Goal: Task Accomplishment & Management: Manage account settings

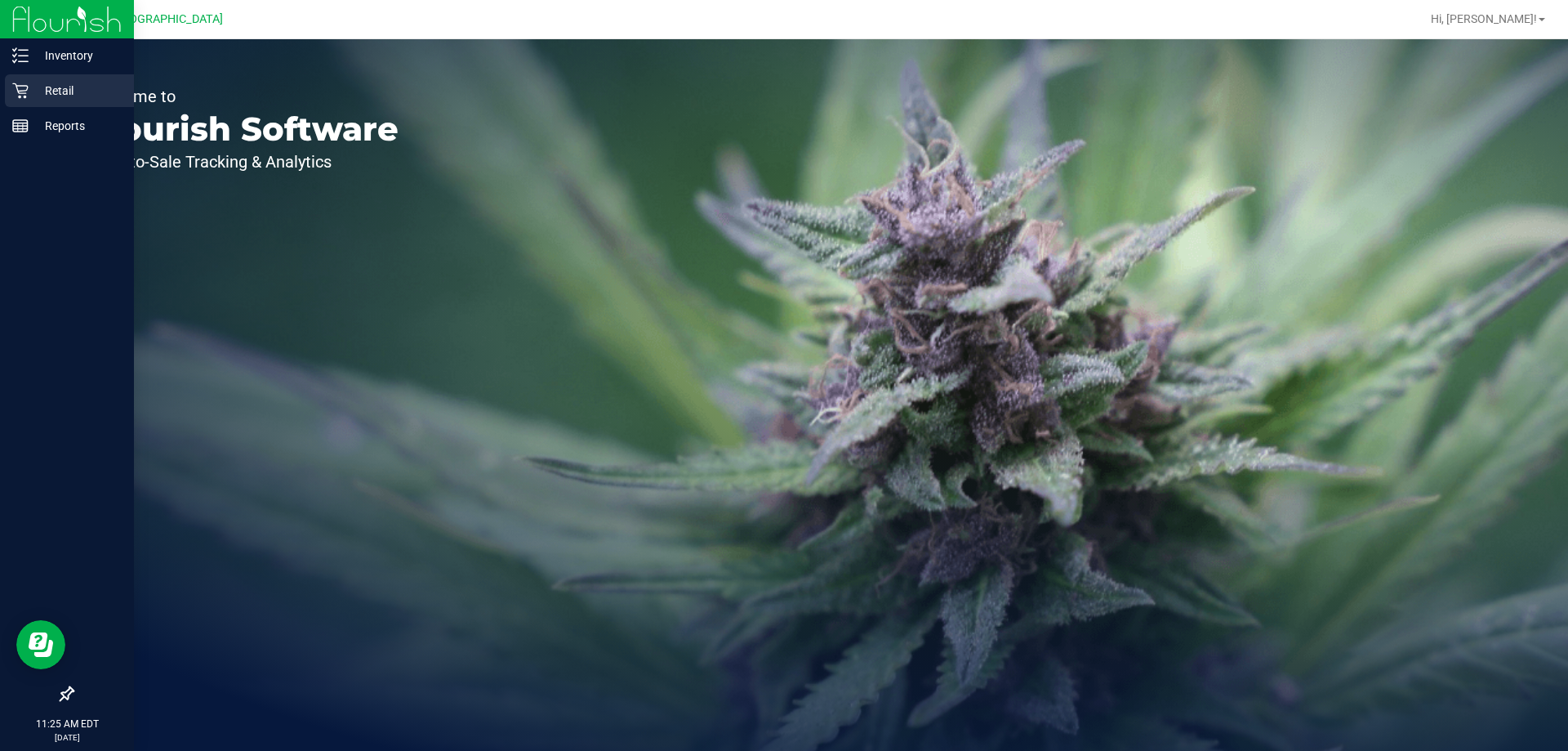
click at [70, 79] on div "Retail" at bounding box center [70, 90] width 129 height 32
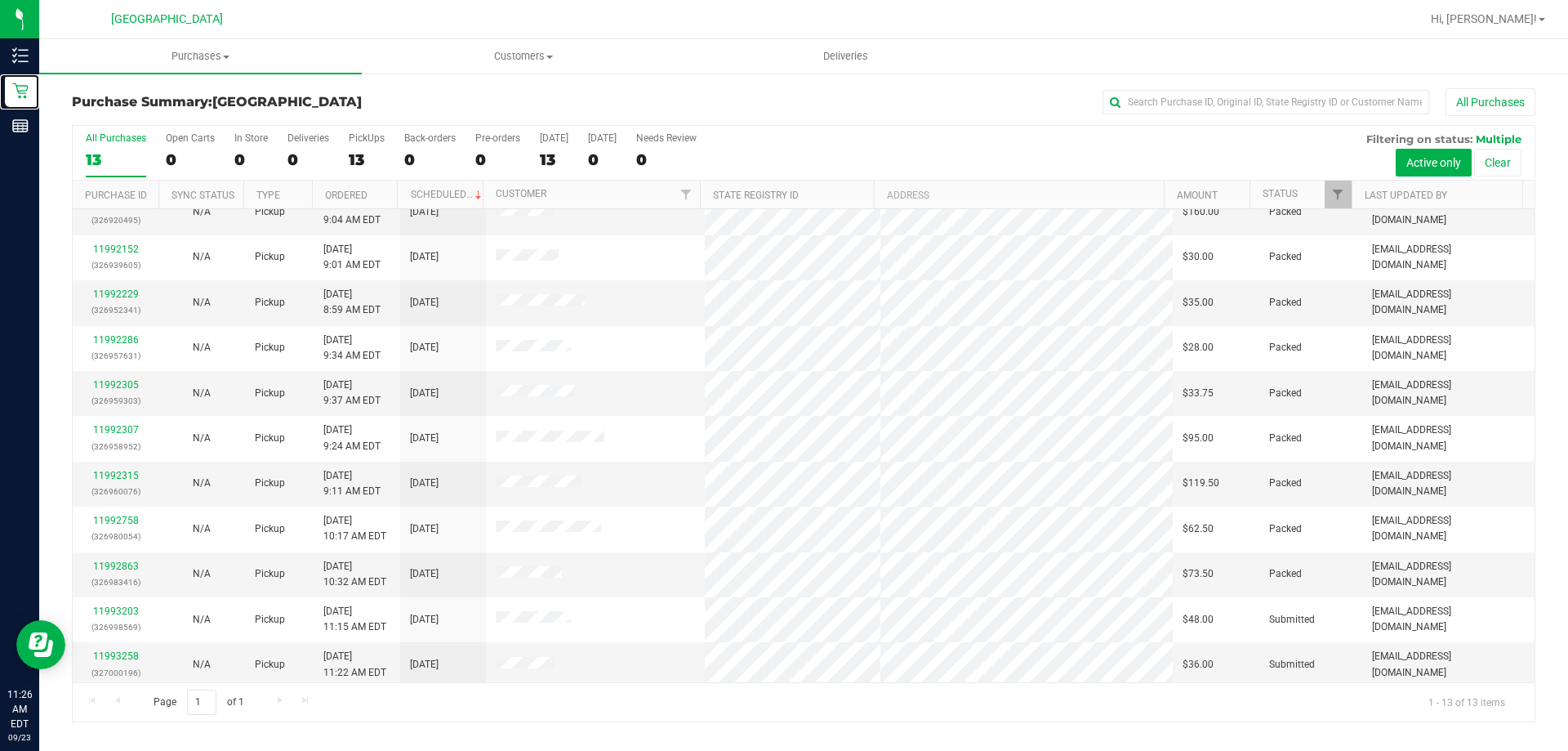
scroll to position [115, 0]
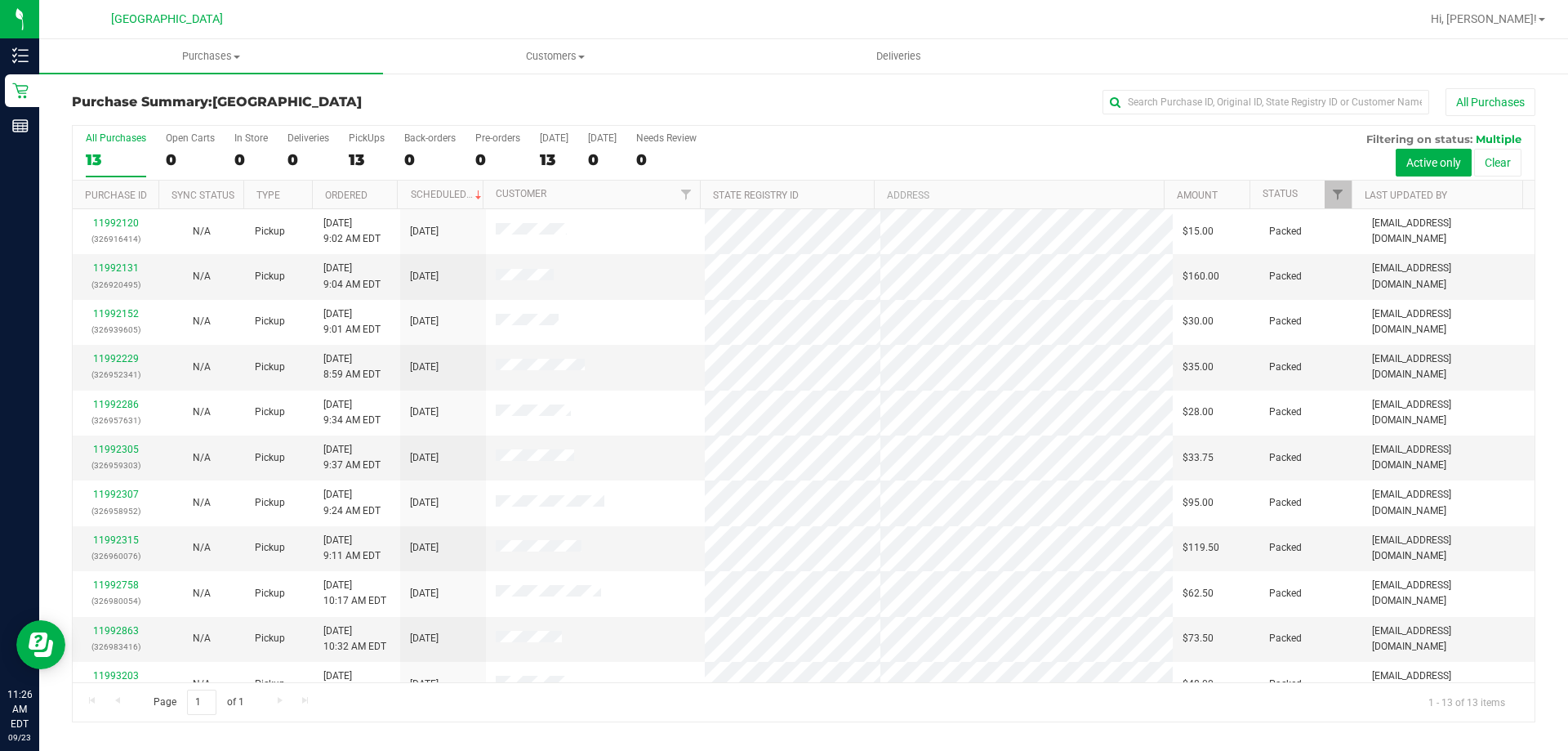
scroll to position [115, 0]
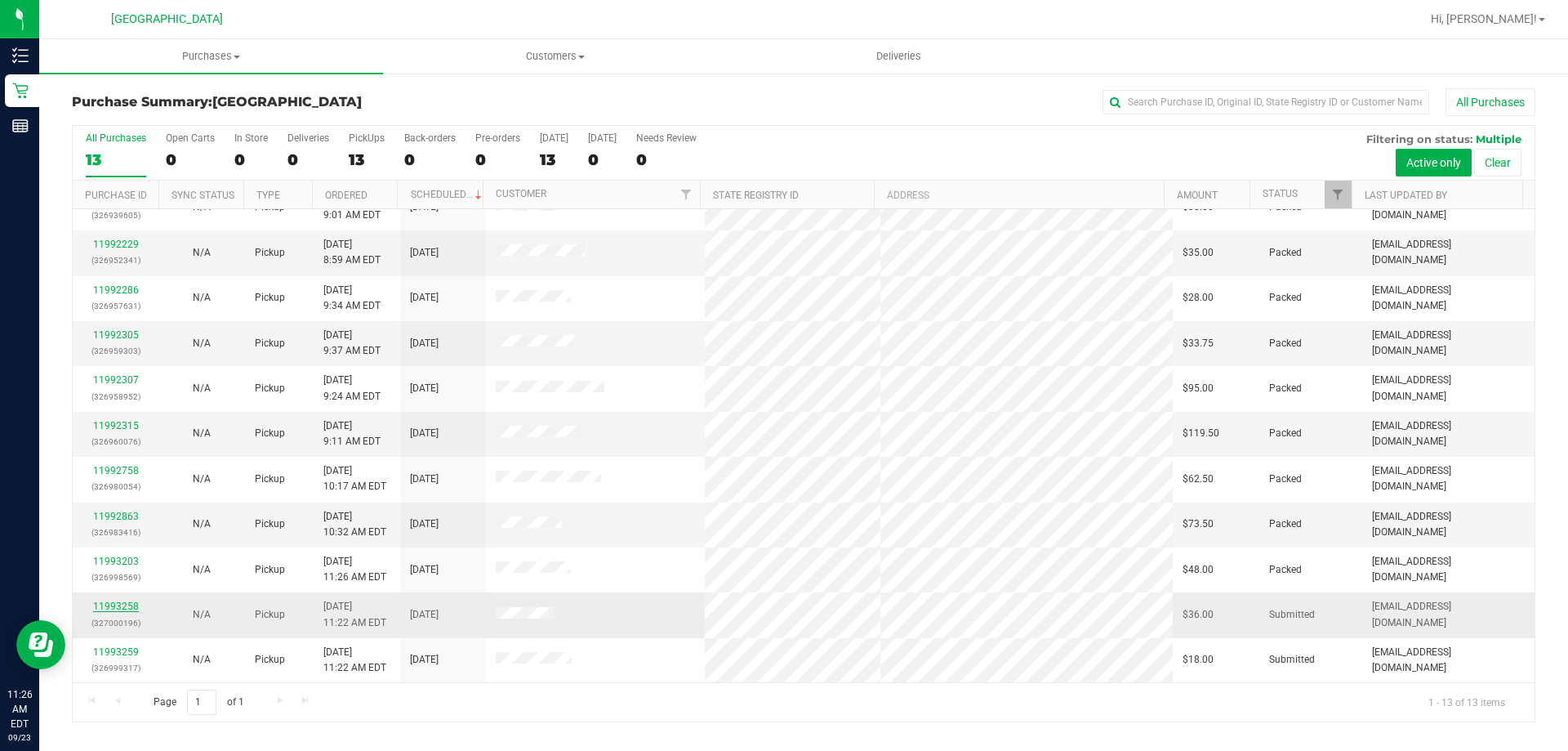
click at [122, 609] on link "11993258" at bounding box center [116, 606] width 45 height 11
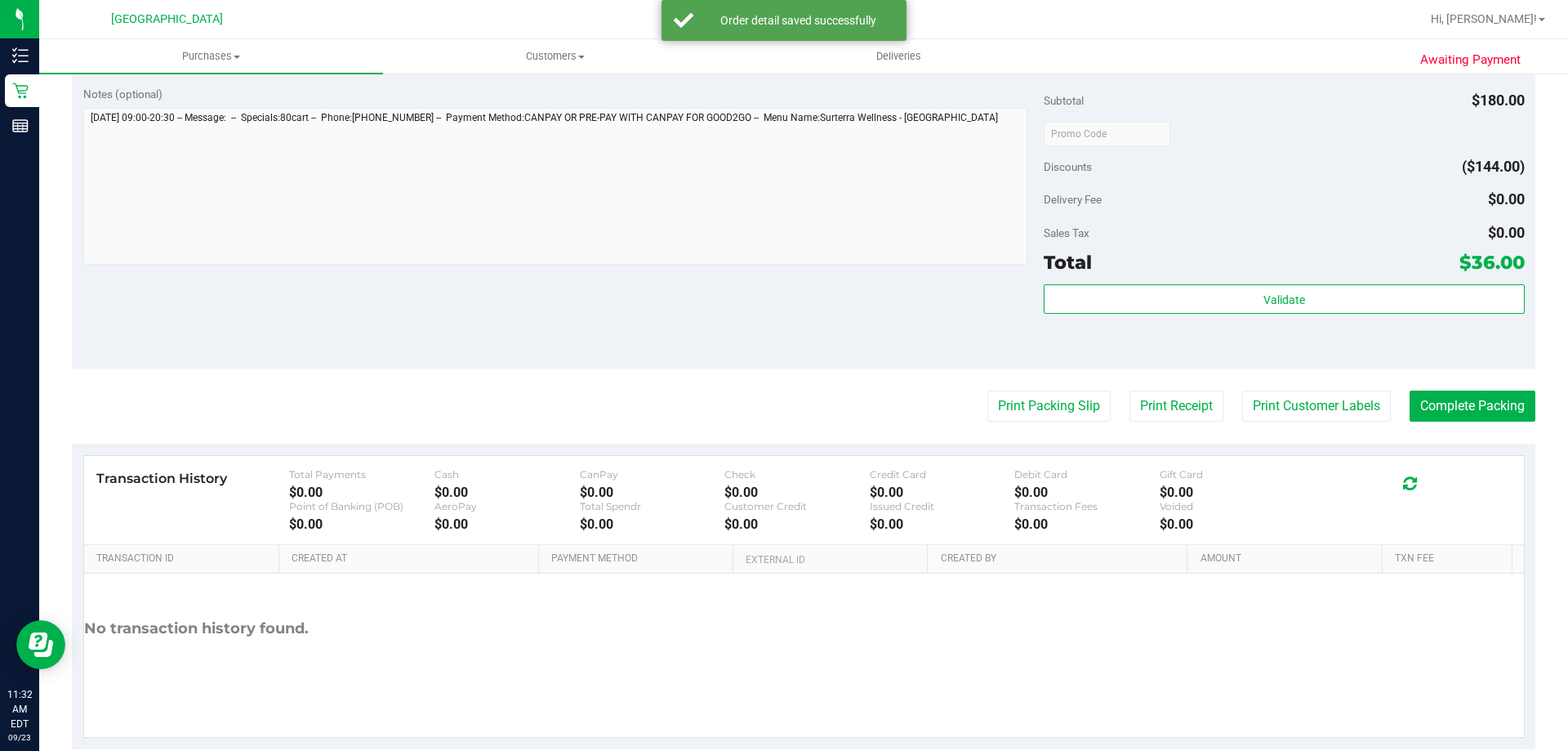
scroll to position [653, 0]
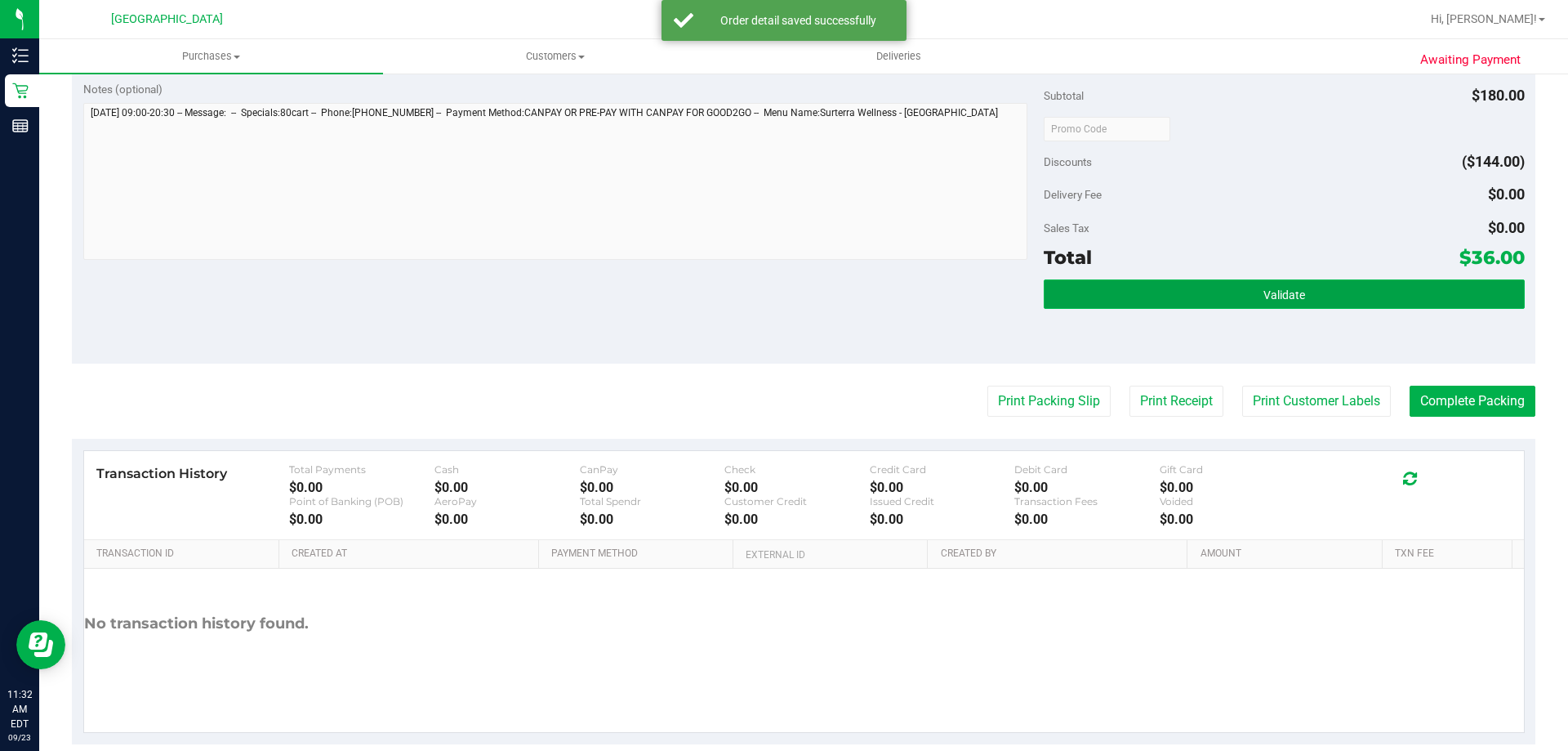
click at [1328, 292] on button "Validate" at bounding box center [1283, 295] width 480 height 30
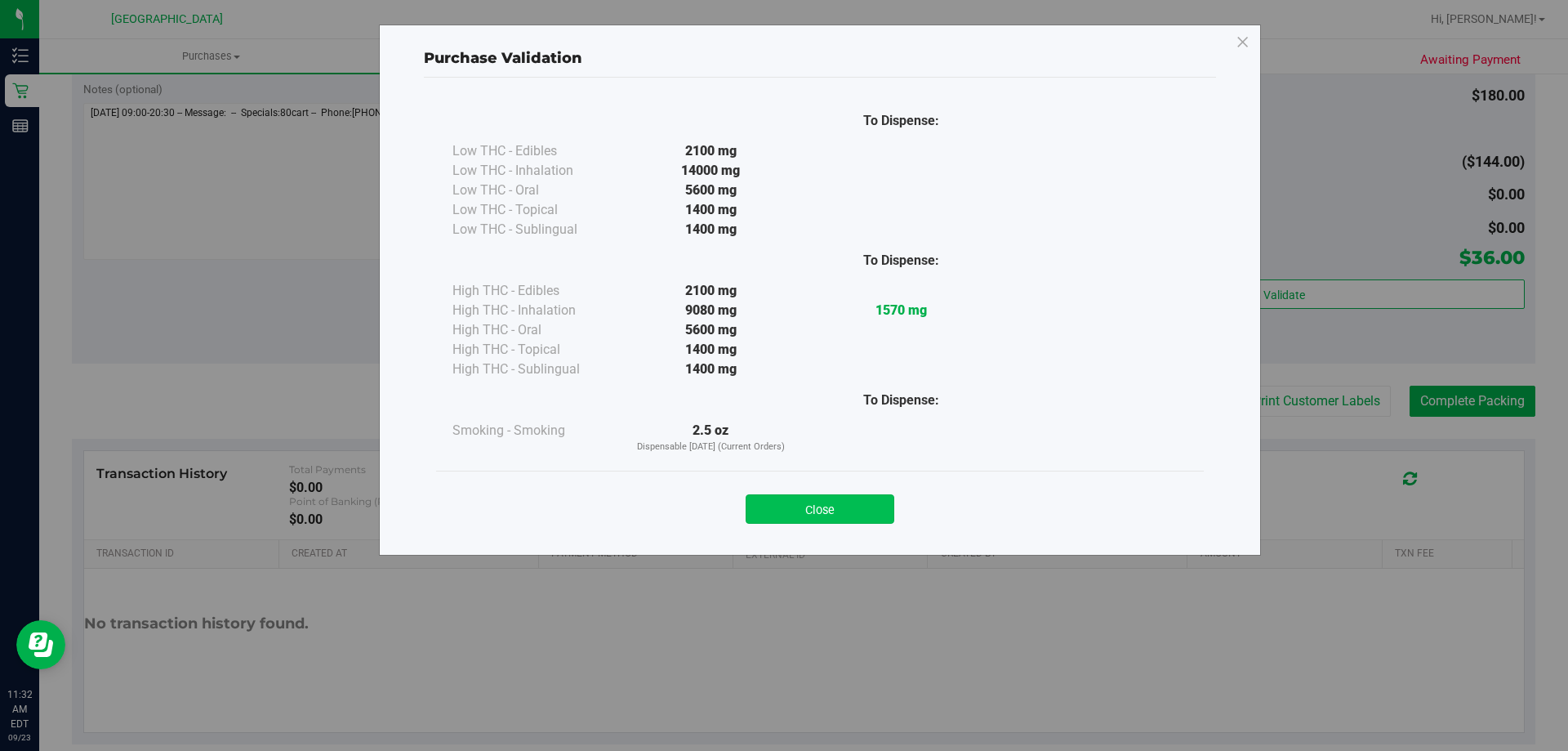
click at [852, 504] on button "Close" at bounding box center [820, 509] width 149 height 30
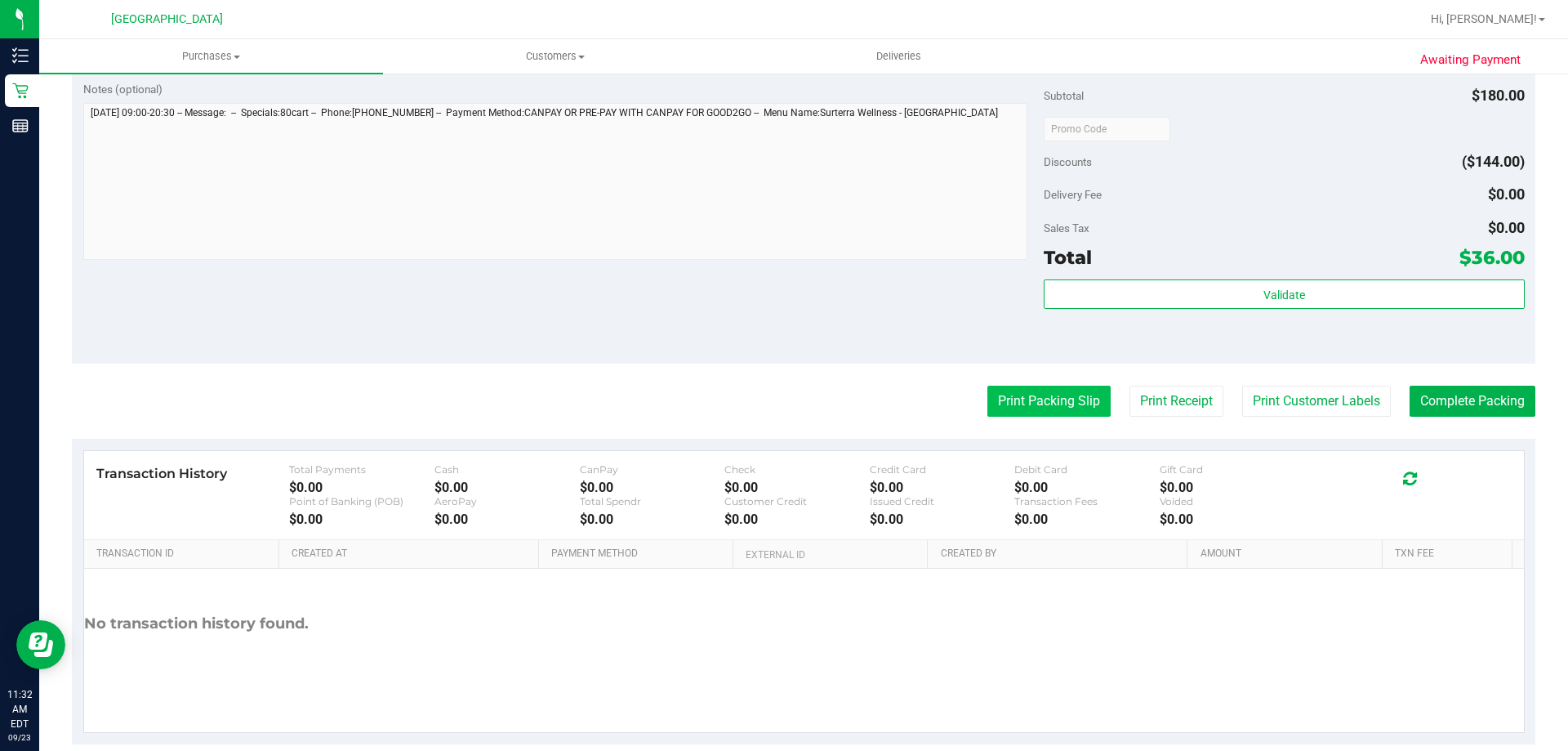
click at [992, 414] on button "Print Packing Slip" at bounding box center [1049, 401] width 123 height 31
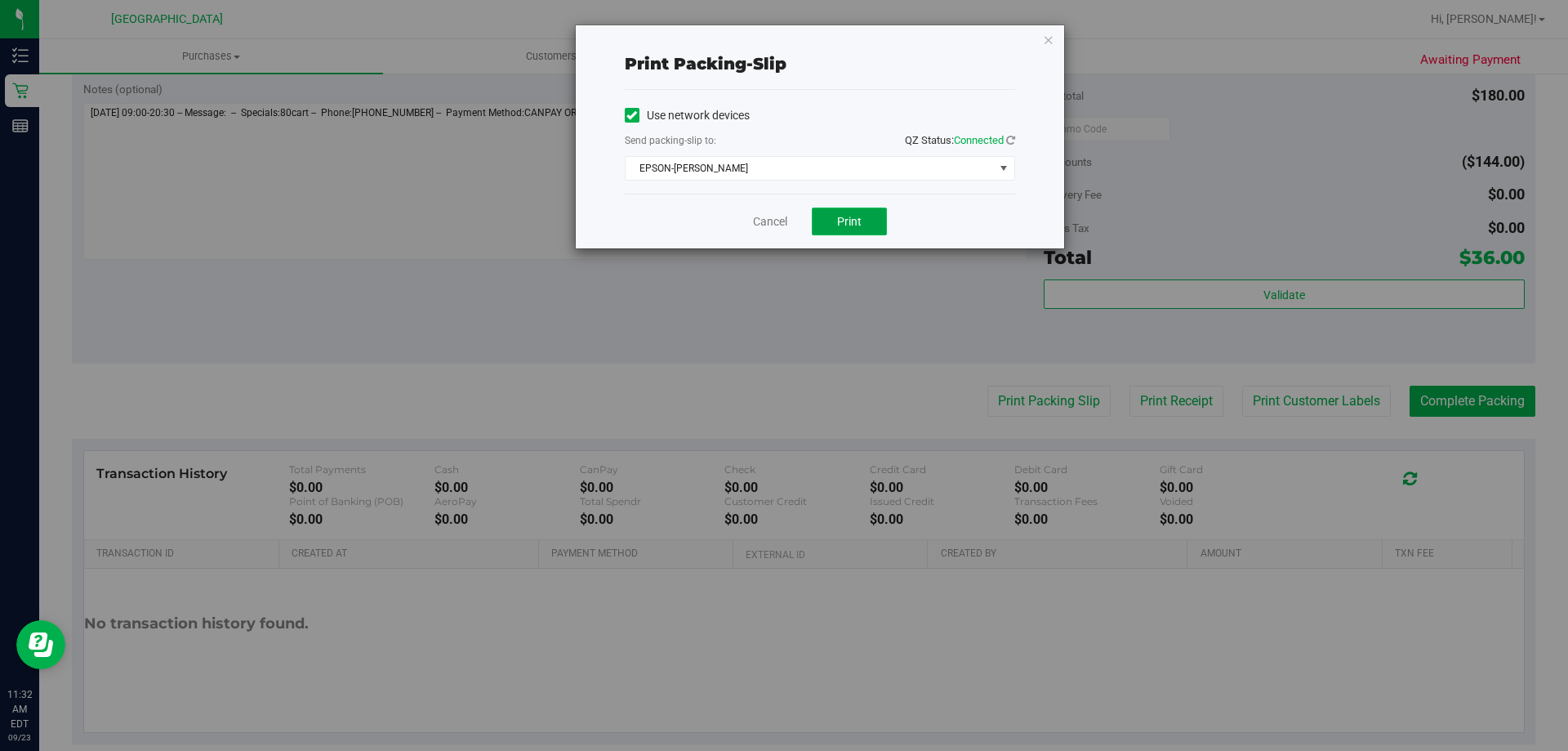
click at [873, 228] on button "Print" at bounding box center [850, 221] width 75 height 28
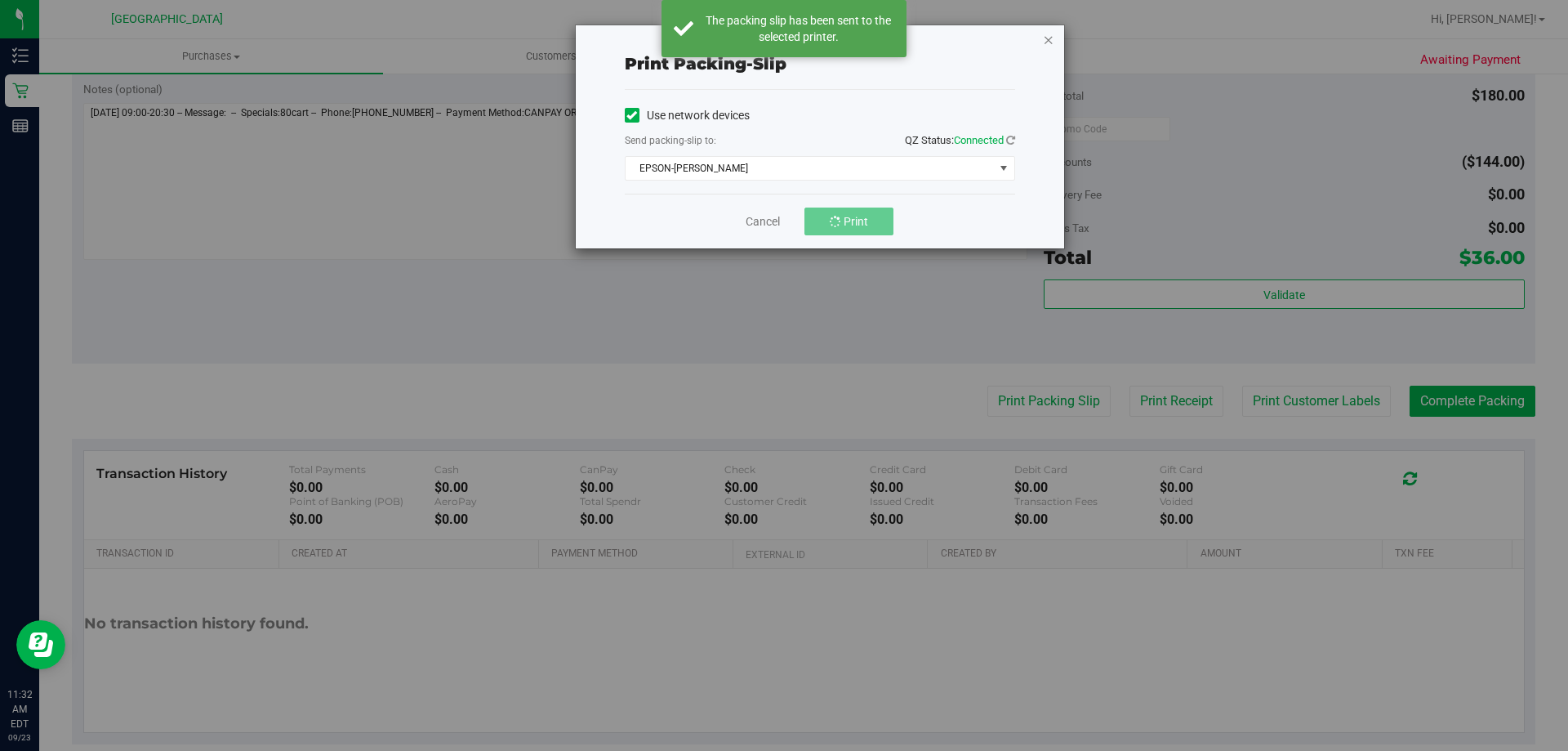
click at [1052, 42] on icon "button" at bounding box center [1048, 39] width 11 height 19
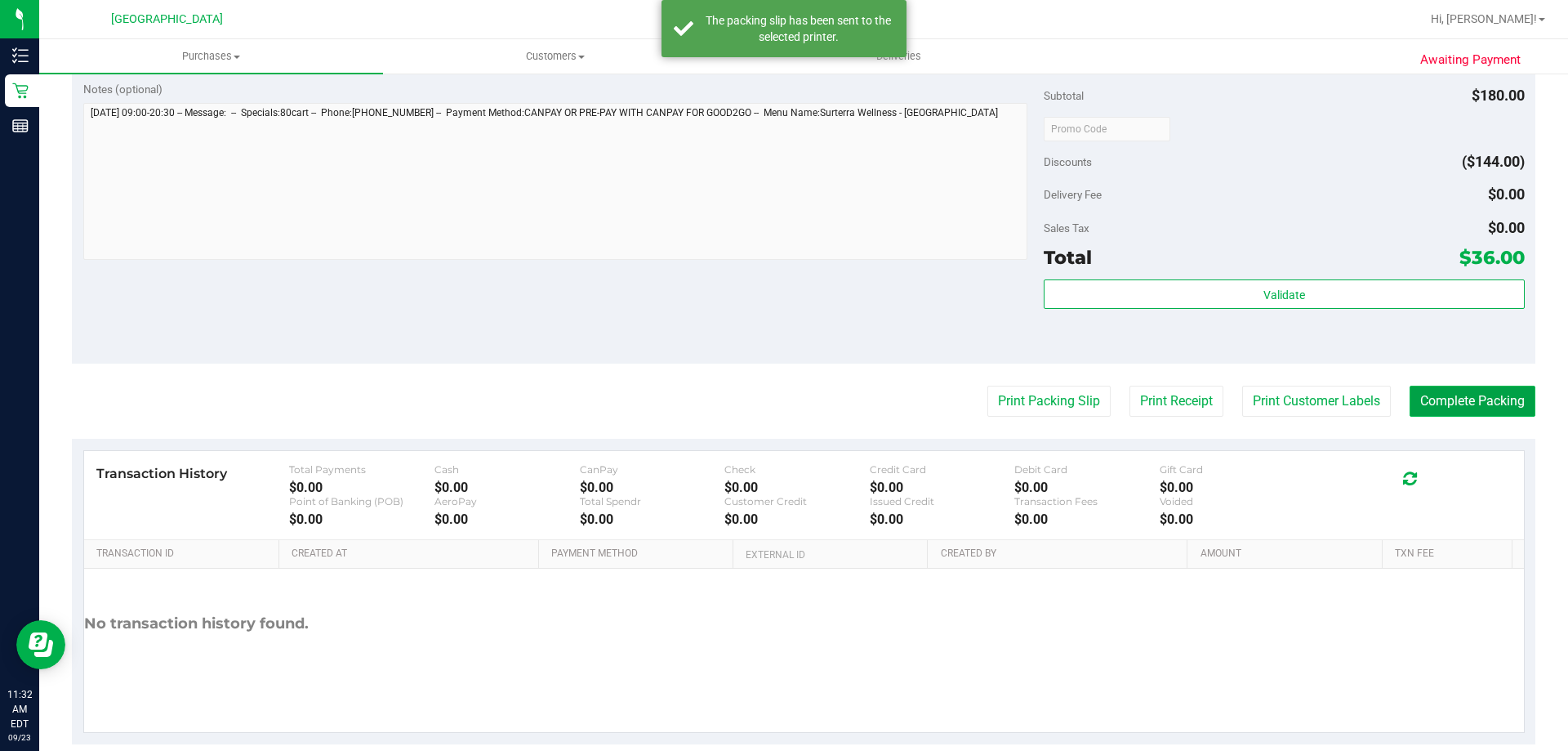
click at [1448, 396] on button "Complete Packing" at bounding box center [1473, 401] width 126 height 31
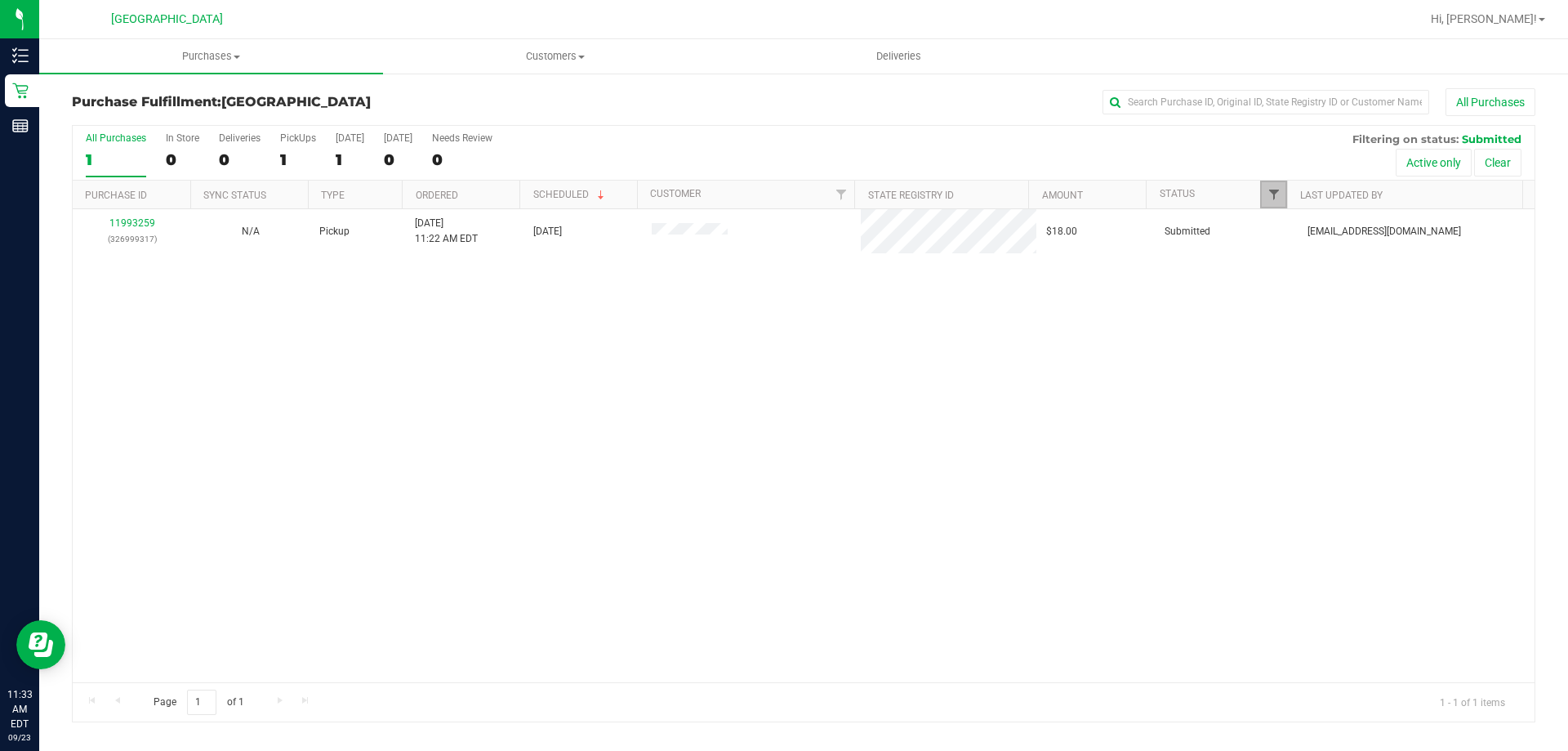
click at [1279, 198] on span "Filter" at bounding box center [1273, 194] width 13 height 13
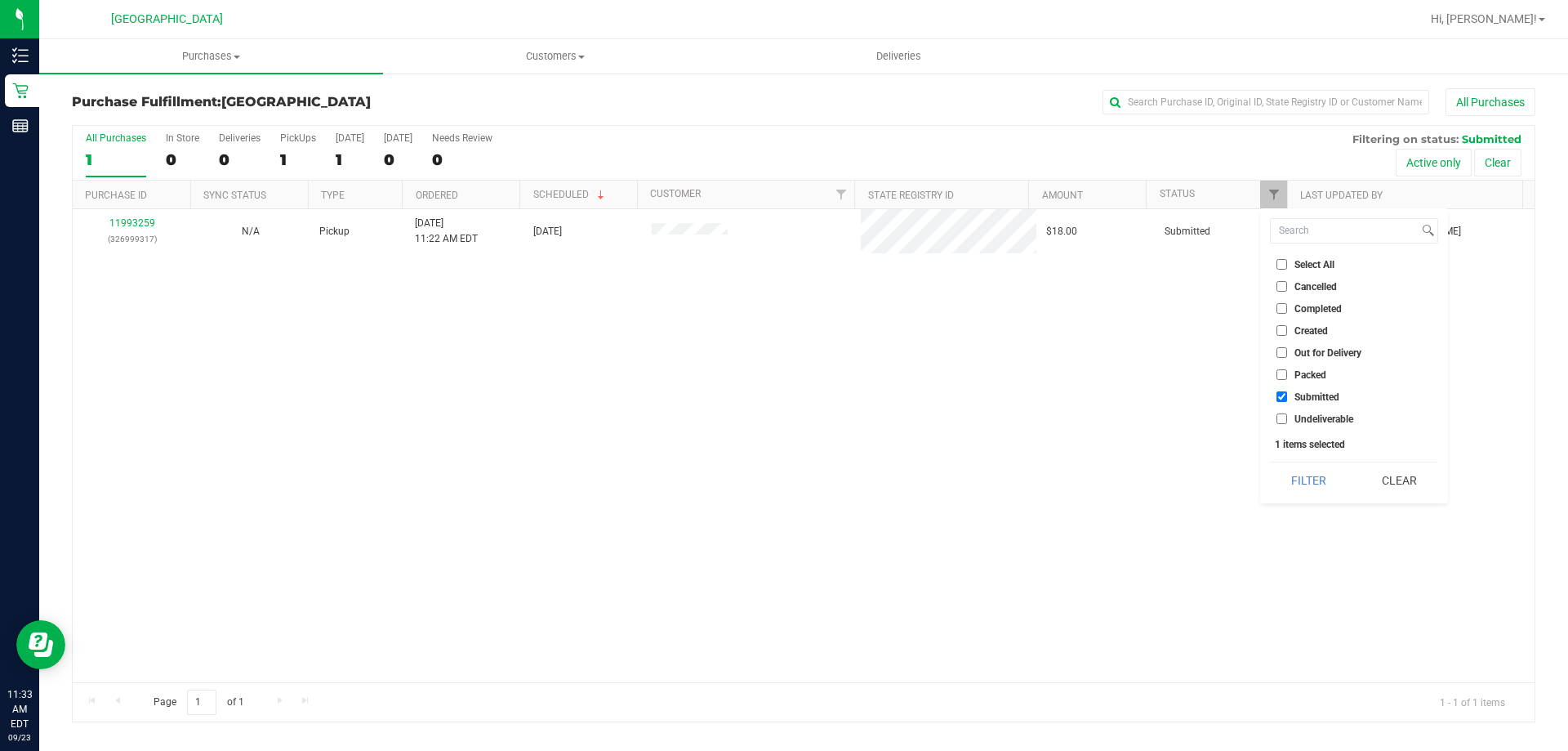
click at [1321, 367] on li "Packed" at bounding box center [1354, 375] width 168 height 17
click at [1314, 370] on span "Packed" at bounding box center [1310, 374] width 31 height 10
click at [1287, 369] on input "Packed" at bounding box center [1281, 374] width 10 height 10
checkbox input "true"
click at [1291, 476] on button "Filter" at bounding box center [1309, 480] width 79 height 36
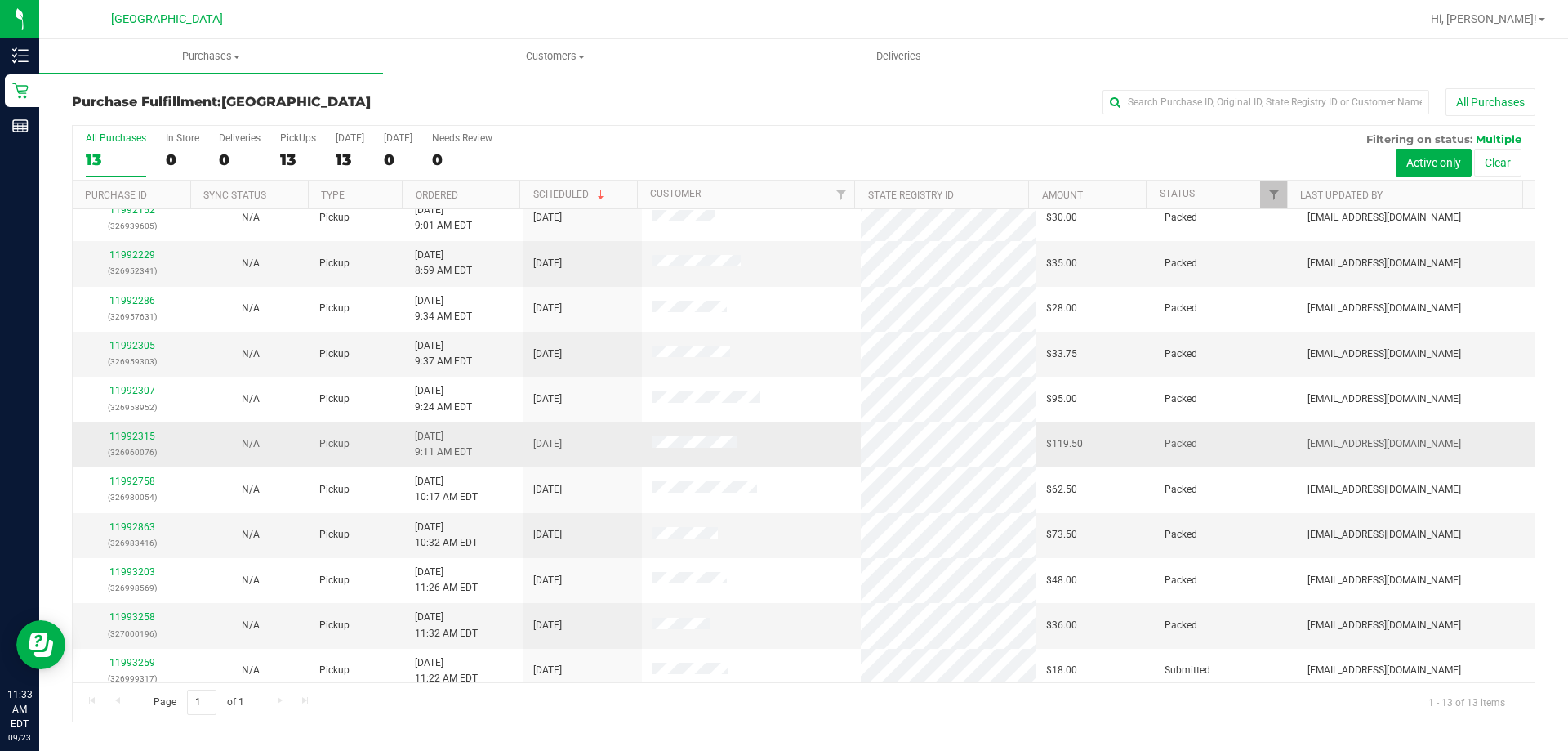
scroll to position [115, 0]
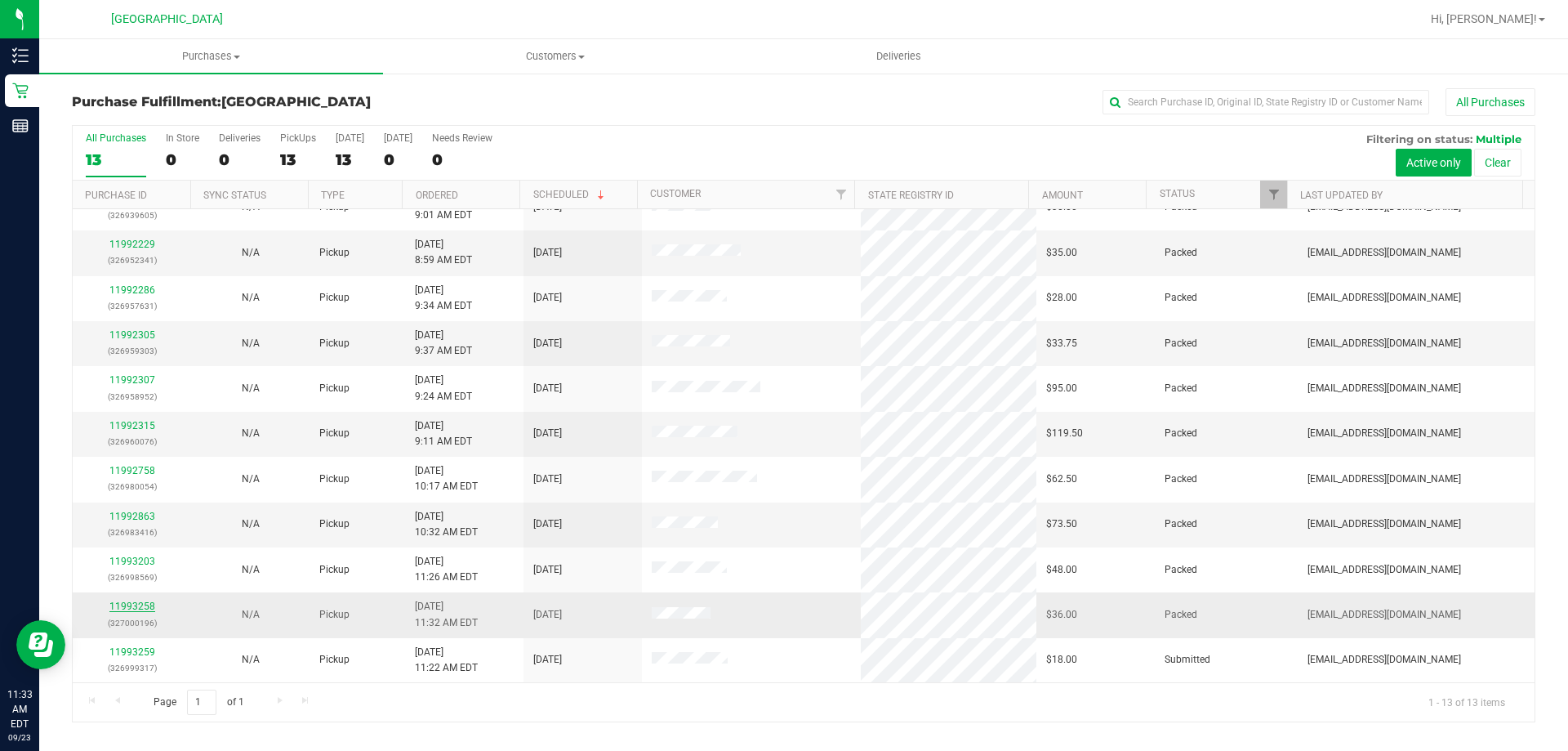
click at [147, 601] on link "11993258" at bounding box center [132, 606] width 45 height 11
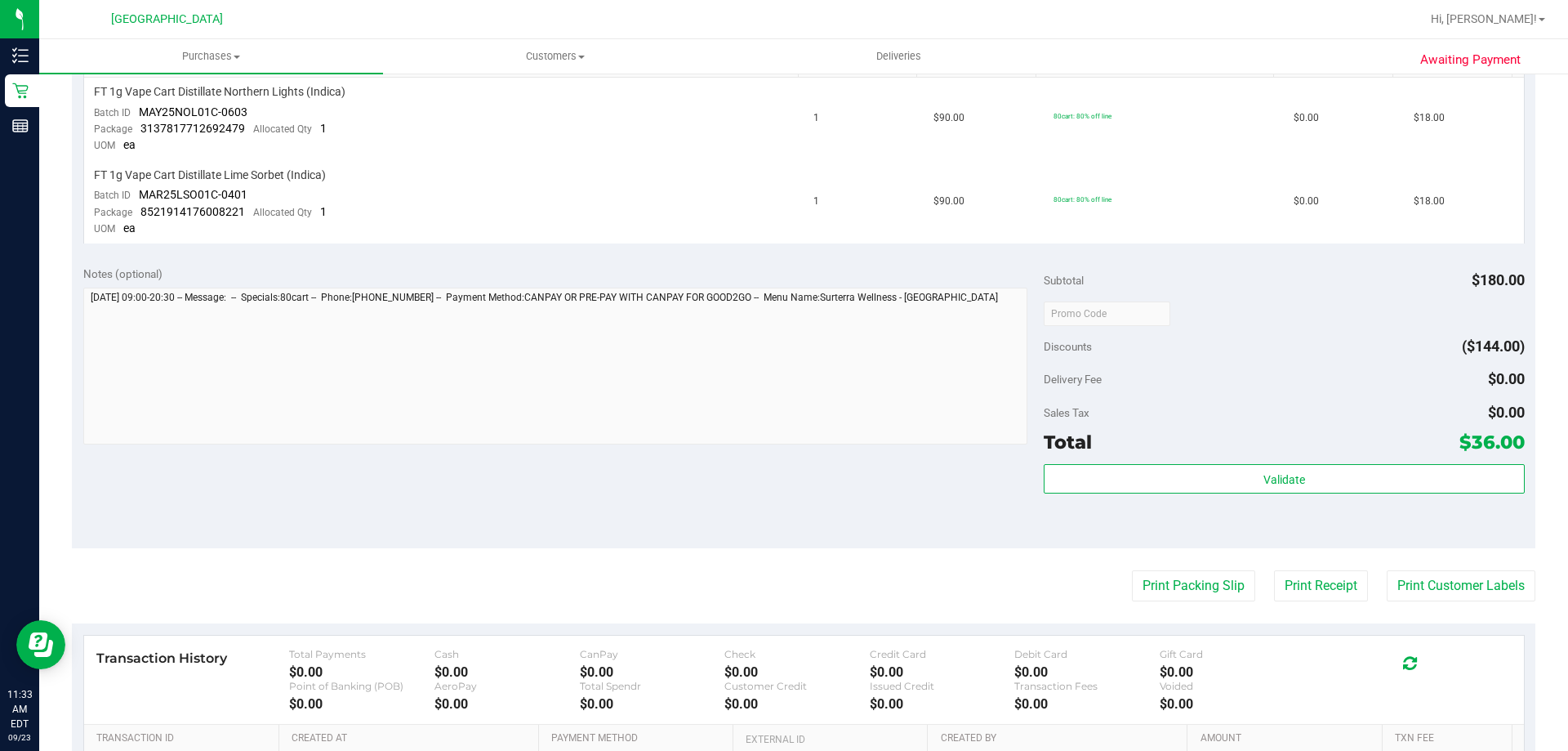
scroll to position [572, 0]
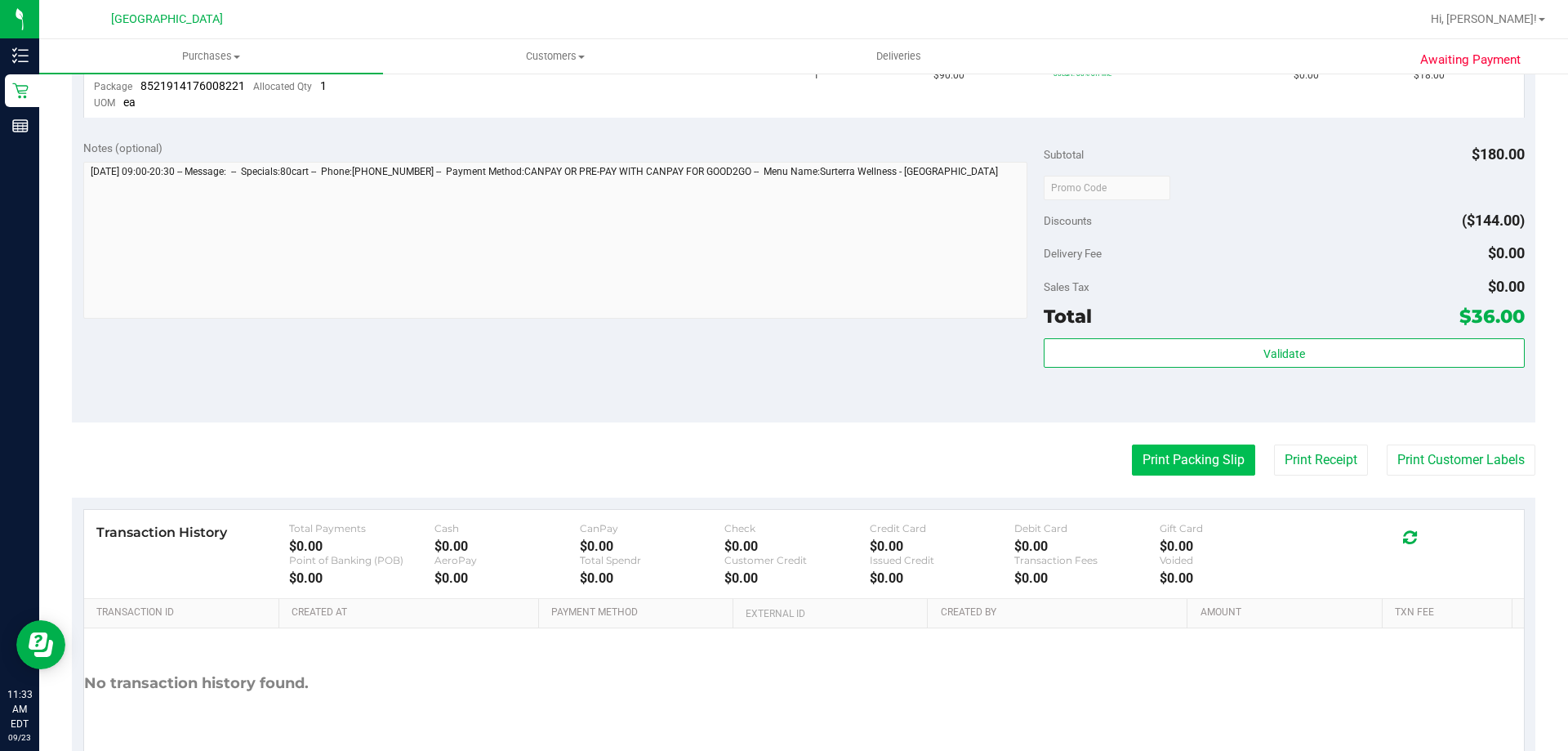
click at [1177, 471] on button "Print Packing Slip" at bounding box center [1193, 460] width 123 height 31
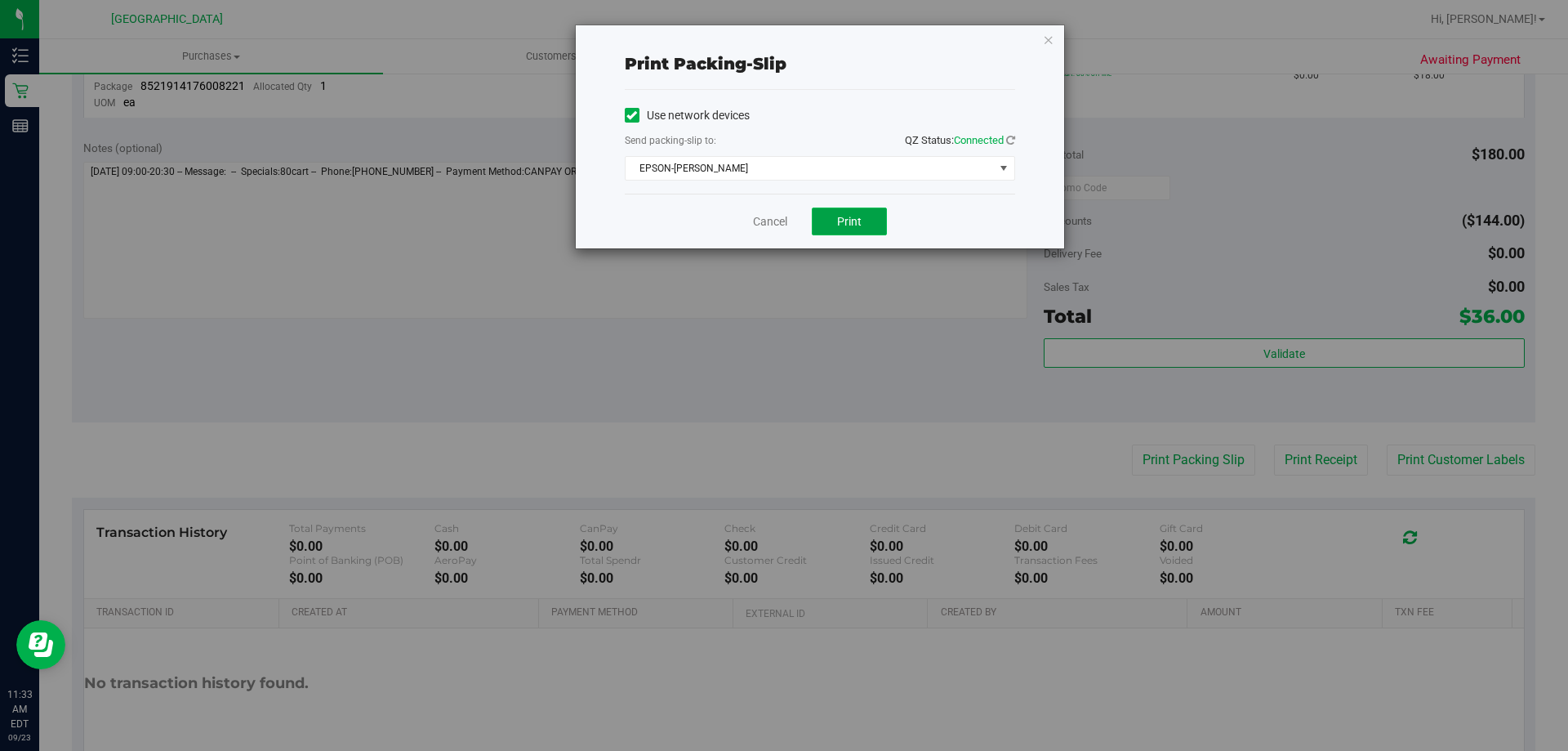
click at [871, 222] on button "Print" at bounding box center [850, 221] width 75 height 28
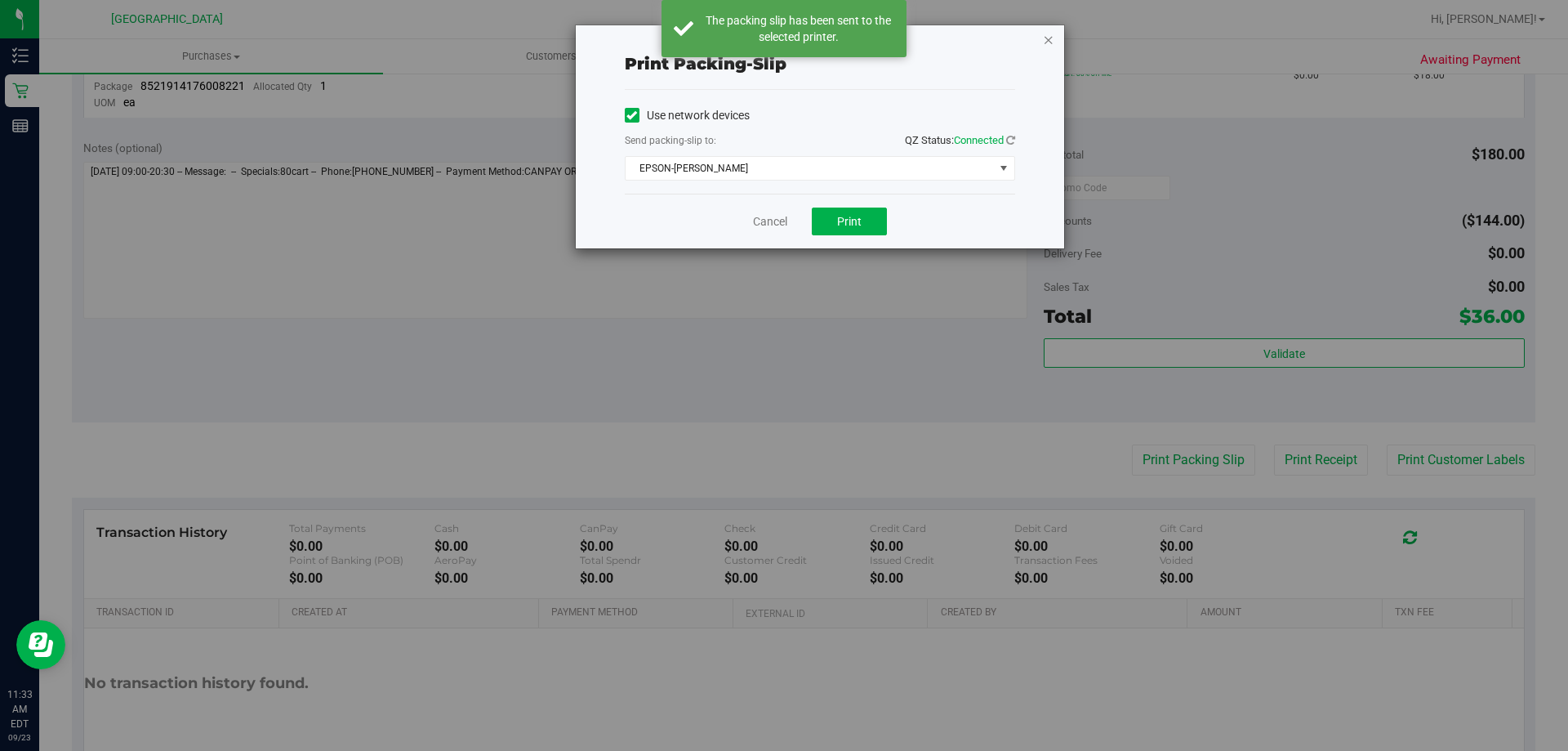
click at [1051, 39] on icon "button" at bounding box center [1048, 39] width 11 height 19
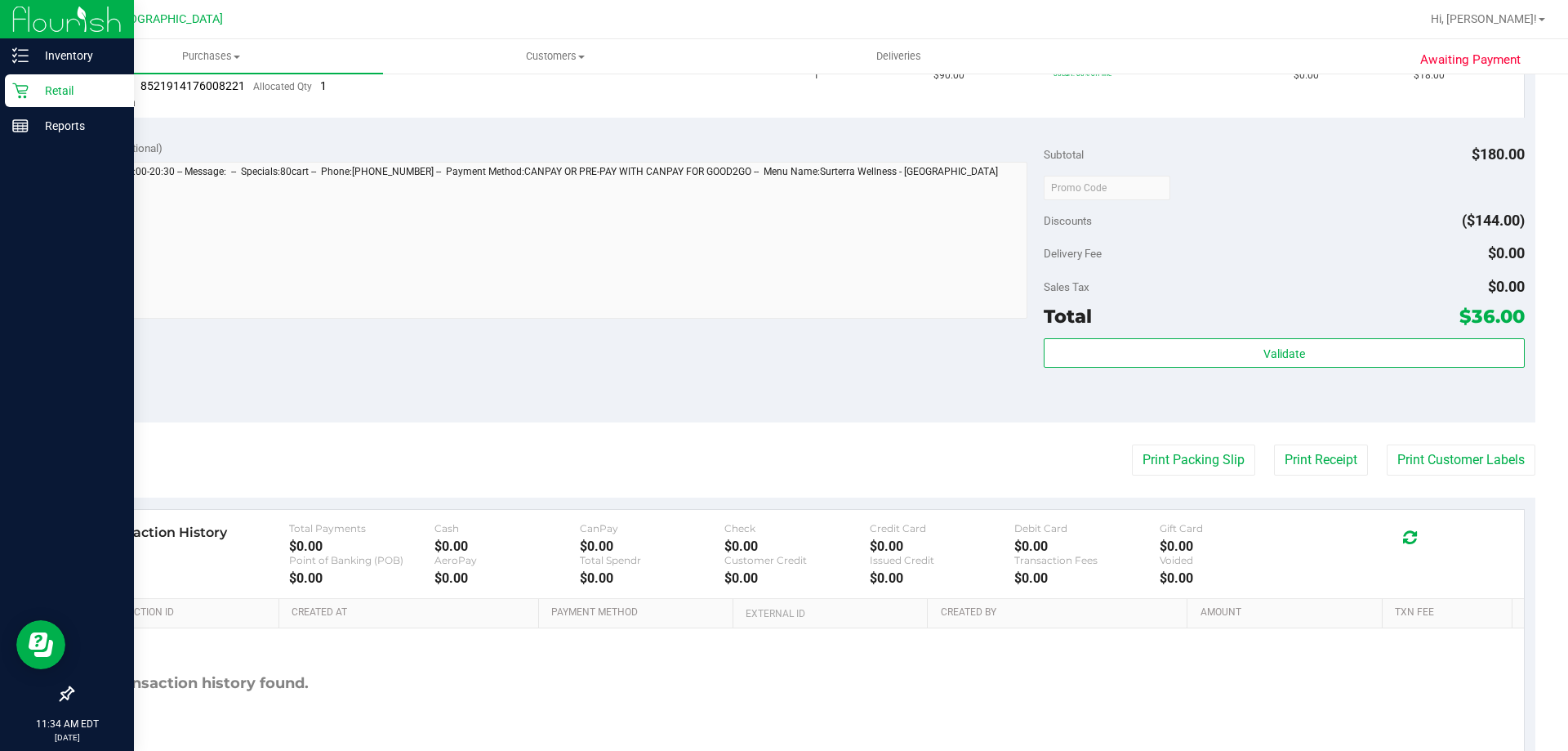
click at [31, 82] on p "Retail" at bounding box center [78, 90] width 98 height 19
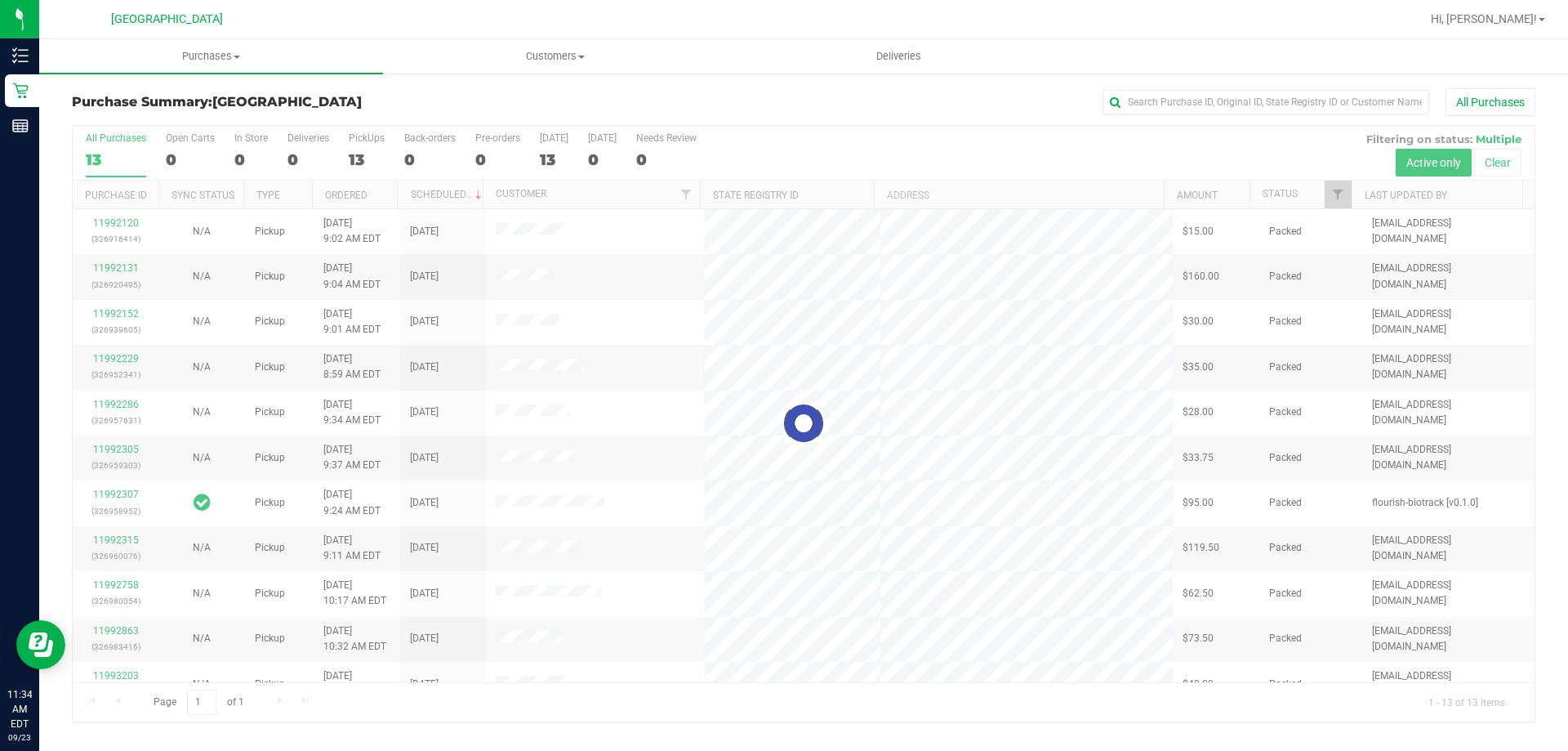
click at [1339, 203] on div at bounding box center [803, 423] width 1461 height 595
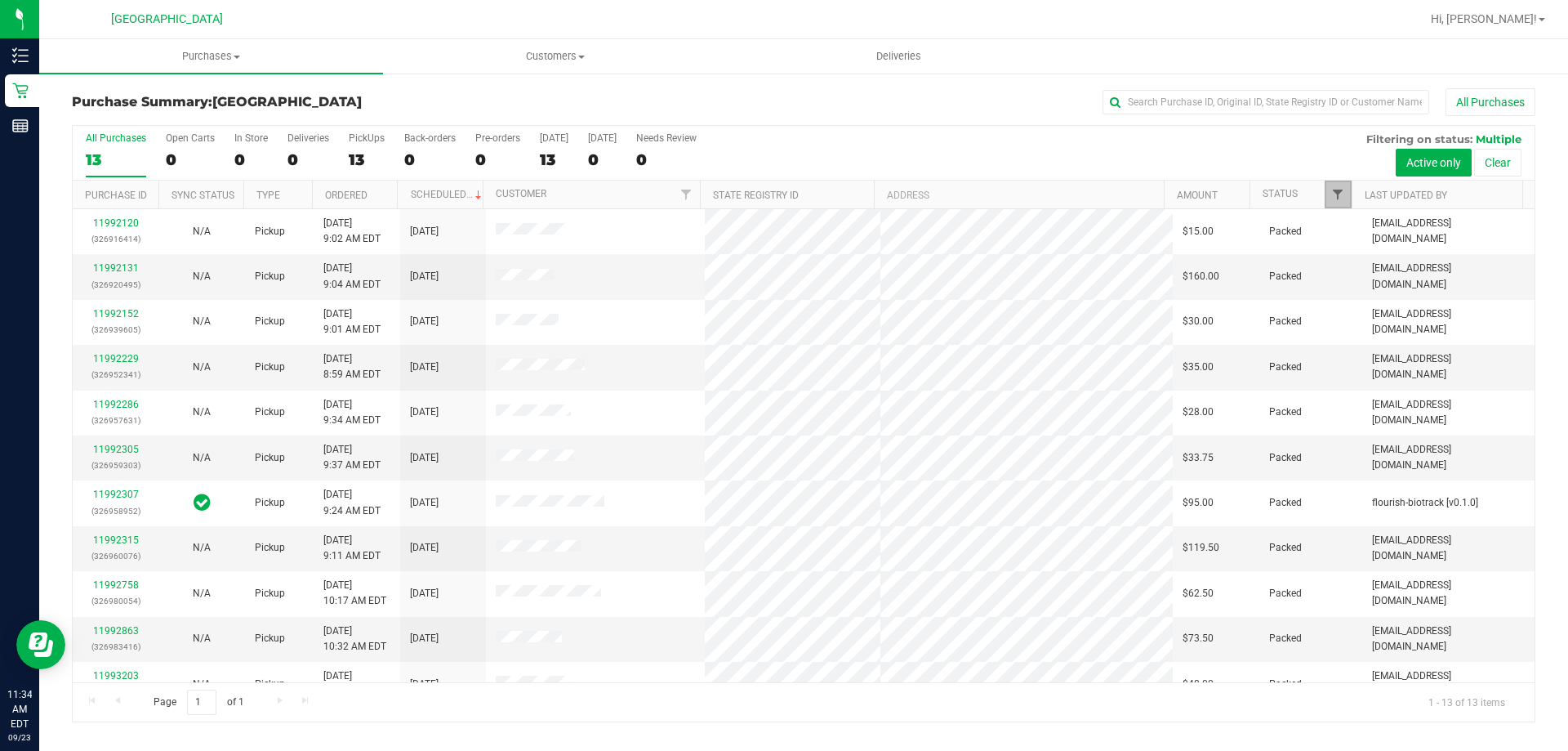
click at [1342, 201] on span "Filter" at bounding box center [1337, 194] width 13 height 13
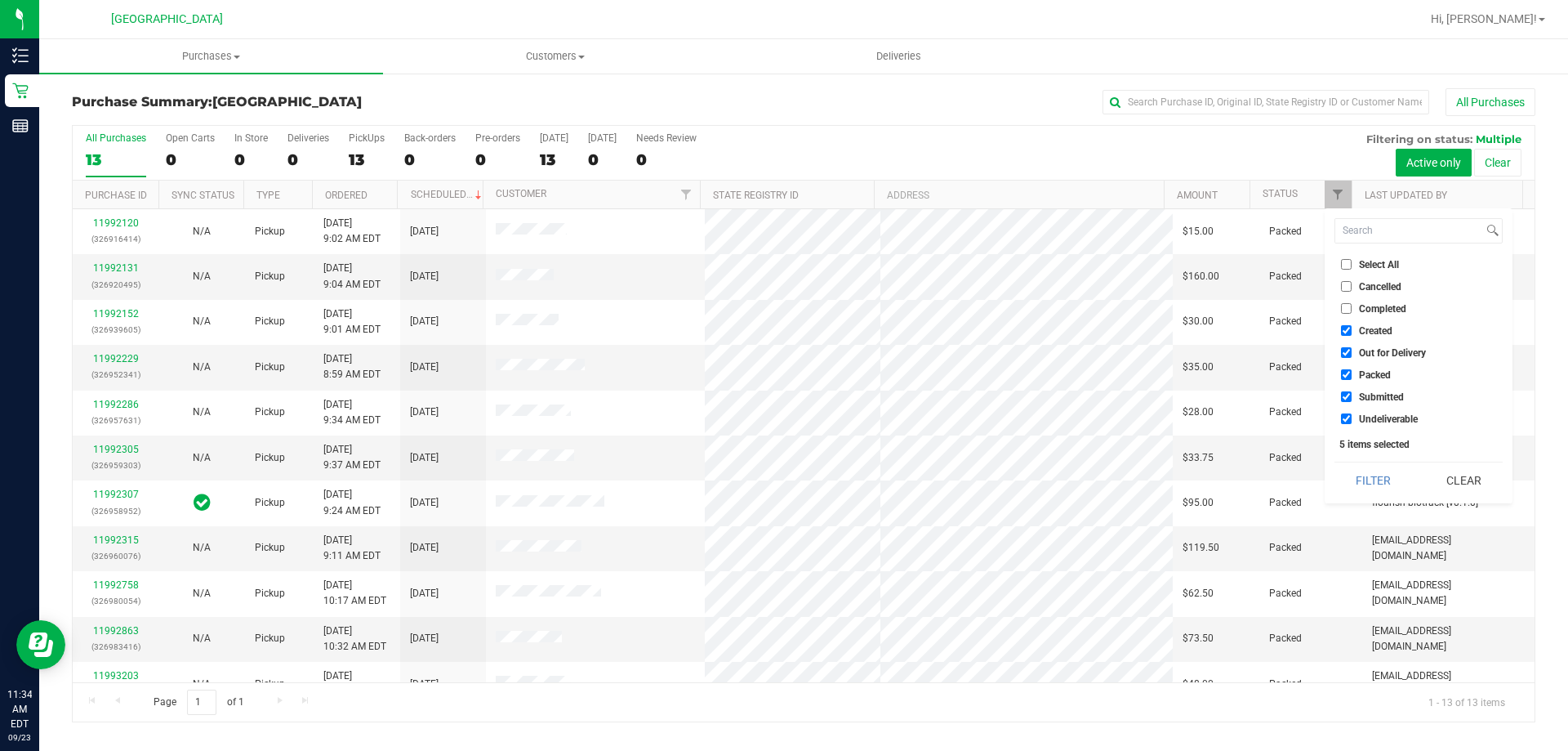
click at [1375, 393] on span "Submitted" at bounding box center [1381, 396] width 45 height 10
click at [1351, 393] on input "Submitted" at bounding box center [1346, 397] width 10 height 10
click at [1378, 367] on li "Packed" at bounding box center [1419, 375] width 168 height 17
click at [1377, 392] on span "Submitted" at bounding box center [1381, 396] width 45 height 10
click at [1351, 392] on input "Submitted" at bounding box center [1346, 397] width 10 height 10
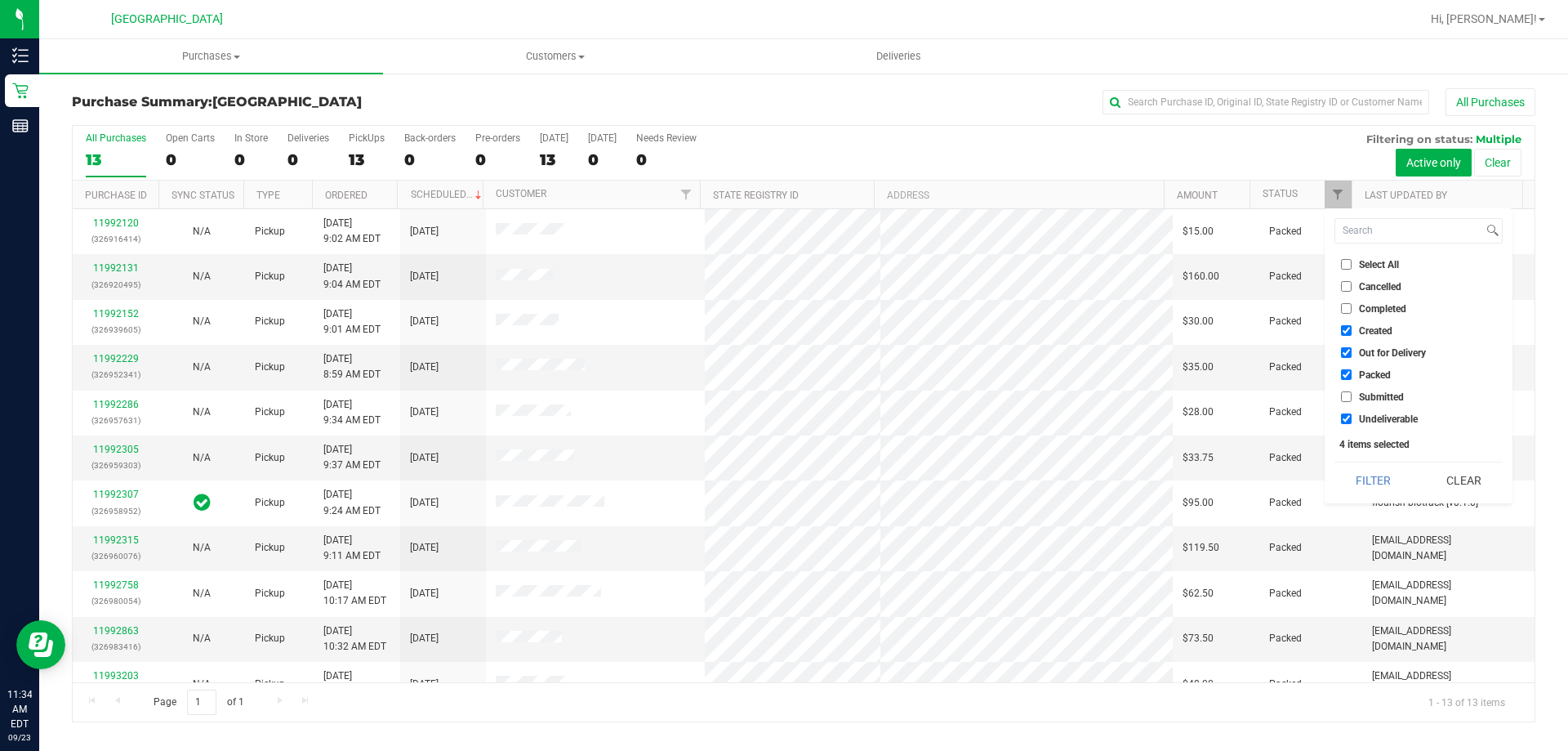
checkbox input "true"
click at [1379, 365] on ul "Select All Cancelled Completed Created Out for Delivery Packed Submitted Undeli…" at bounding box center [1419, 341] width 168 height 171
click at [1379, 370] on span "Packed" at bounding box center [1375, 374] width 31 height 10
click at [1351, 370] on input "Packed" at bounding box center [1346, 374] width 10 height 10
checkbox input "false"
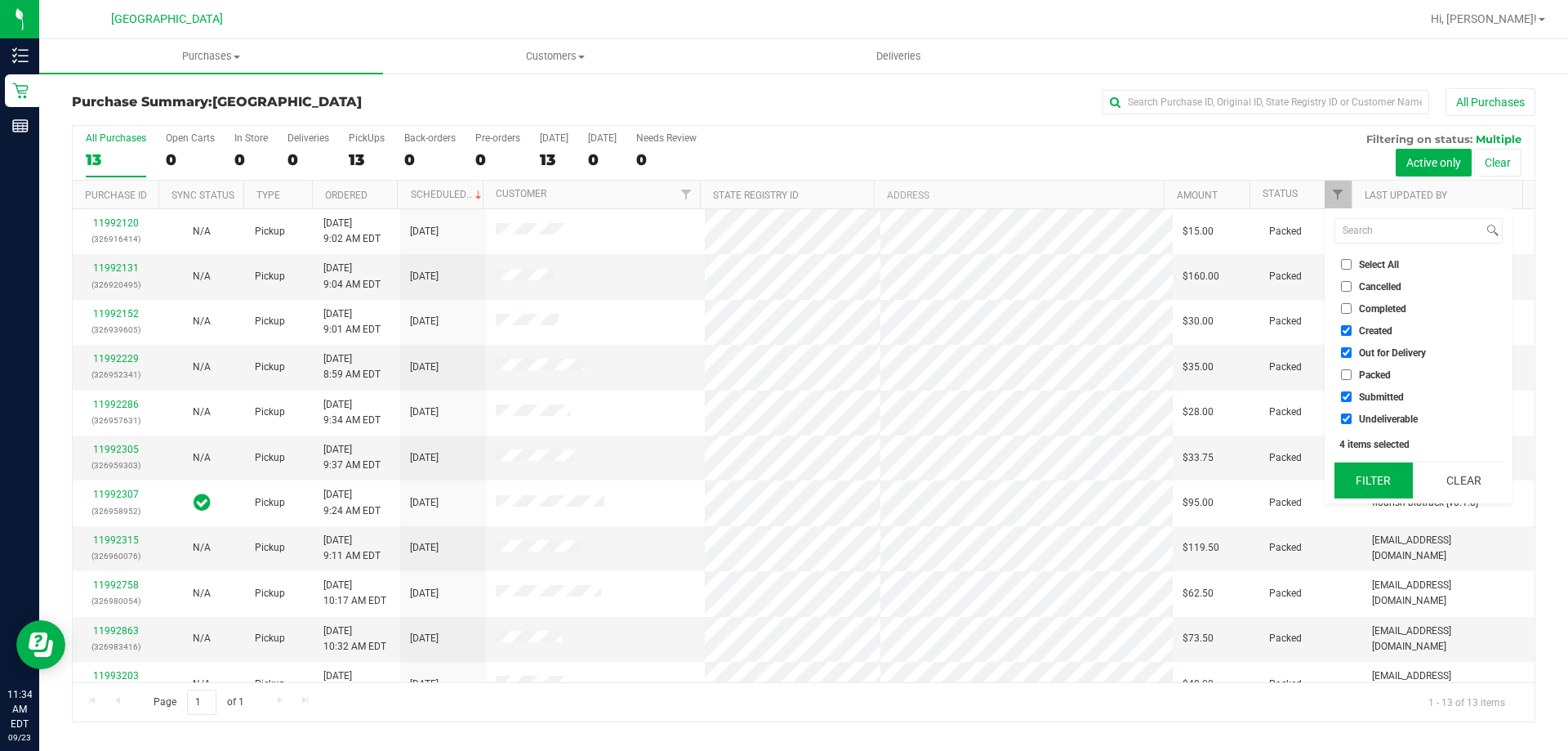
click at [1377, 471] on button "Filter" at bounding box center [1374, 480] width 79 height 36
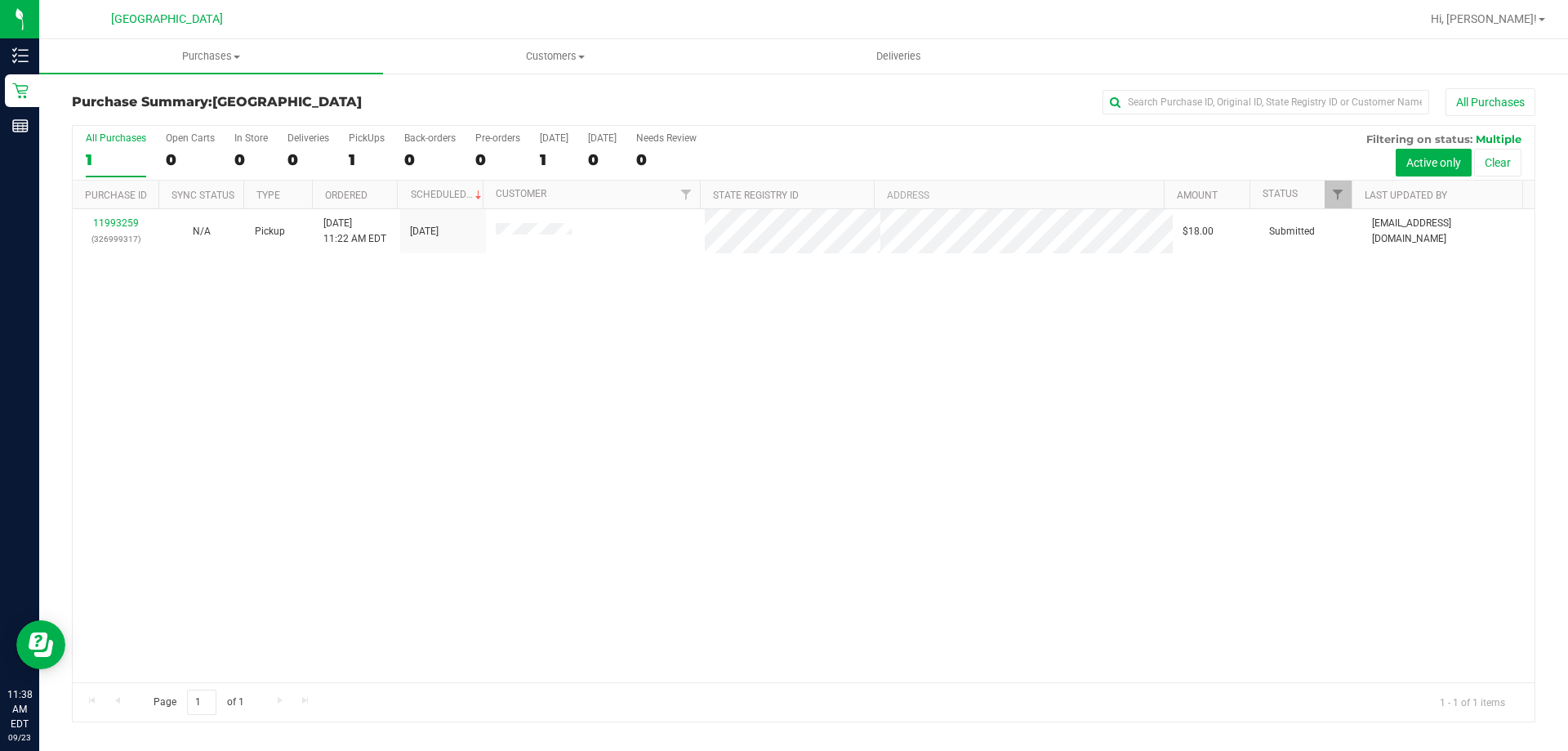
click at [119, 208] on th "Purchase ID" at bounding box center [115, 194] width 86 height 29
click at [121, 200] on th "Purchase ID" at bounding box center [115, 194] width 86 height 29
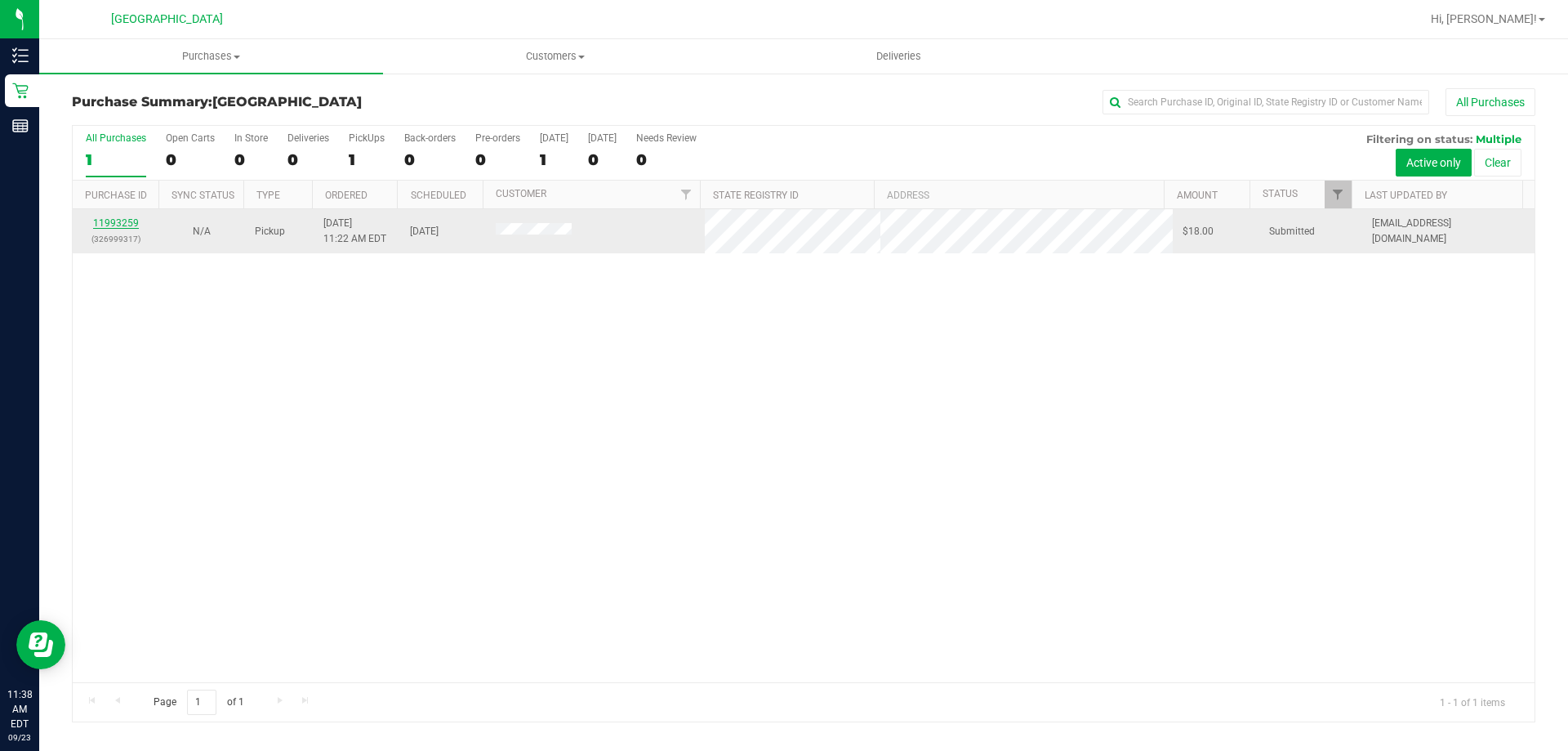
click at [121, 226] on link "11993259" at bounding box center [116, 223] width 45 height 11
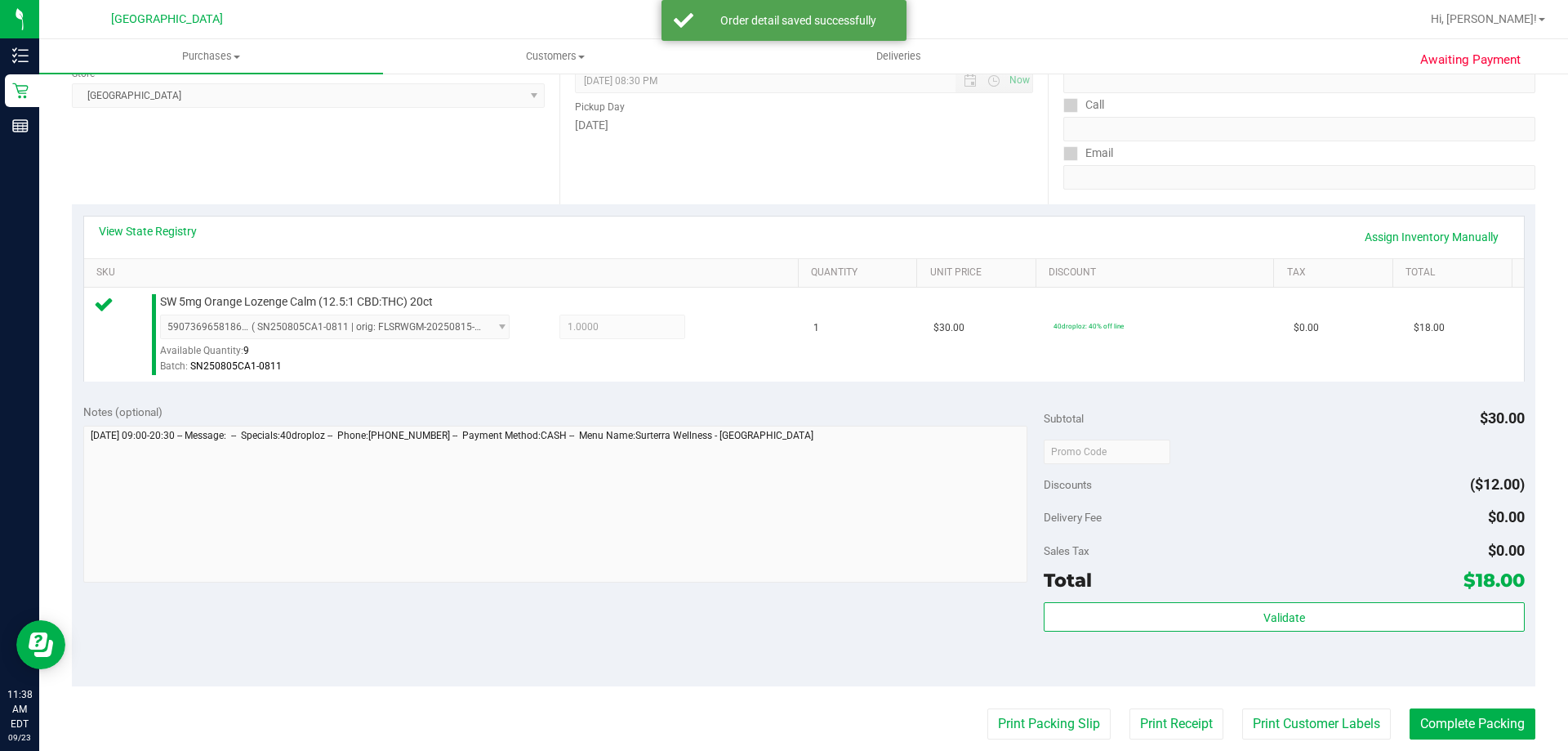
scroll to position [327, 0]
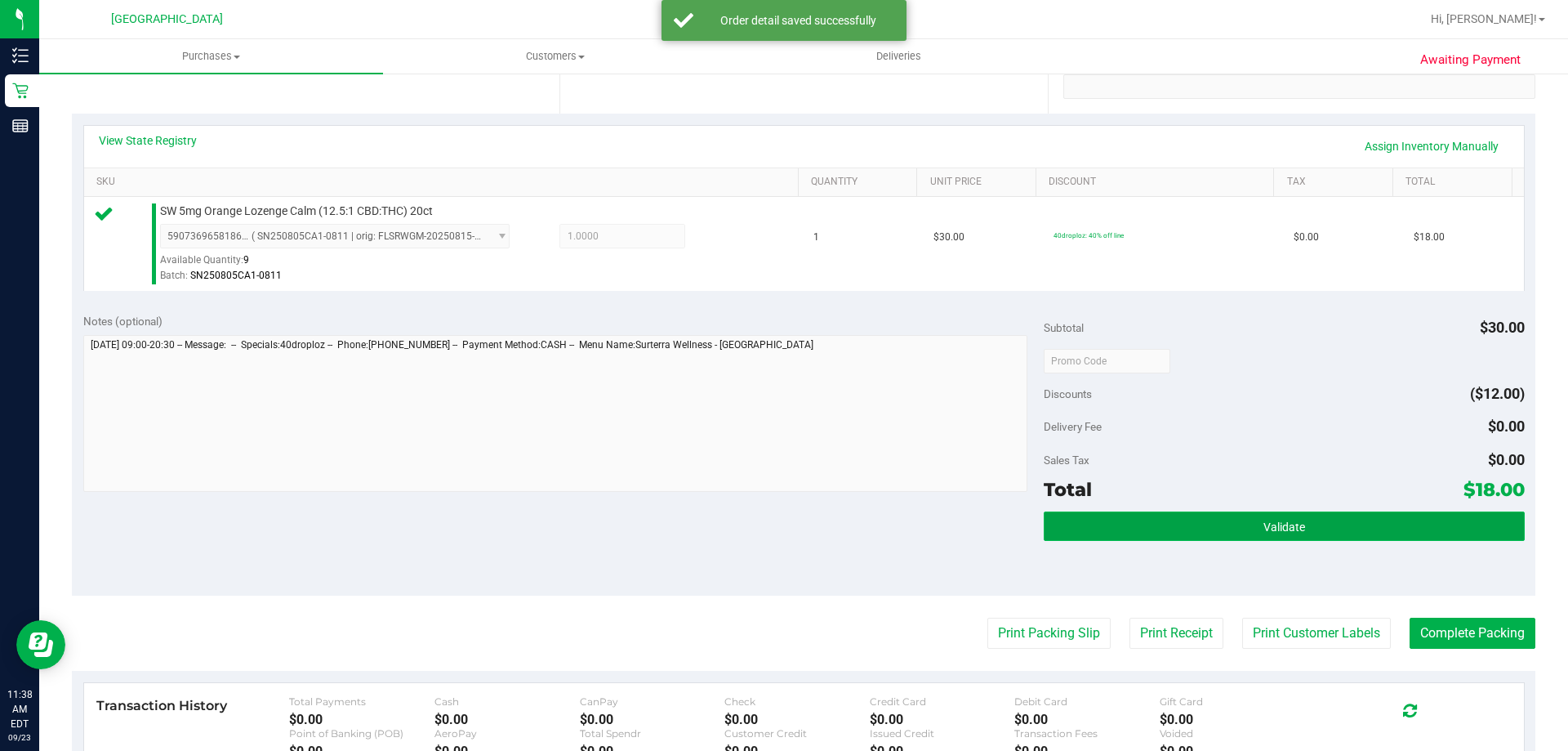
click at [1263, 532] on span "Validate" at bounding box center [1284, 526] width 42 height 13
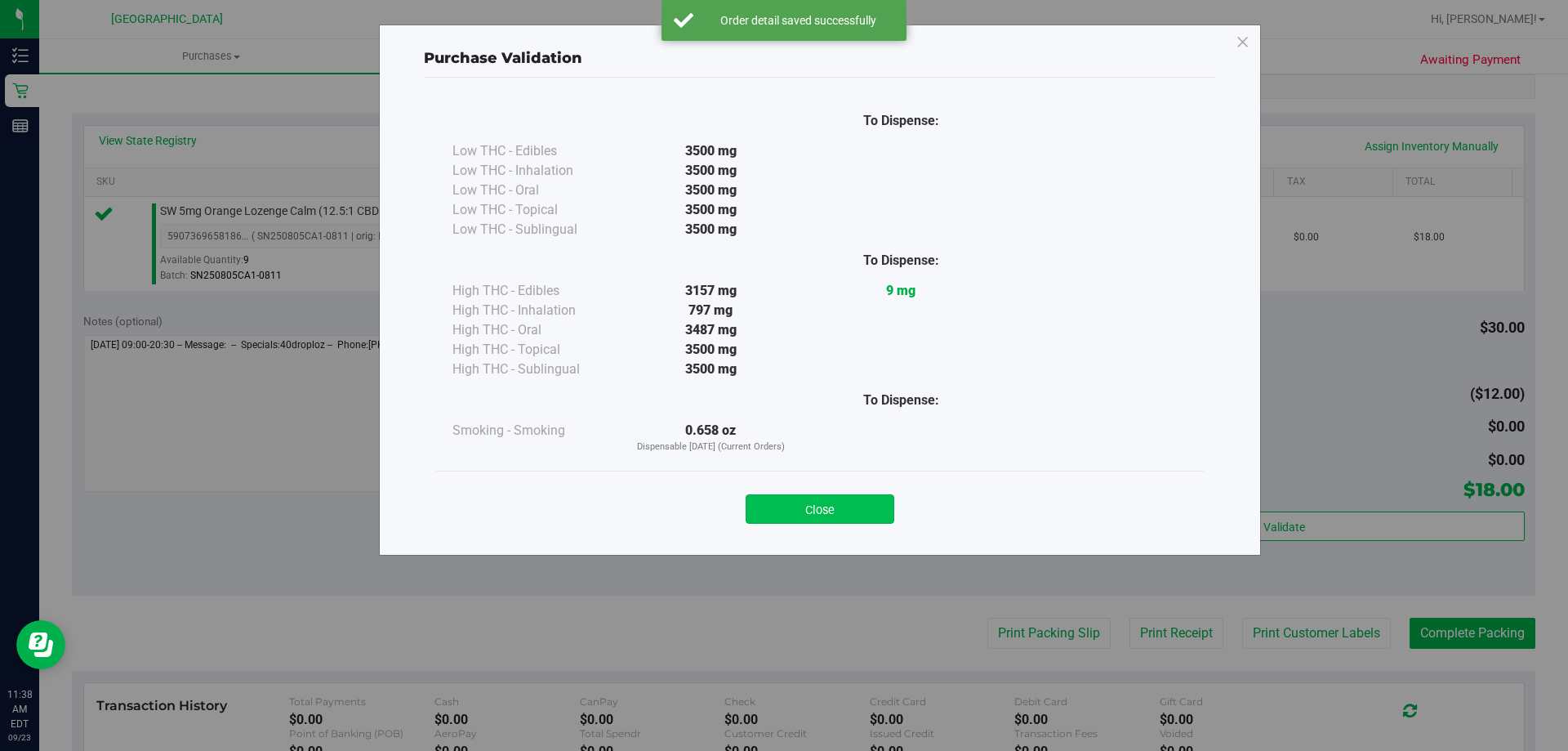
click at [837, 511] on button "Close" at bounding box center [820, 509] width 149 height 30
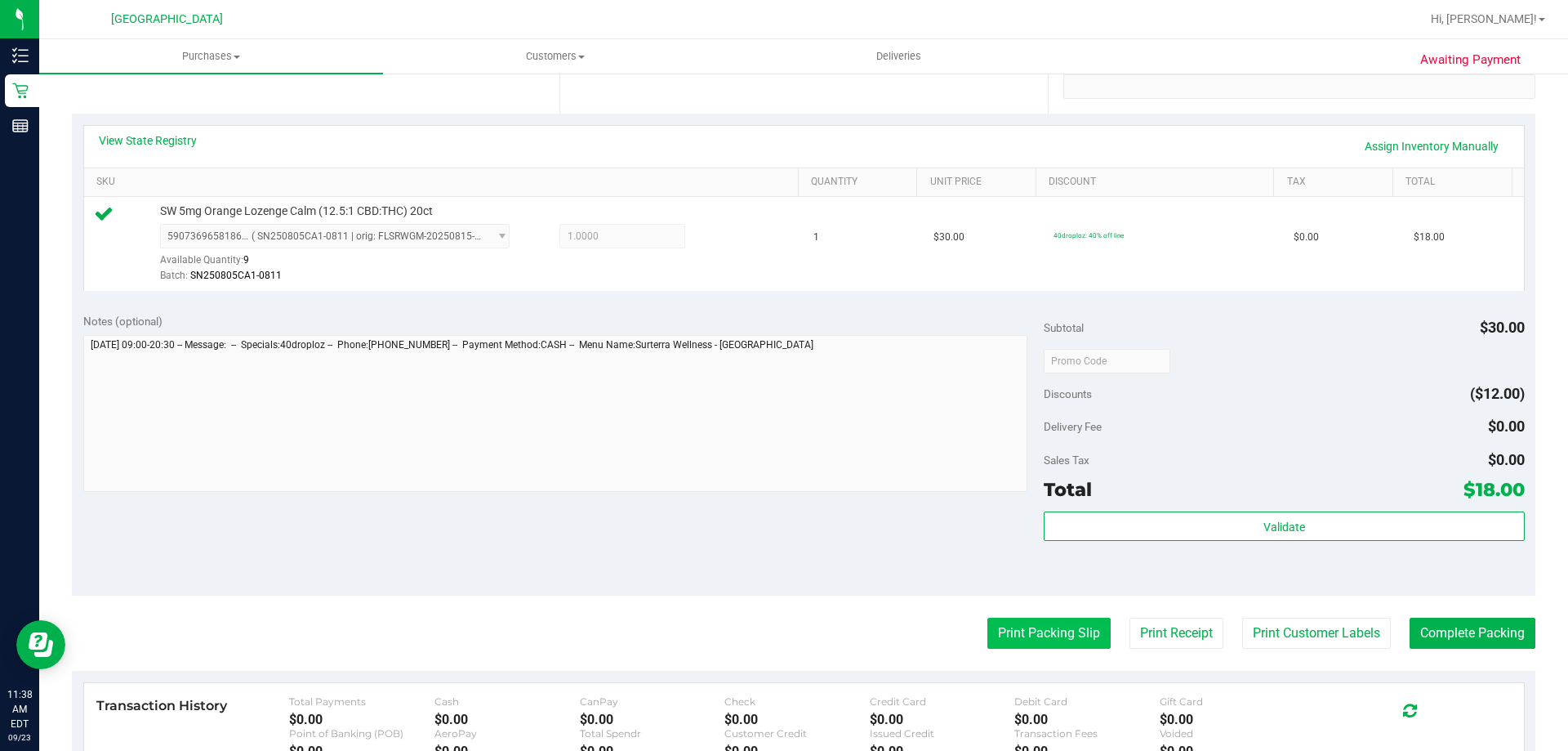
click at [1086, 623] on button "Print Packing Slip" at bounding box center [1049, 633] width 123 height 31
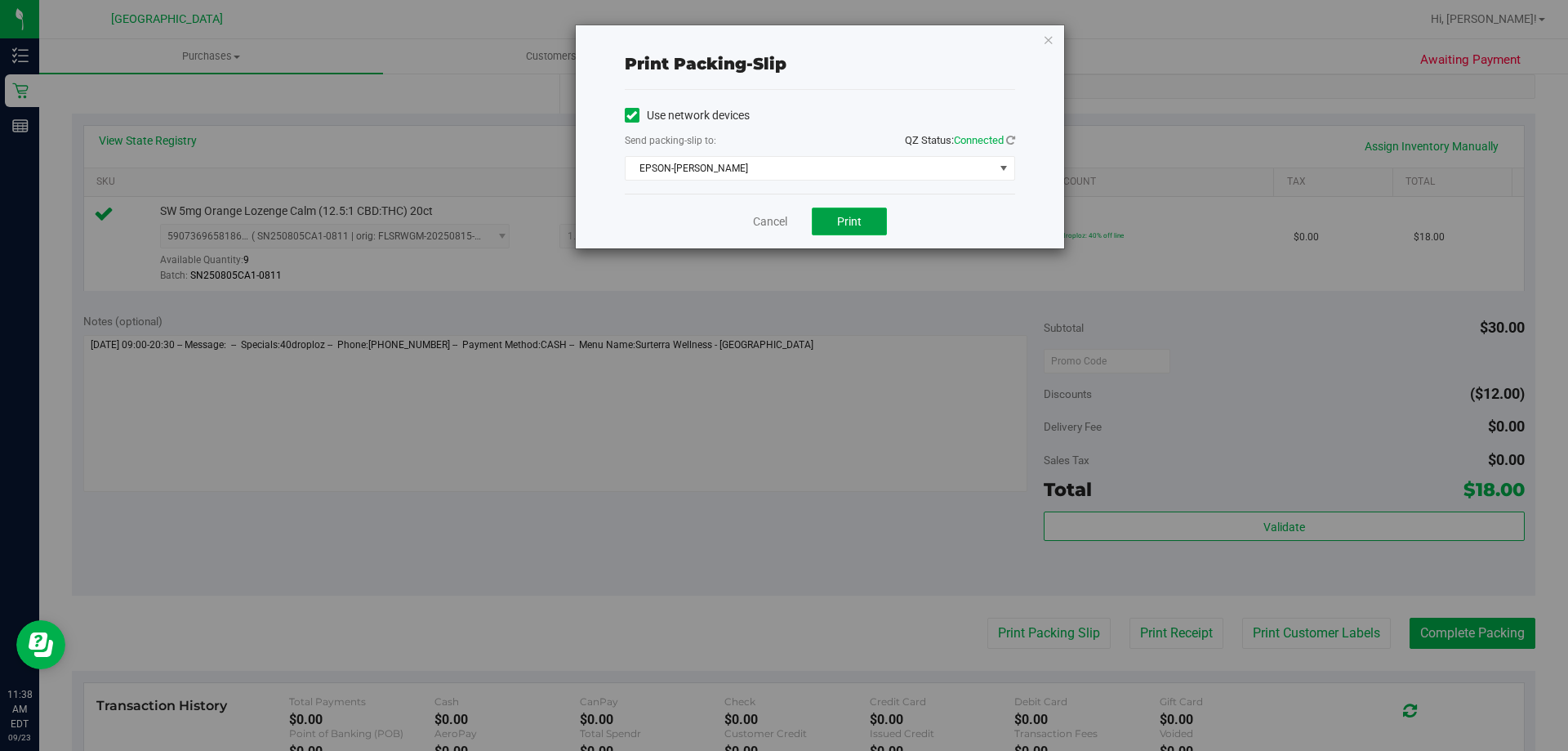
click at [841, 226] on span "Print" at bounding box center [850, 221] width 24 height 13
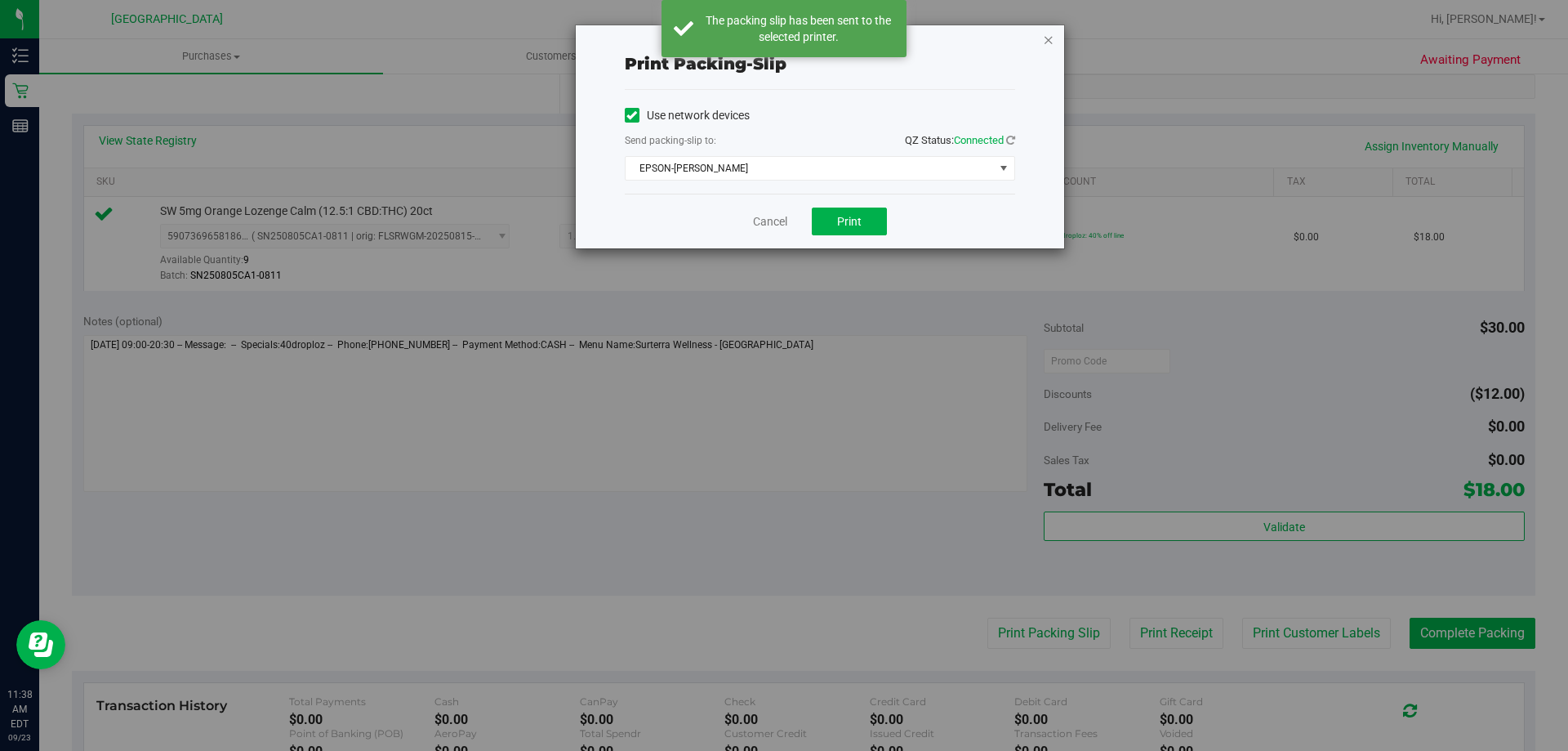
click at [1043, 44] on icon "button" at bounding box center [1048, 39] width 11 height 19
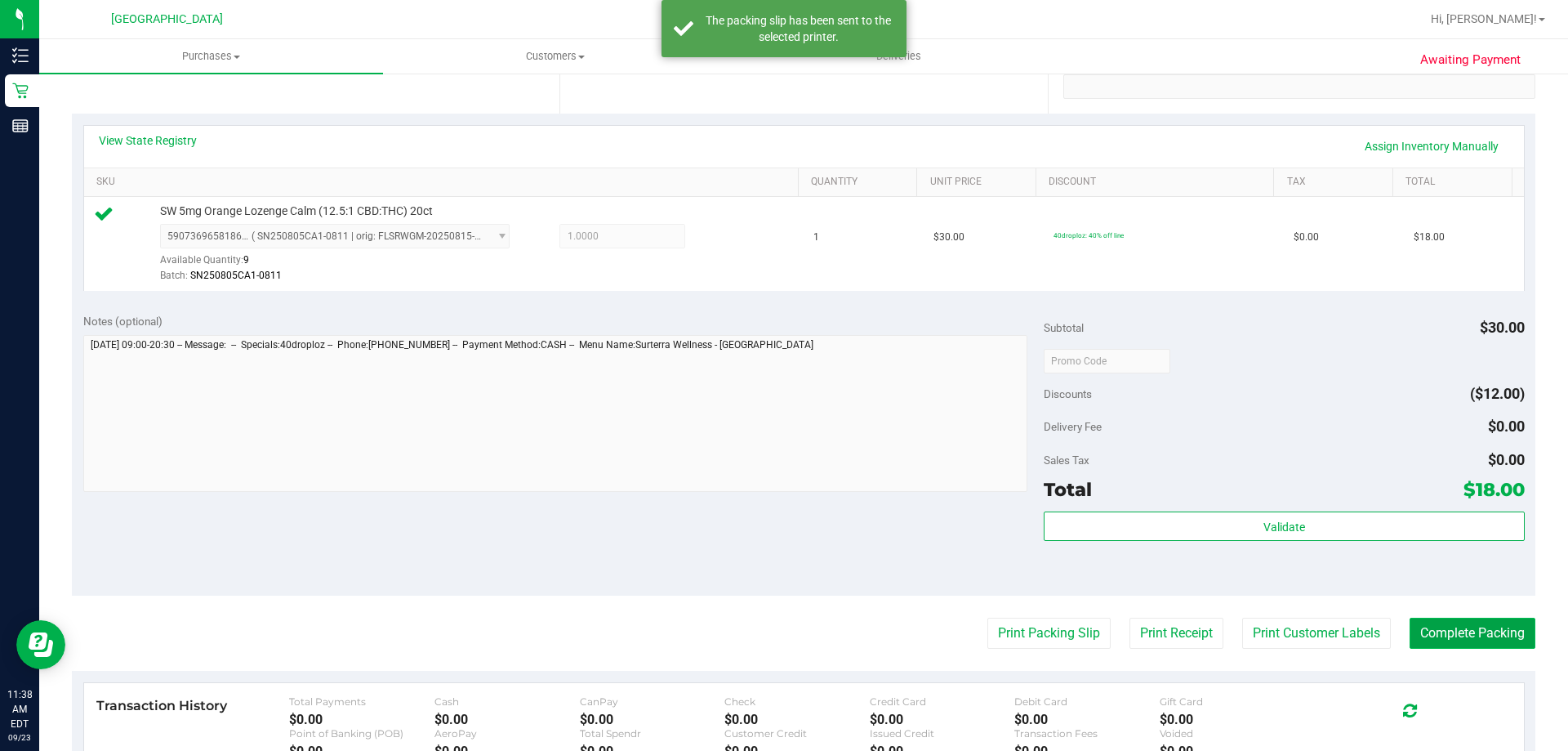
click at [1480, 622] on button "Complete Packing" at bounding box center [1473, 633] width 126 height 31
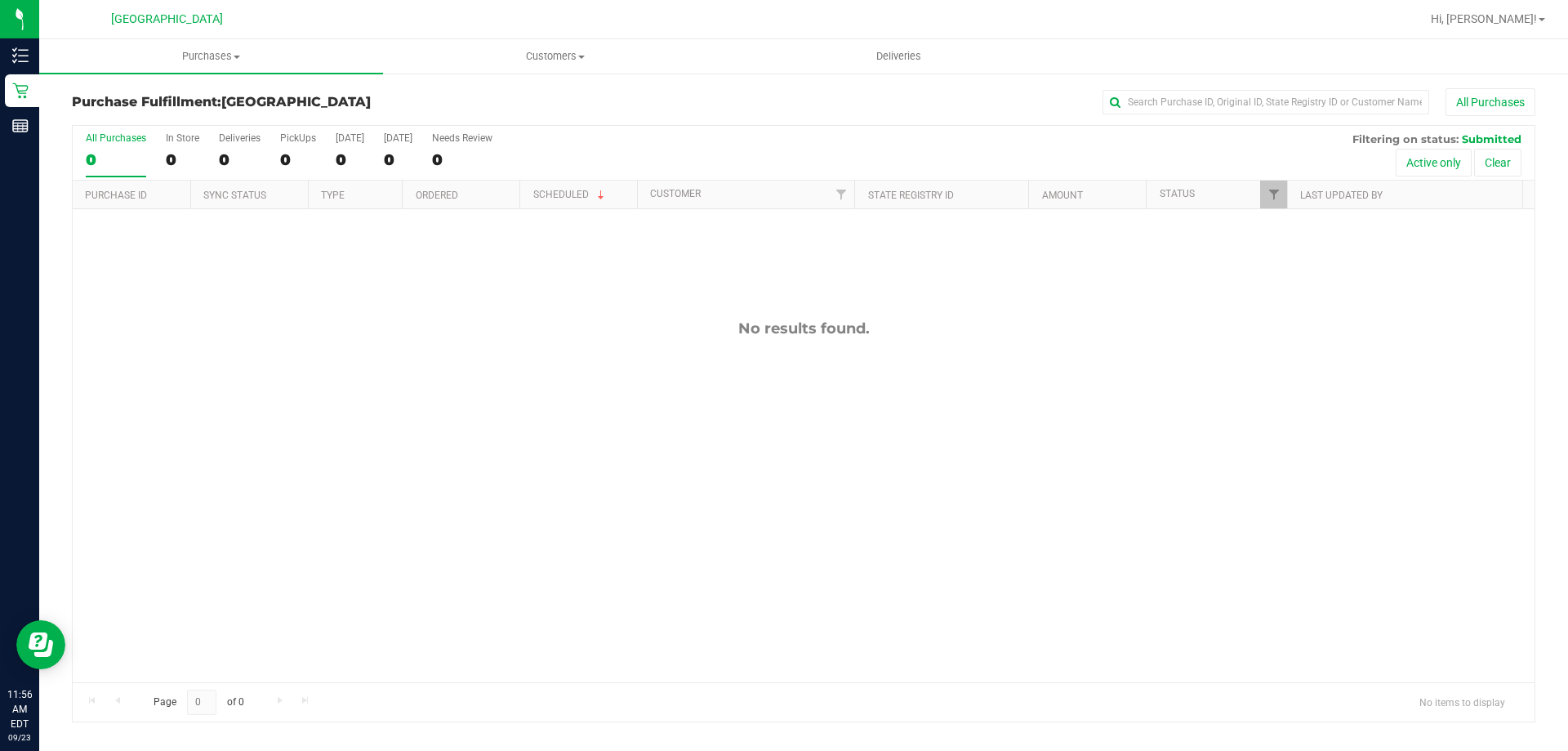
drag, startPoint x: 685, startPoint y: 352, endPoint x: 698, endPoint y: 352, distance: 13.0
click at [690, 353] on div "No results found." at bounding box center [803, 500] width 1461 height 583
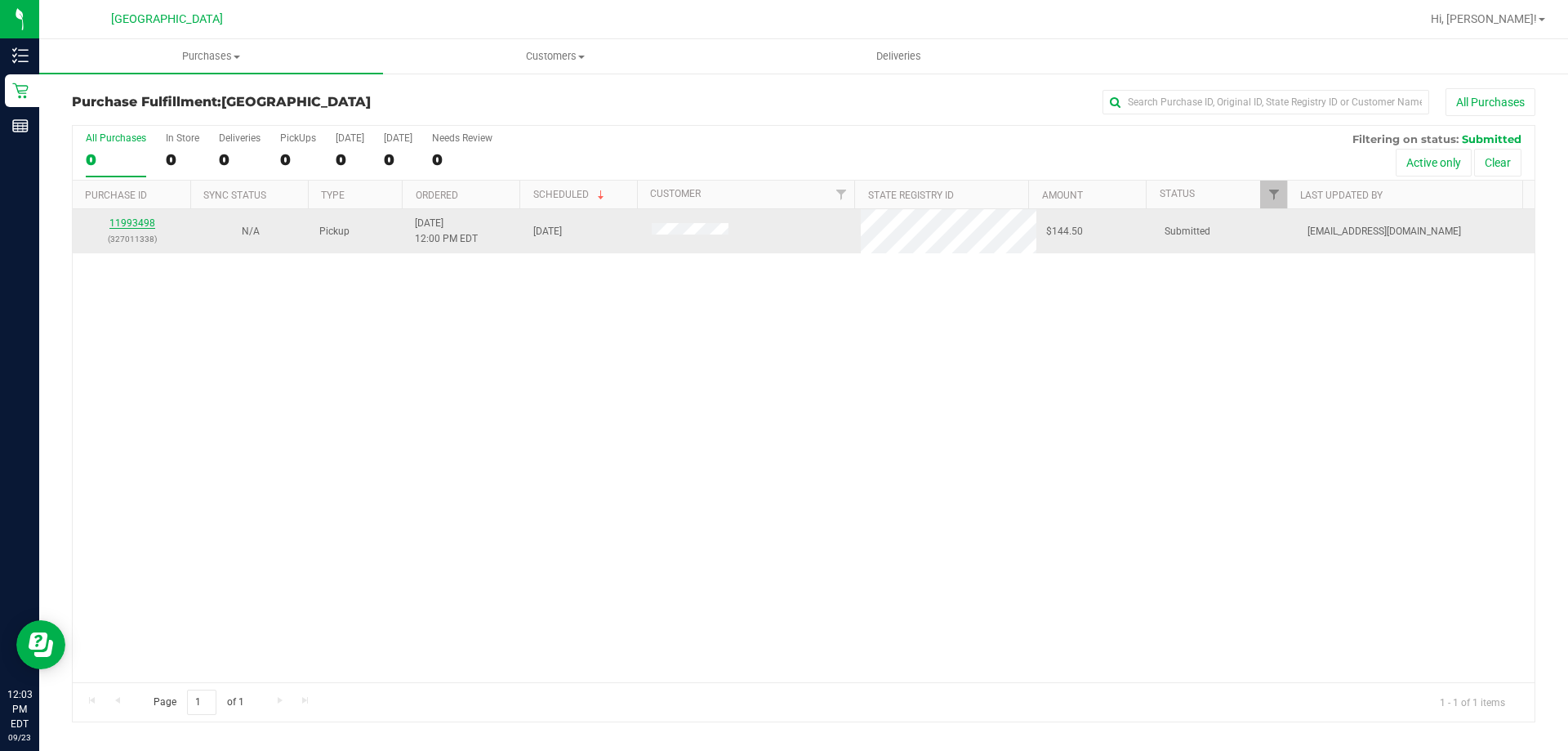
click at [141, 223] on link "11993498" at bounding box center [132, 223] width 45 height 11
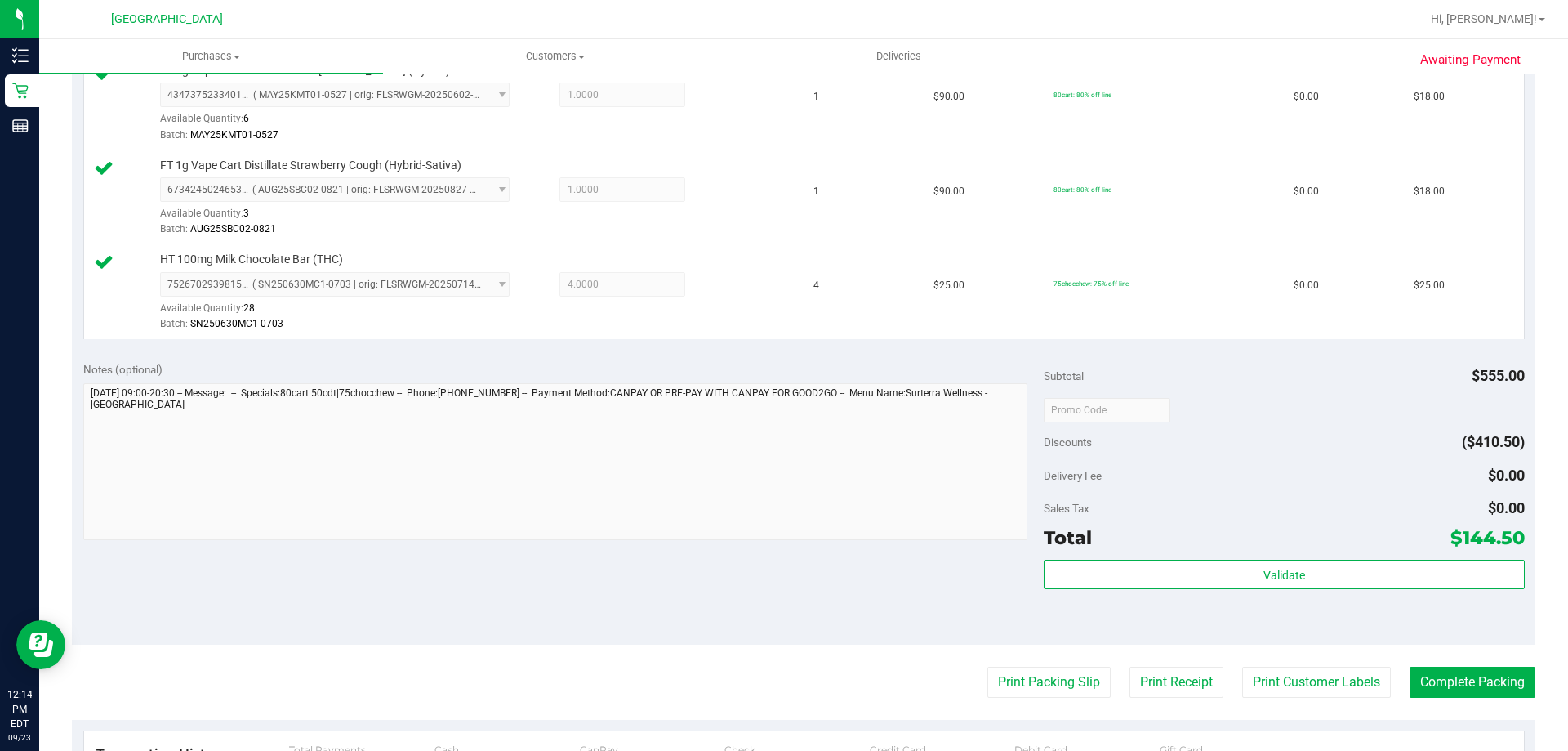
scroll to position [899, 0]
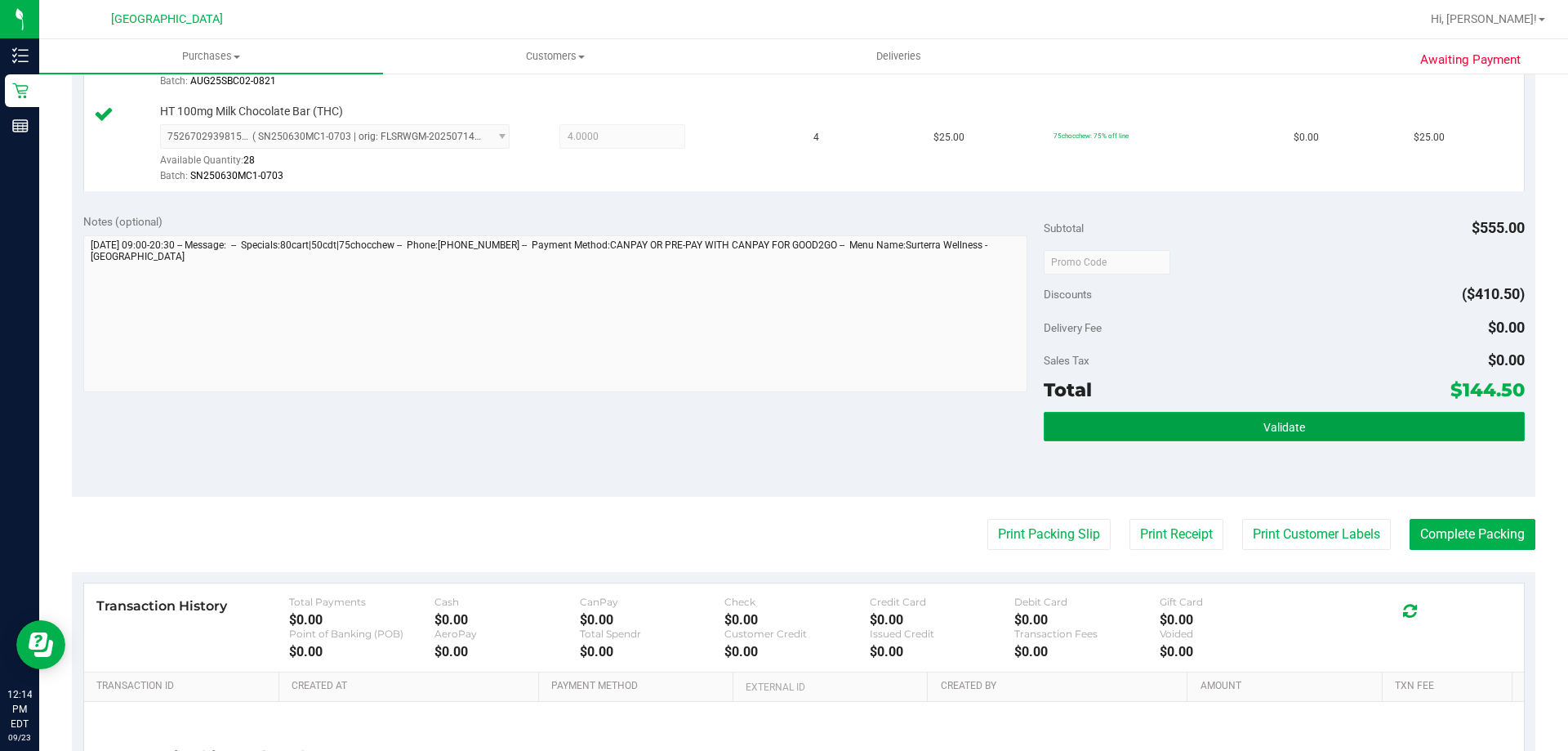
click at [1082, 436] on button "Validate" at bounding box center [1283, 427] width 480 height 30
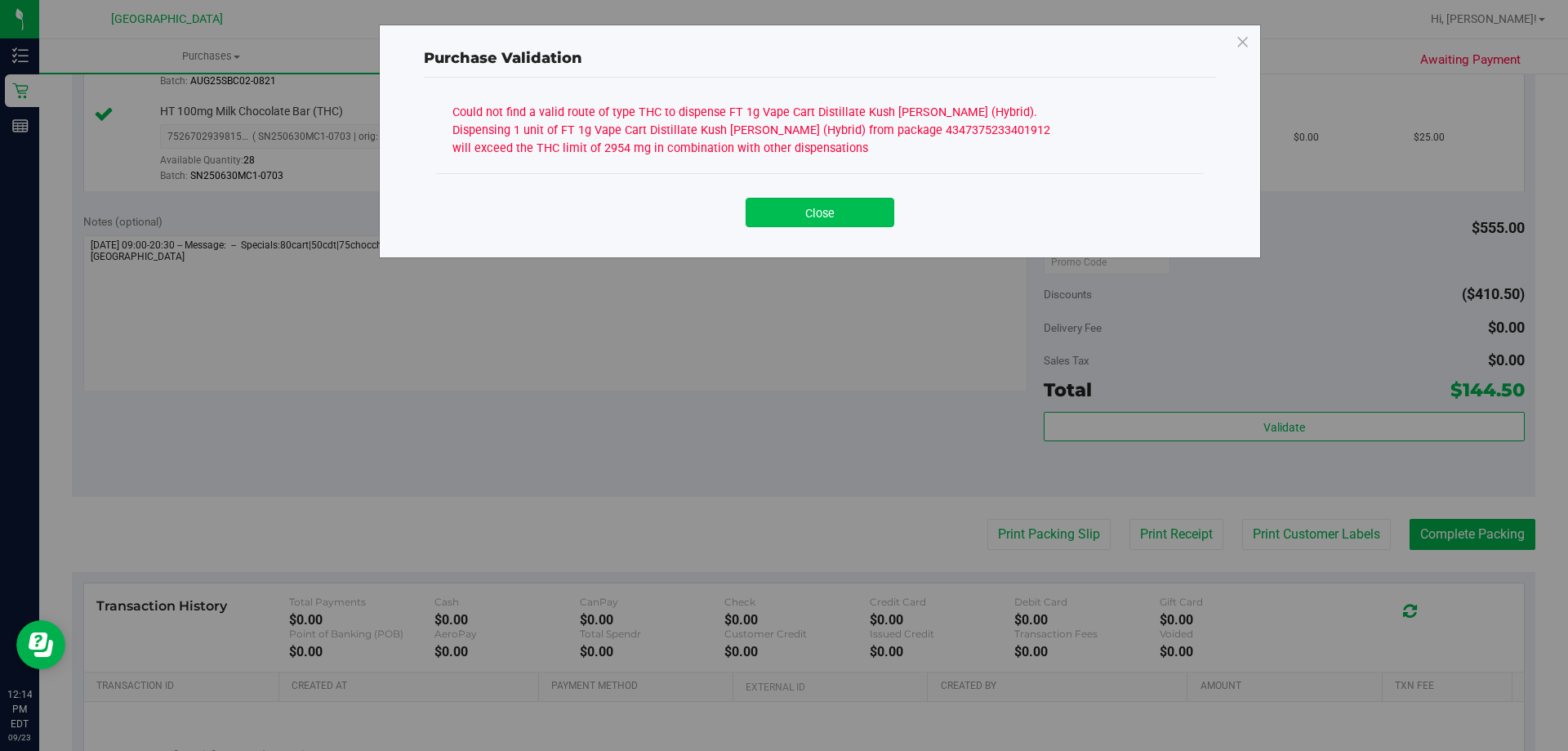
click at [867, 218] on button "Close" at bounding box center [820, 212] width 149 height 30
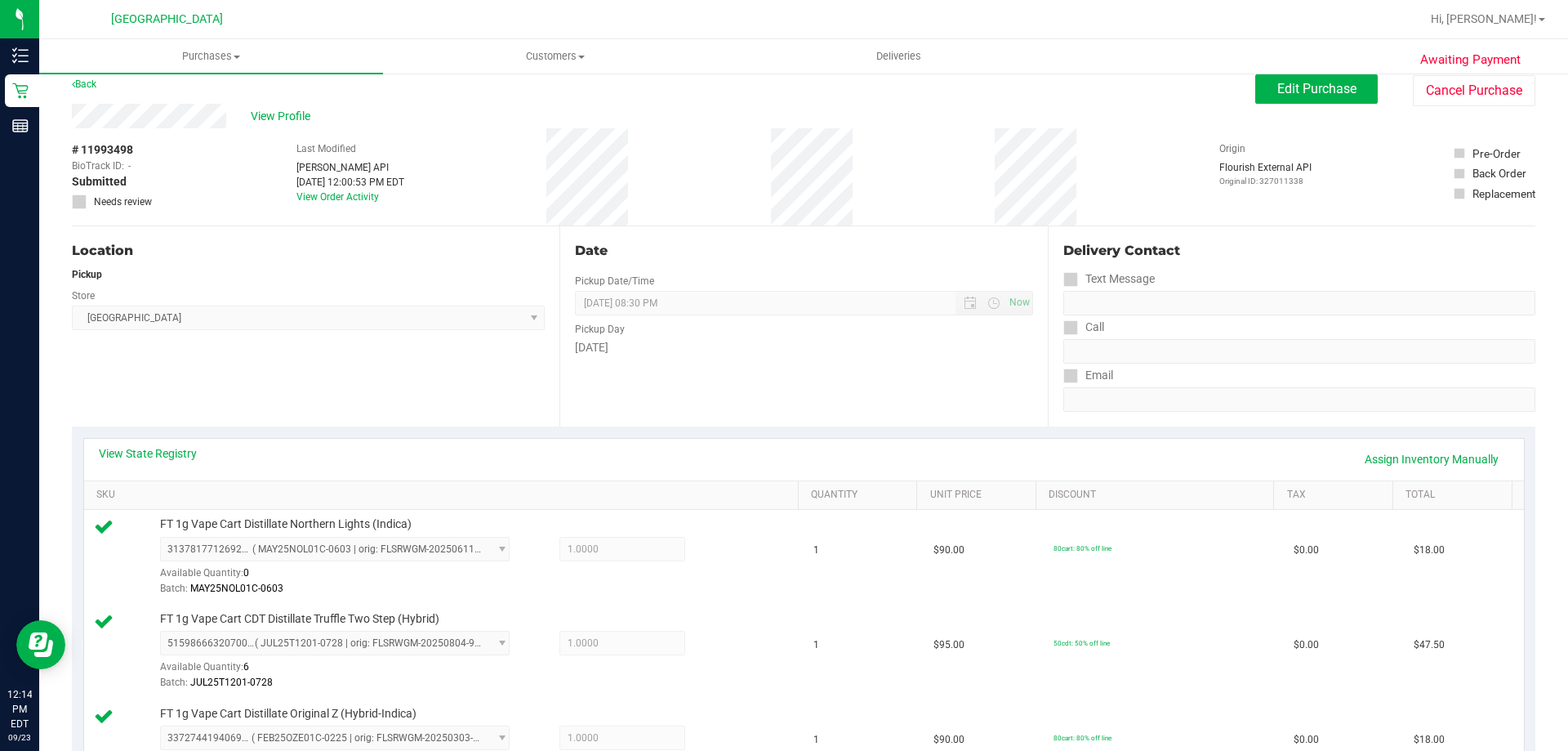
scroll to position [0, 0]
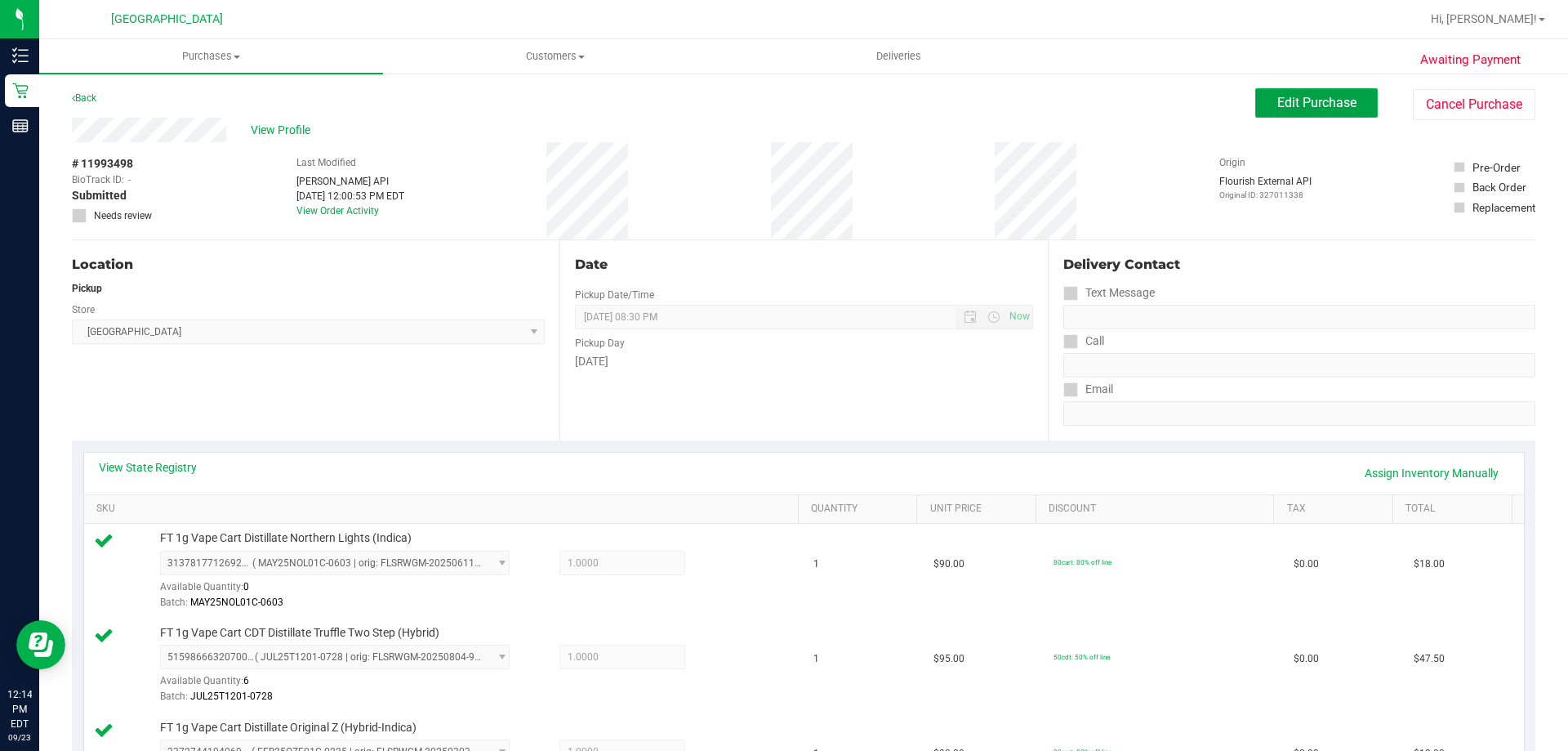
click at [1255, 98] on button "Edit Purchase" at bounding box center [1316, 103] width 122 height 30
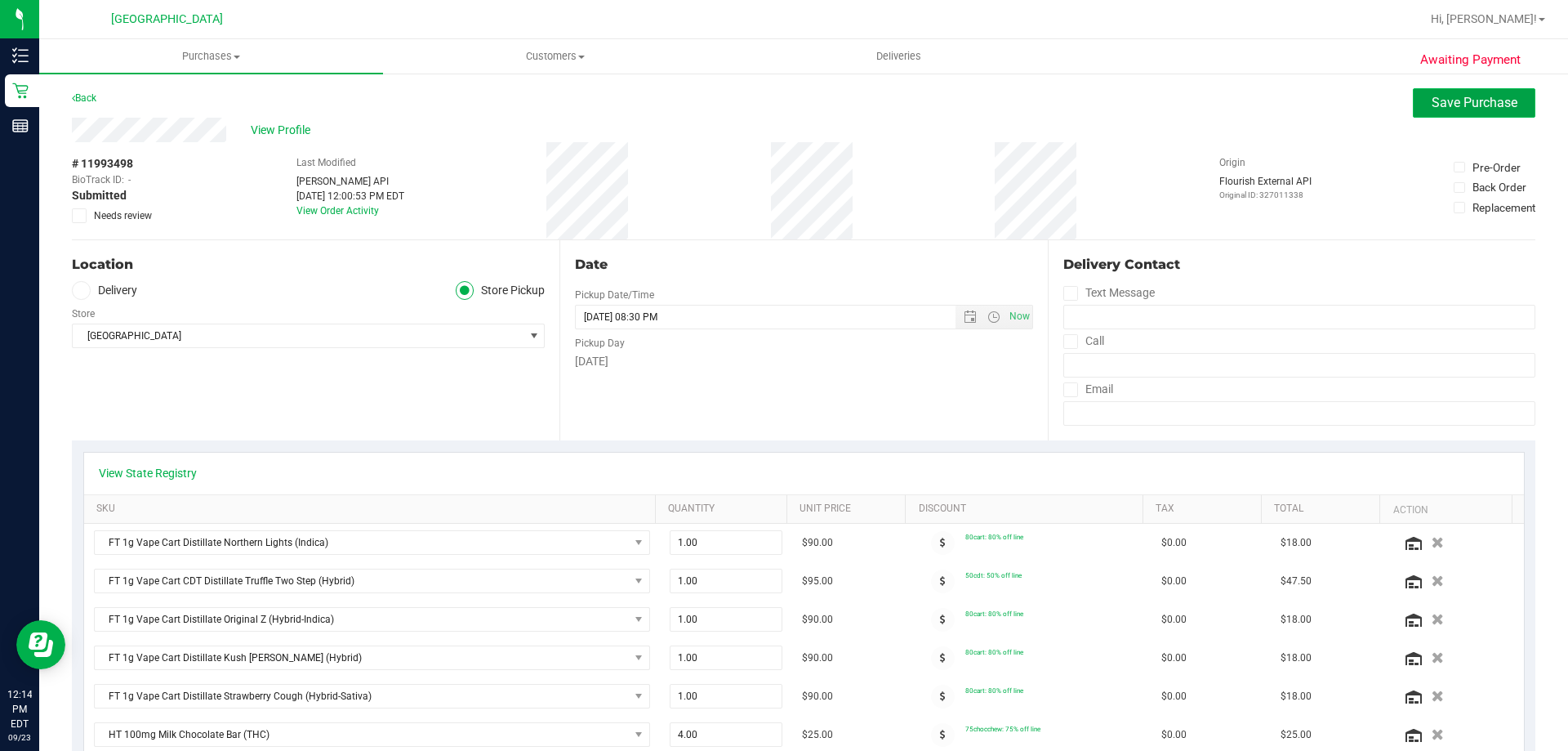
click at [1432, 108] on span "Save Purchase" at bounding box center [1474, 102] width 86 height 16
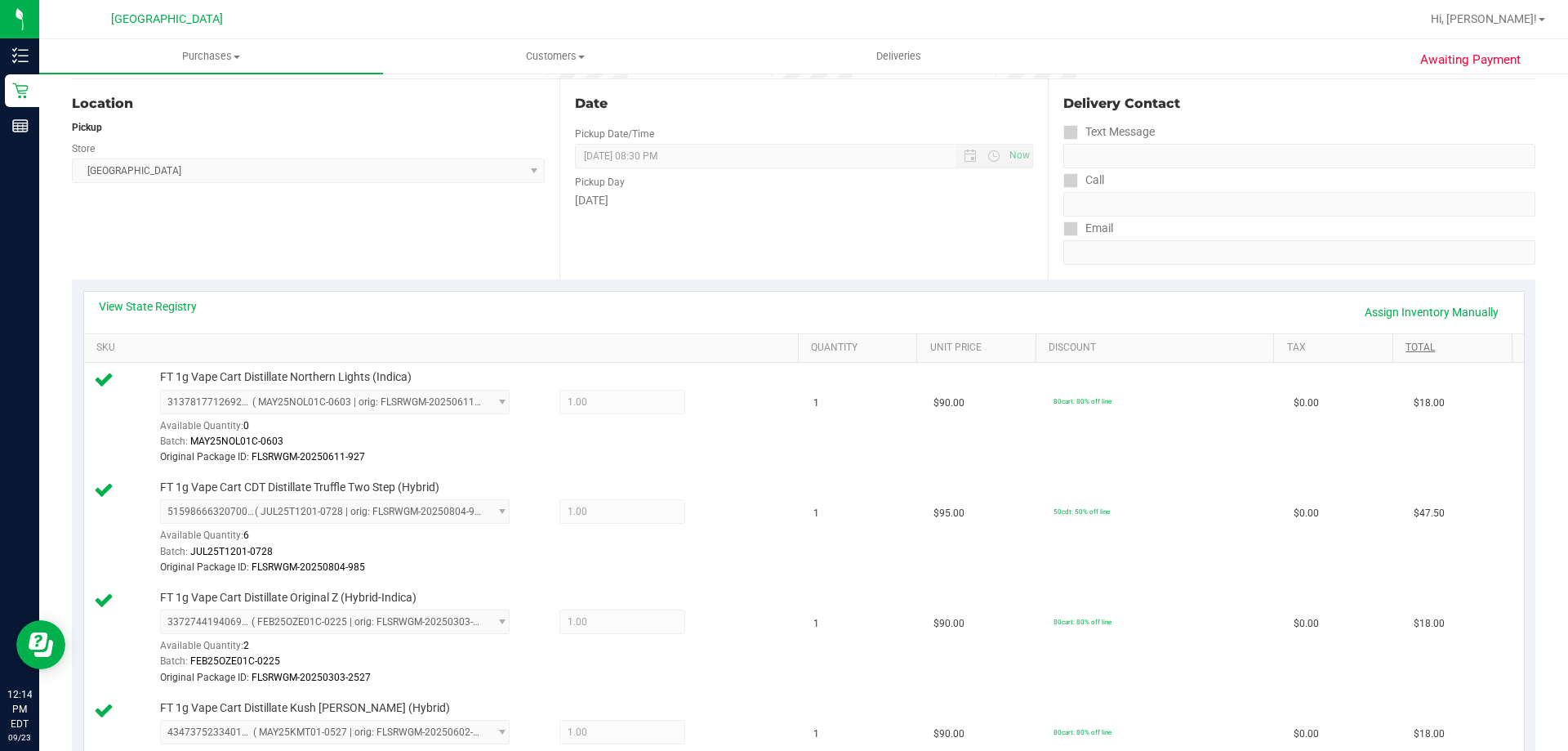
scroll to position [81, 0]
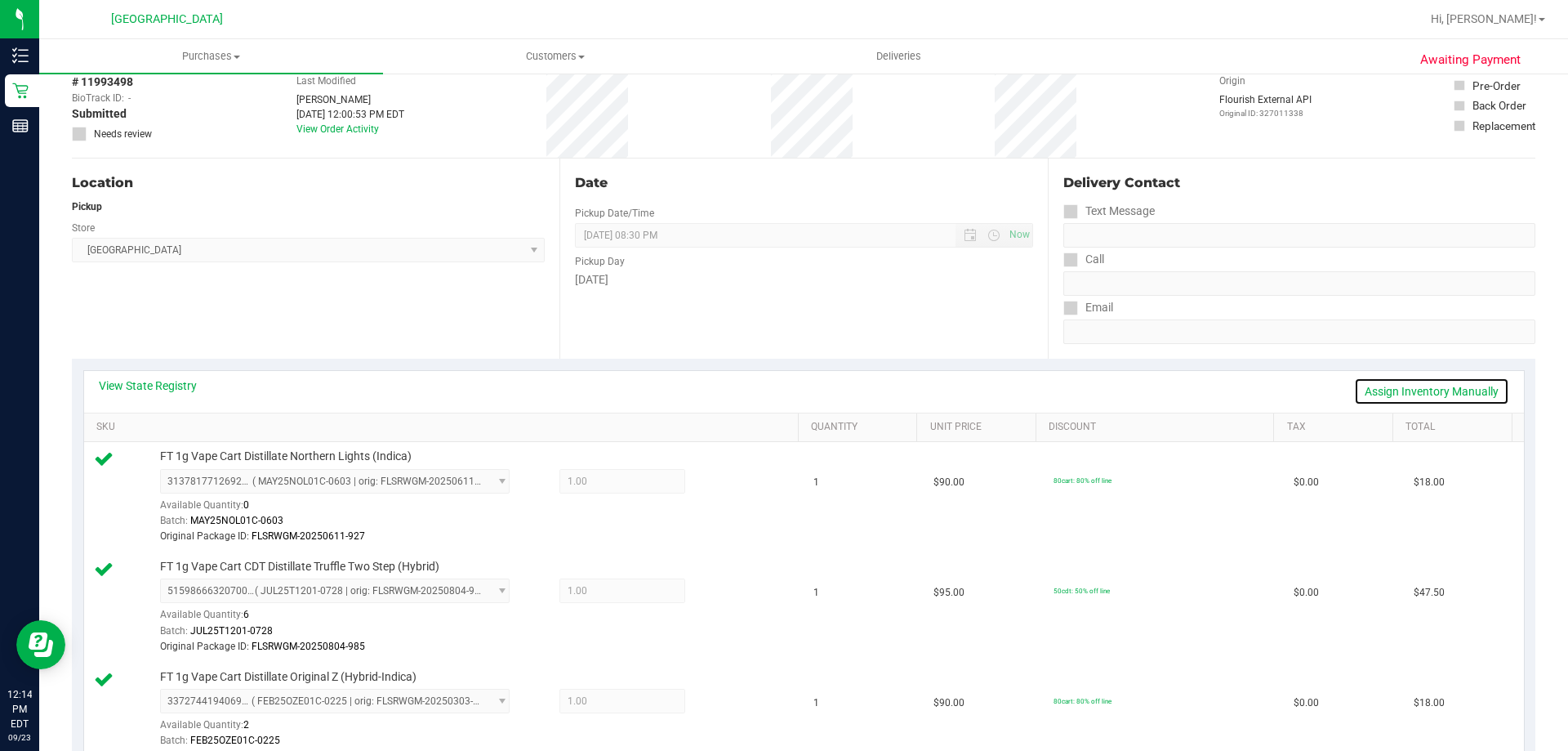
click at [1418, 395] on link "Assign Inventory Manually" at bounding box center [1432, 392] width 156 height 28
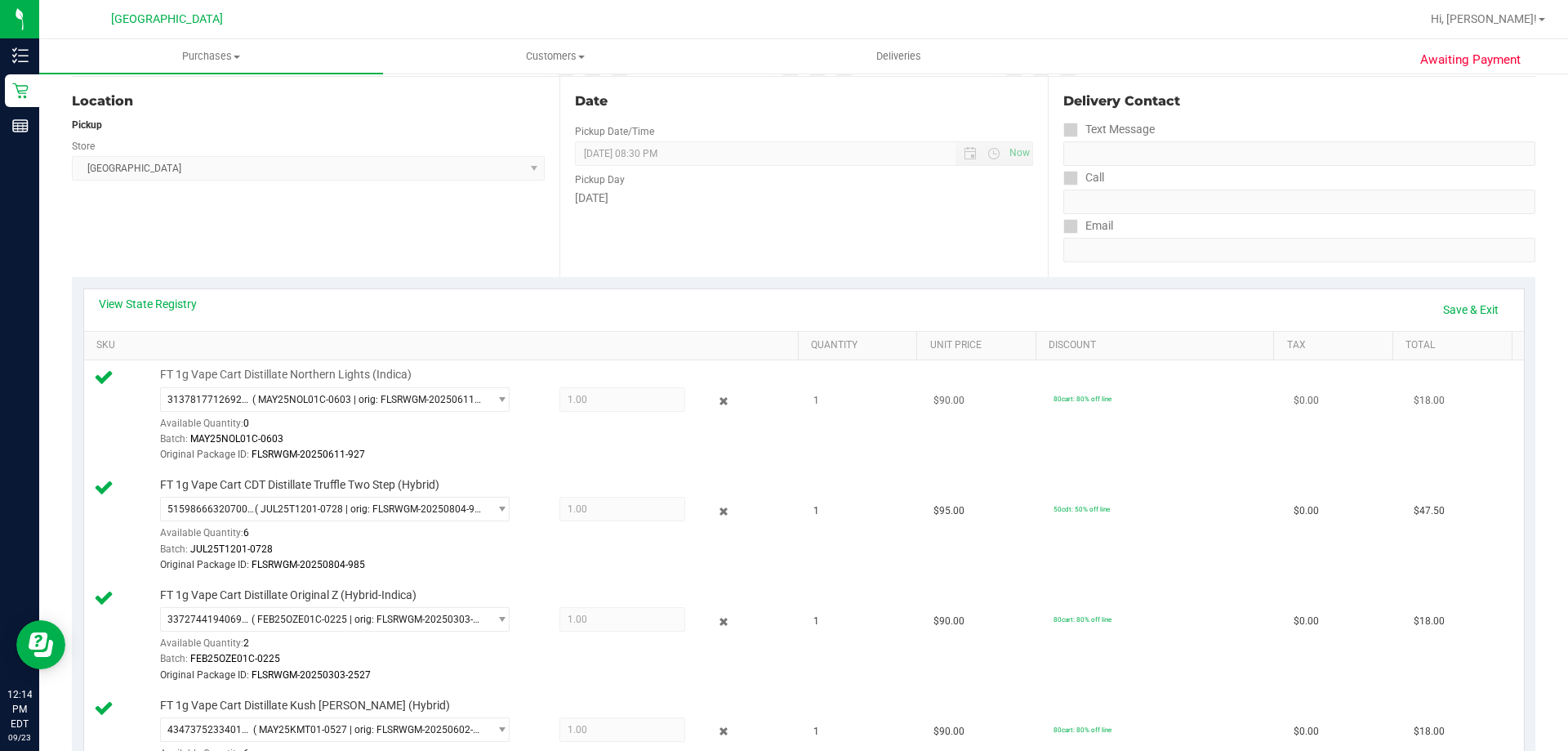
scroll to position [327, 0]
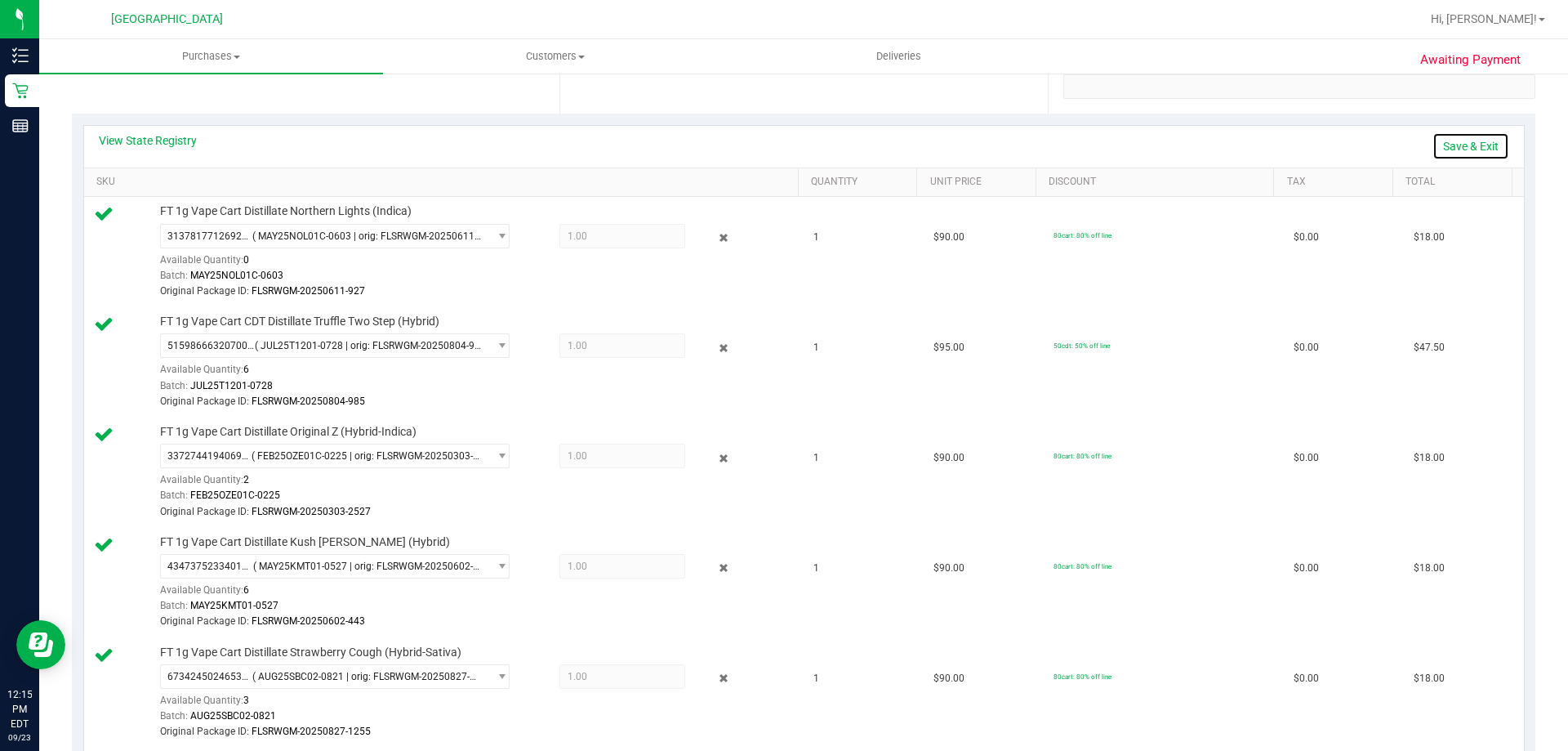
click at [1476, 150] on link "Save & Exit" at bounding box center [1471, 146] width 77 height 28
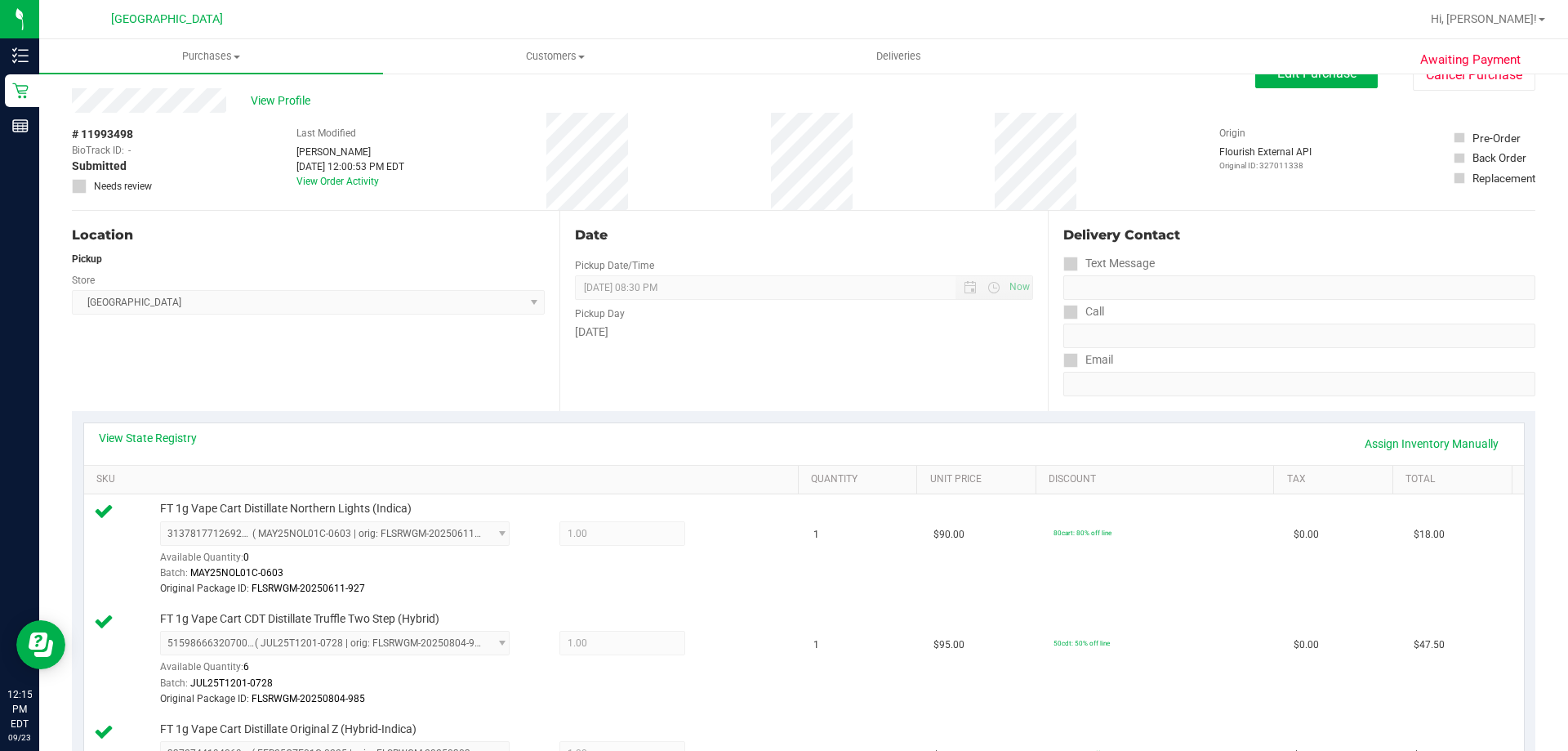
scroll to position [0, 0]
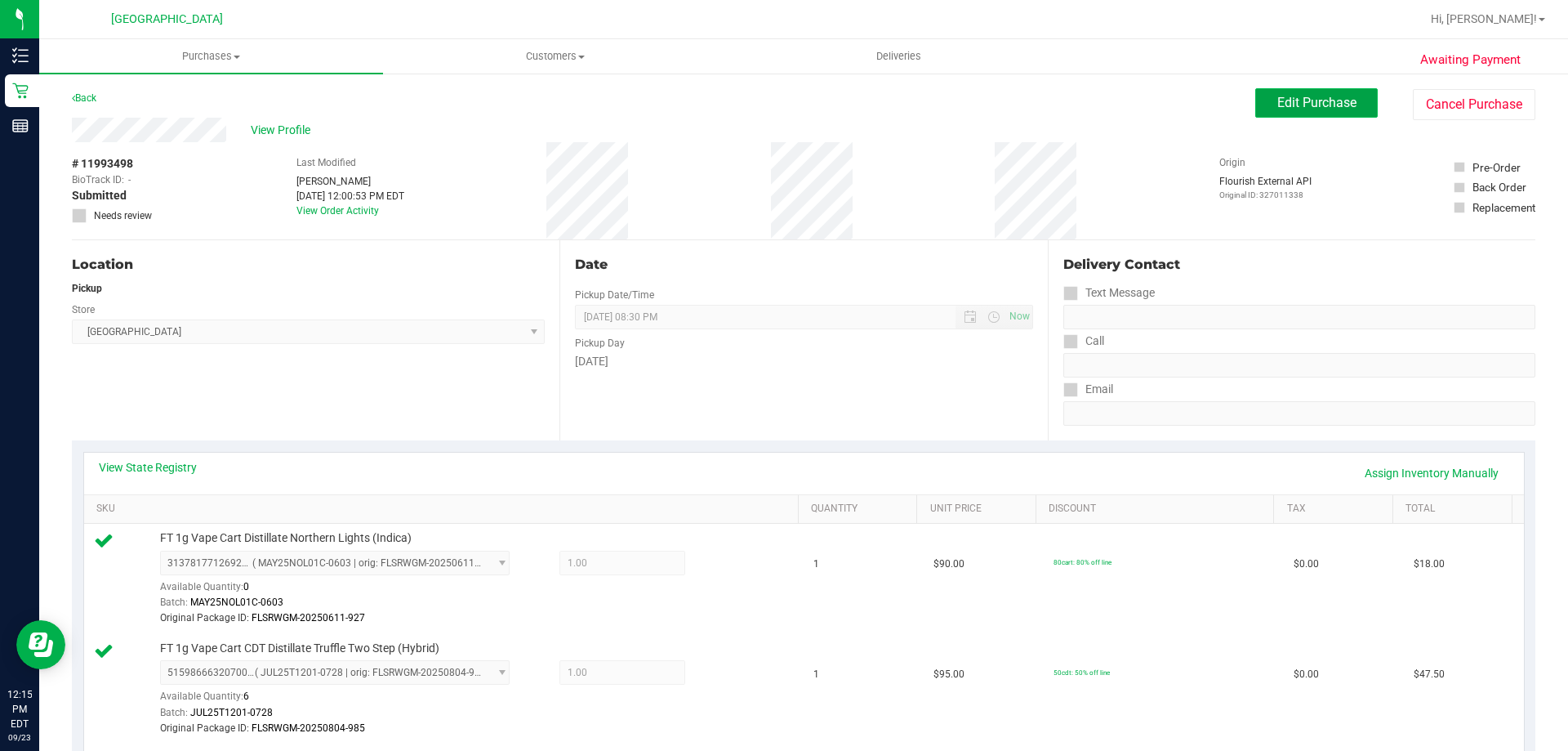
click at [1345, 106] on button "Edit Purchase" at bounding box center [1316, 103] width 122 height 30
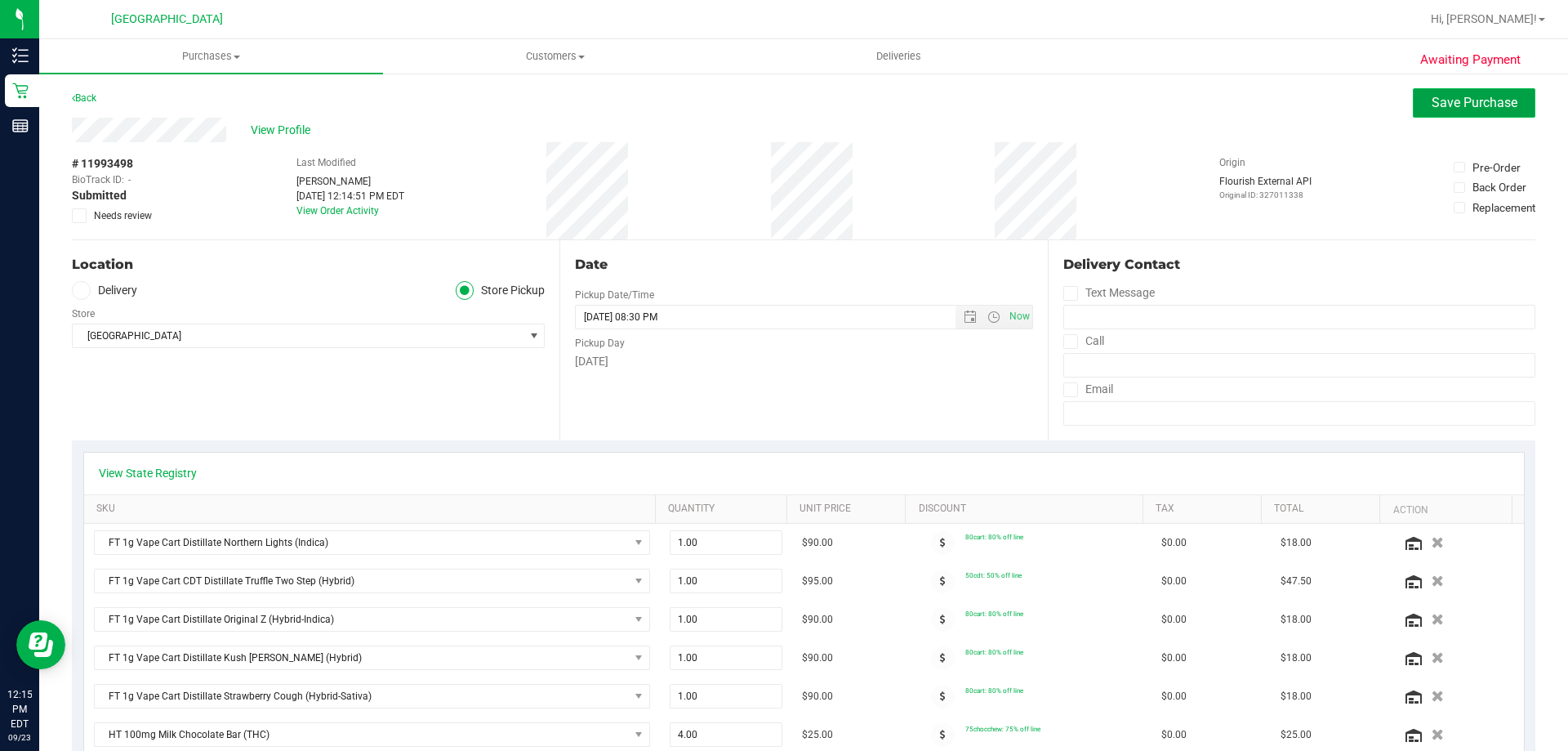
click at [1440, 108] on span "Save Purchase" at bounding box center [1474, 102] width 86 height 16
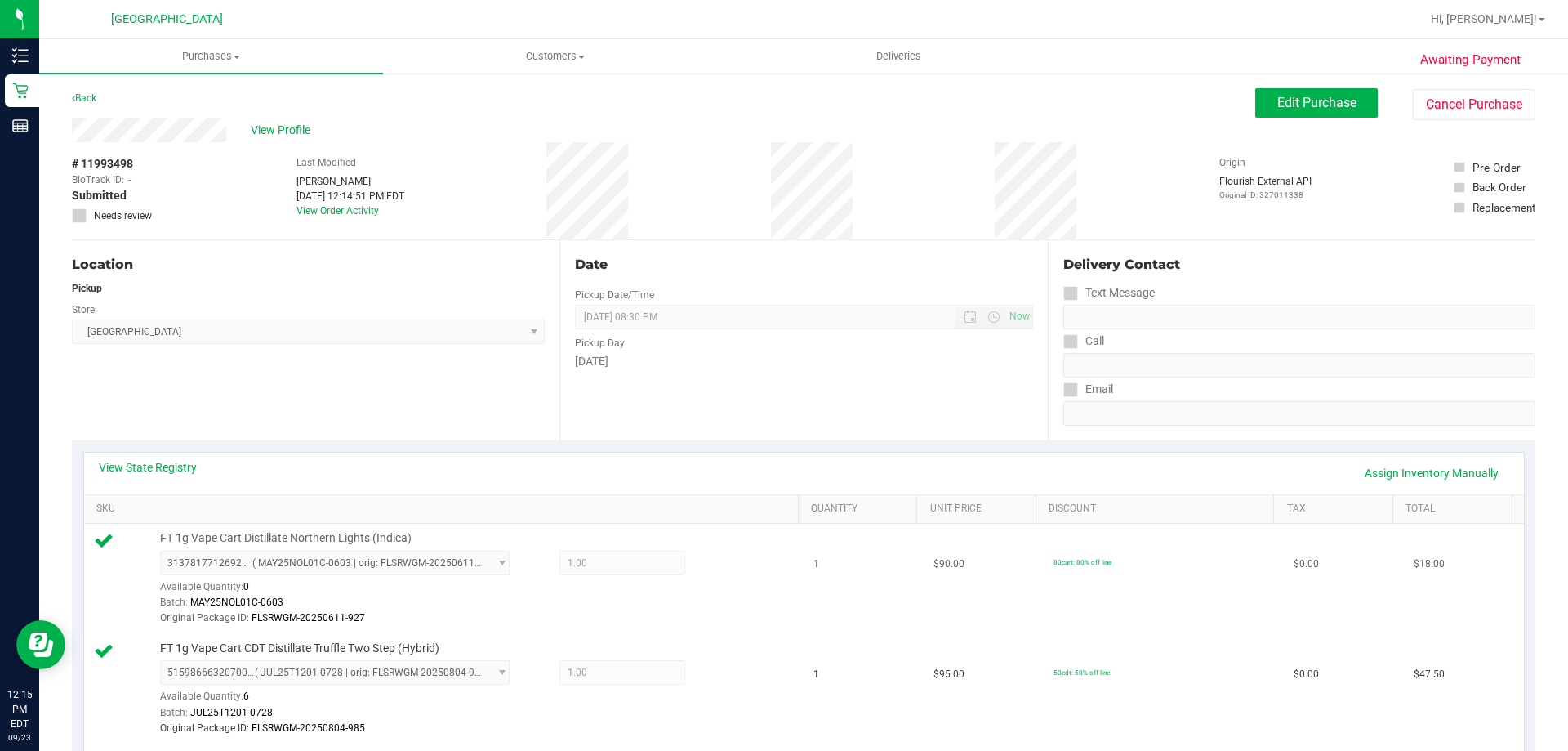
scroll to position [163, 0]
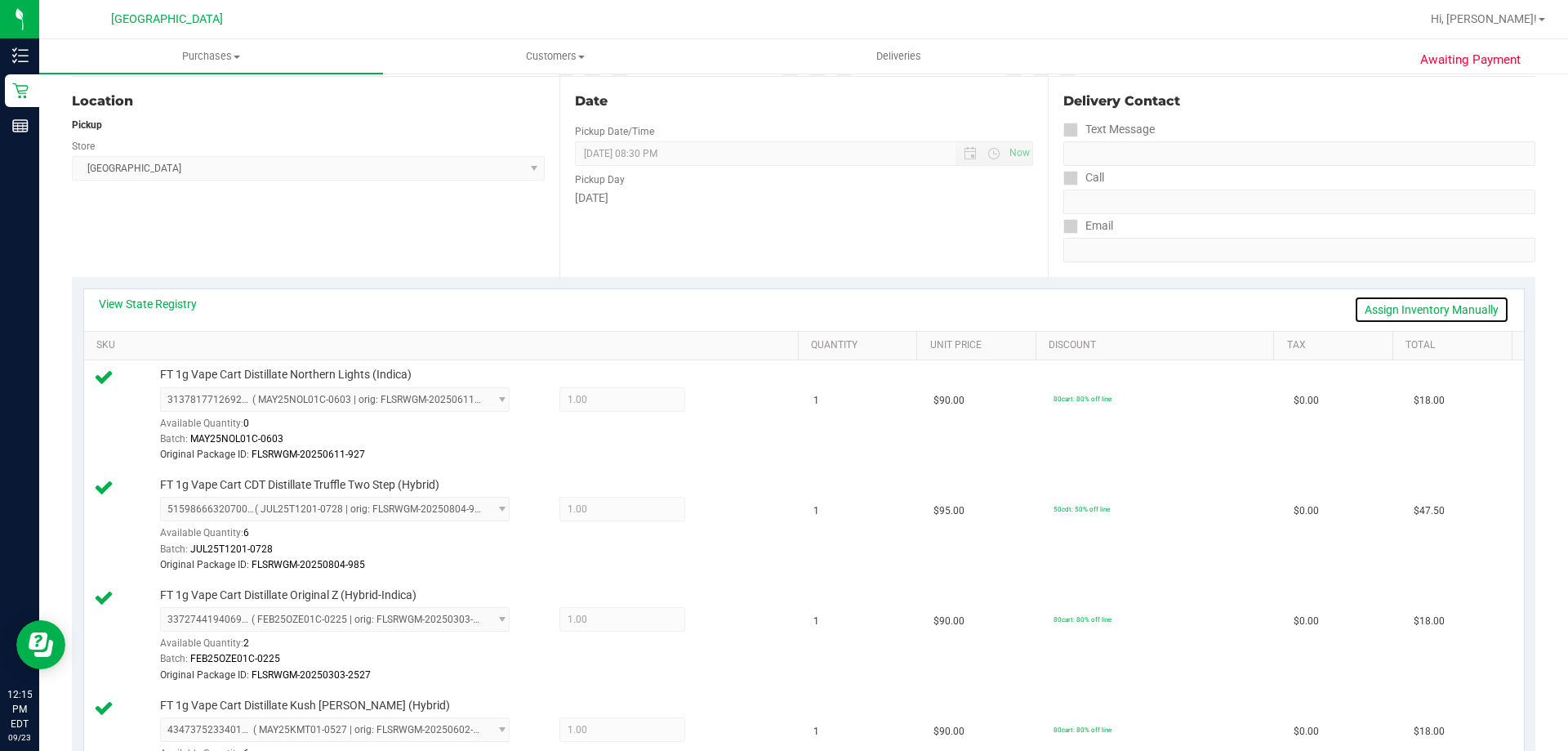
click at [1426, 302] on link "Assign Inventory Manually" at bounding box center [1432, 309] width 156 height 28
click at [715, 397] on icon at bounding box center [724, 400] width 17 height 18
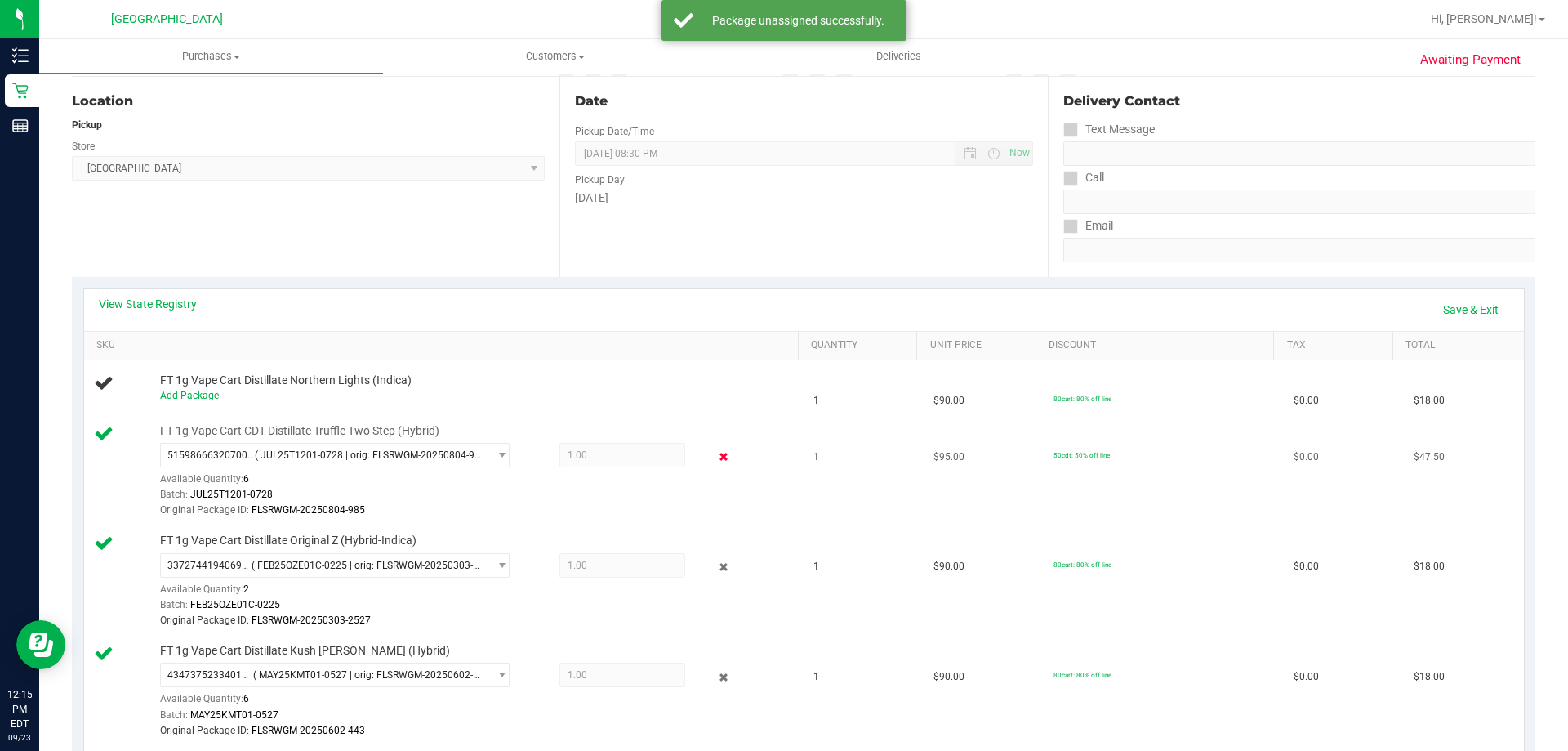
click at [715, 455] on icon at bounding box center [724, 456] width 17 height 18
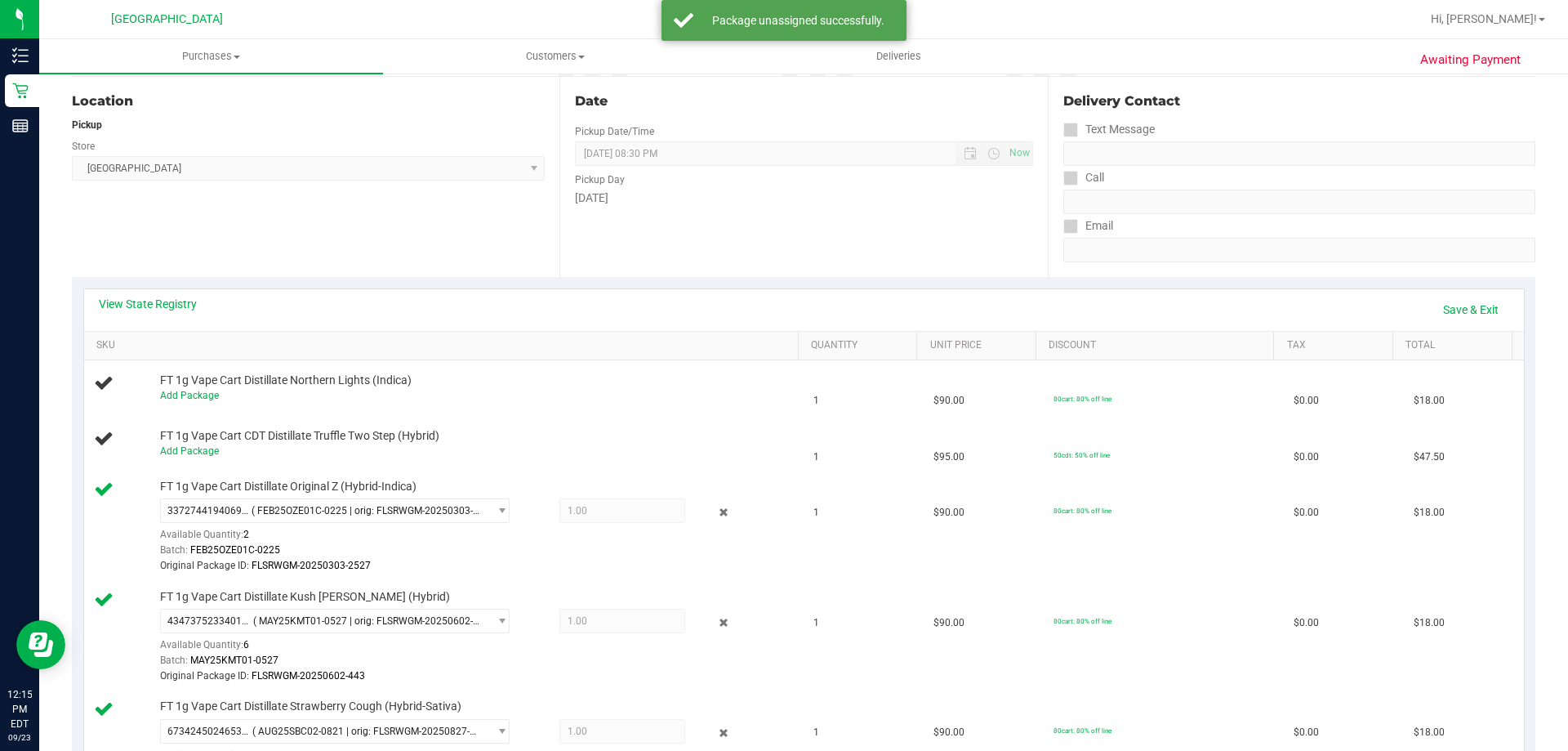
scroll to position [408, 0]
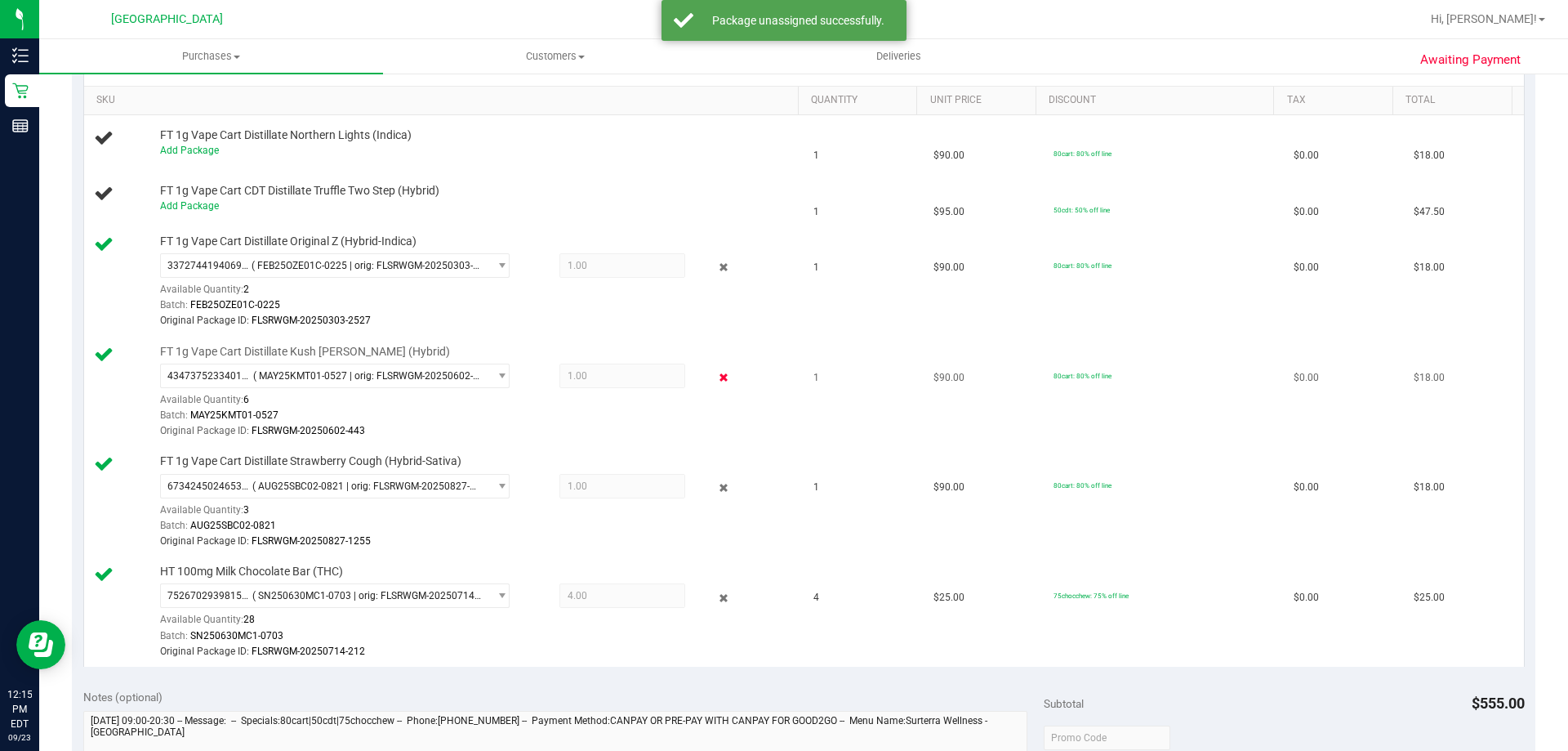
click at [715, 379] on icon at bounding box center [724, 377] width 17 height 18
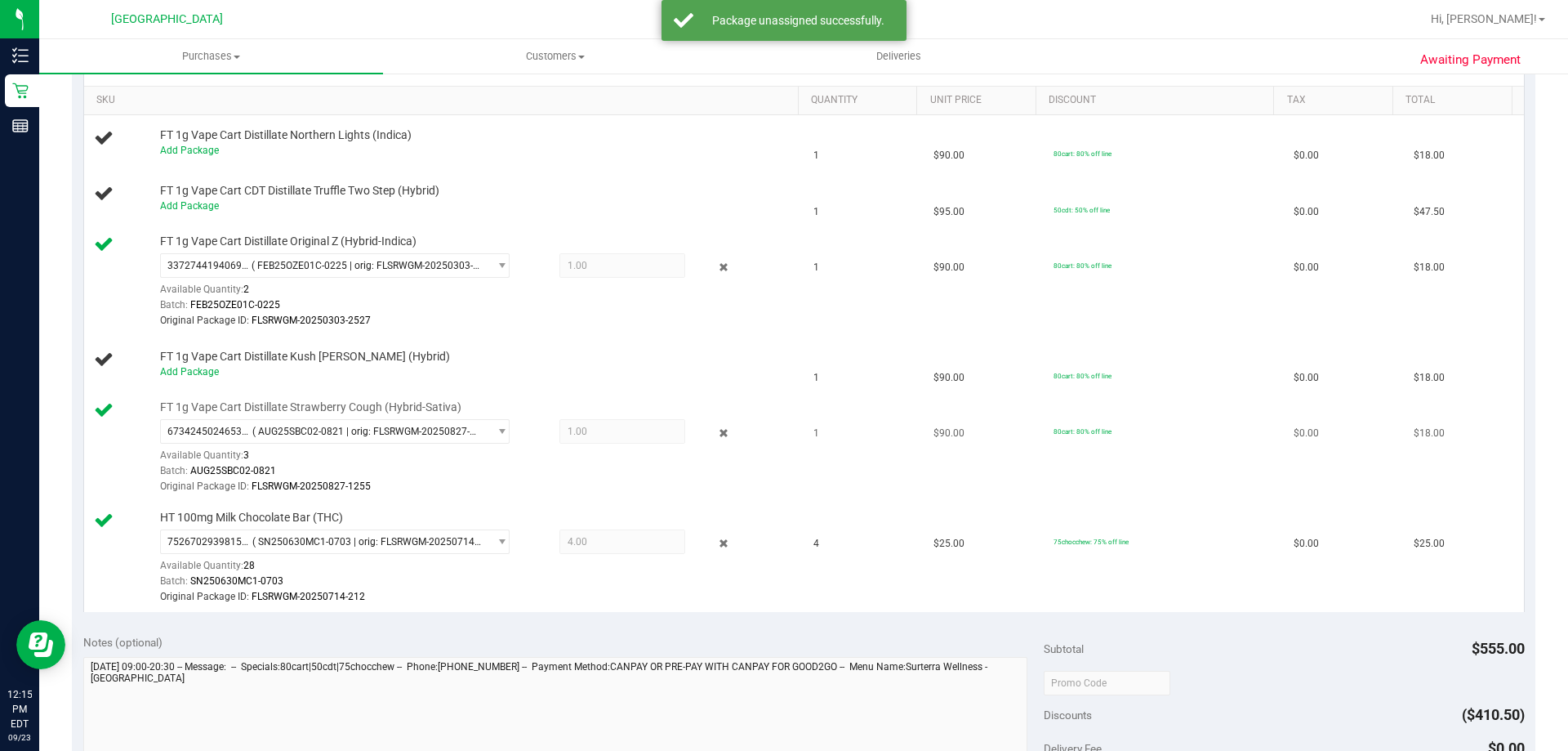
click at [715, 499] on td "FT 1g Vape Cart Distillate Strawberry Cough (Hybrid-Sativa) 6734245024653429 ( …" at bounding box center [444, 448] width 720 height 110
click at [715, 441] on icon at bounding box center [724, 433] width 17 height 18
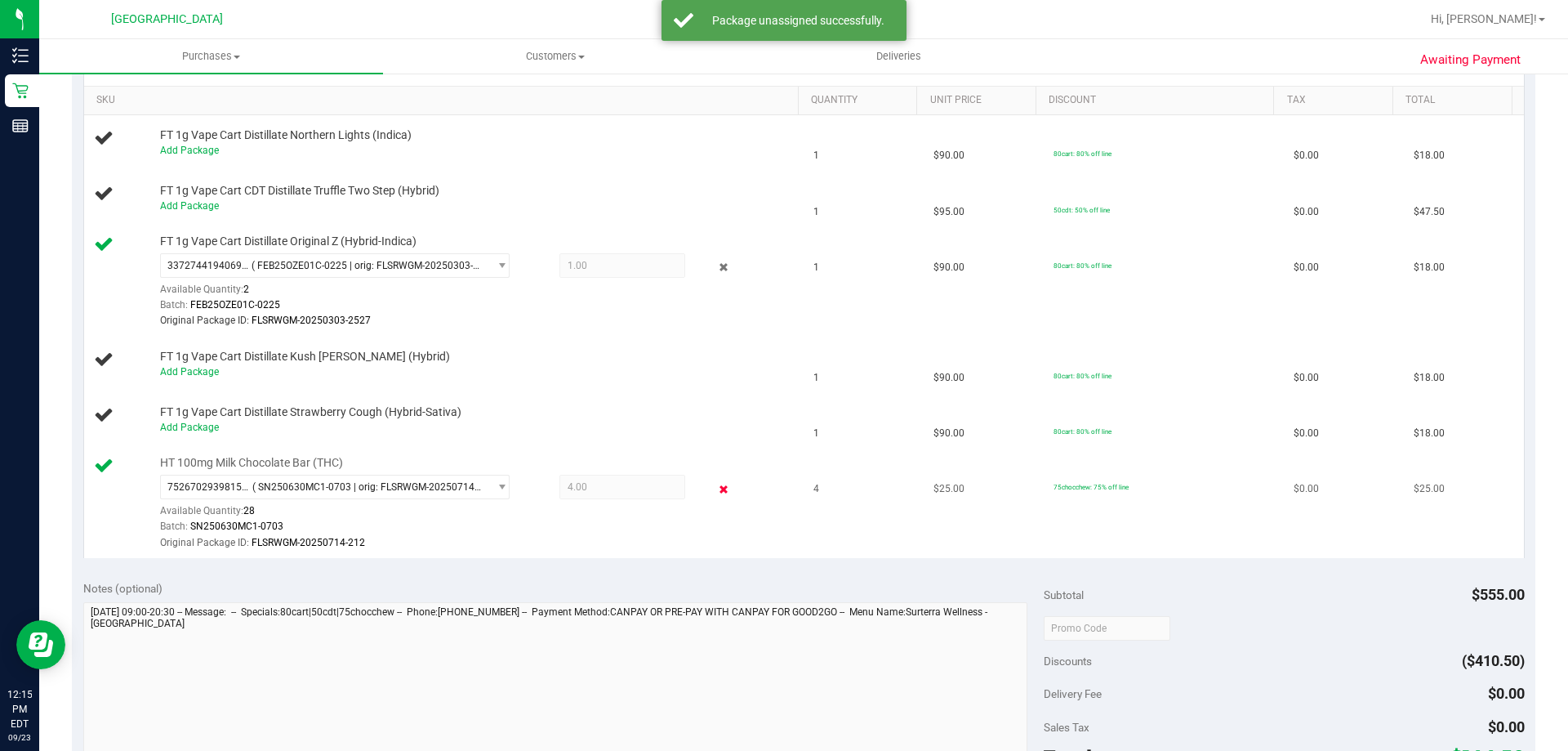
click at [716, 492] on icon at bounding box center [724, 488] width 17 height 18
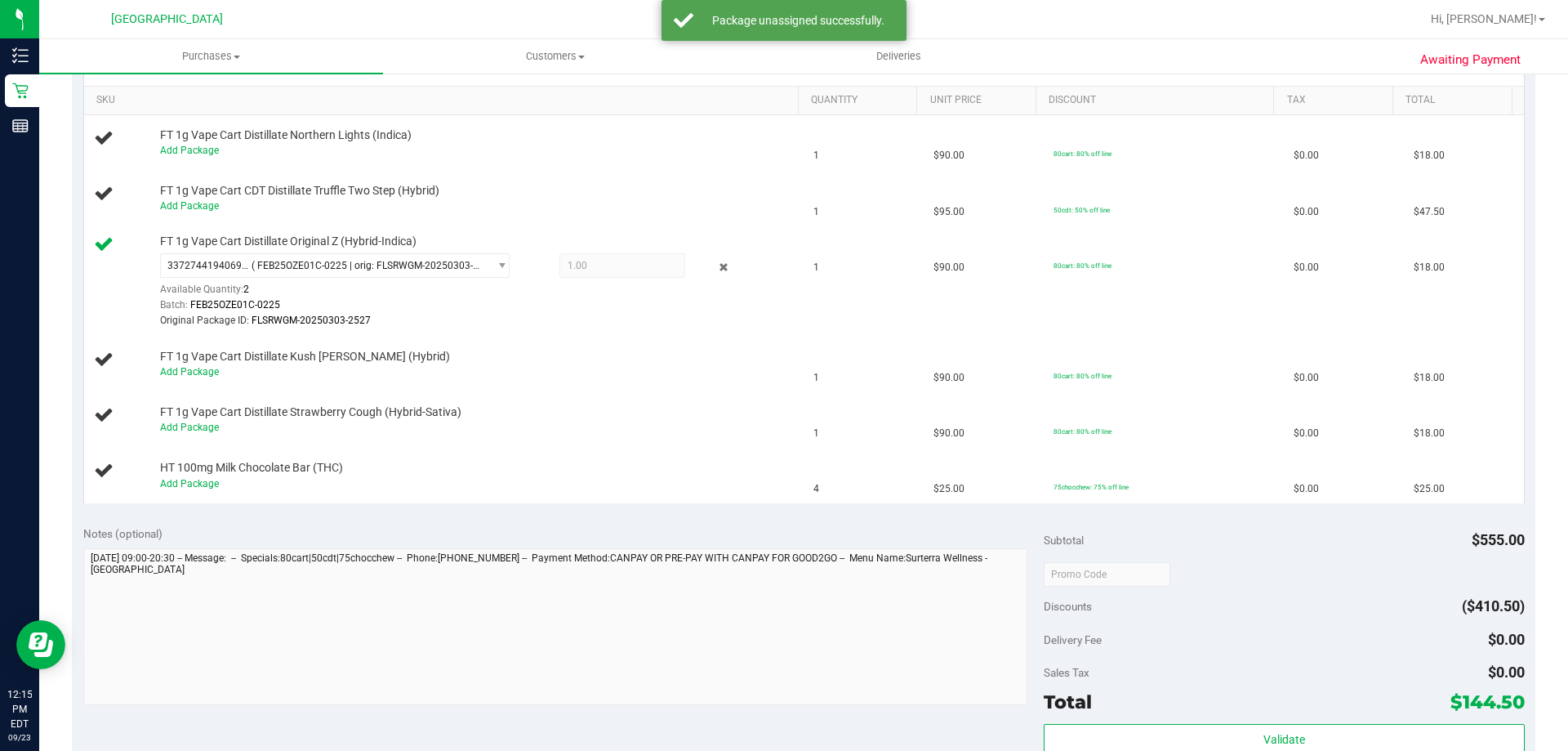
click at [715, 268] on icon at bounding box center [724, 267] width 17 height 18
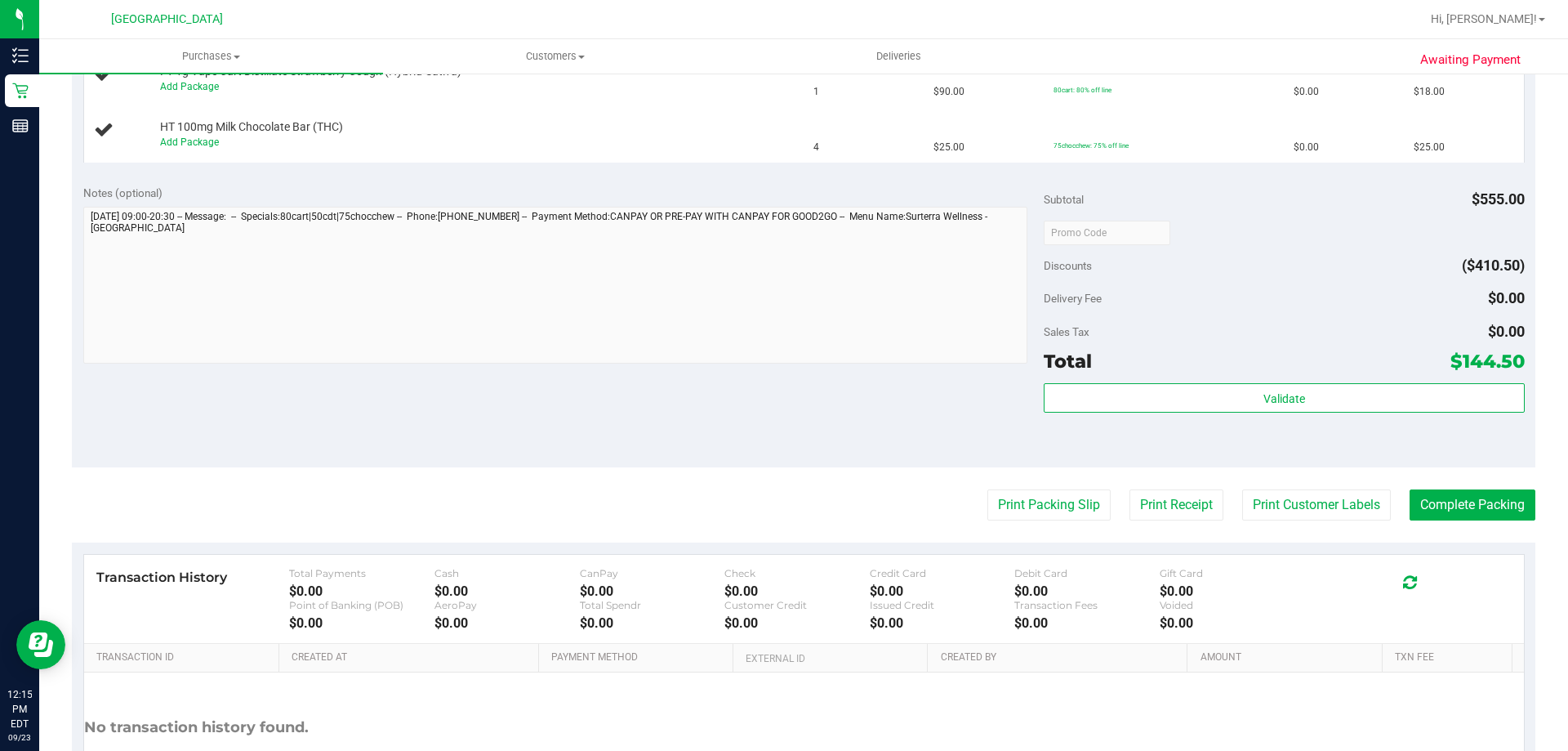
scroll to position [735, 0]
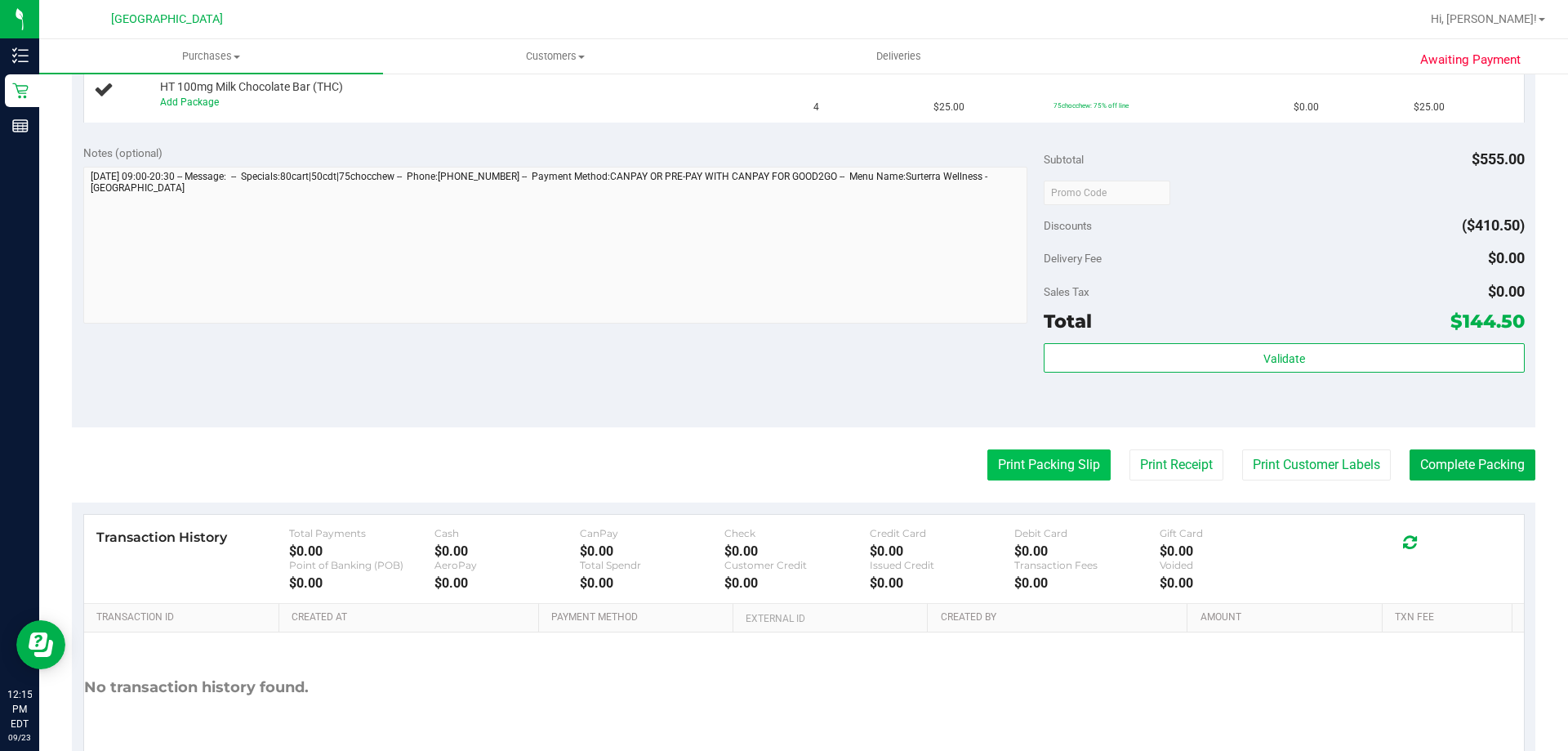
click at [1051, 464] on button "Print Packing Slip" at bounding box center [1049, 465] width 123 height 31
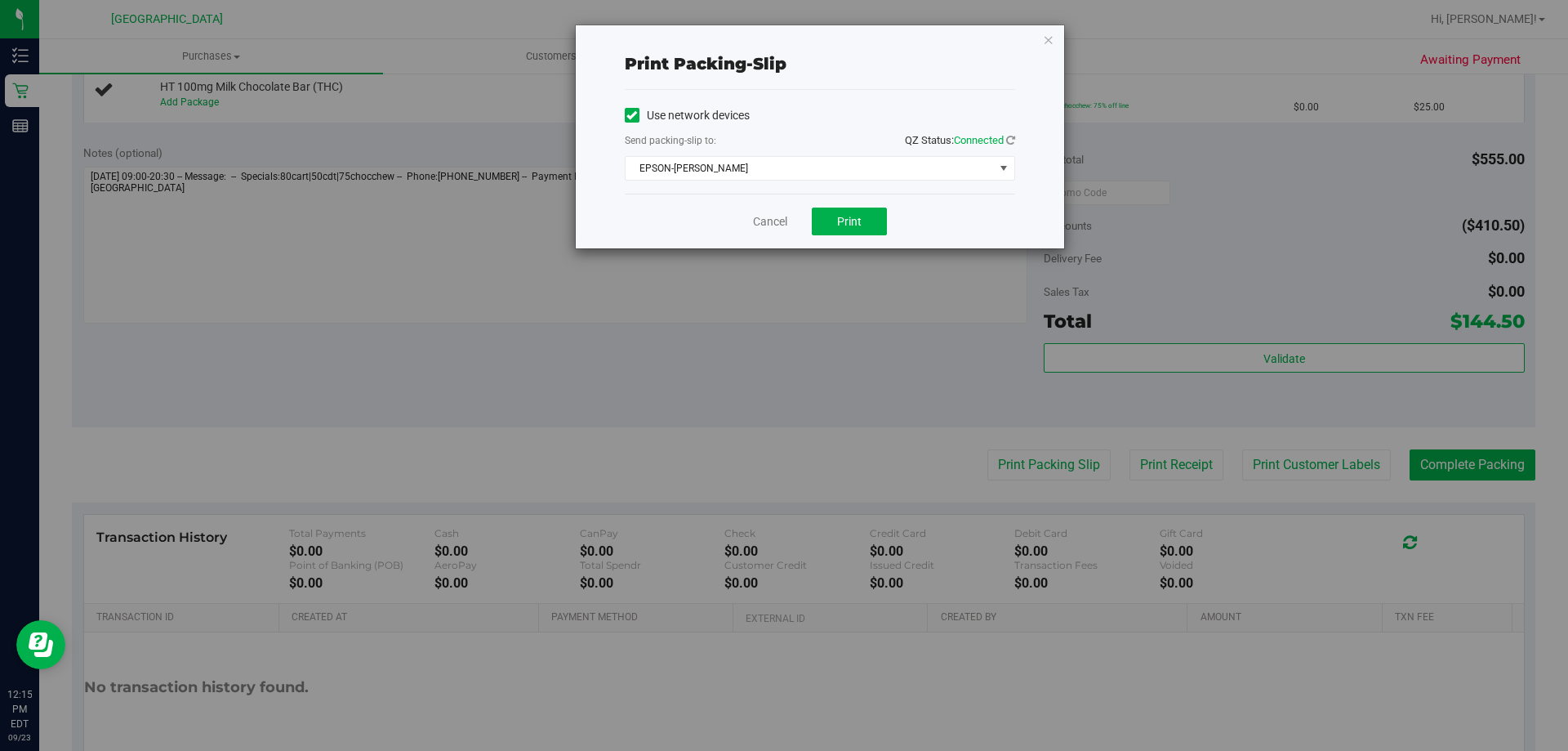
click at [843, 182] on div "Use network devices Send packing-slip to: QZ Status: Connected EPSON-AUDREY-KIT…" at bounding box center [820, 142] width 391 height 104
click at [852, 174] on span "EPSON-AUDREY-KITCHING" at bounding box center [809, 168] width 368 height 23
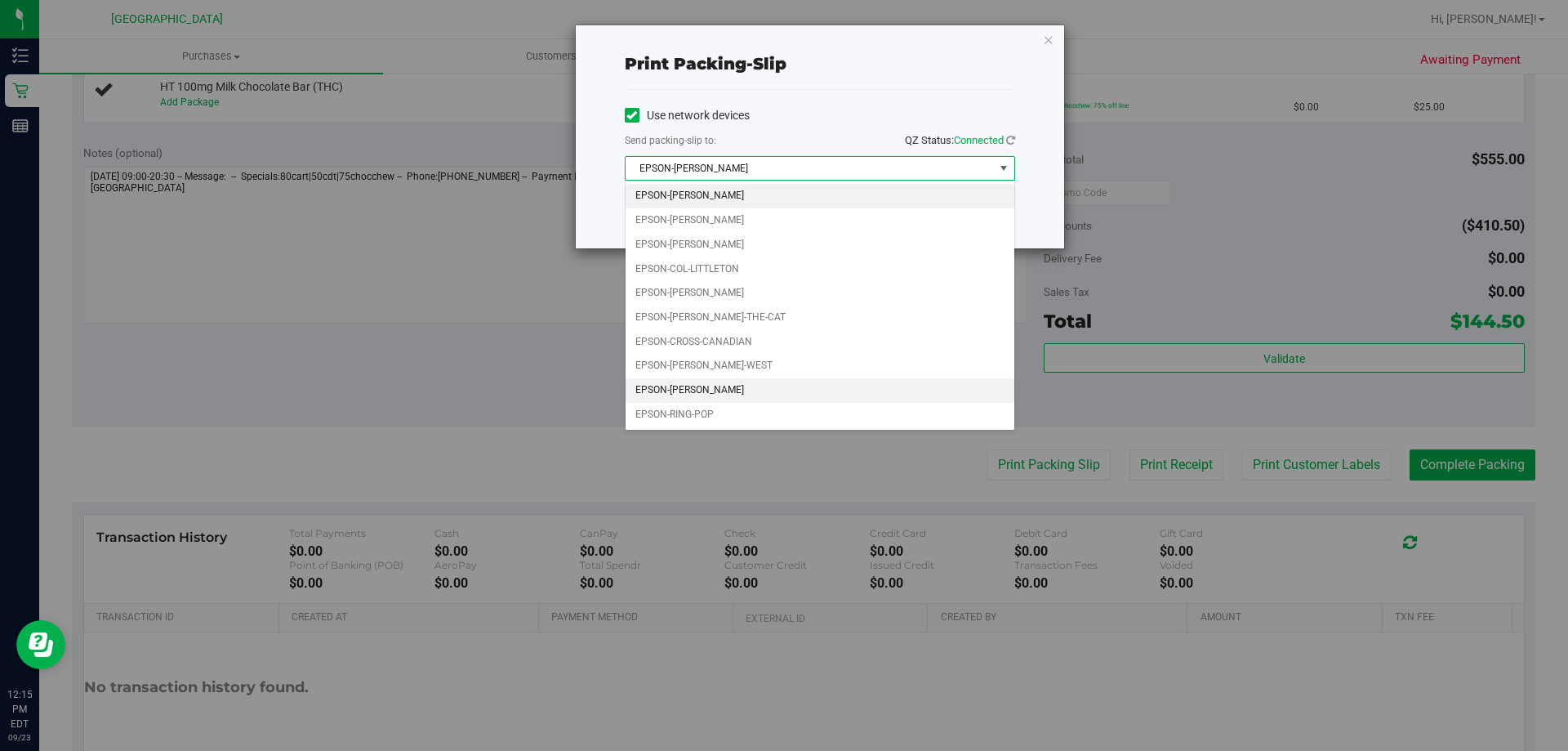
click at [774, 387] on li "EPSON-LIONEL-RICHIE" at bounding box center [820, 391] width 389 height 24
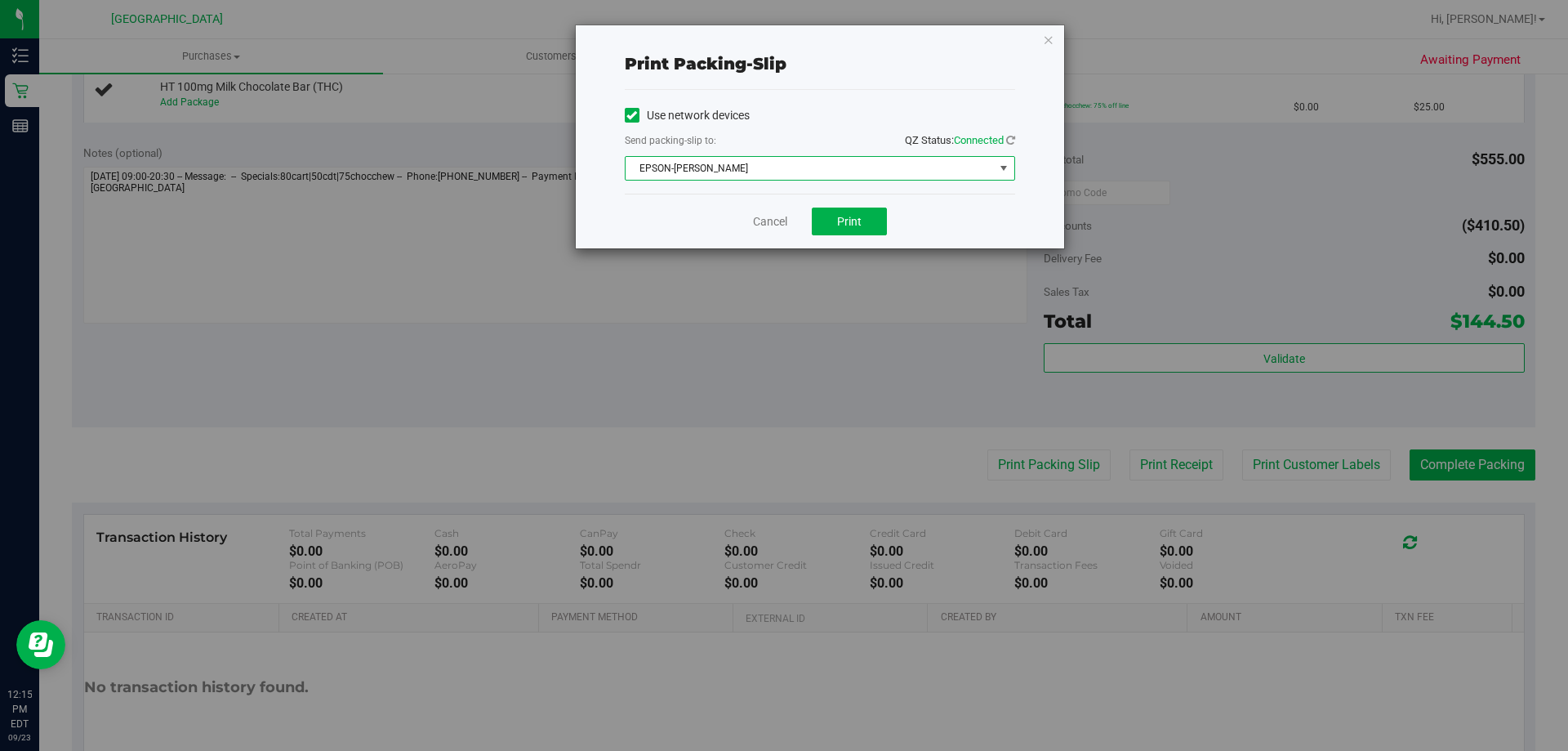
click at [874, 170] on span "EPSON-LIONEL-RICHIE" at bounding box center [809, 168] width 368 height 23
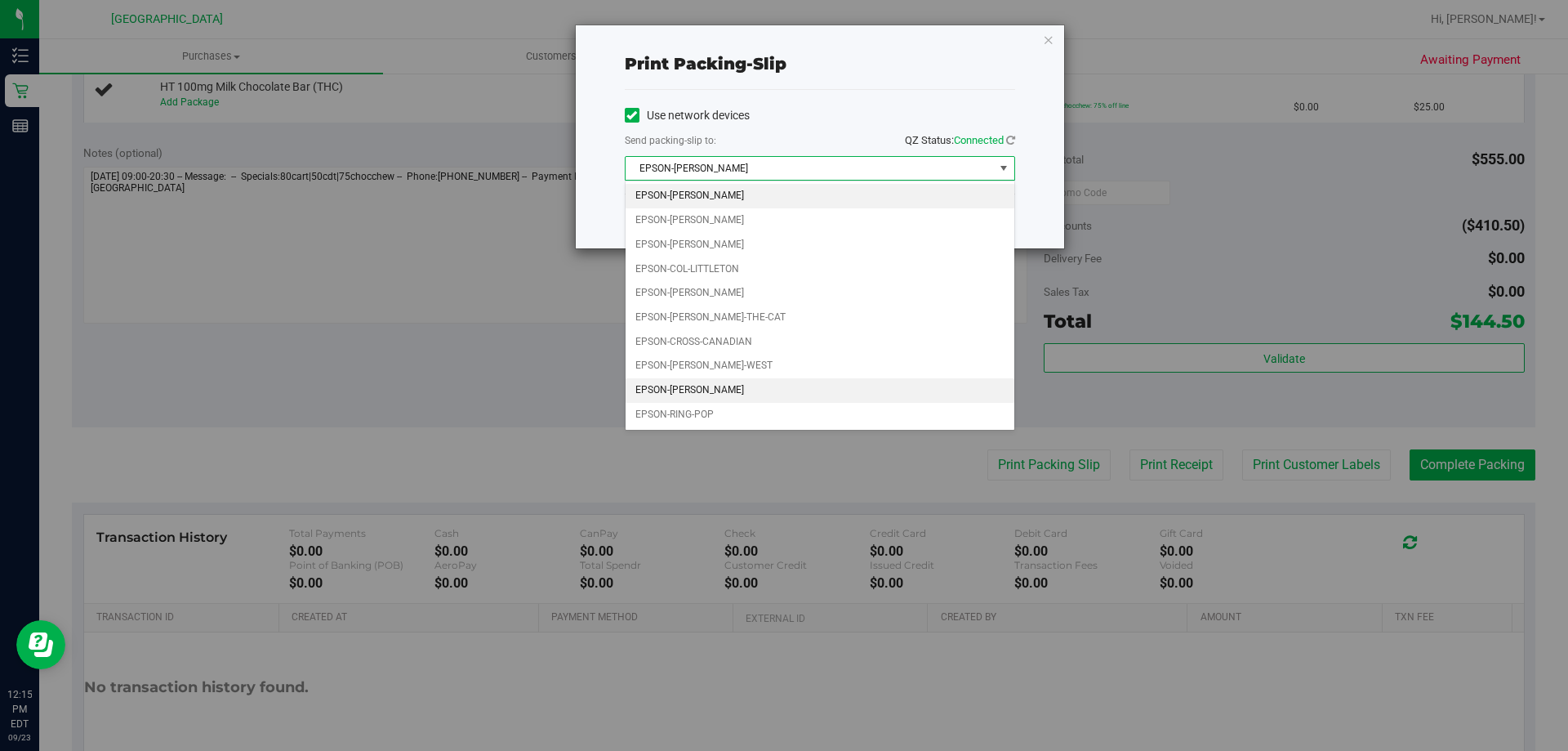
click at [754, 191] on li "EPSON-AUDREY-KITCHING" at bounding box center [820, 196] width 389 height 24
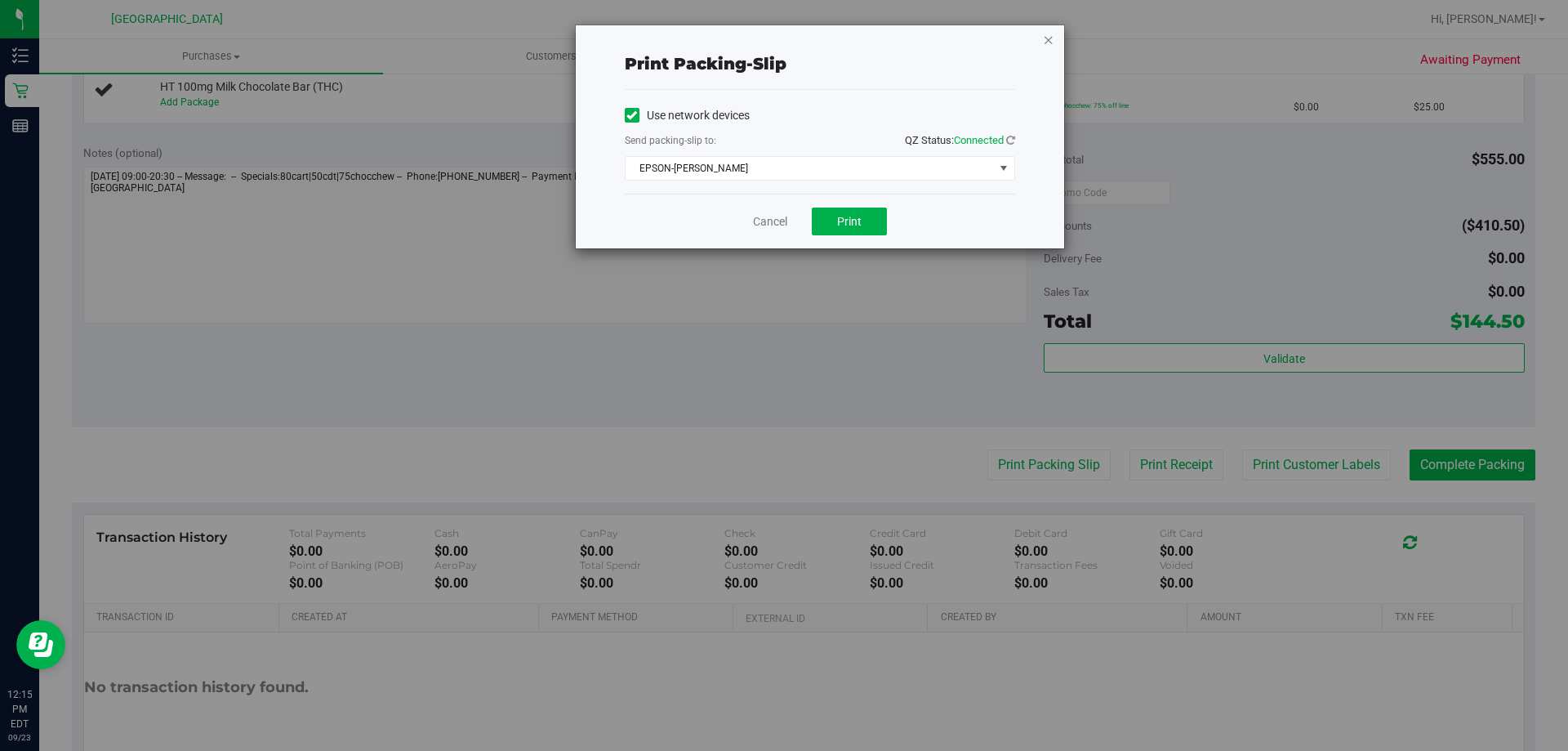
click at [1051, 41] on icon "button" at bounding box center [1048, 39] width 11 height 19
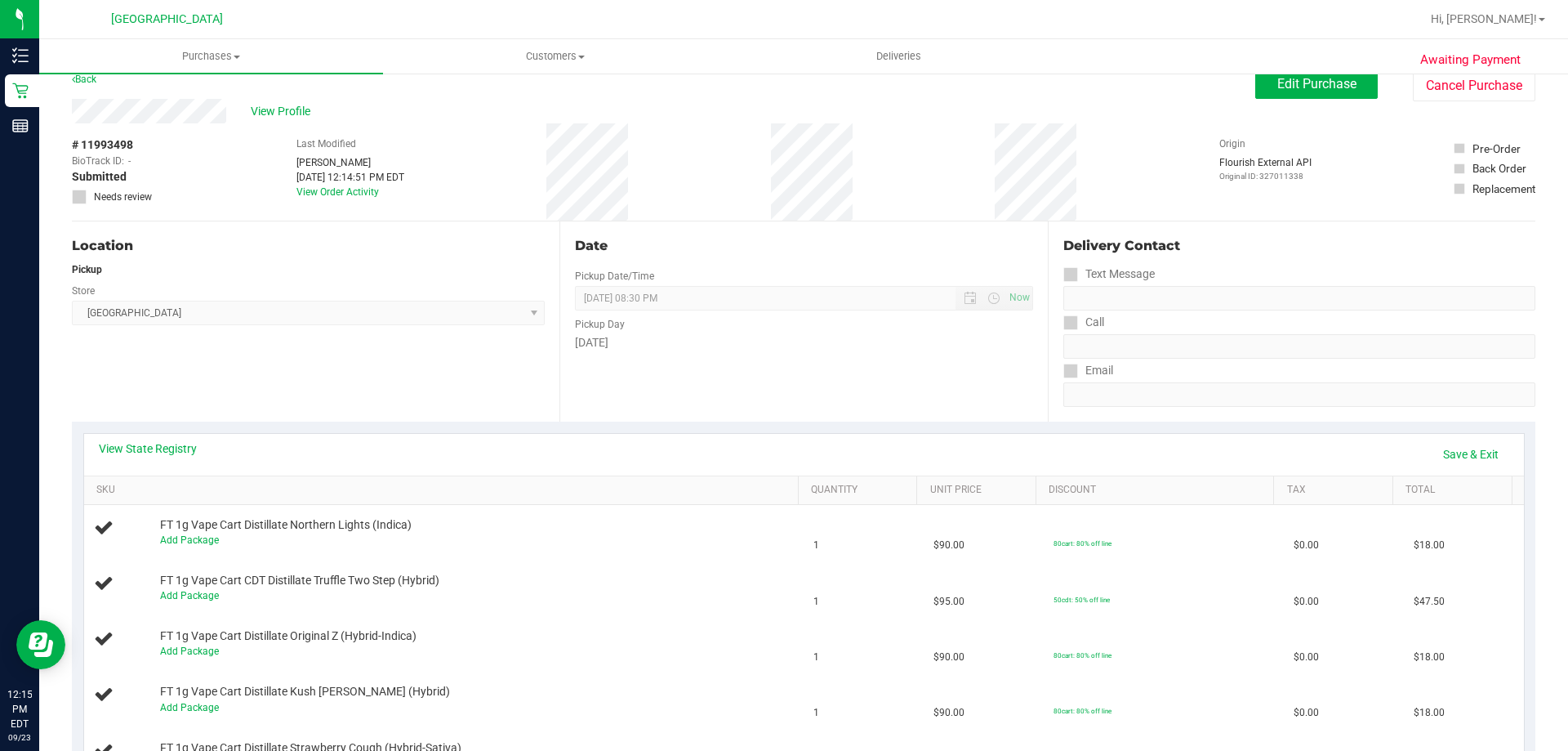
scroll to position [0, 0]
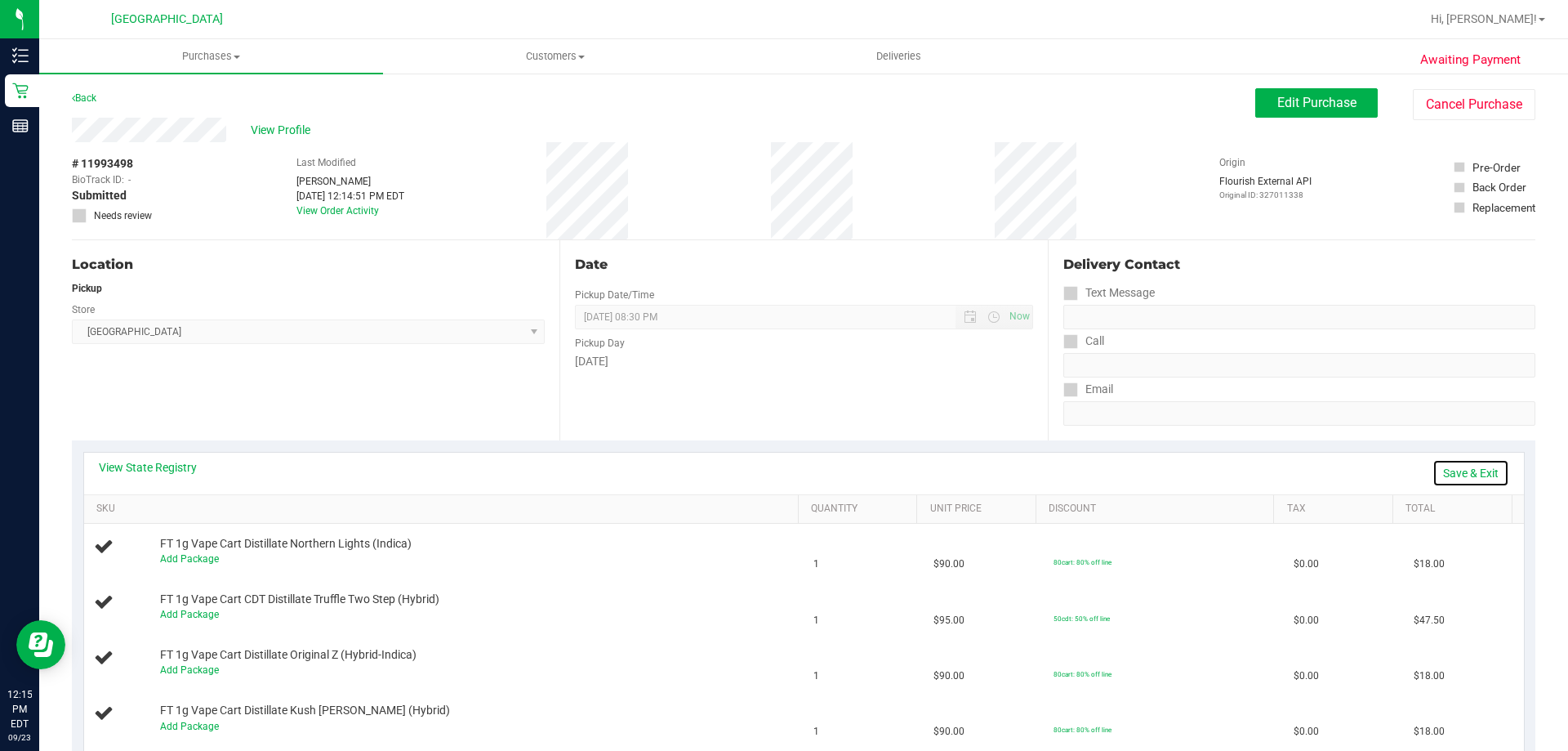
click at [1441, 465] on link "Save & Exit" at bounding box center [1471, 473] width 77 height 28
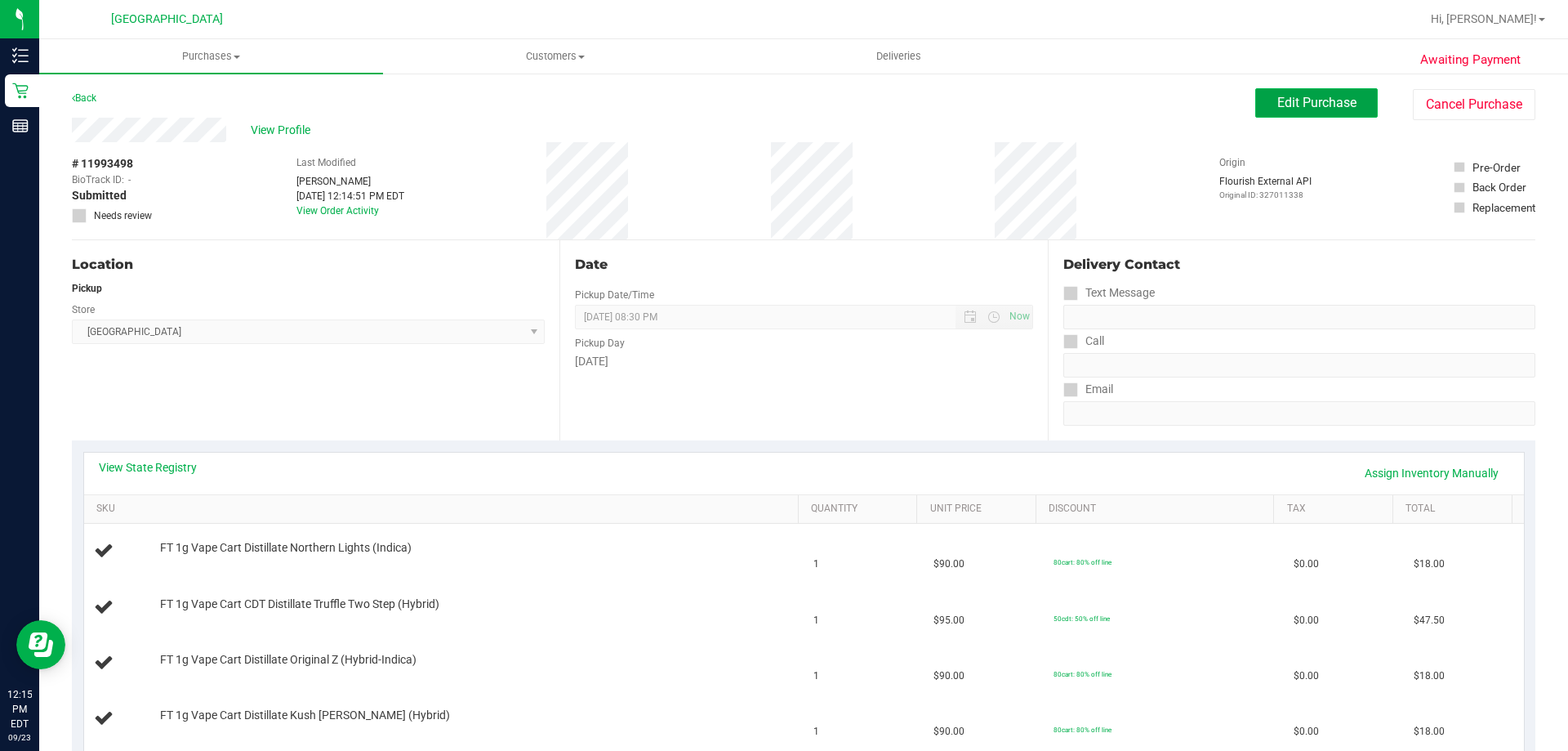
click at [1278, 99] on span "Edit Purchase" at bounding box center [1316, 102] width 80 height 16
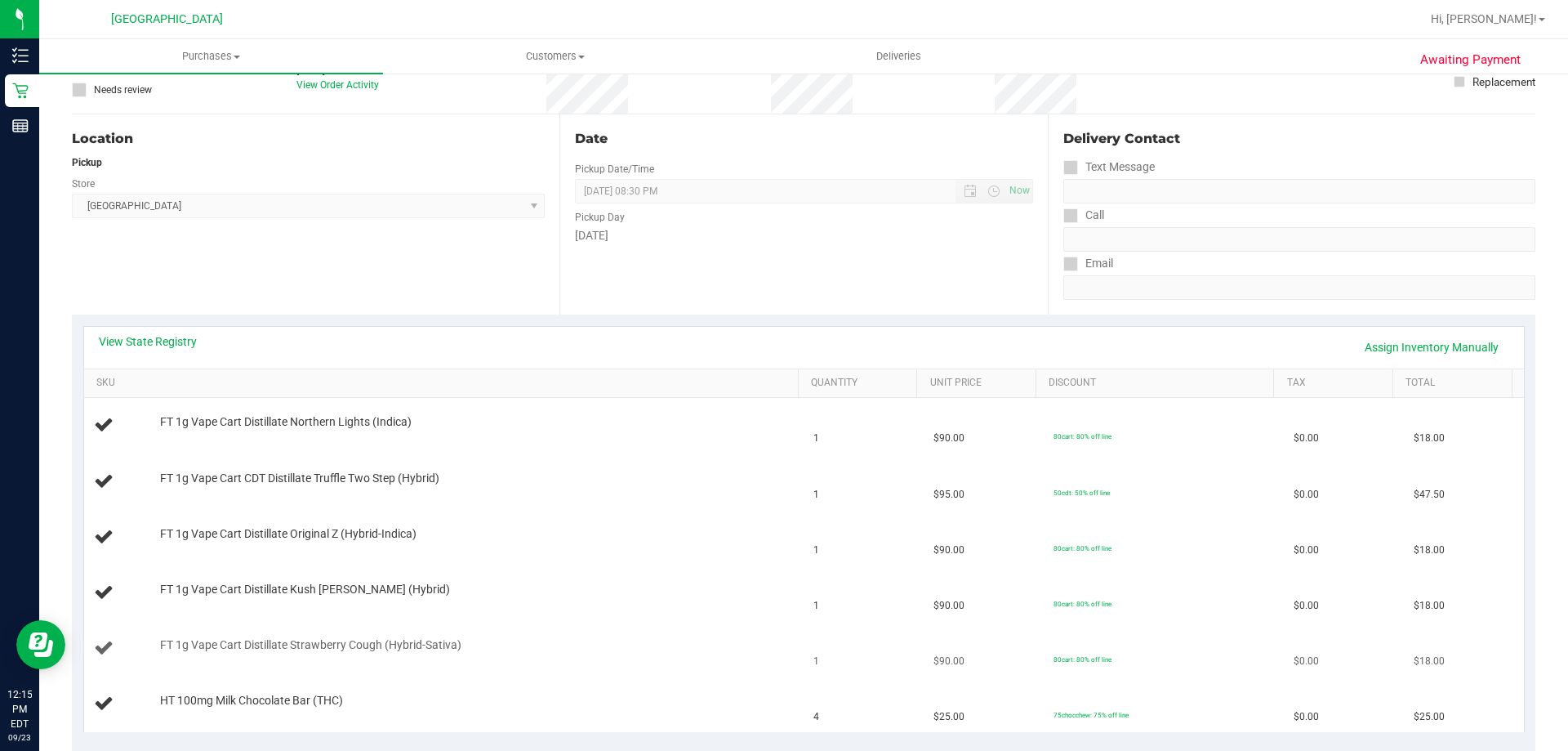
scroll to position [245, 0]
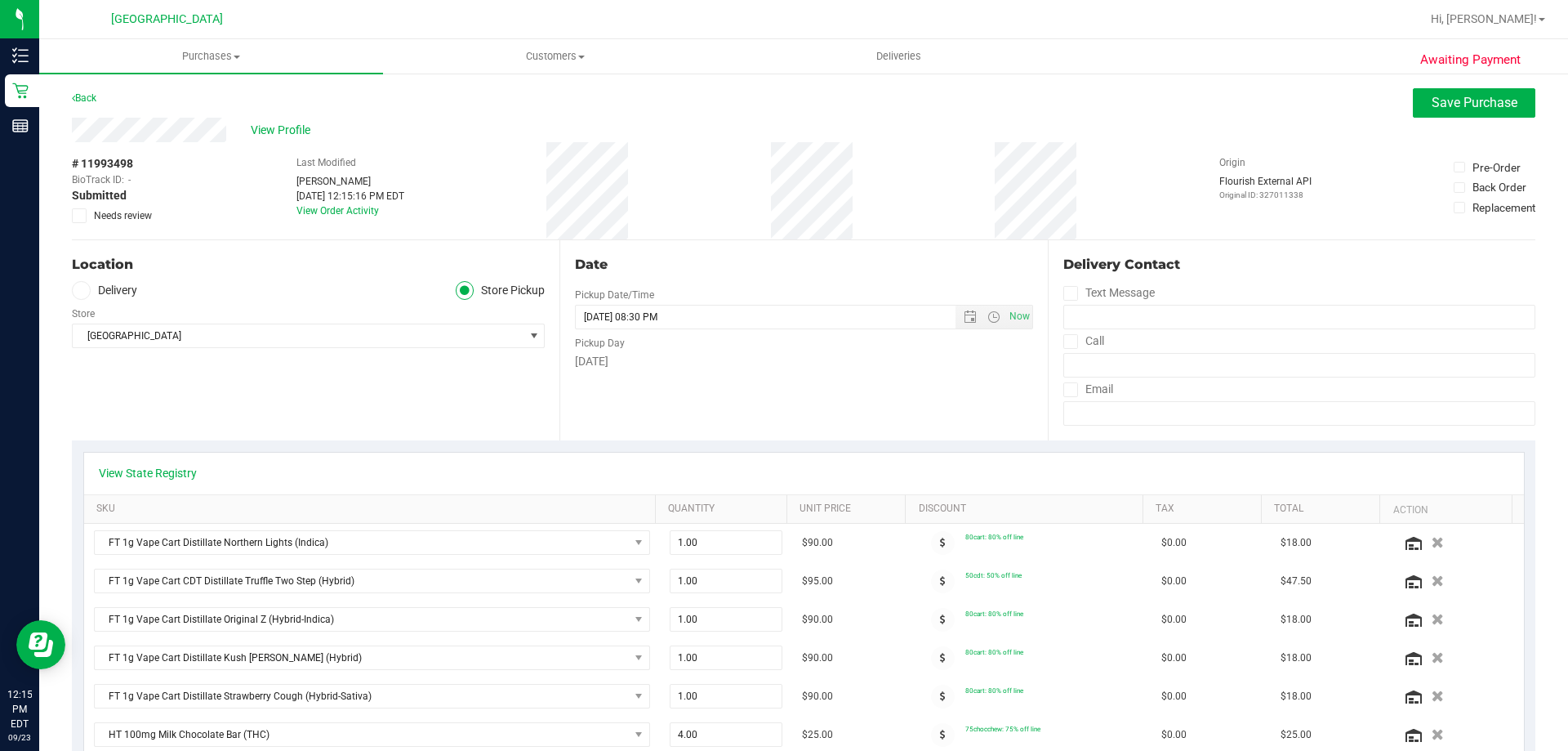
click at [89, 218] on label "Needs review" at bounding box center [112, 215] width 81 height 15
click at [0, 0] on input "Needs review" at bounding box center [0, 0] width 0 height 0
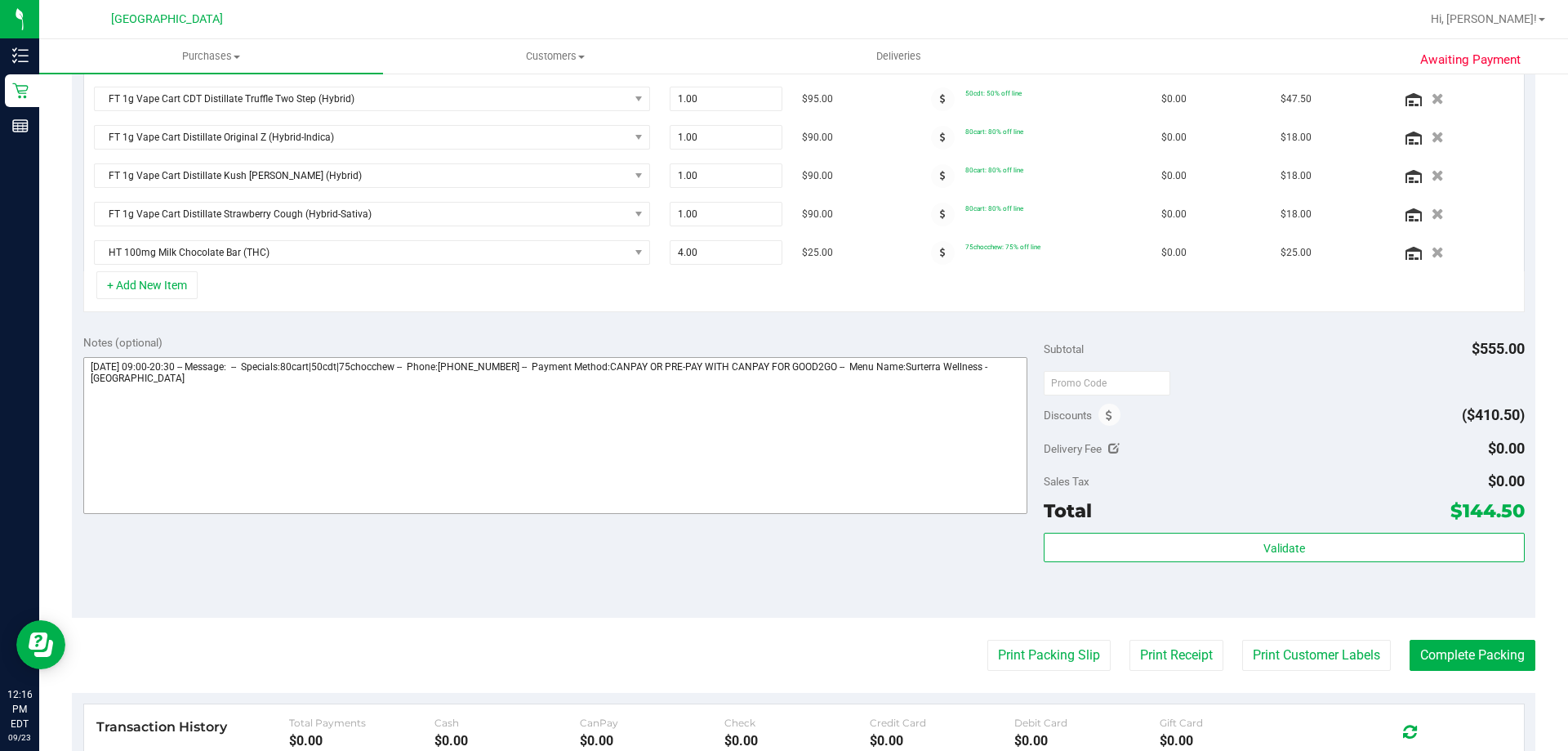
scroll to position [490, 0]
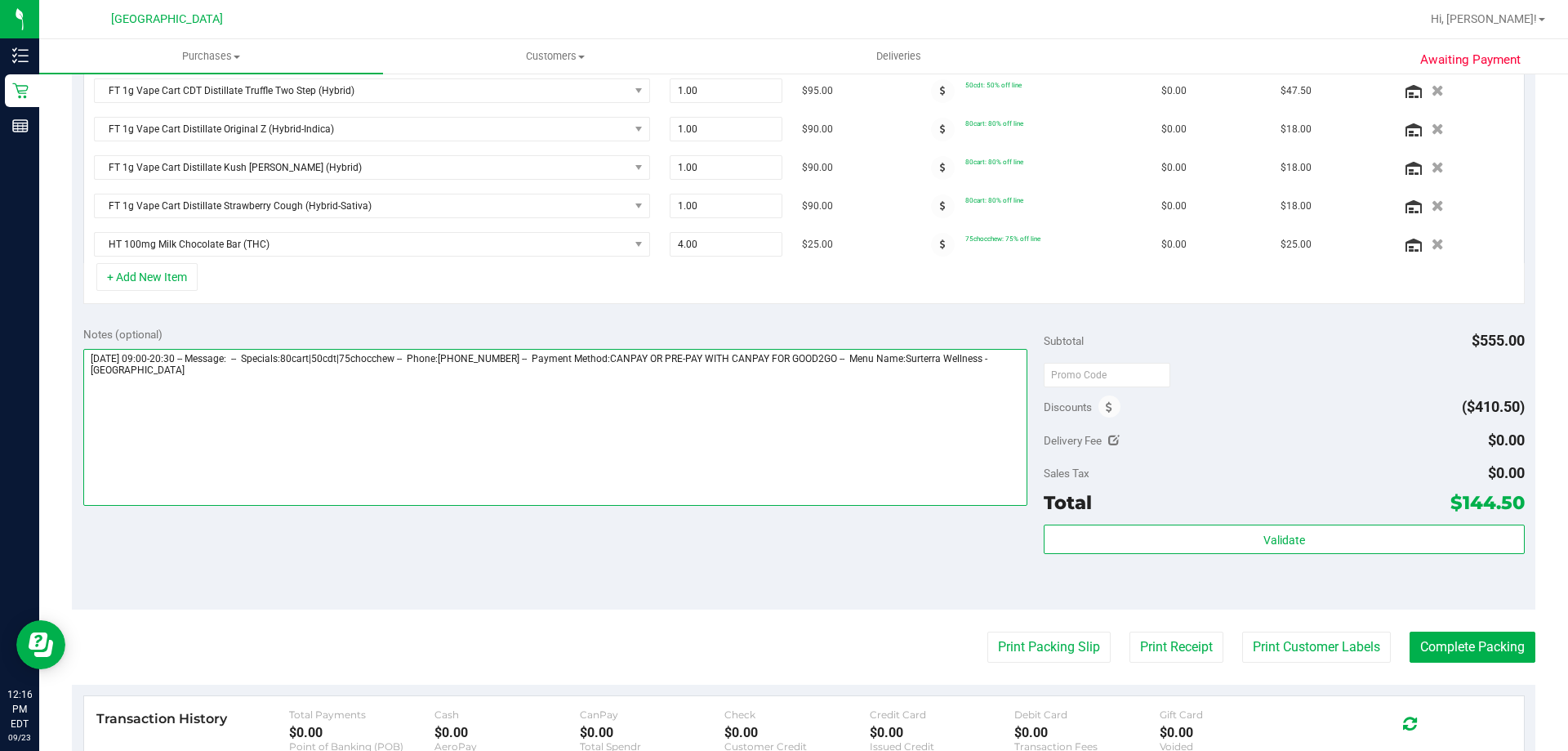
click at [518, 423] on textarea at bounding box center [555, 427] width 945 height 156
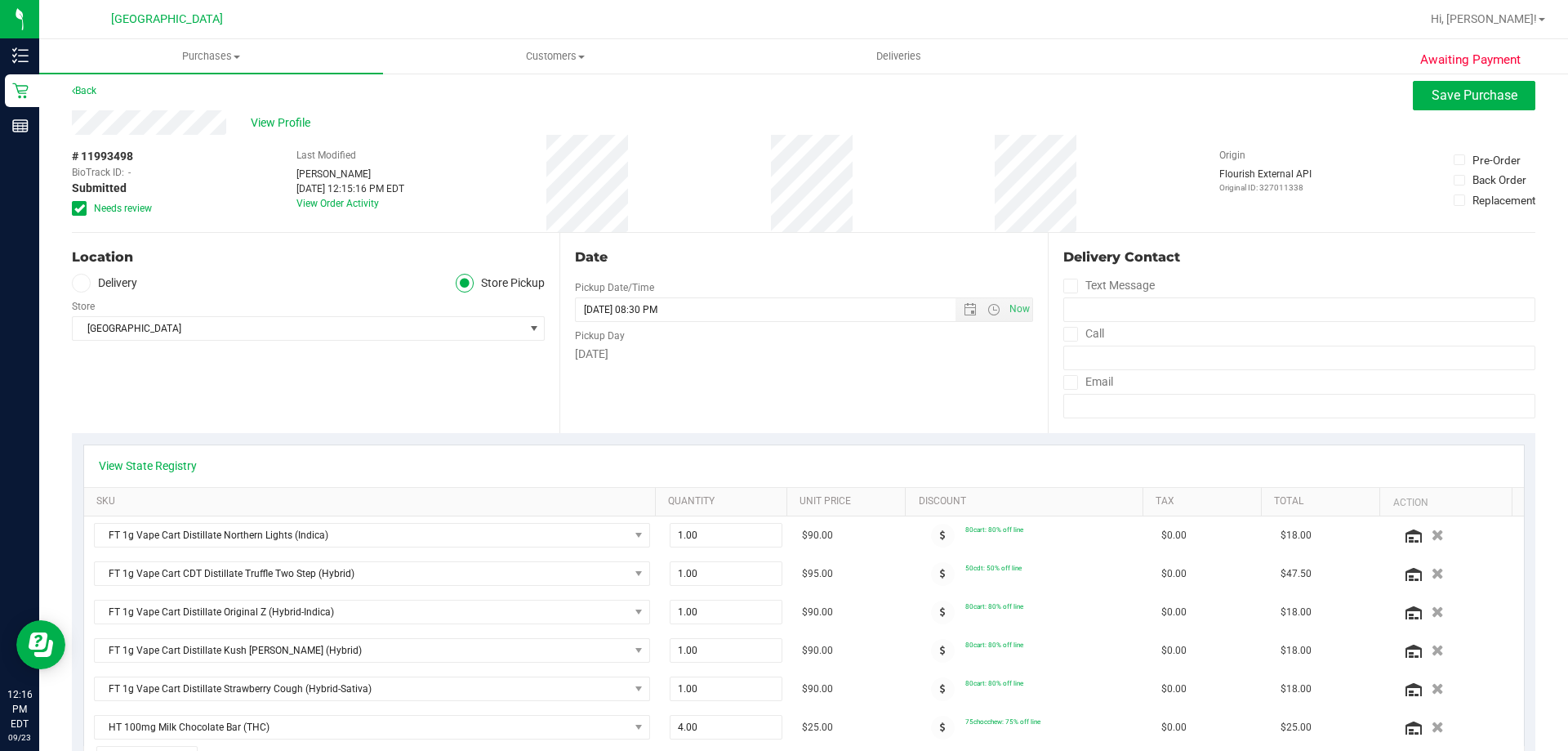
scroll to position [0, 0]
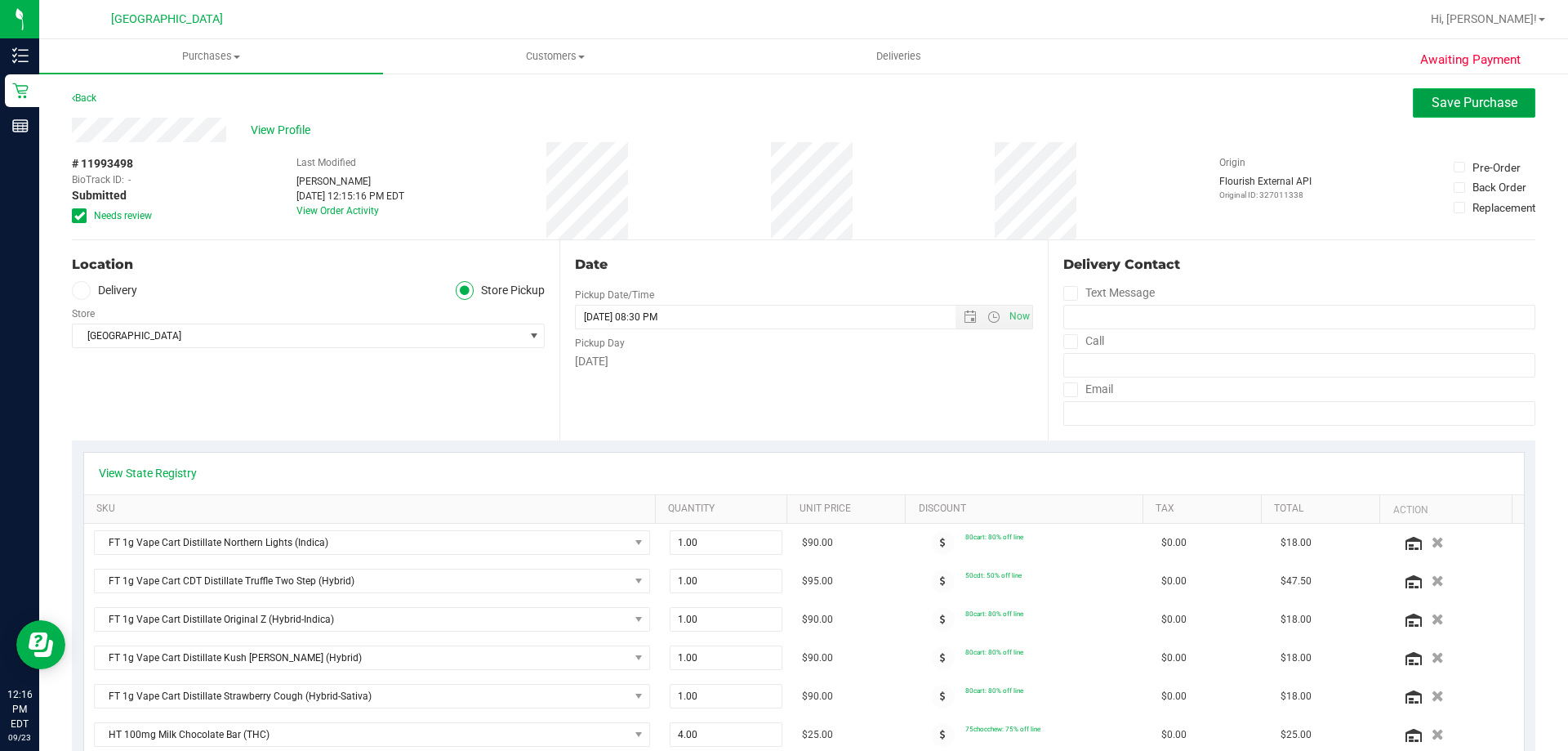
click at [1434, 102] on span "Save Purchase" at bounding box center [1474, 102] width 86 height 16
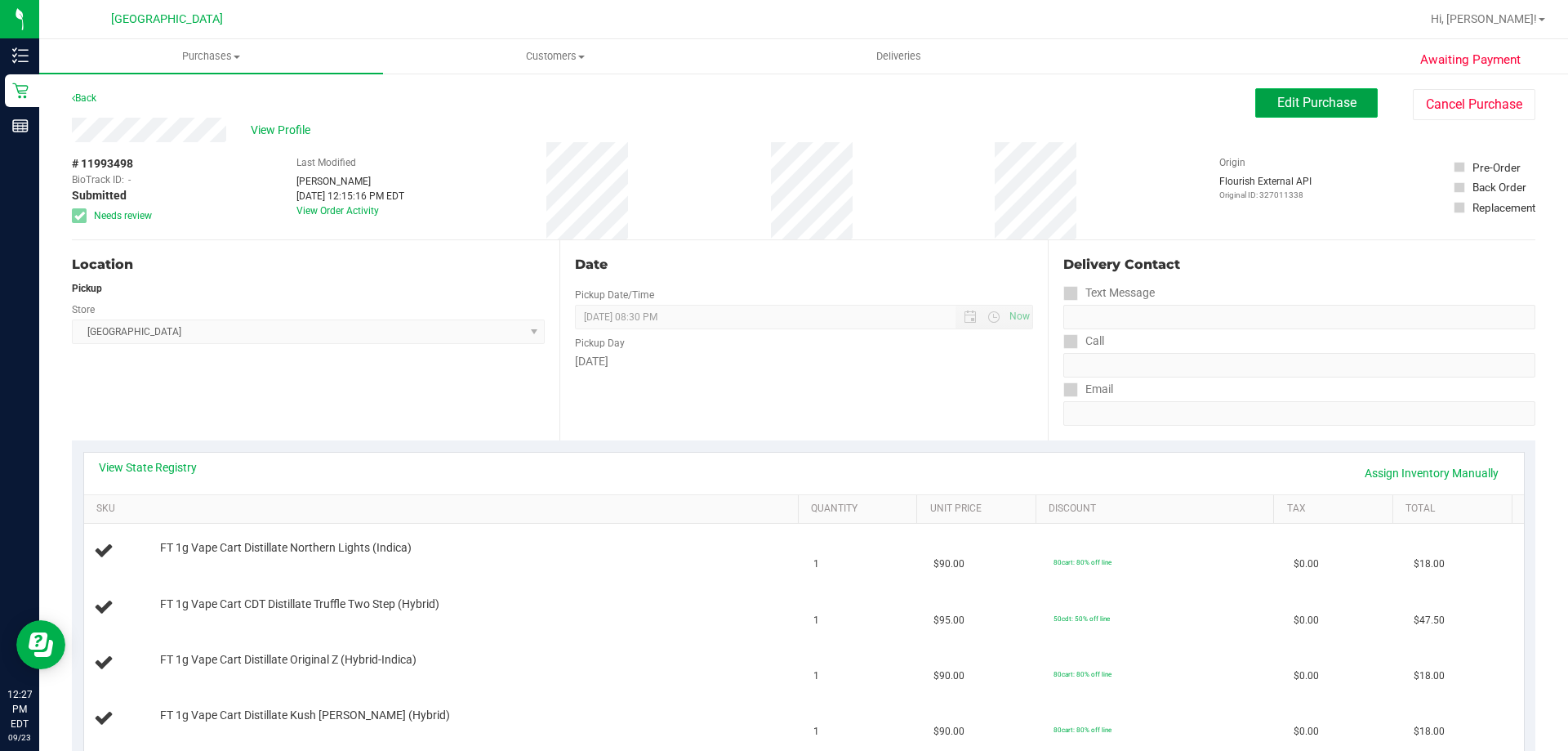
click at [1316, 112] on button "Edit Purchase" at bounding box center [1316, 103] width 122 height 30
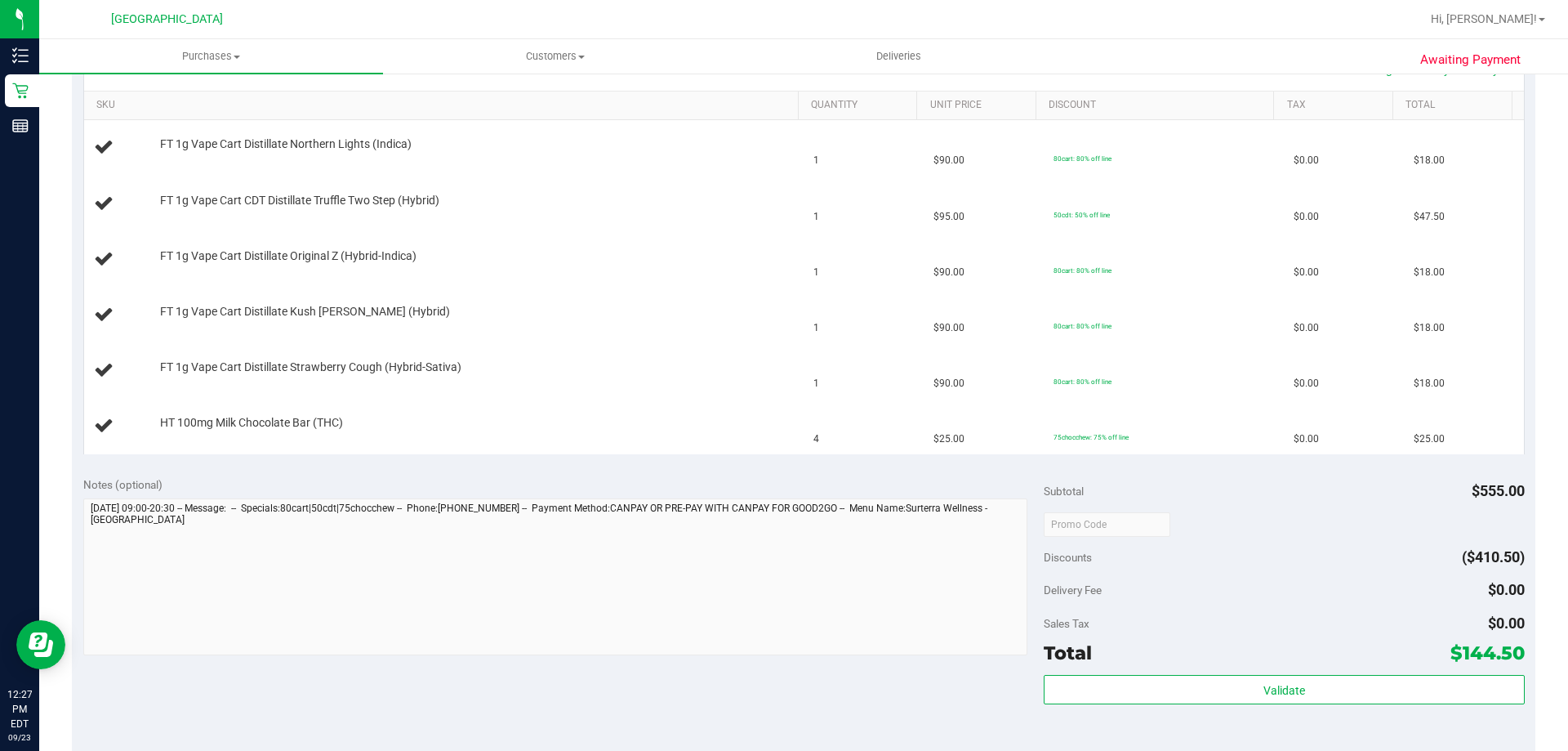
scroll to position [572, 0]
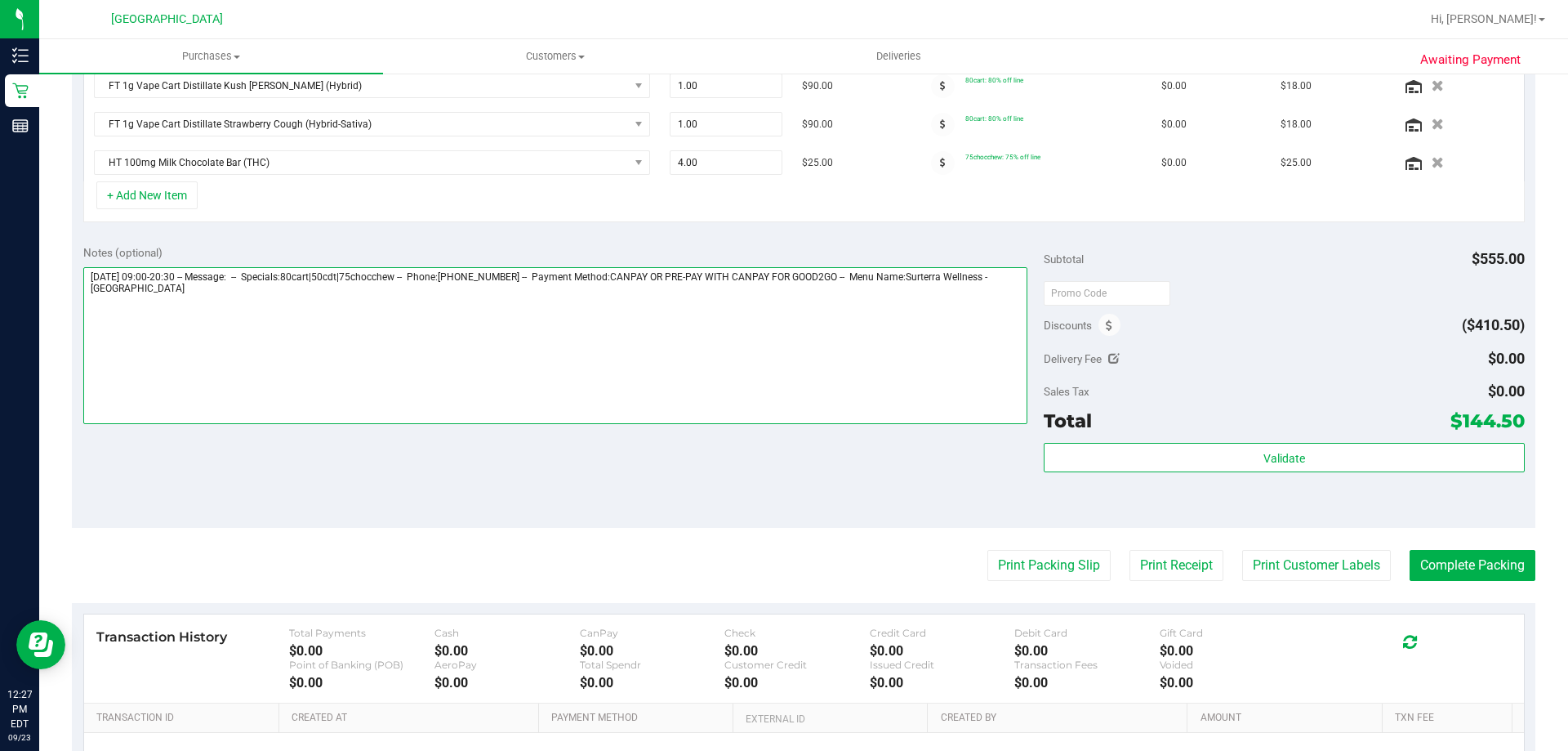
click at [656, 330] on textarea at bounding box center [555, 345] width 945 height 156
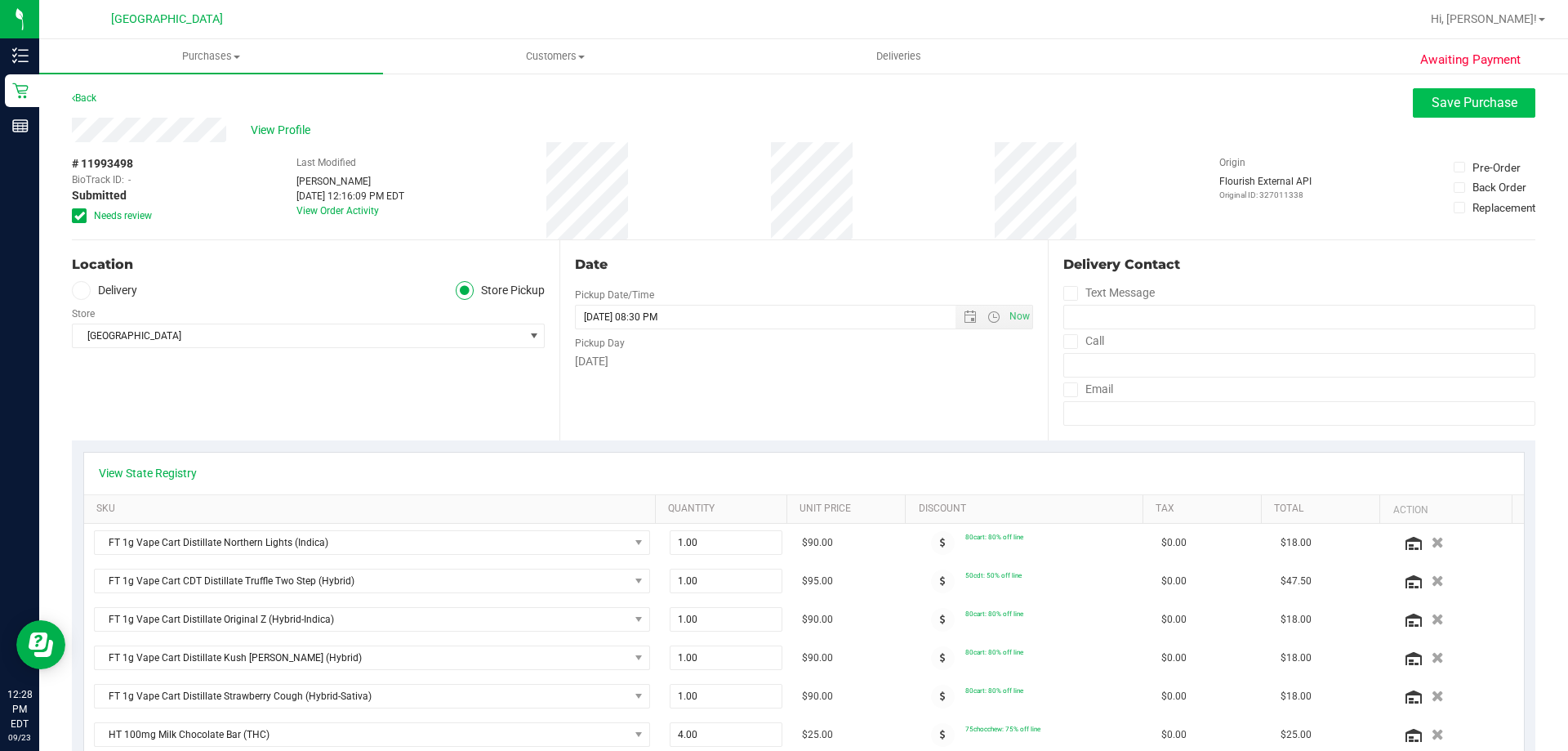
type textarea "Tuesday 09/23/2025 09:00-20:30 -- Message: -- Specials:80cart|50cdt|75chocchew …"
click at [1463, 110] on button "Save Purchase" at bounding box center [1474, 103] width 122 height 30
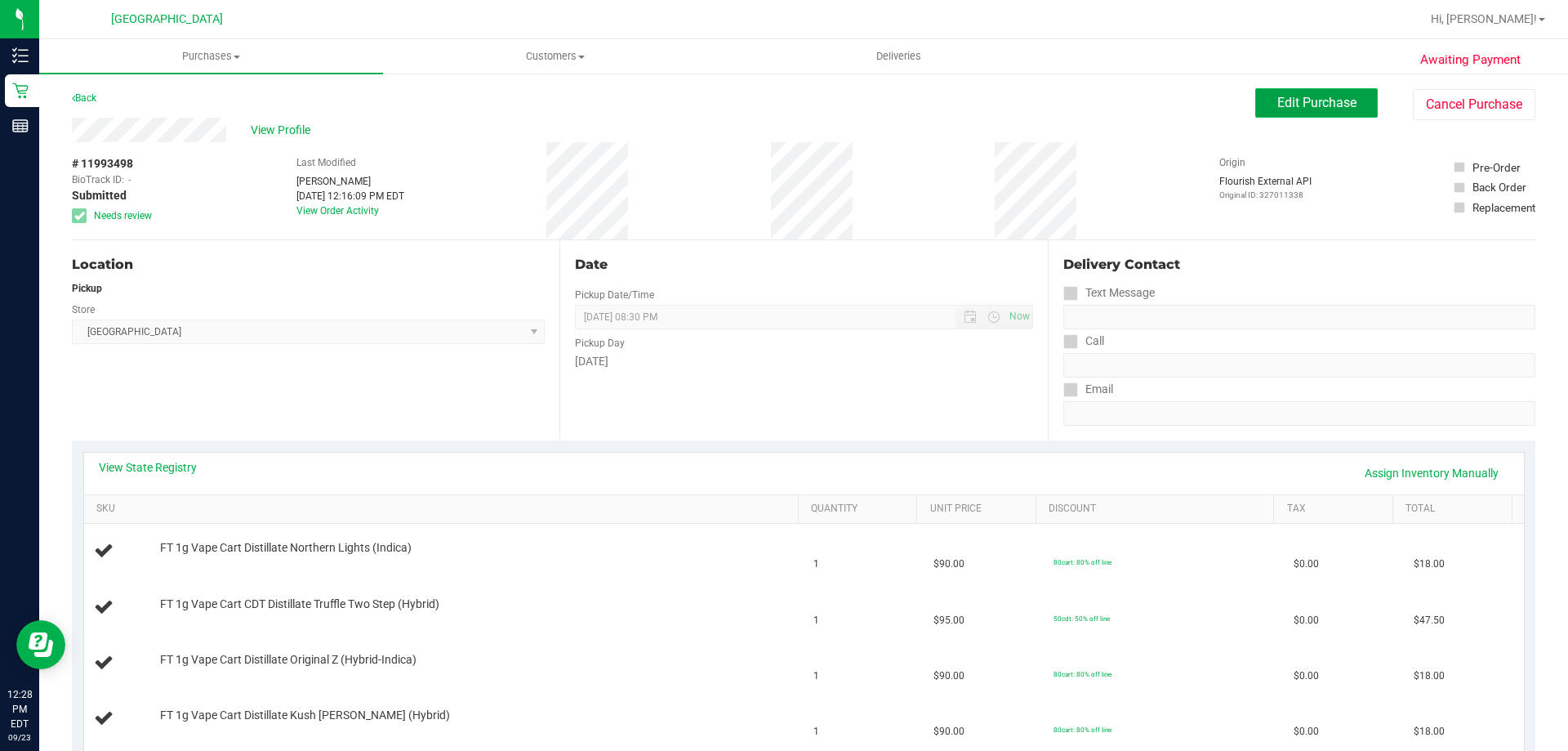
click at [1356, 104] on button "Edit Purchase" at bounding box center [1316, 103] width 122 height 30
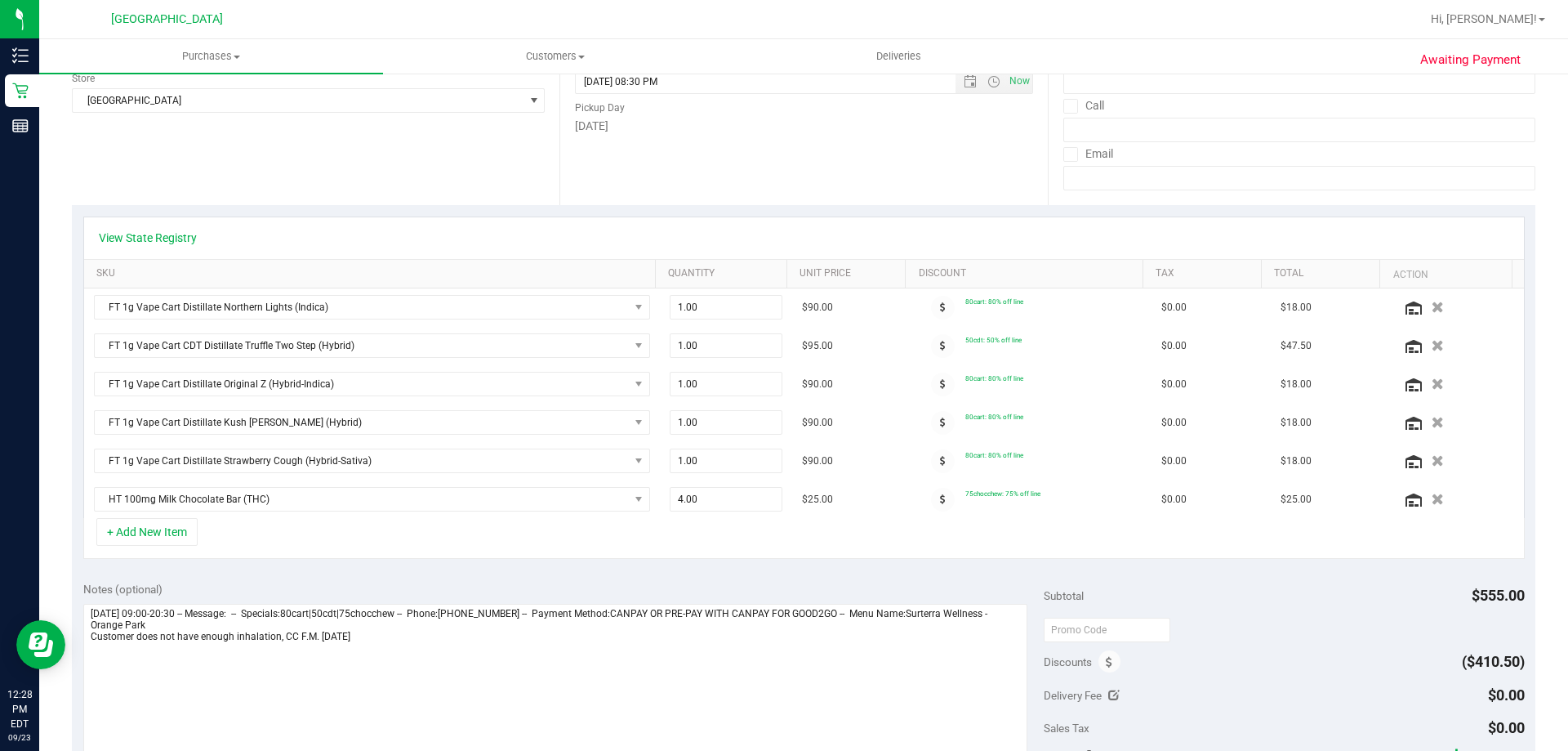
scroll to position [408, 0]
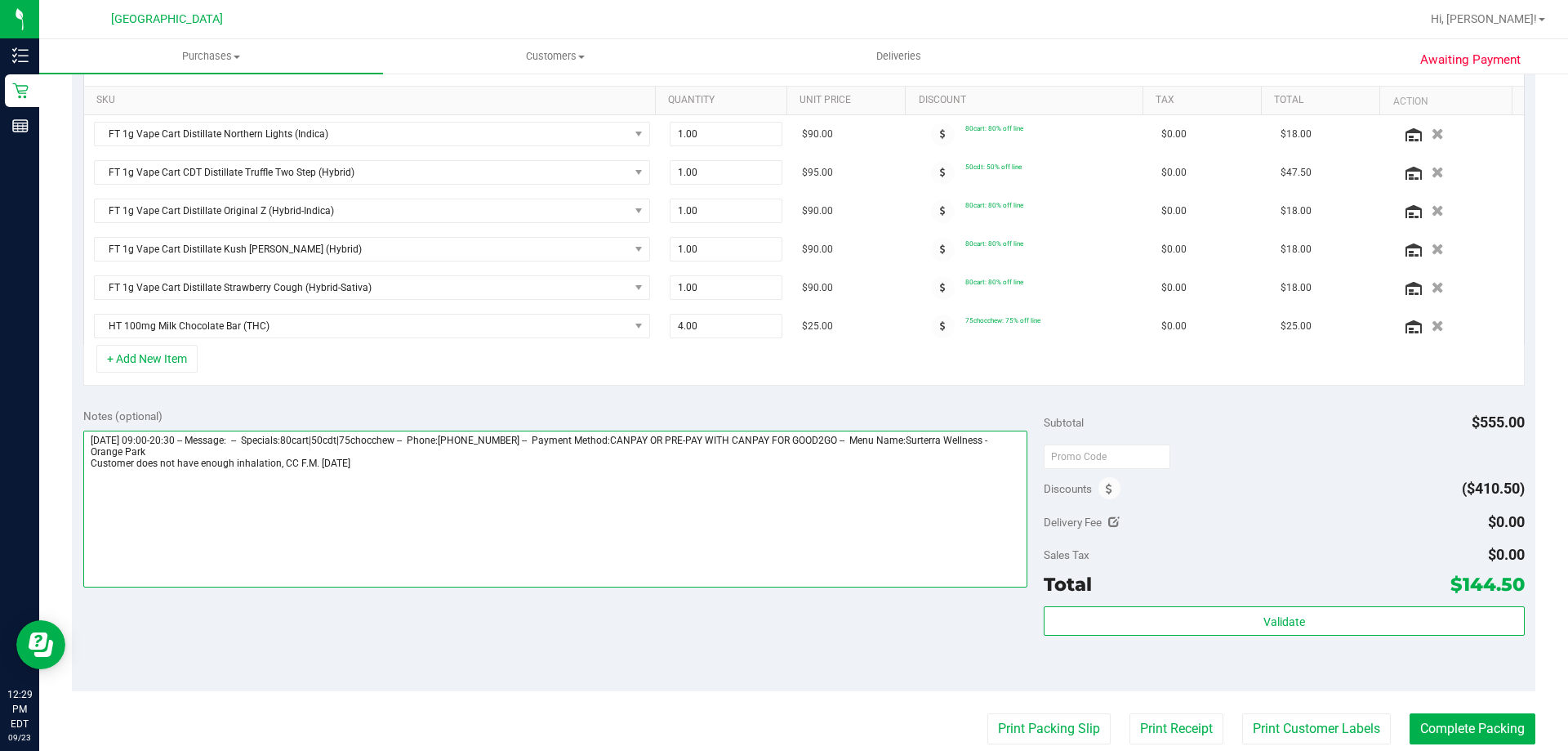
click at [276, 467] on textarea at bounding box center [555, 508] width 945 height 156
drag, startPoint x: 275, startPoint y: 465, endPoint x: 92, endPoint y: 471, distance: 183.1
click at [92, 471] on textarea at bounding box center [555, 508] width 945 height 156
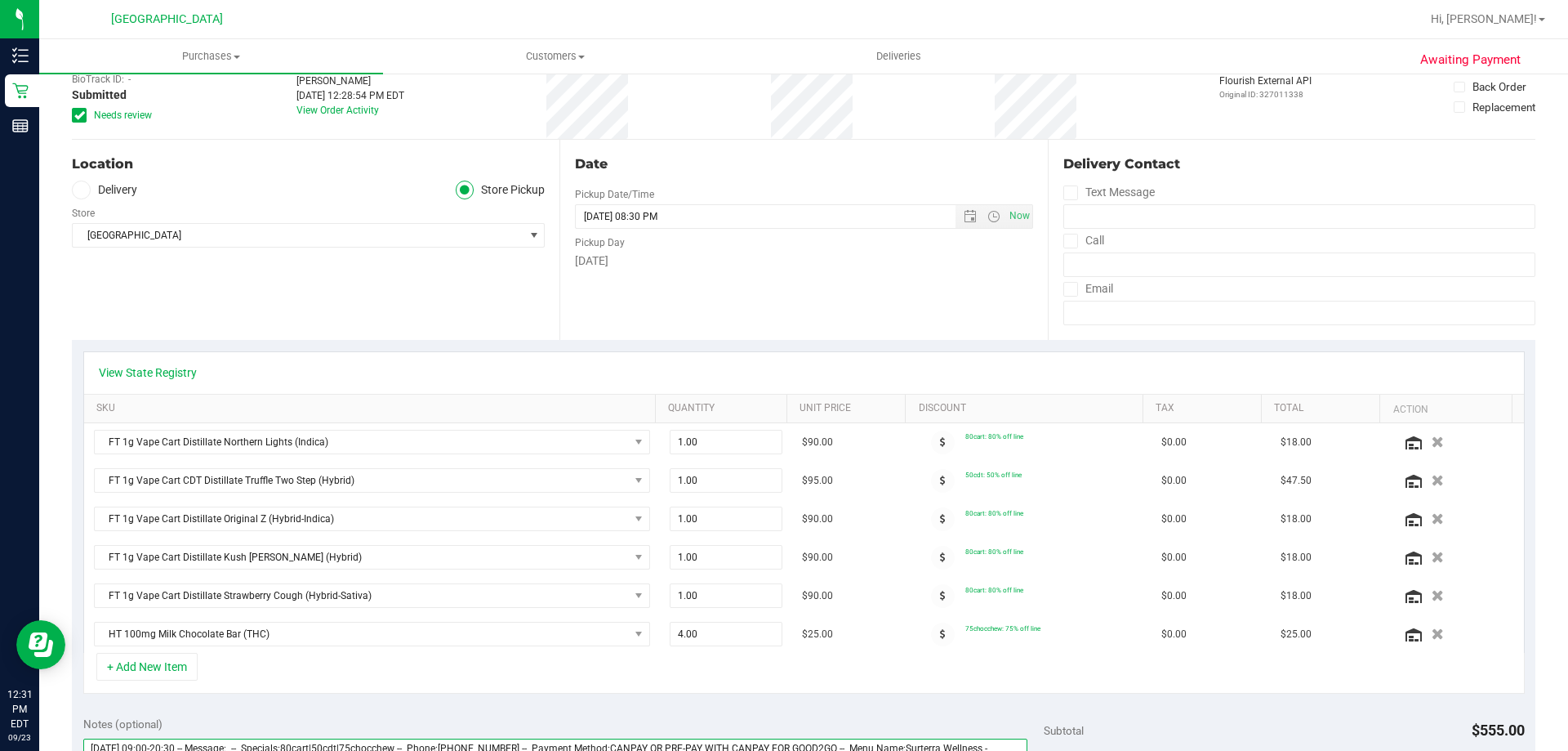
scroll to position [0, 0]
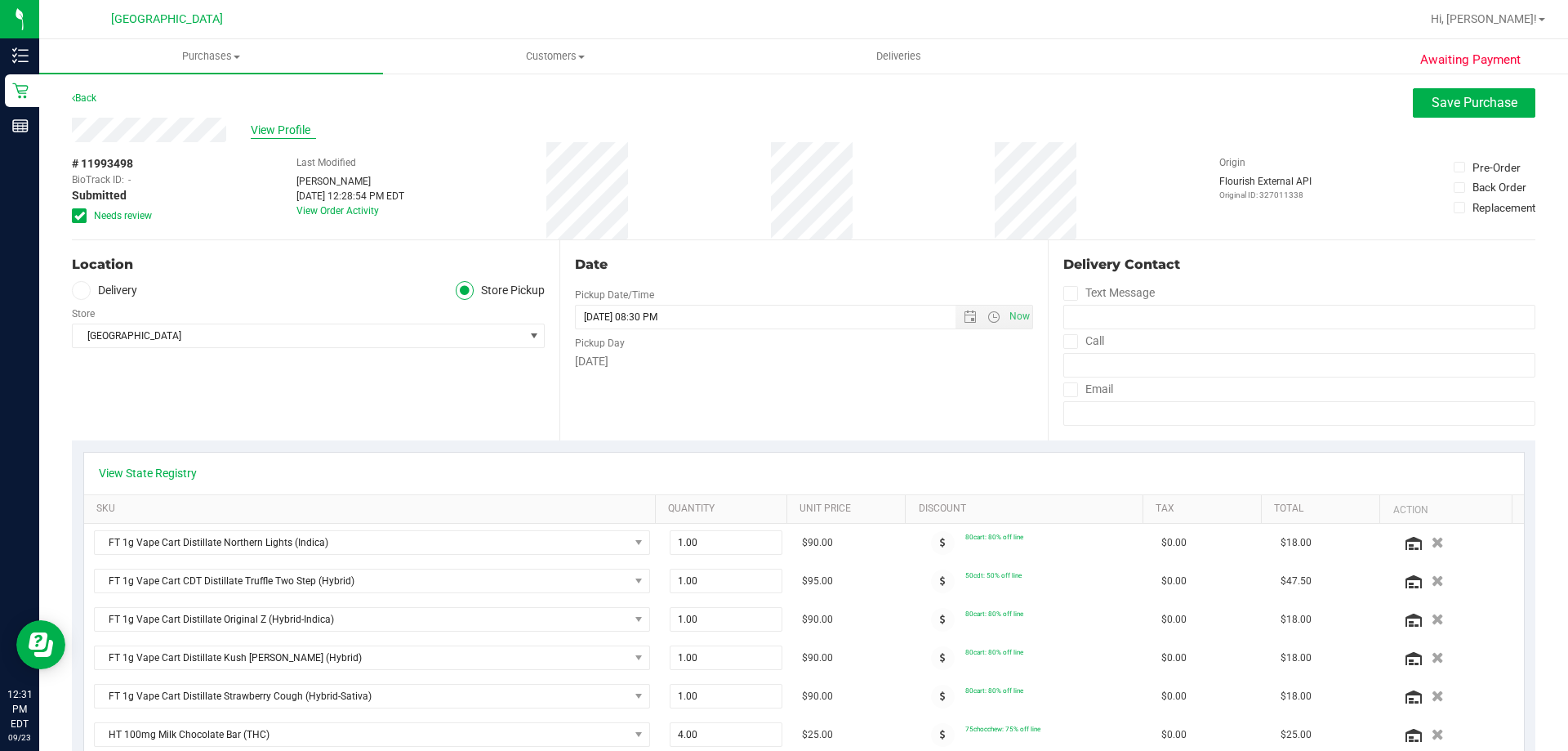
click at [255, 129] on span "View Profile" at bounding box center [283, 130] width 66 height 17
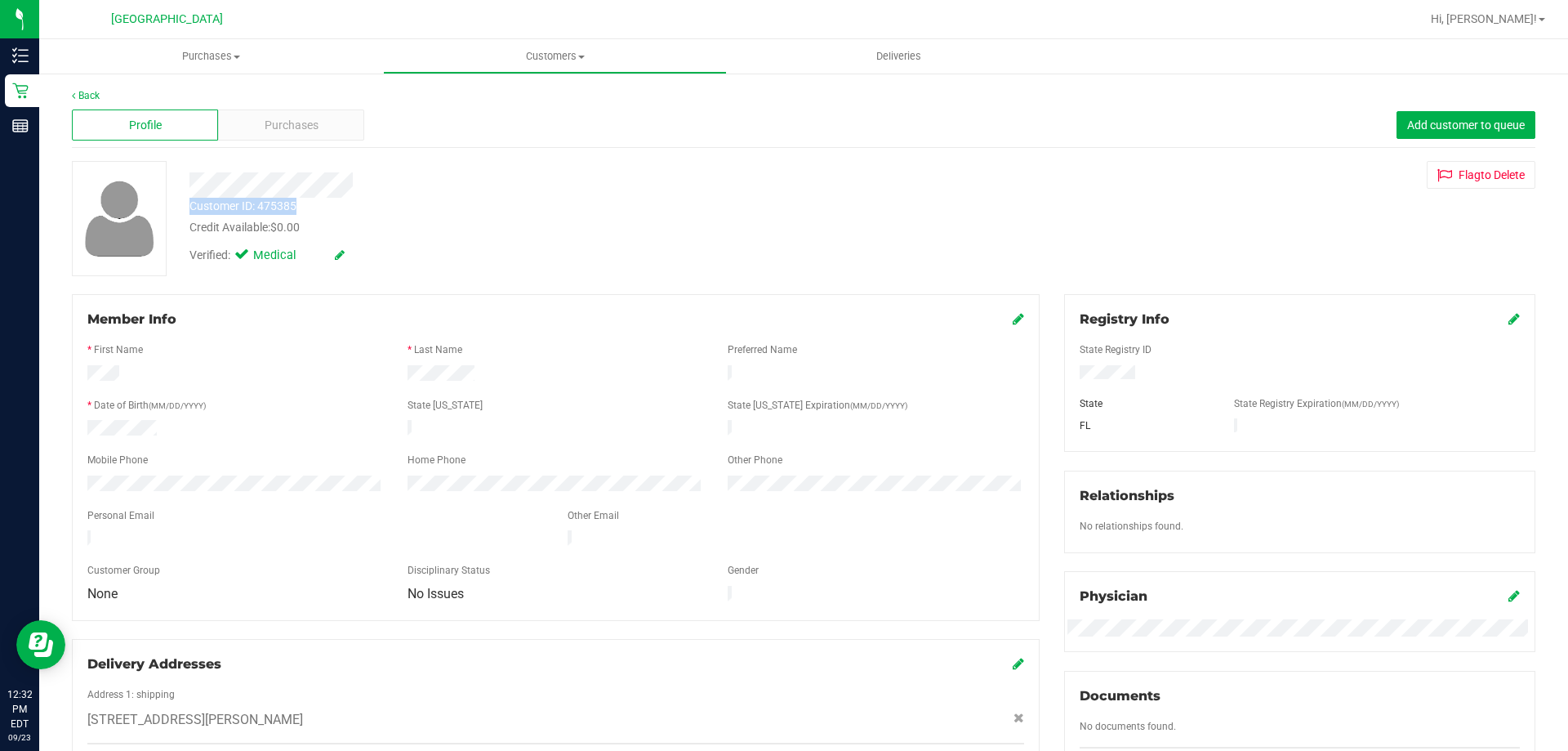
drag, startPoint x: 295, startPoint y: 204, endPoint x: 193, endPoint y: 204, distance: 102.0
click at [193, 204] on div "Customer ID: 475385" at bounding box center [243, 206] width 107 height 17
copy div "Customer ID: 475385"
drag, startPoint x: 594, startPoint y: 737, endPoint x: 448, endPoint y: 234, distance: 523.8
click at [448, 234] on div "Credit Available: $0.00" at bounding box center [549, 227] width 719 height 17
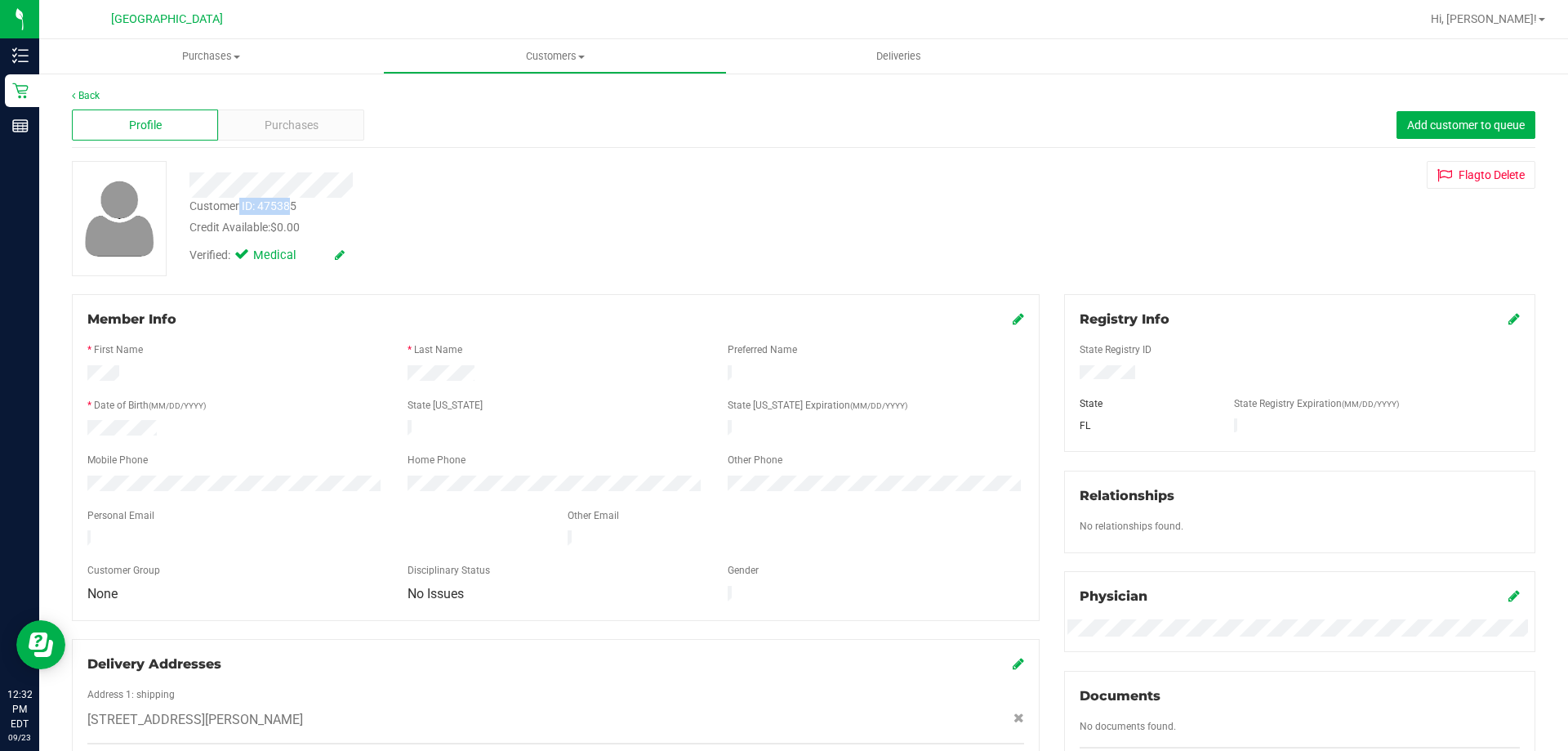
drag, startPoint x: 291, startPoint y: 203, endPoint x: 240, endPoint y: 201, distance: 51.0
click at [240, 201] on div "Customer ID: 475385" at bounding box center [243, 206] width 107 height 17
drag, startPoint x: 308, startPoint y: 202, endPoint x: 193, endPoint y: 203, distance: 115.0
click at [193, 203] on div "Customer ID: 475385 Credit Available: $0.00" at bounding box center [549, 217] width 744 height 38
copy div "Customer ID: 475385"
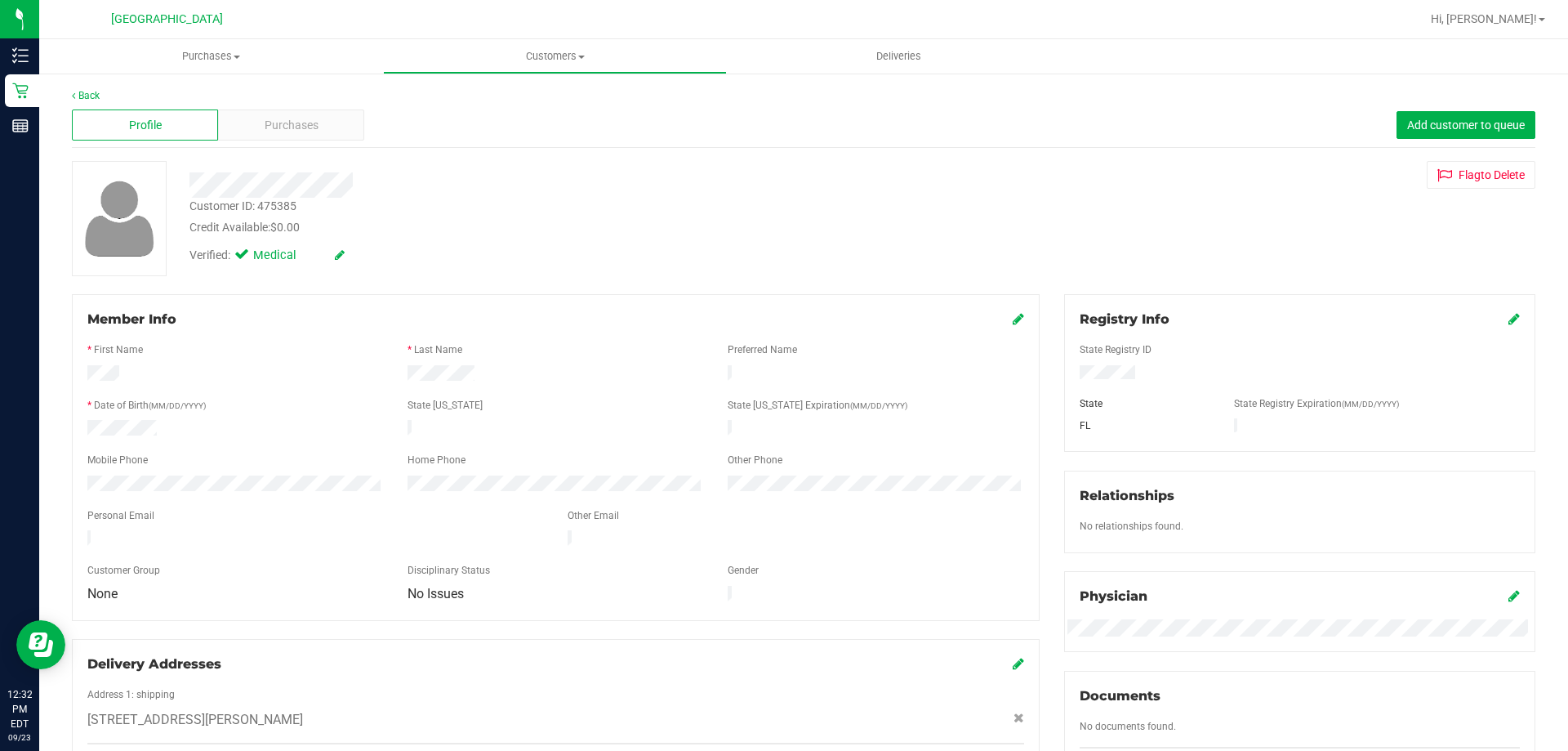
click at [392, 242] on div "Verified: Medical" at bounding box center [549, 254] width 744 height 36
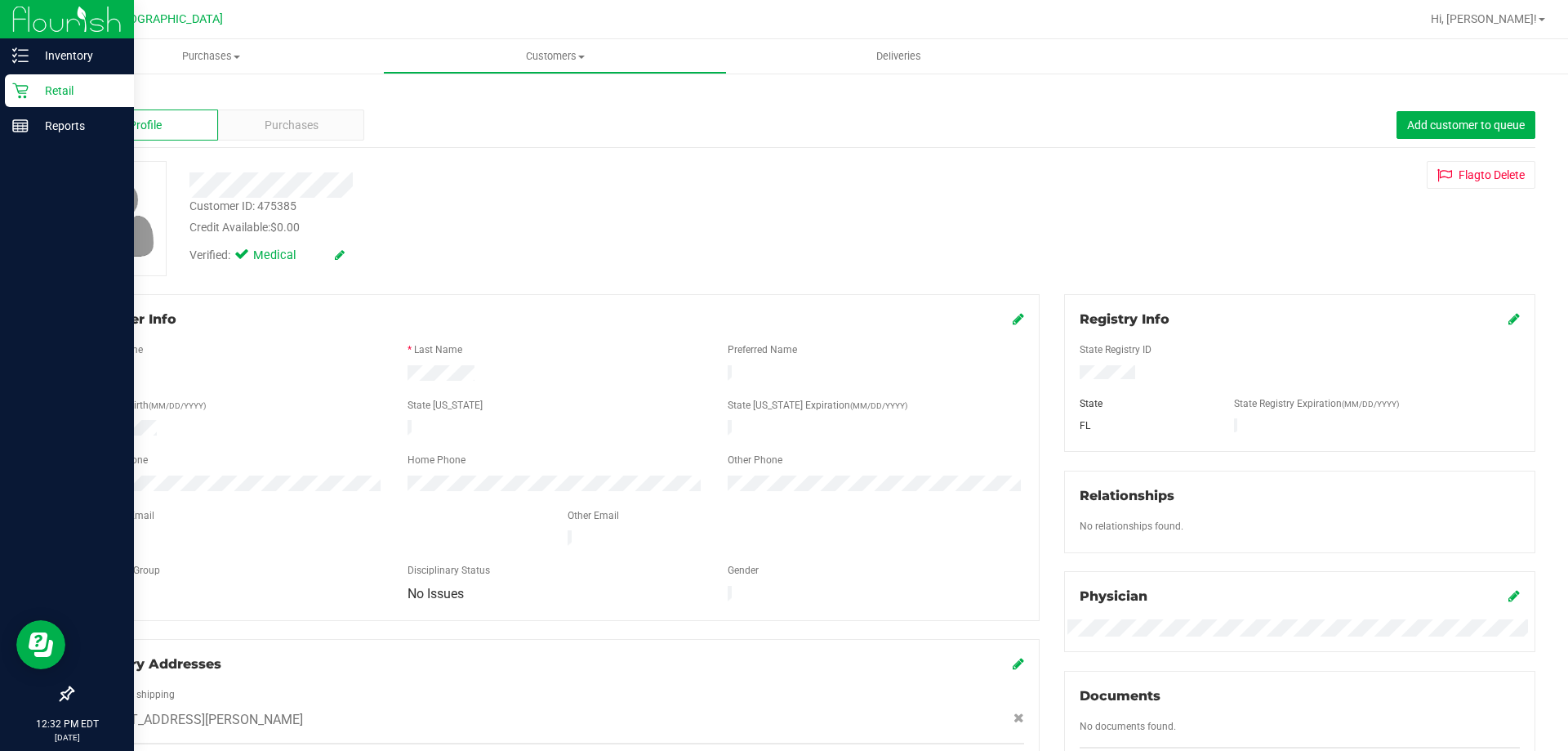
click at [24, 91] on icon at bounding box center [20, 91] width 16 height 16
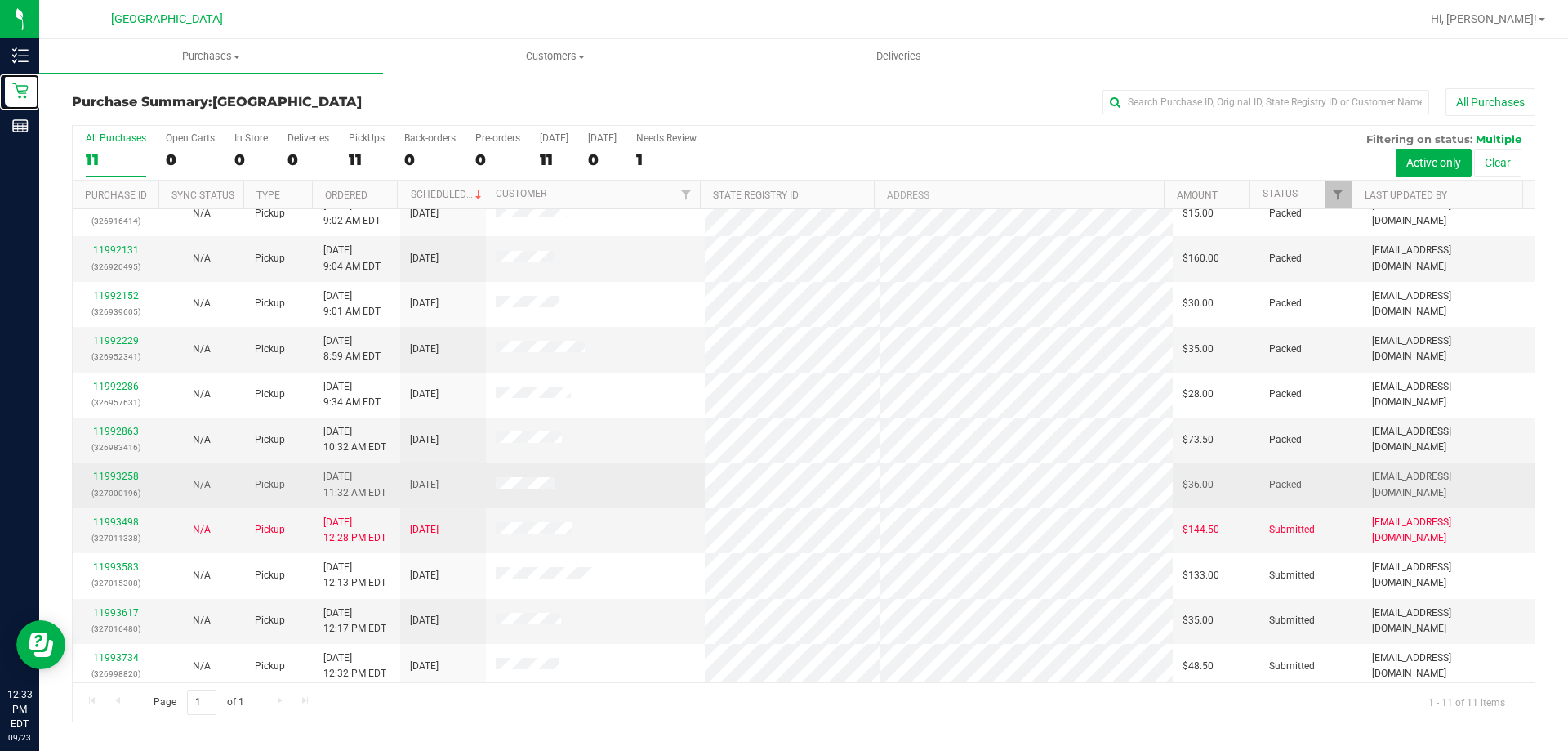
scroll to position [24, 0]
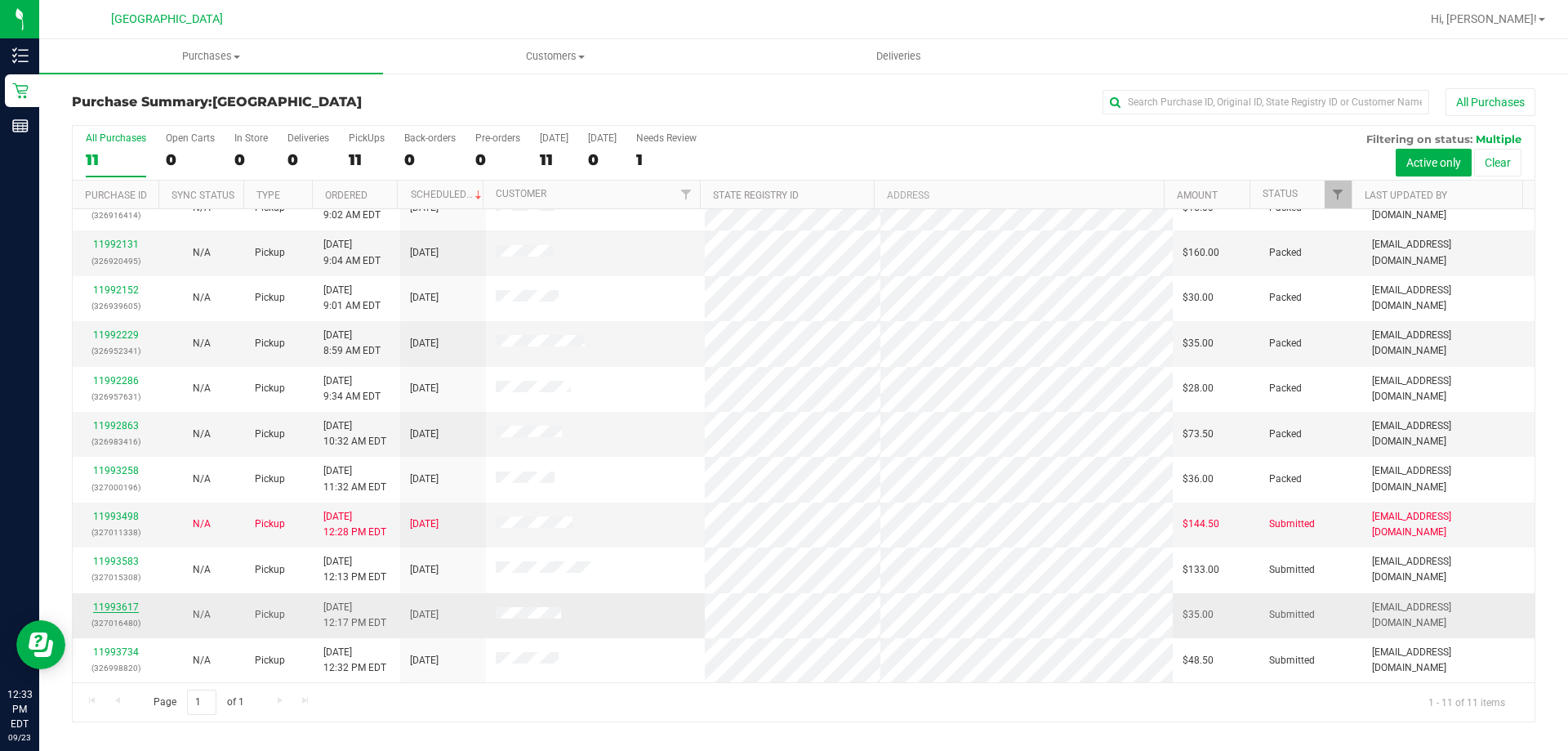
click at [126, 601] on link "11993617" at bounding box center [116, 607] width 45 height 11
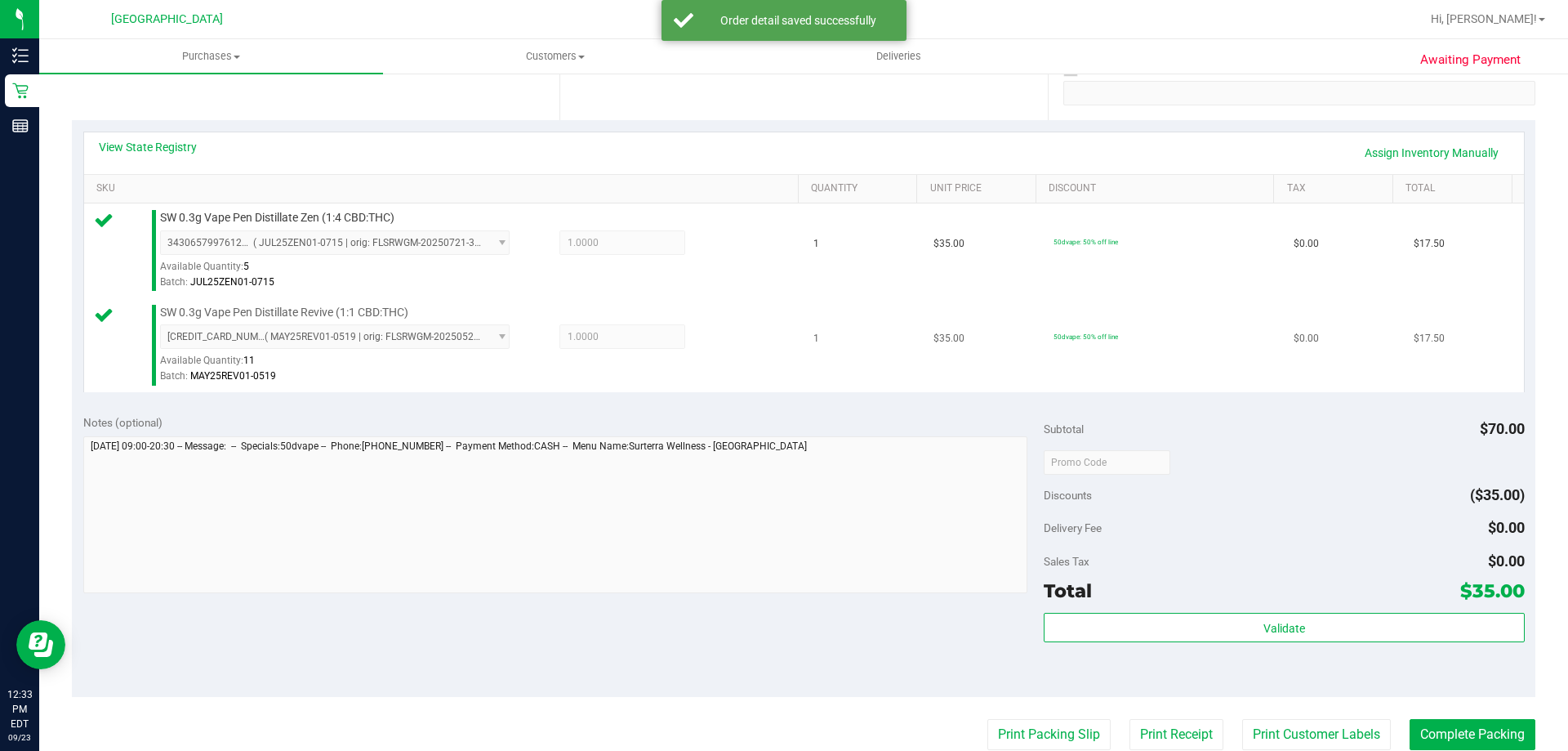
scroll to position [327, 0]
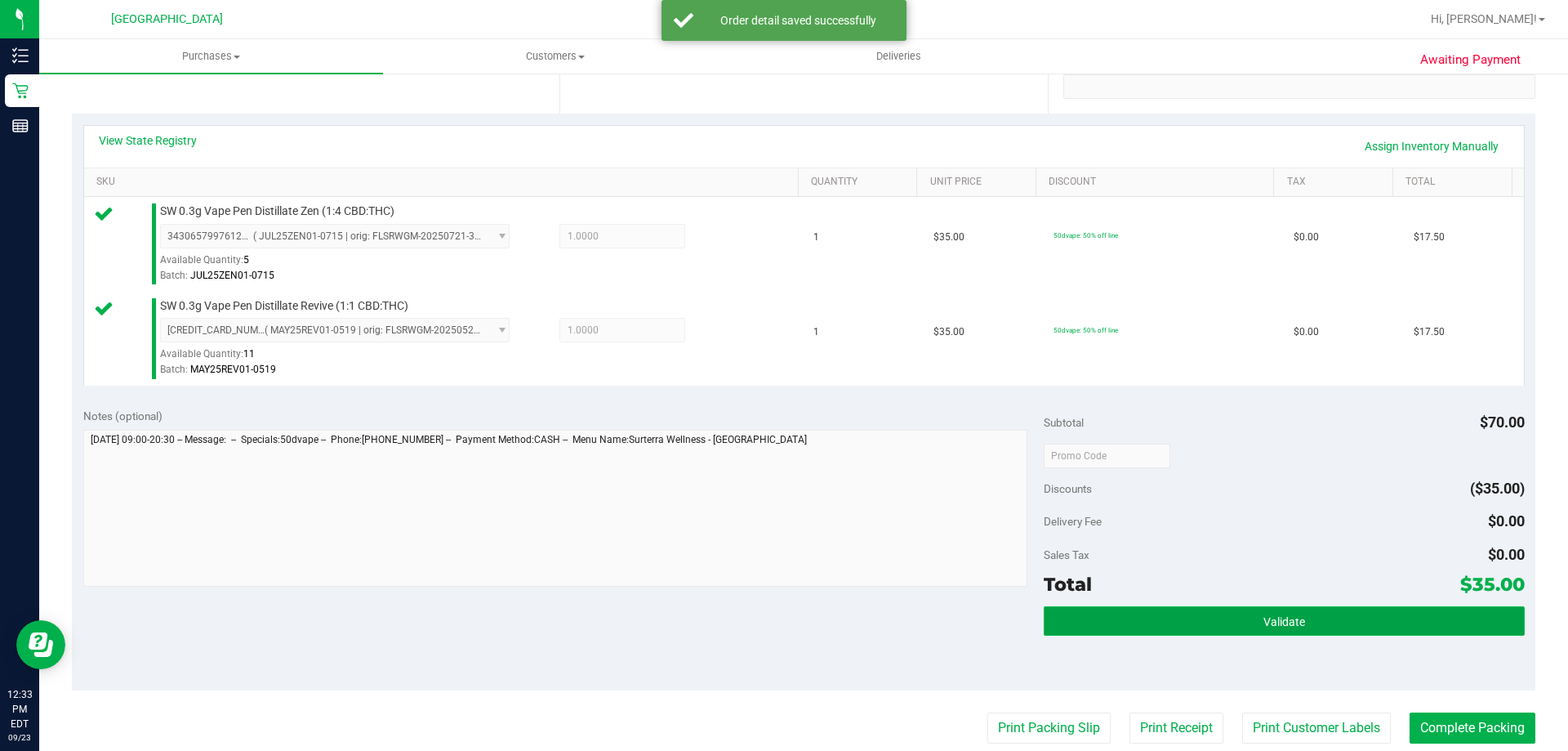
click at [1210, 612] on button "Validate" at bounding box center [1283, 621] width 480 height 30
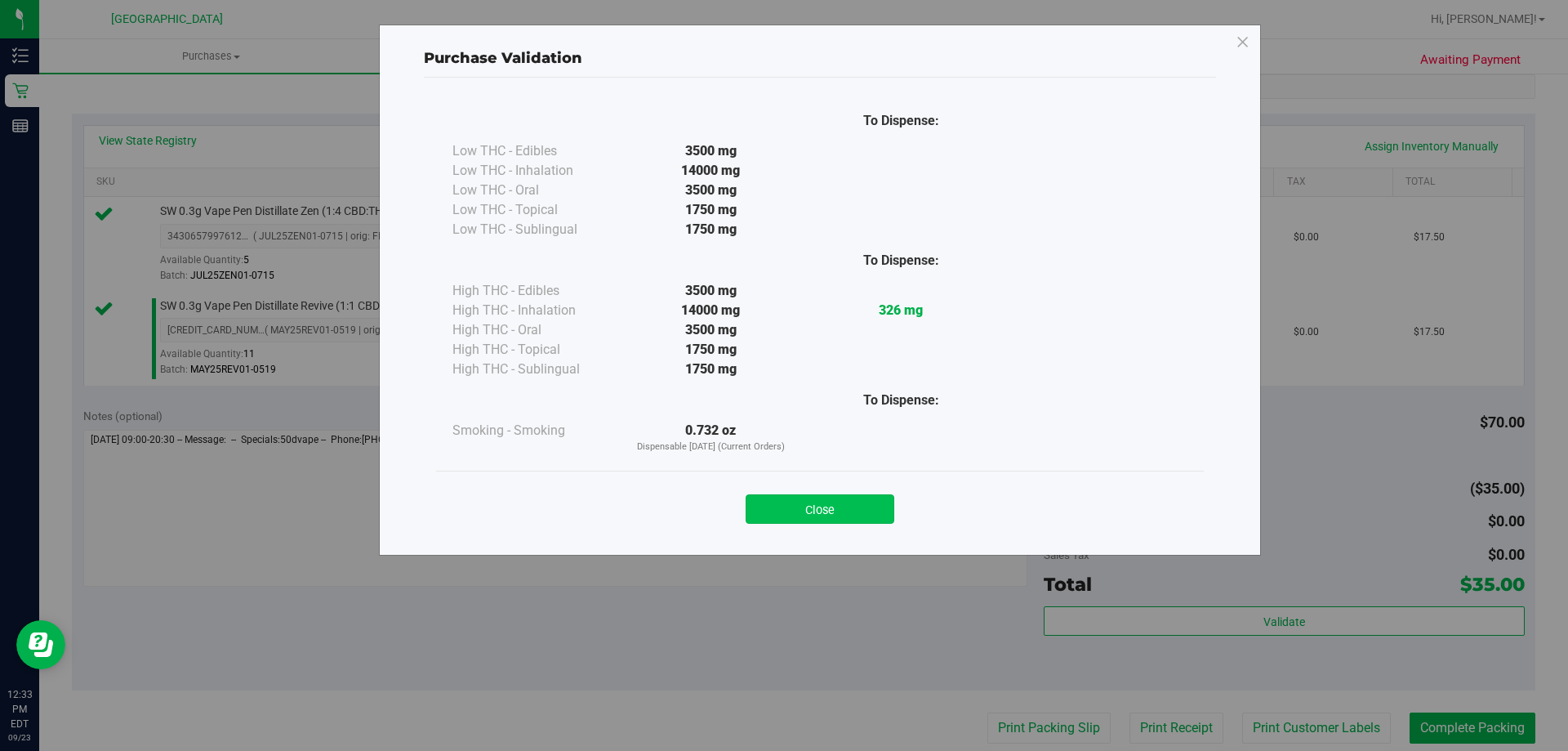
click at [872, 513] on button "Close" at bounding box center [820, 509] width 149 height 30
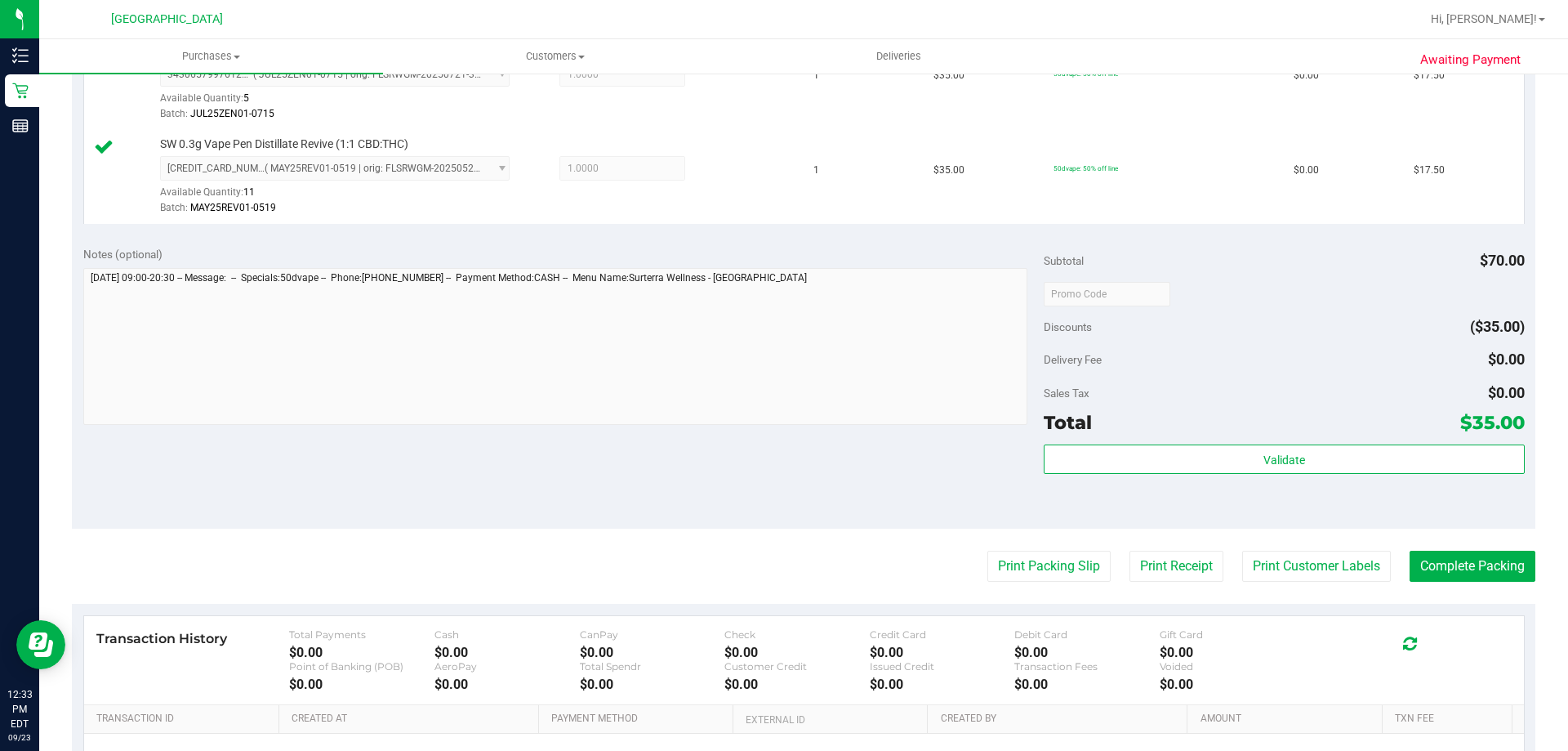
scroll to position [490, 0]
click at [1088, 563] on button "Print Packing Slip" at bounding box center [1049, 565] width 123 height 31
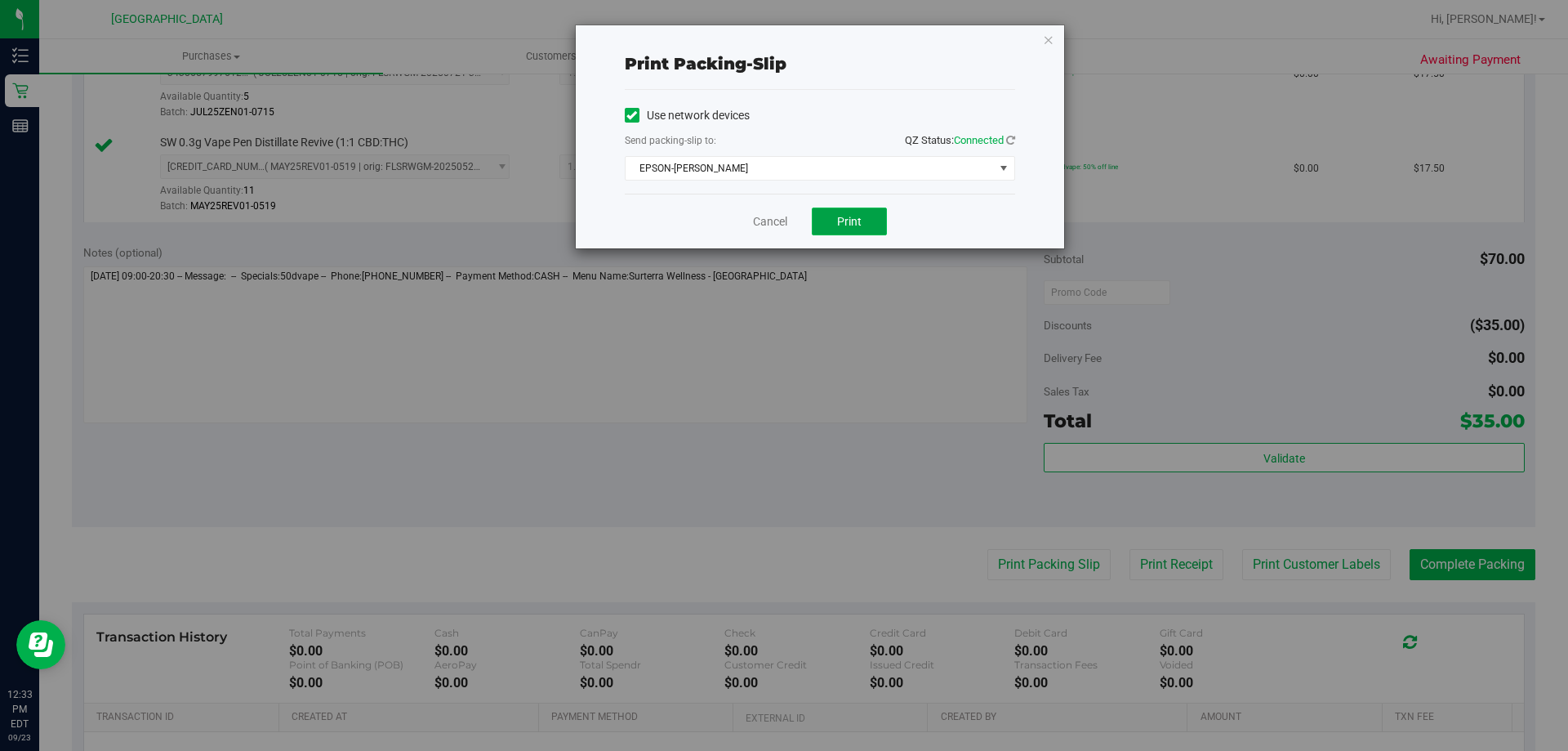
click at [847, 219] on span "Print" at bounding box center [850, 221] width 24 height 13
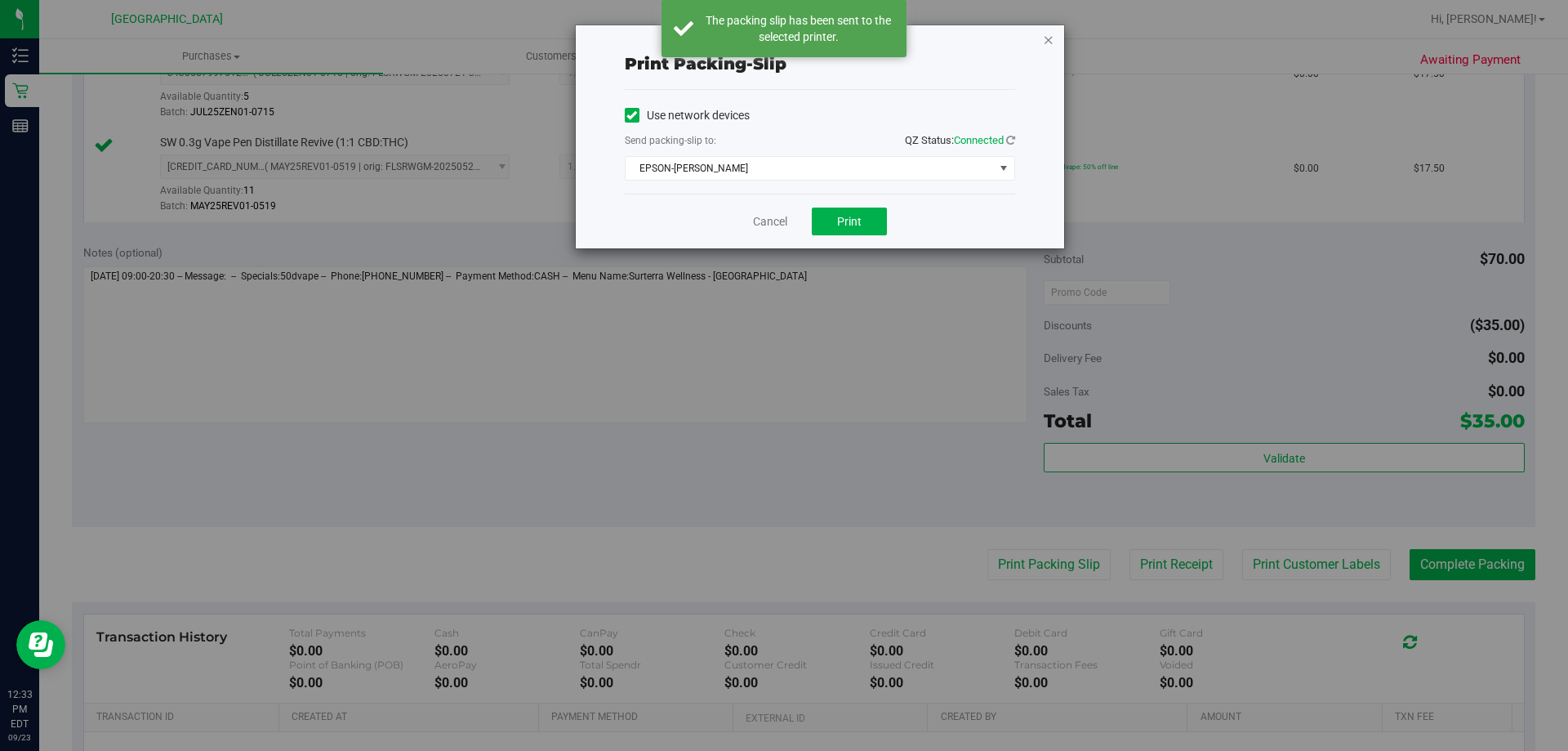
click at [1052, 37] on icon "button" at bounding box center [1048, 39] width 11 height 19
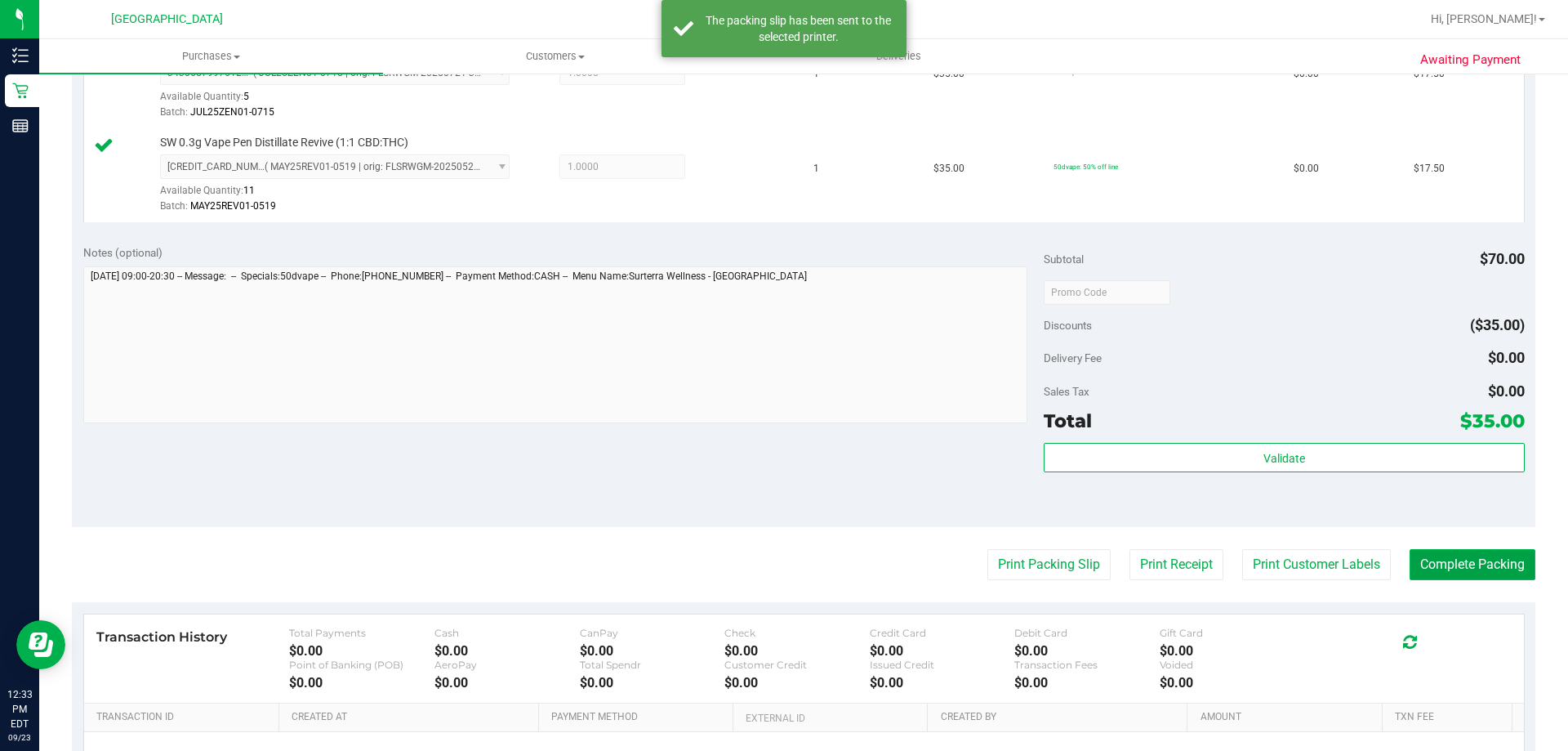
click at [1469, 566] on button "Complete Packing" at bounding box center [1473, 565] width 126 height 31
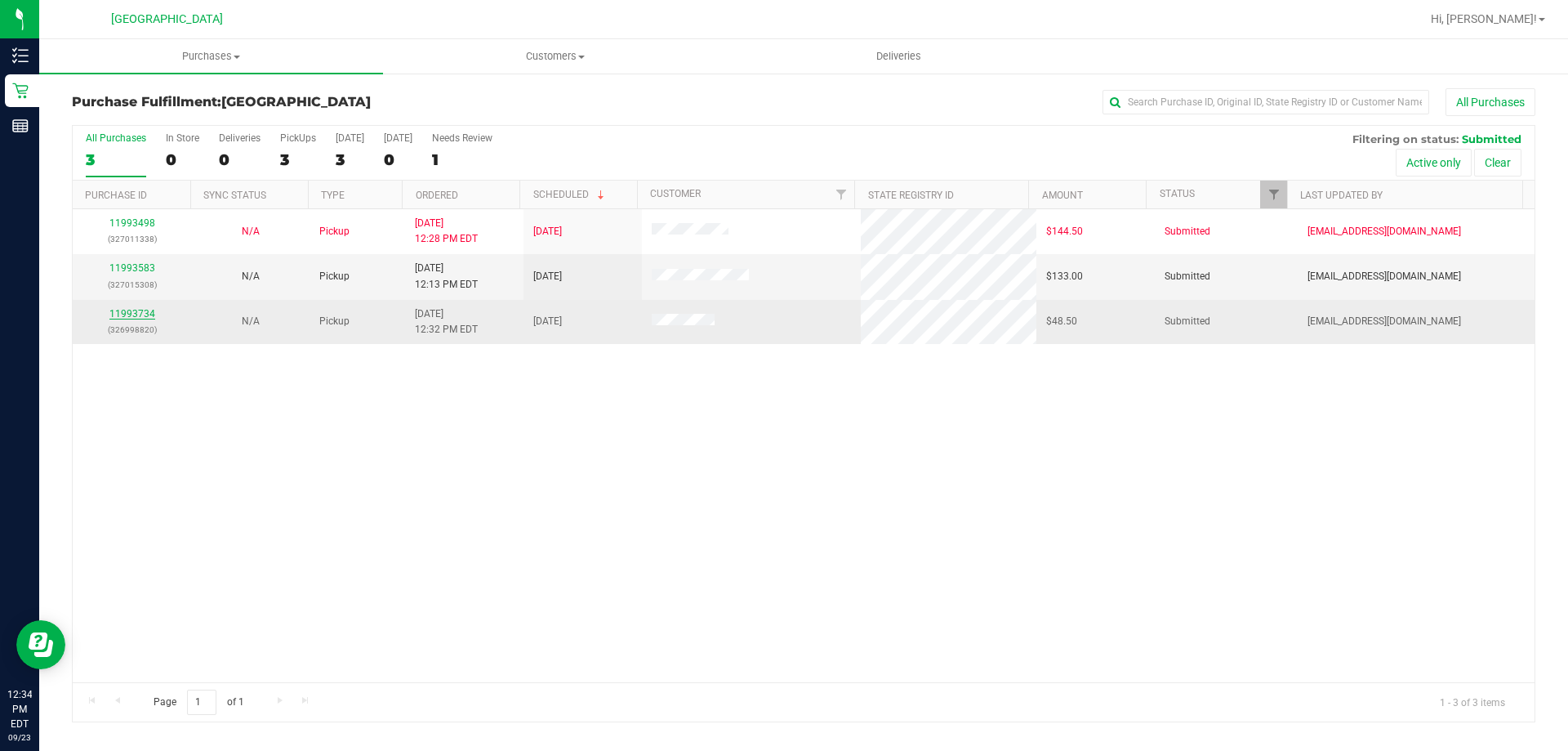
click at [148, 315] on link "11993734" at bounding box center [132, 313] width 45 height 11
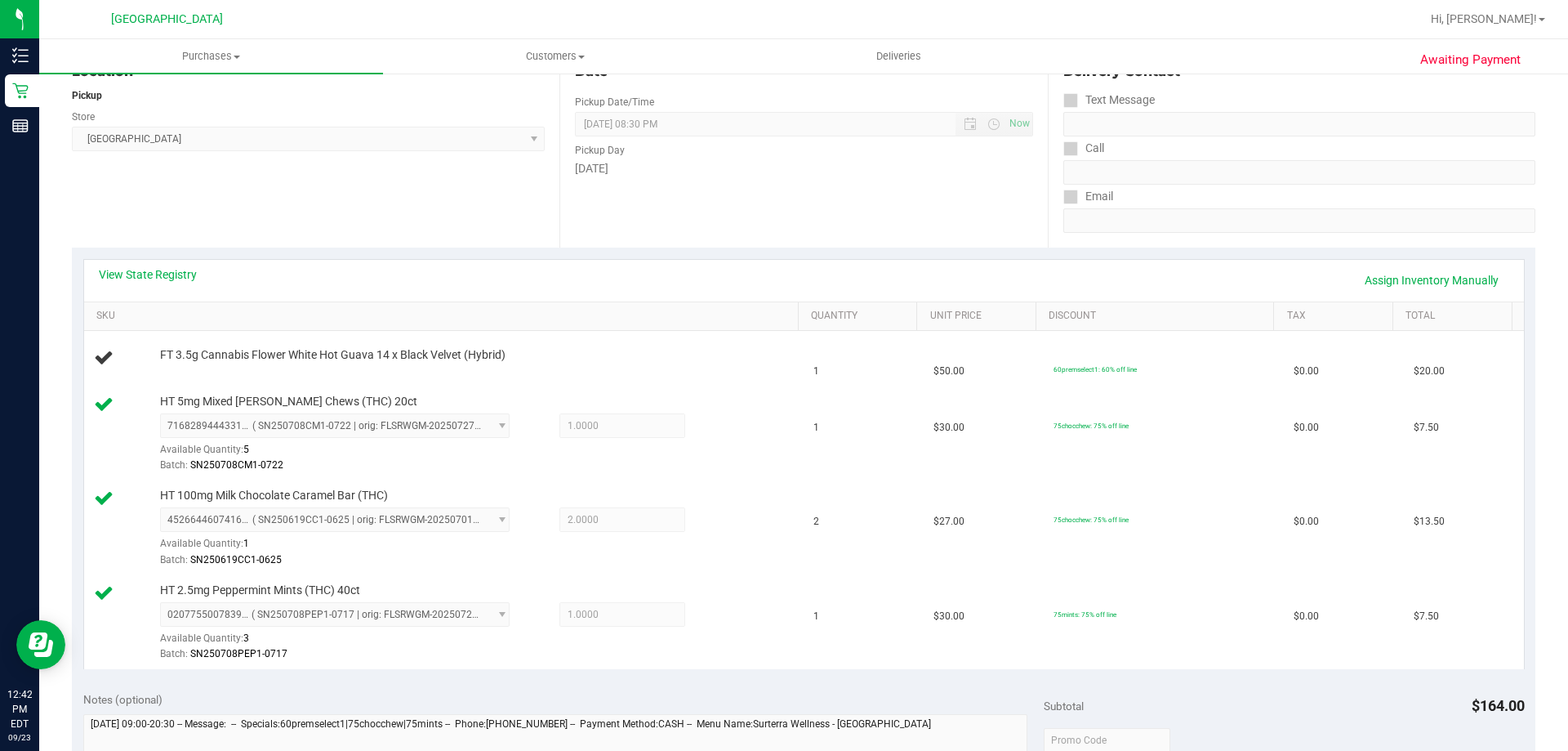
scroll to position [163, 0]
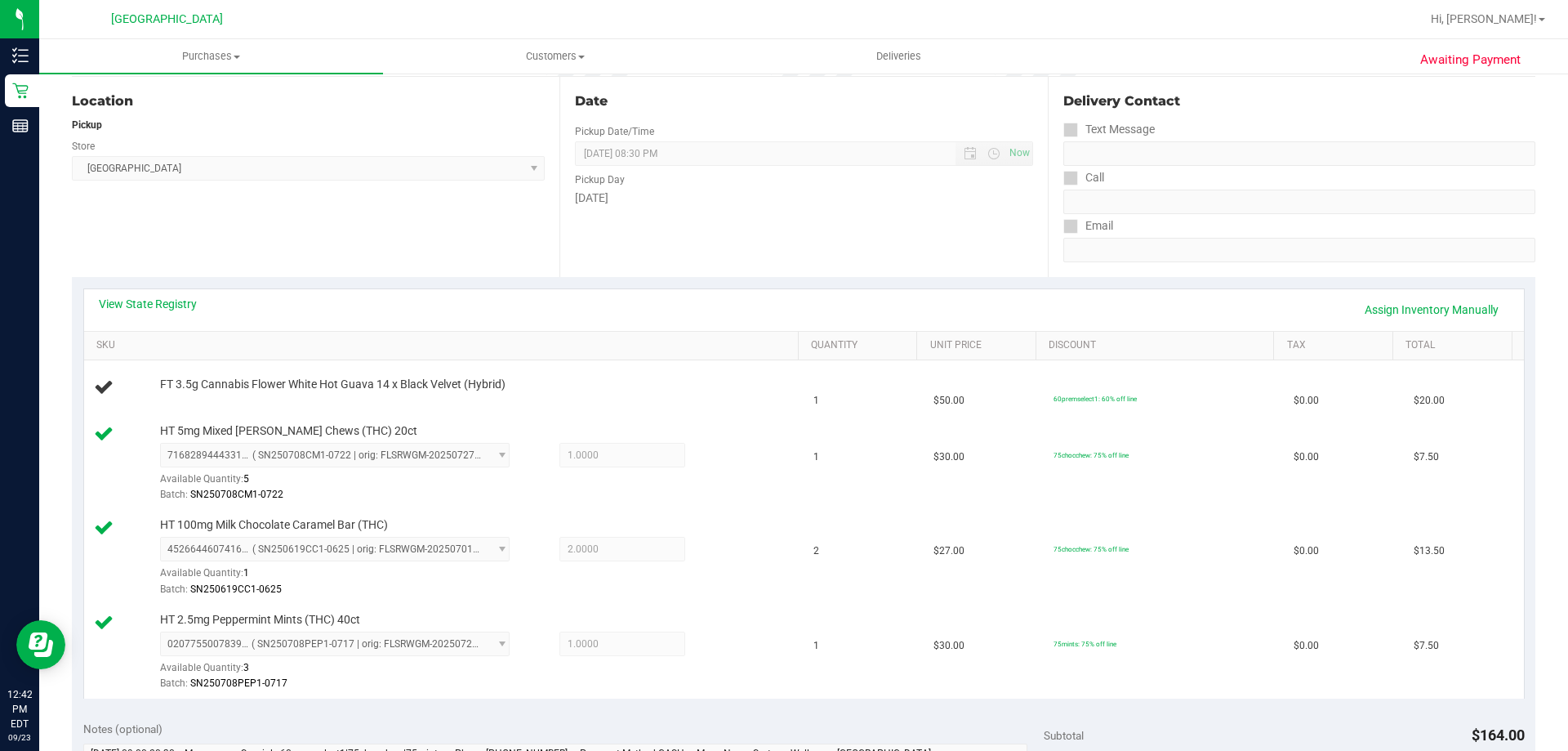
click at [262, 224] on div "Location Pickup Store Orange Park WC Select Store Bonita Springs WC Boynton Bea…" at bounding box center [316, 177] width 488 height 200
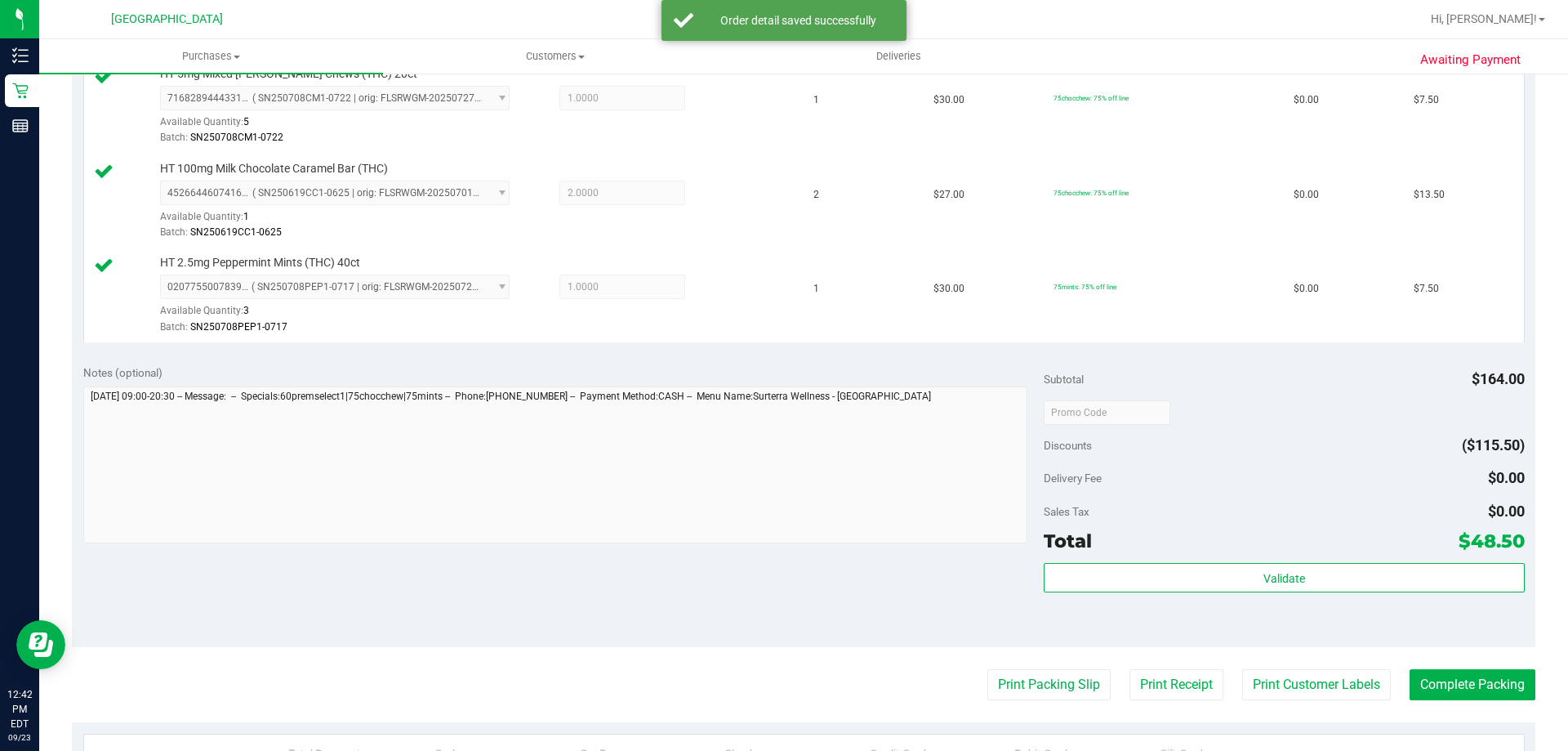
scroll to position [653, 0]
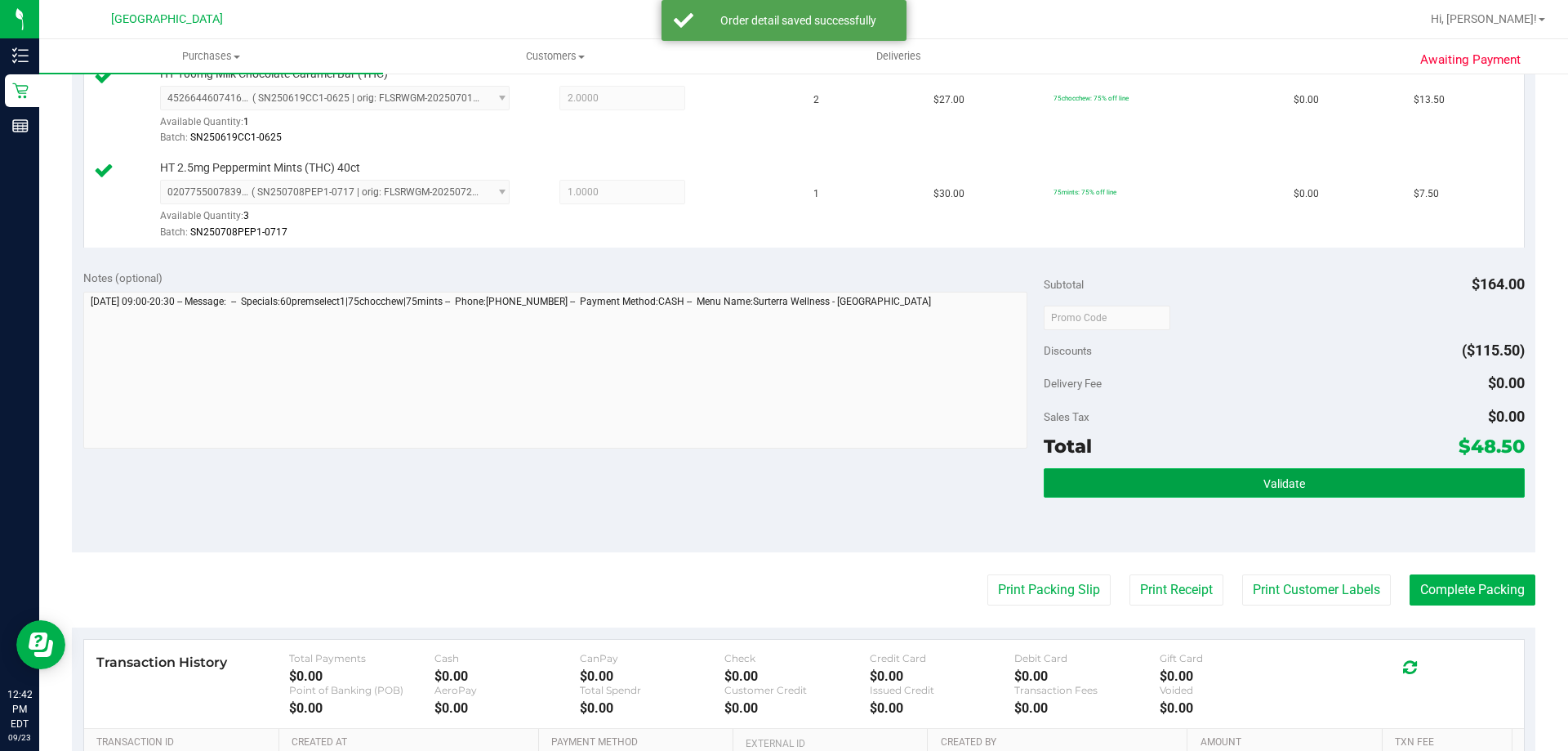
click at [1189, 472] on button "Validate" at bounding box center [1283, 483] width 480 height 30
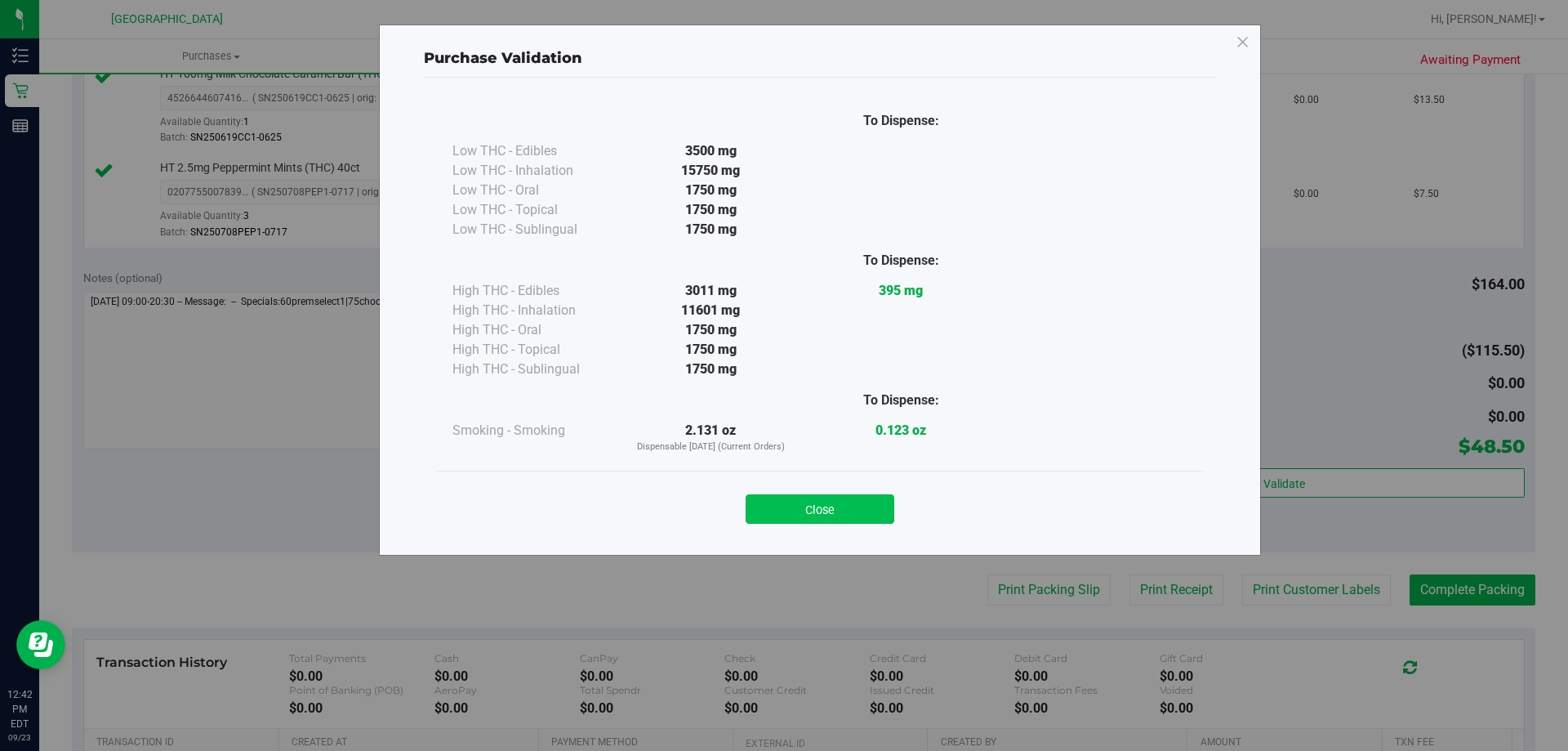
click at [866, 516] on button "Close" at bounding box center [820, 509] width 149 height 30
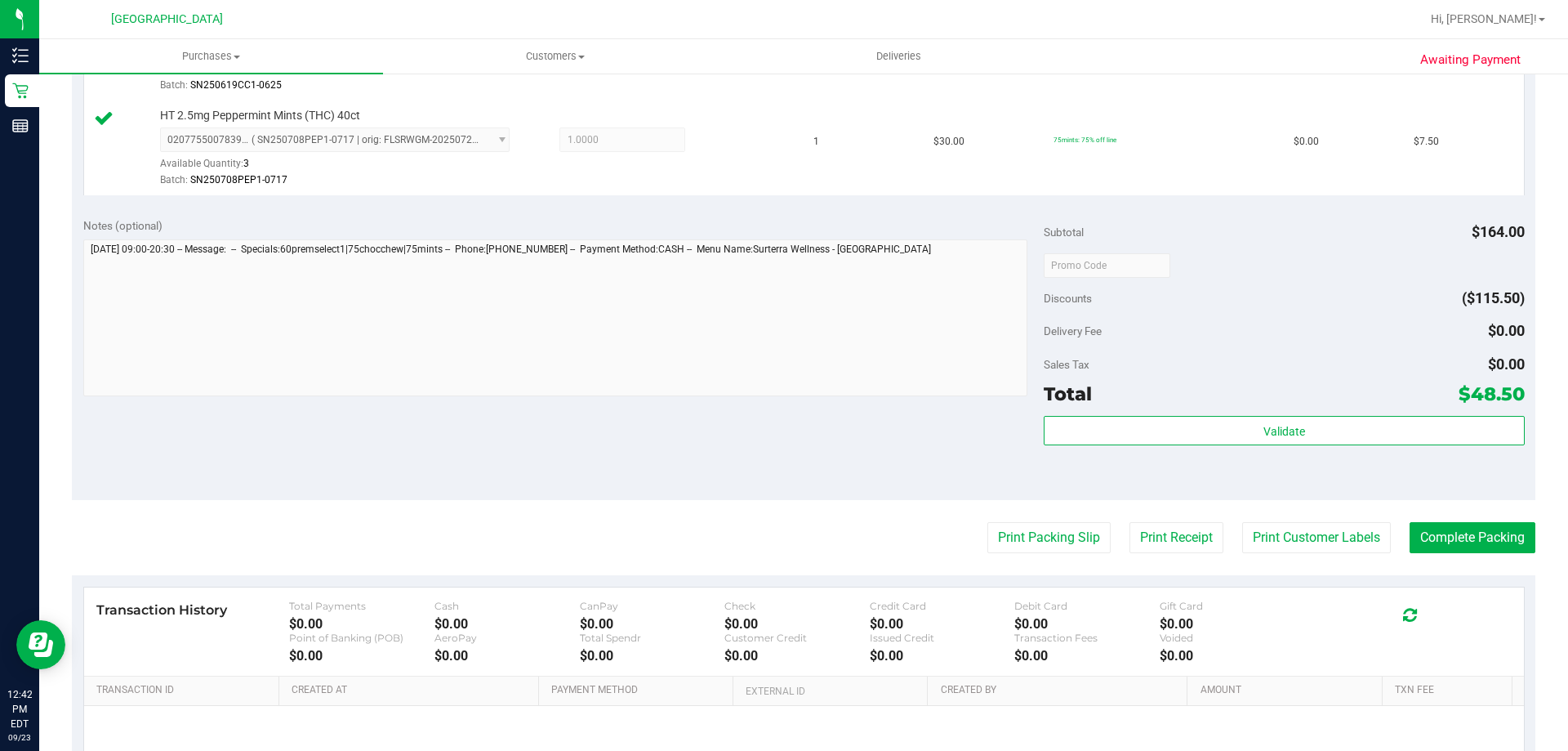
scroll to position [735, 0]
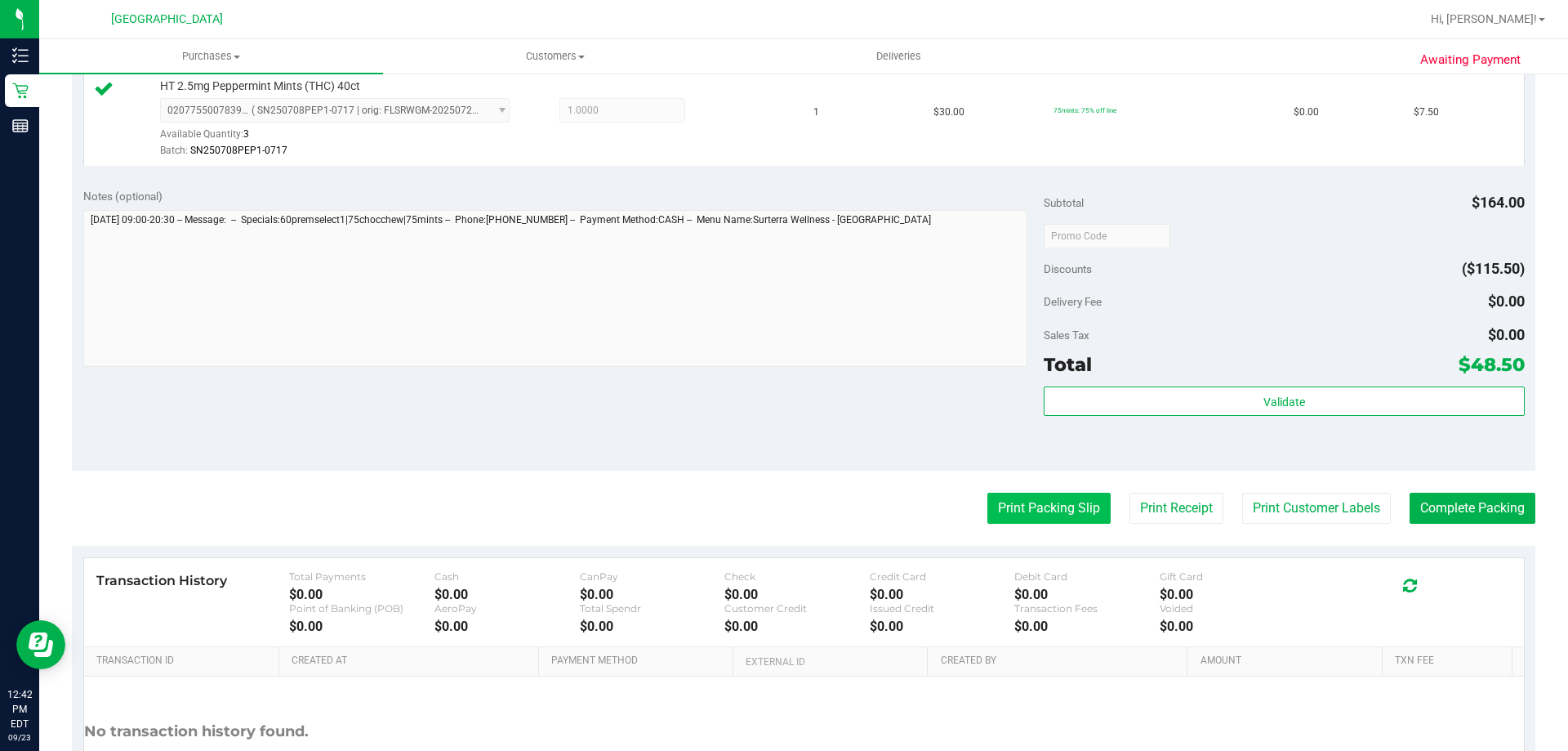
click at [1037, 505] on button "Print Packing Slip" at bounding box center [1049, 508] width 123 height 31
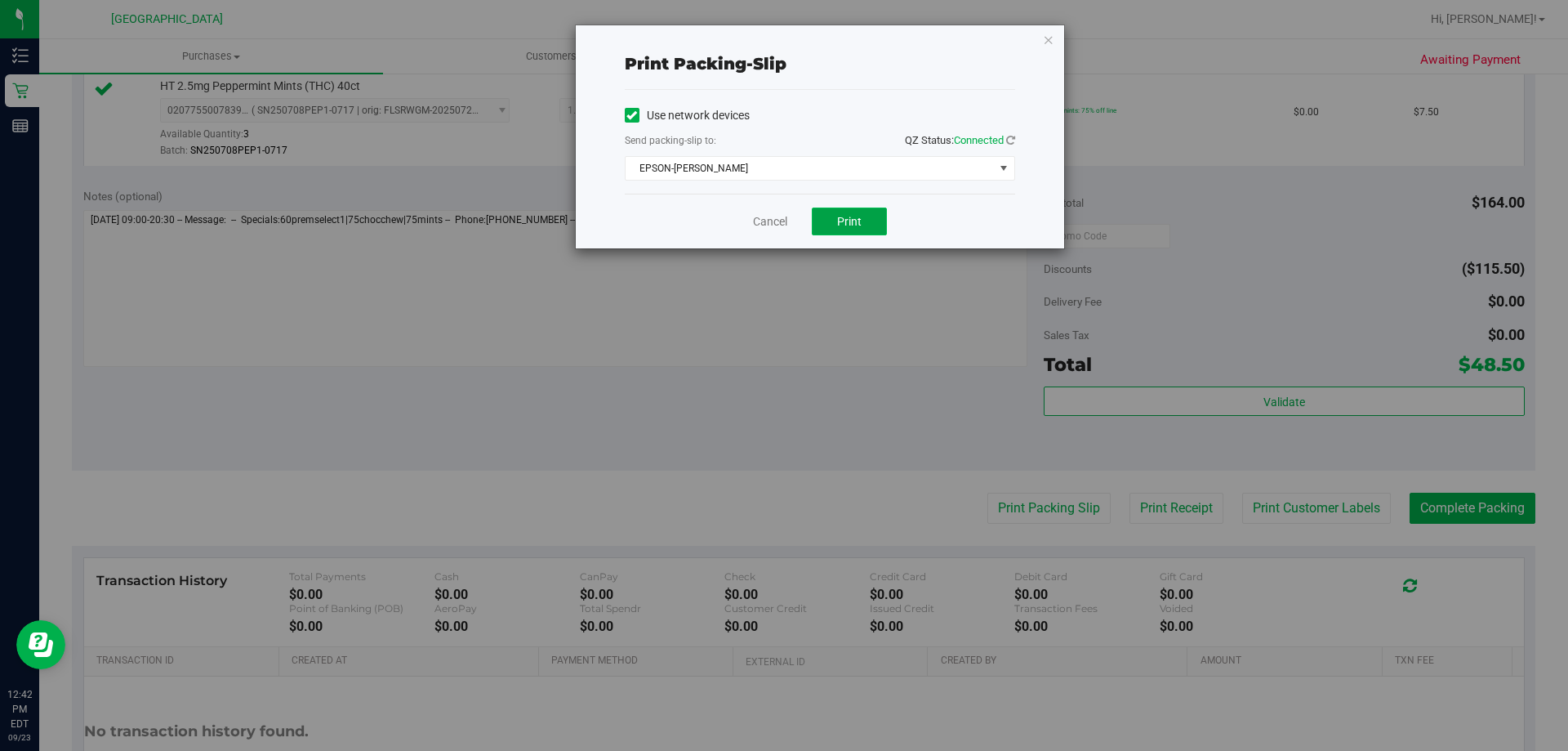
click at [858, 224] on span "Print" at bounding box center [850, 221] width 24 height 13
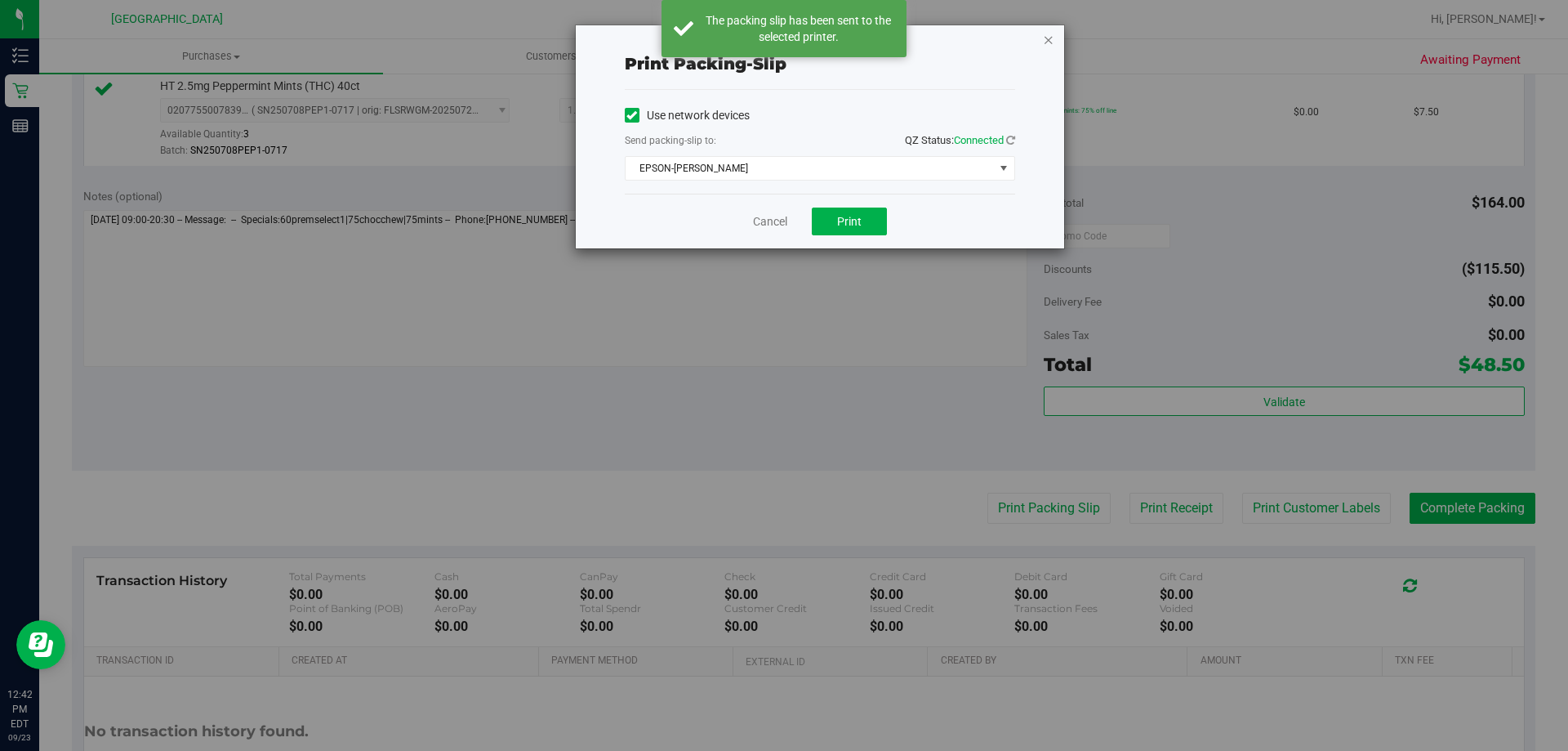
click at [1051, 39] on icon "button" at bounding box center [1048, 39] width 11 height 19
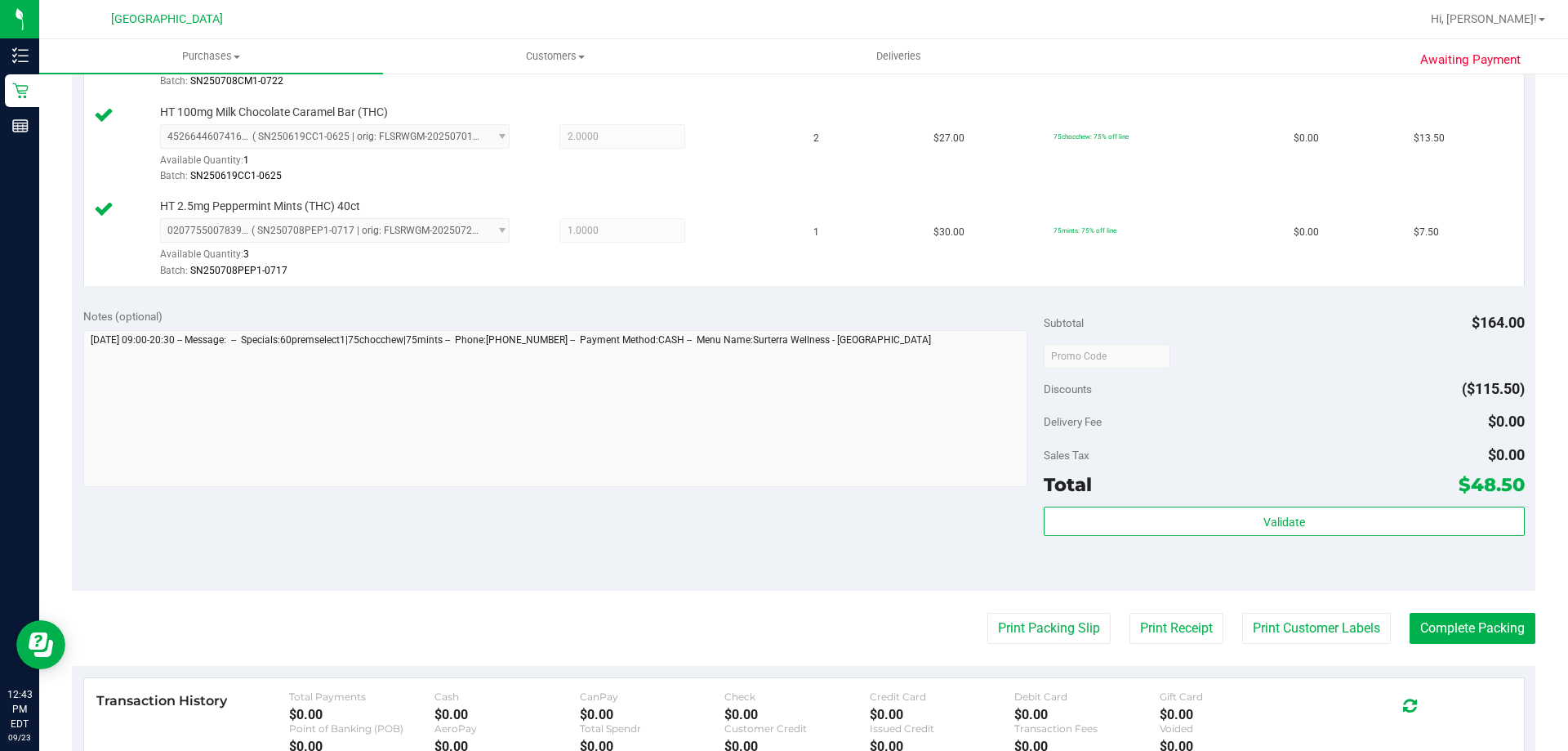
scroll to position [653, 0]
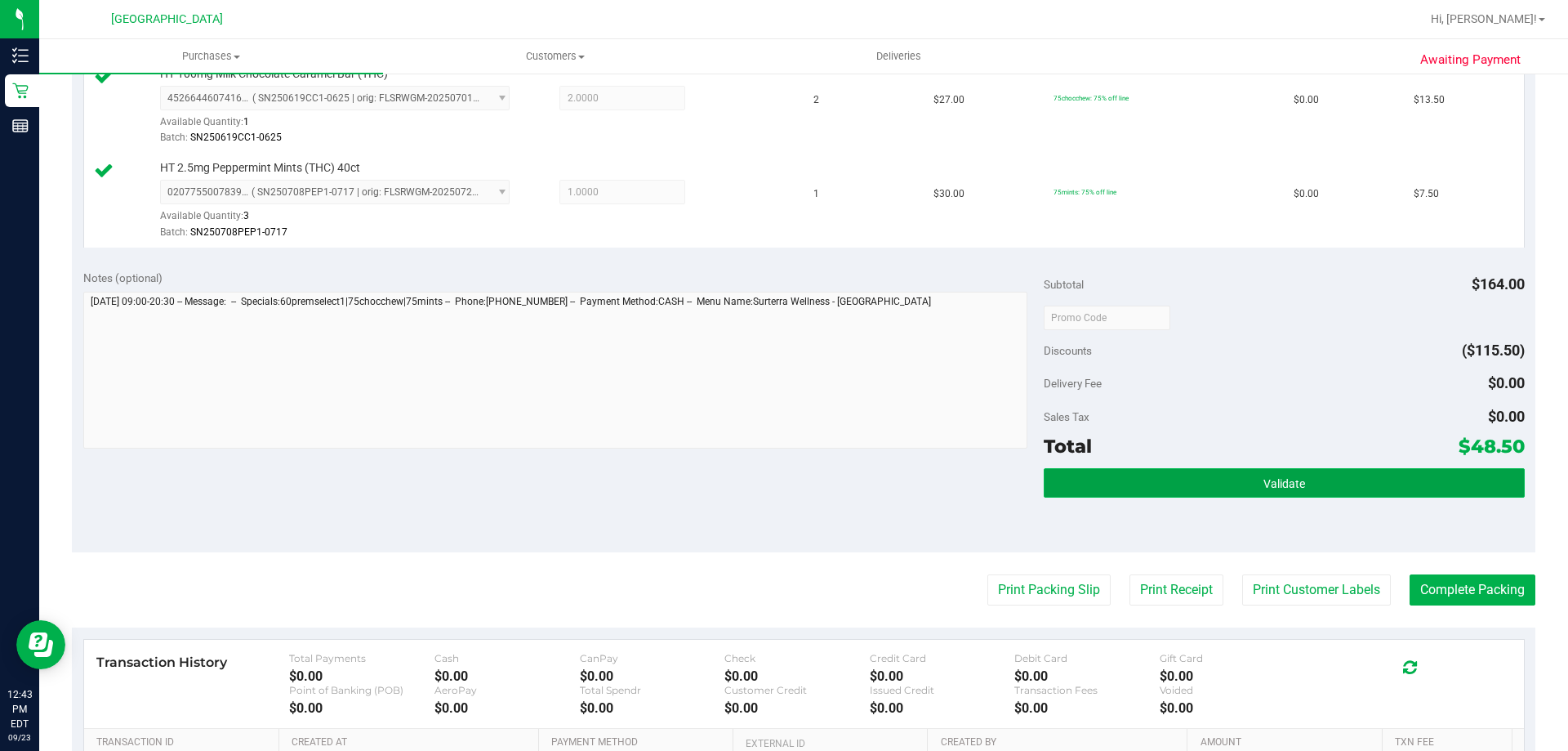
click at [1204, 478] on button "Validate" at bounding box center [1283, 483] width 480 height 30
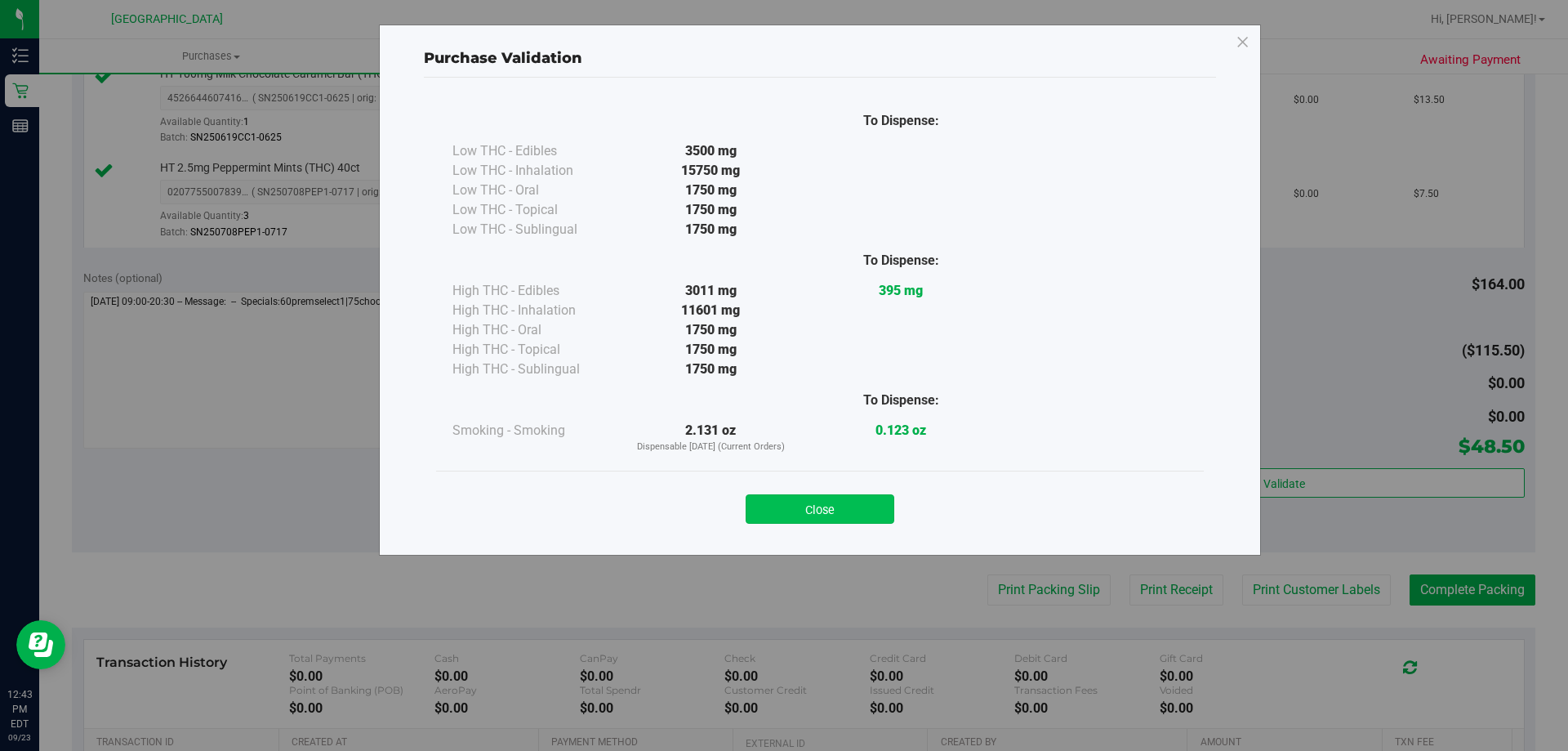
click at [790, 505] on button "Close" at bounding box center [820, 509] width 149 height 30
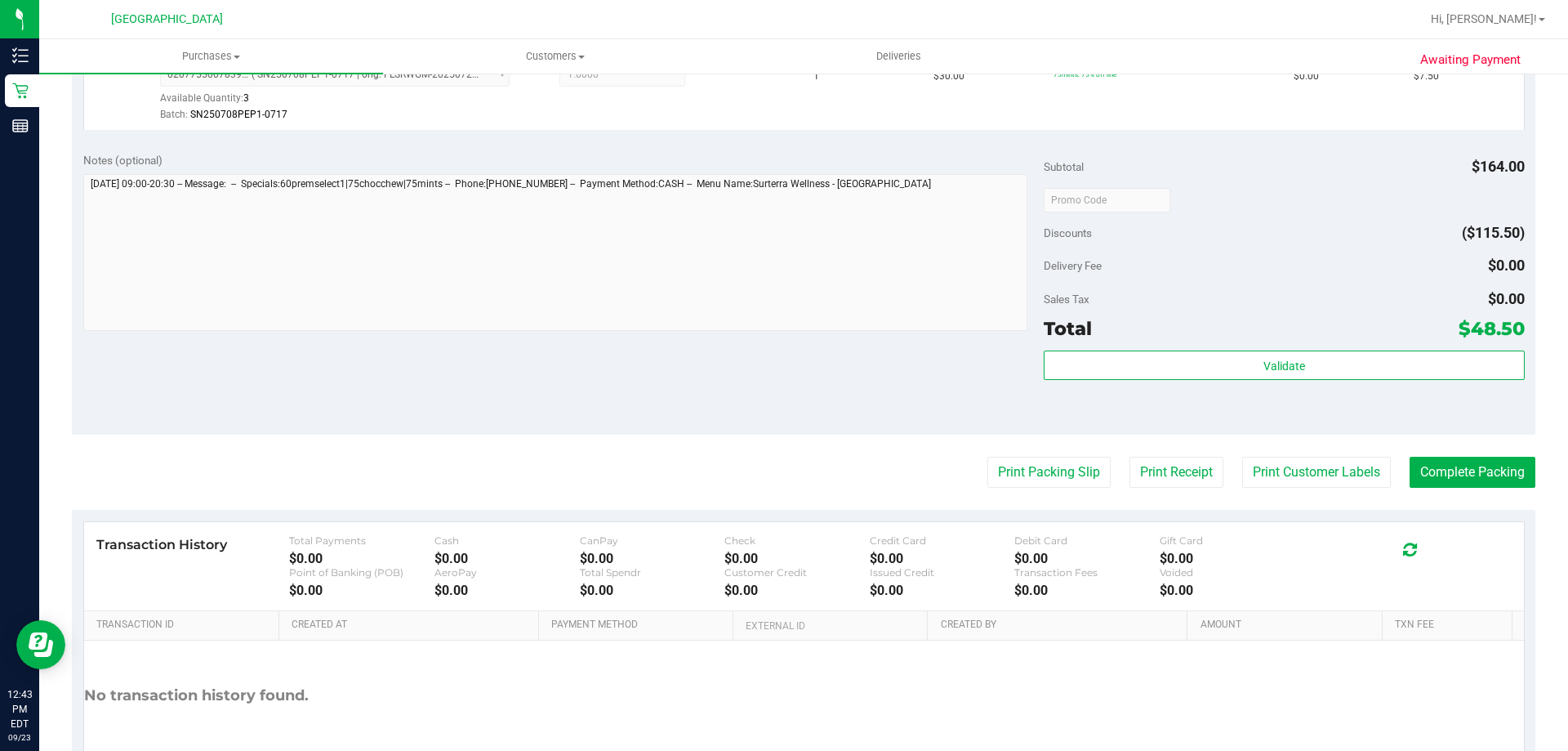
scroll to position [868, 0]
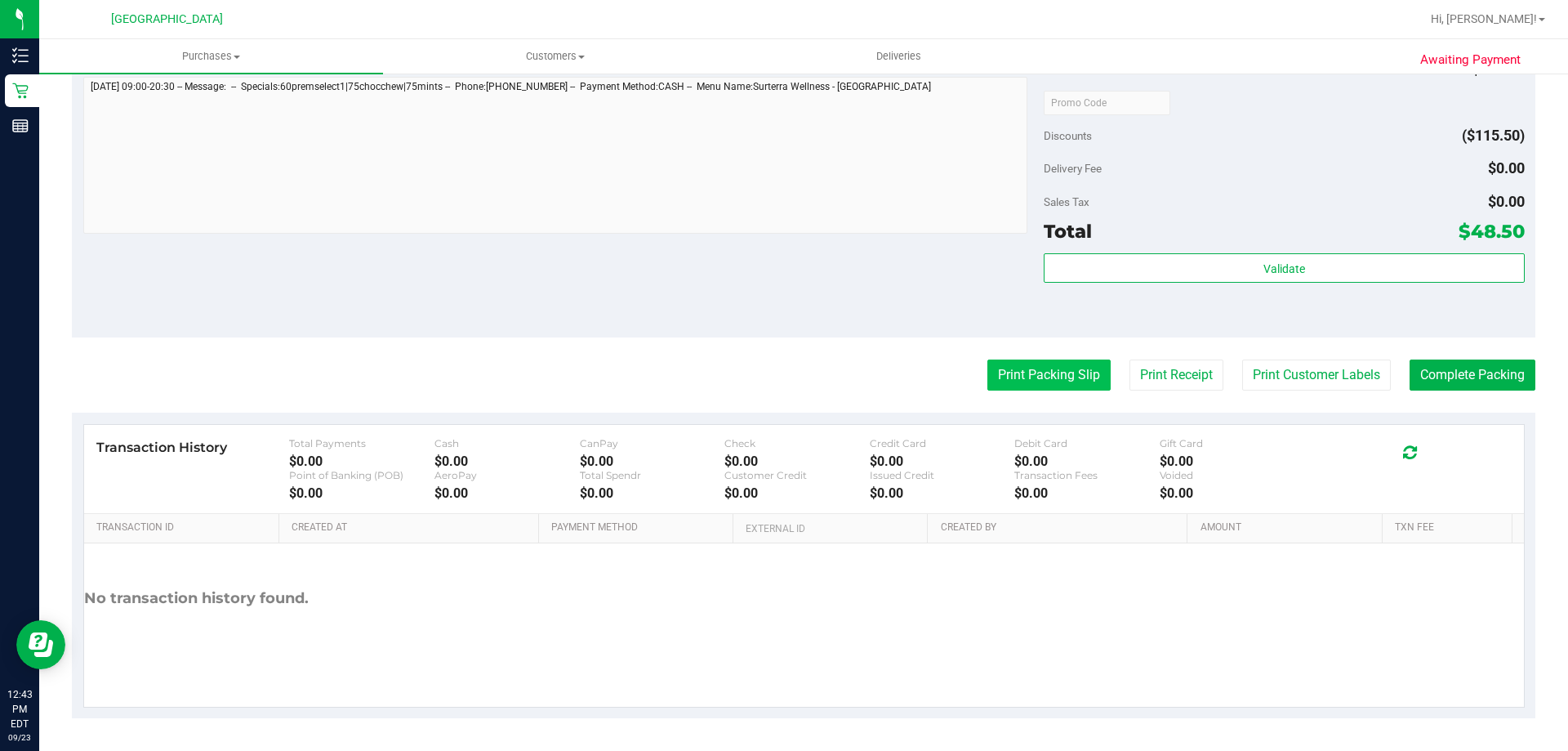
click at [1039, 377] on button "Print Packing Slip" at bounding box center [1049, 375] width 123 height 31
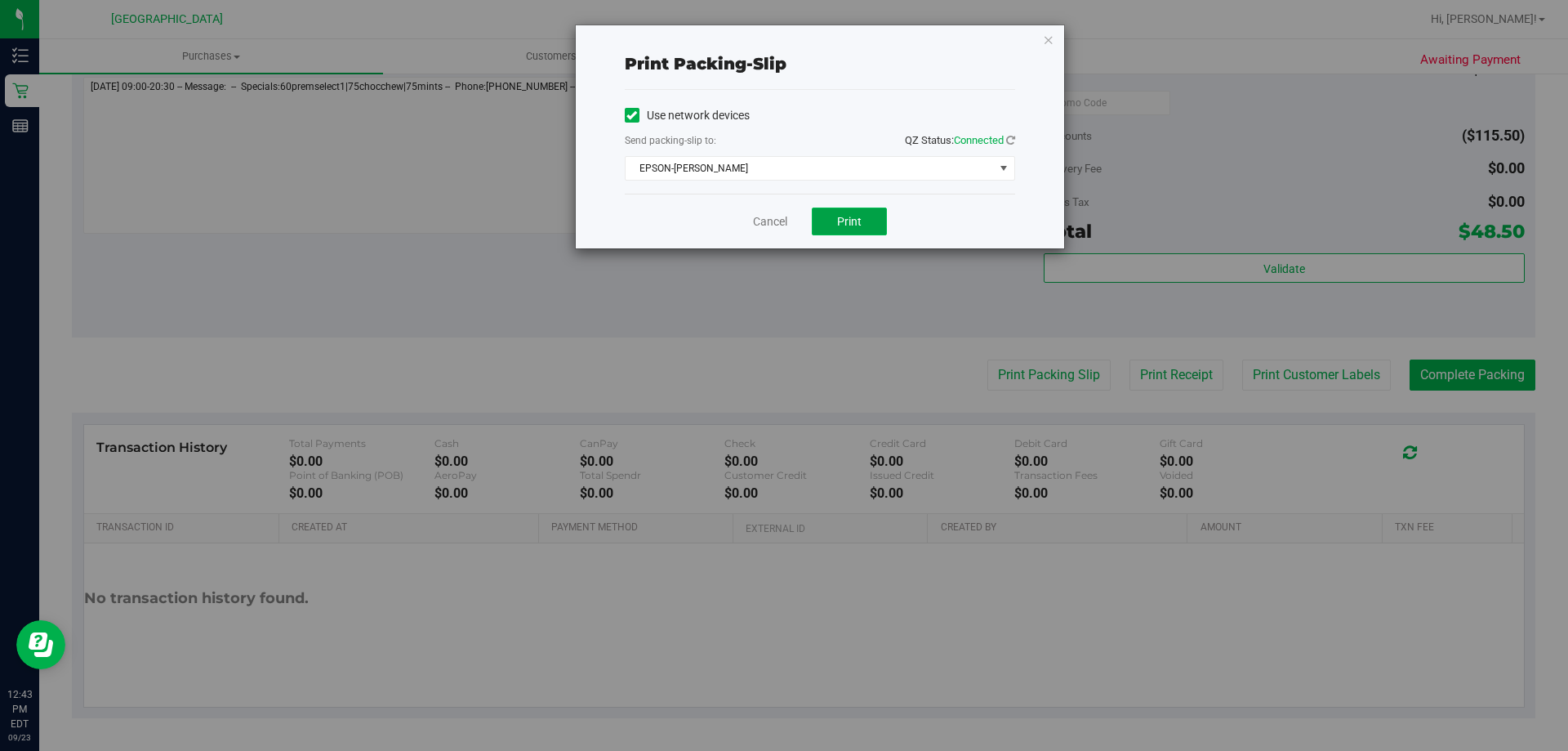
click at [872, 218] on button "Print" at bounding box center [850, 221] width 75 height 28
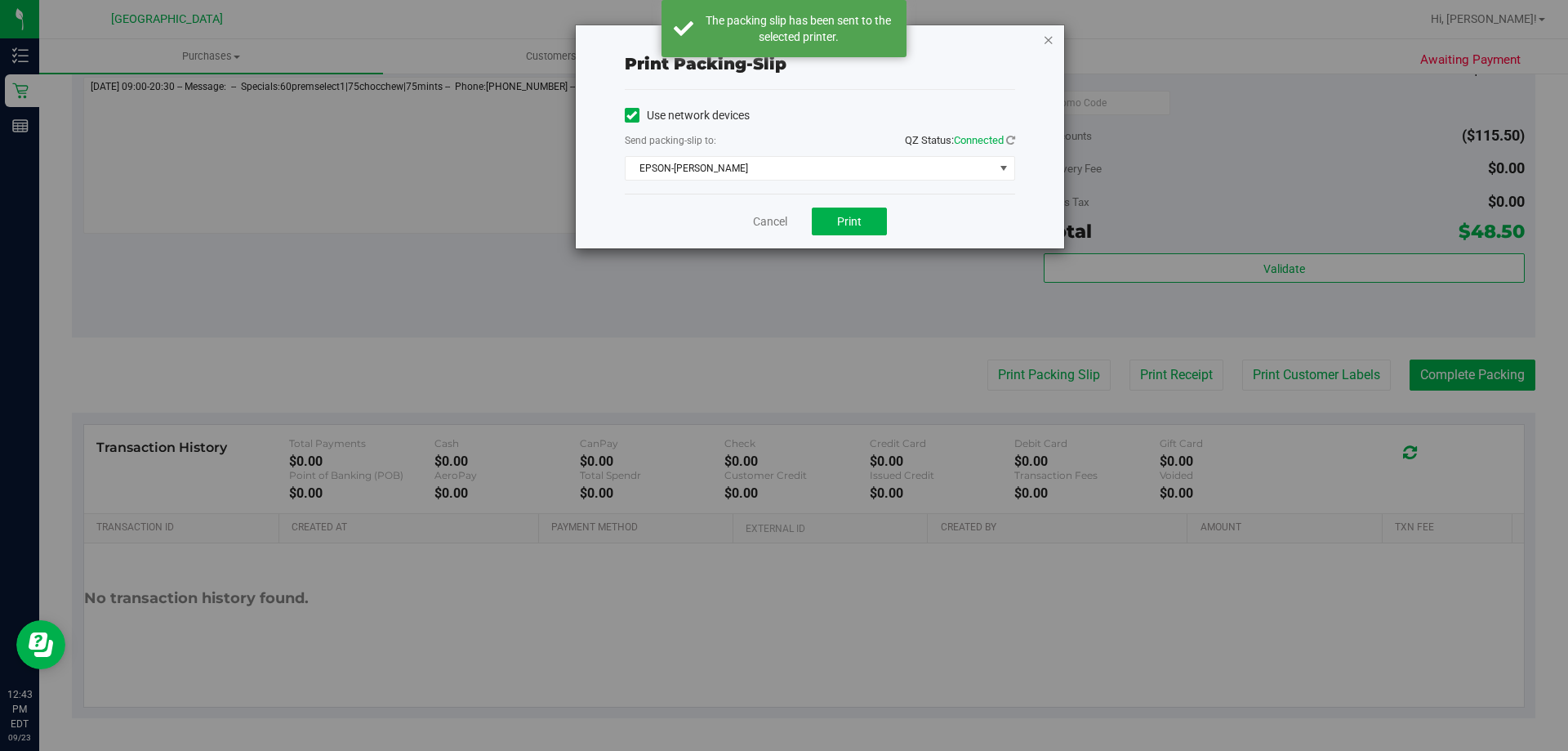
click at [1046, 40] on icon "button" at bounding box center [1048, 39] width 11 height 19
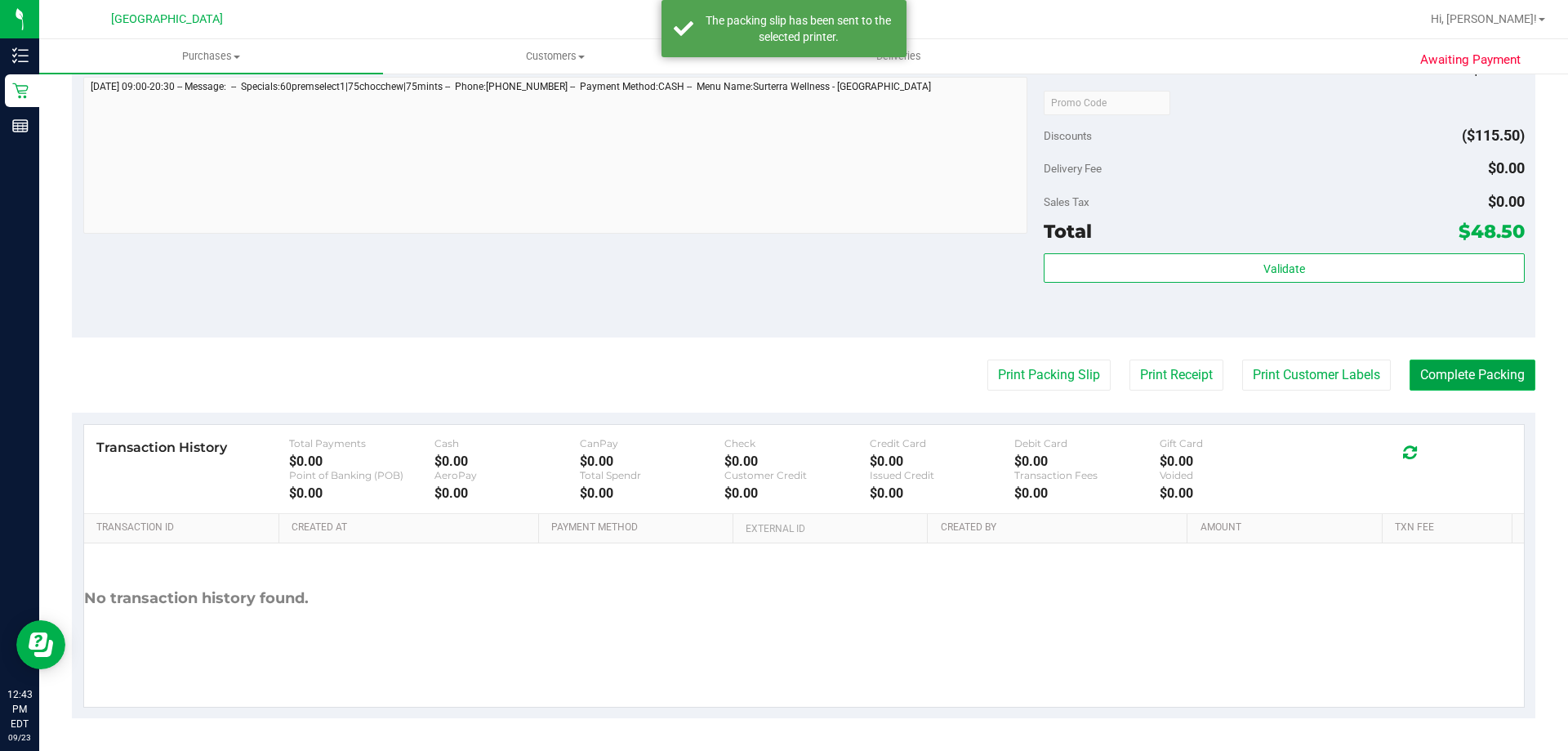
click at [1455, 374] on button "Complete Packing" at bounding box center [1473, 375] width 126 height 31
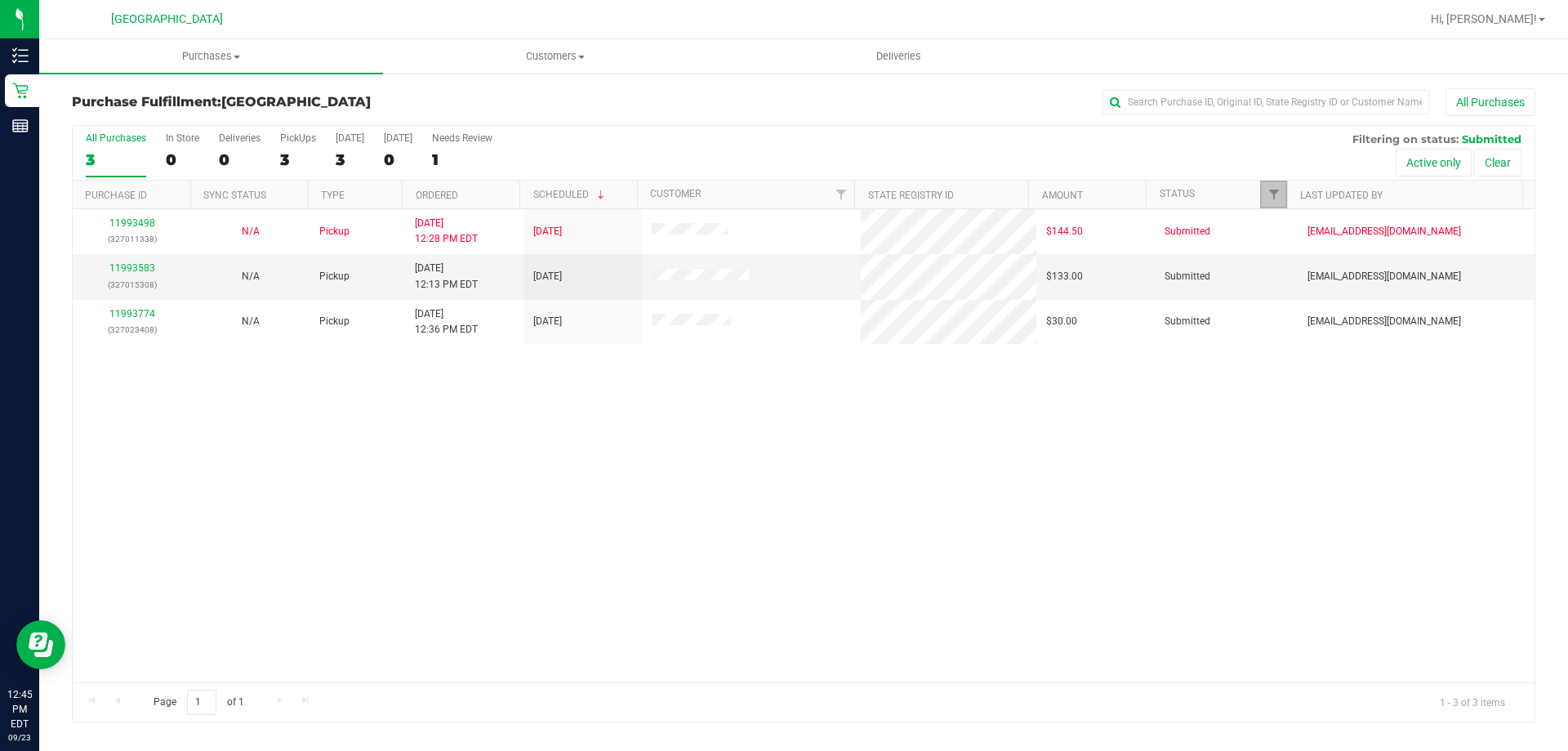
click at [1282, 189] on link "Filter" at bounding box center [1273, 194] width 27 height 28
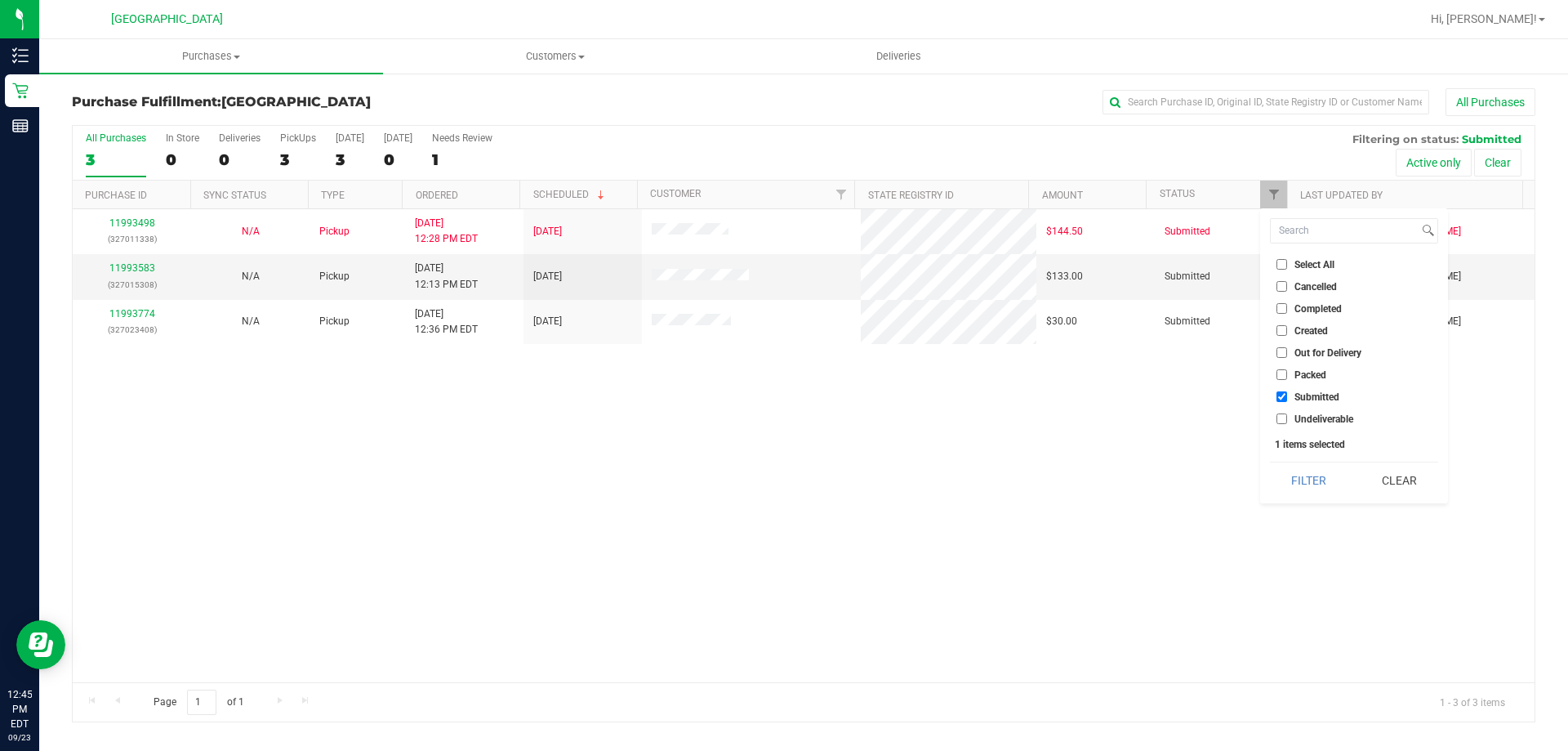
click at [1312, 374] on span "Packed" at bounding box center [1310, 374] width 31 height 10
click at [1287, 374] on input "Packed" at bounding box center [1281, 374] width 10 height 10
checkbox input "true"
click at [1324, 478] on button "Filter" at bounding box center [1309, 480] width 79 height 36
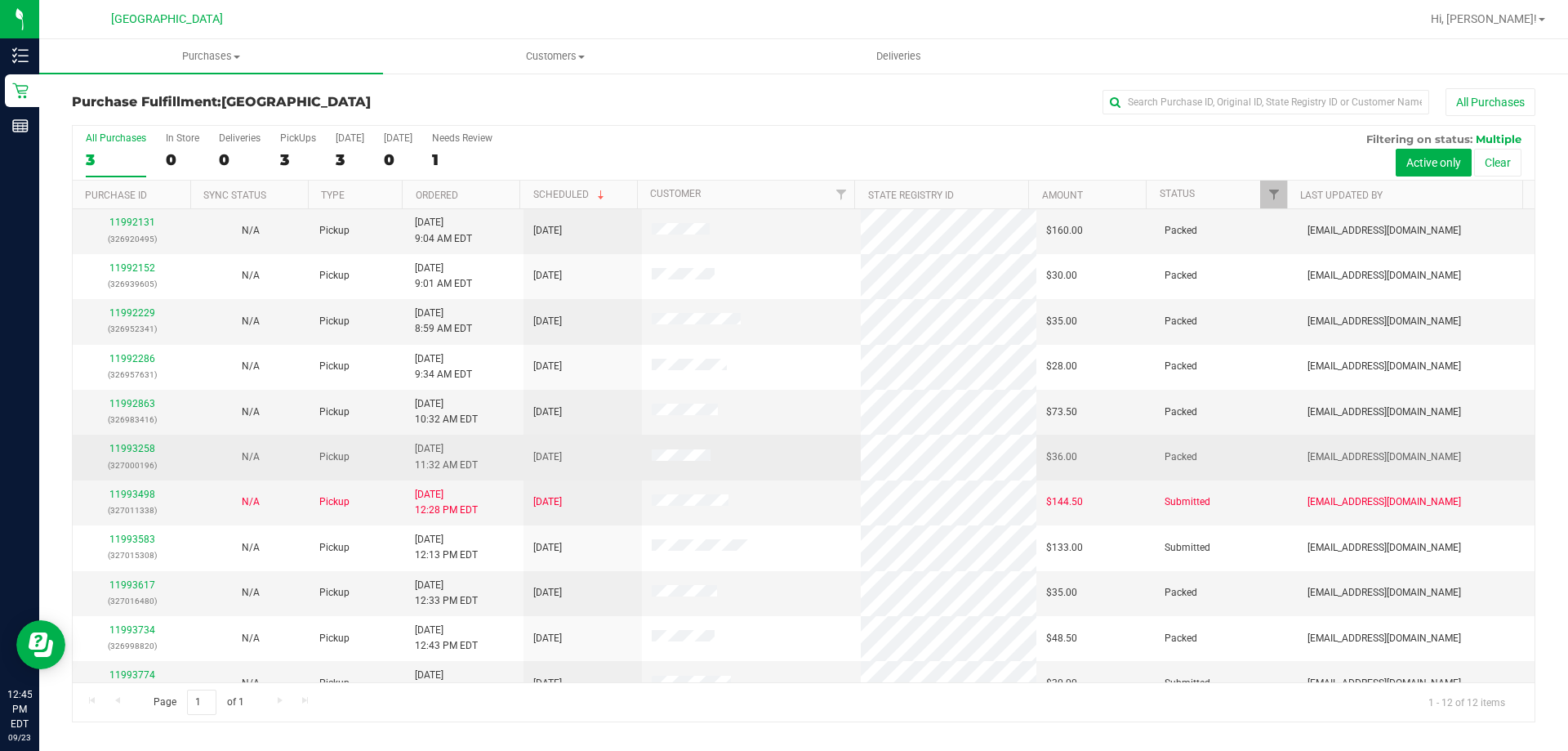
scroll to position [69, 0]
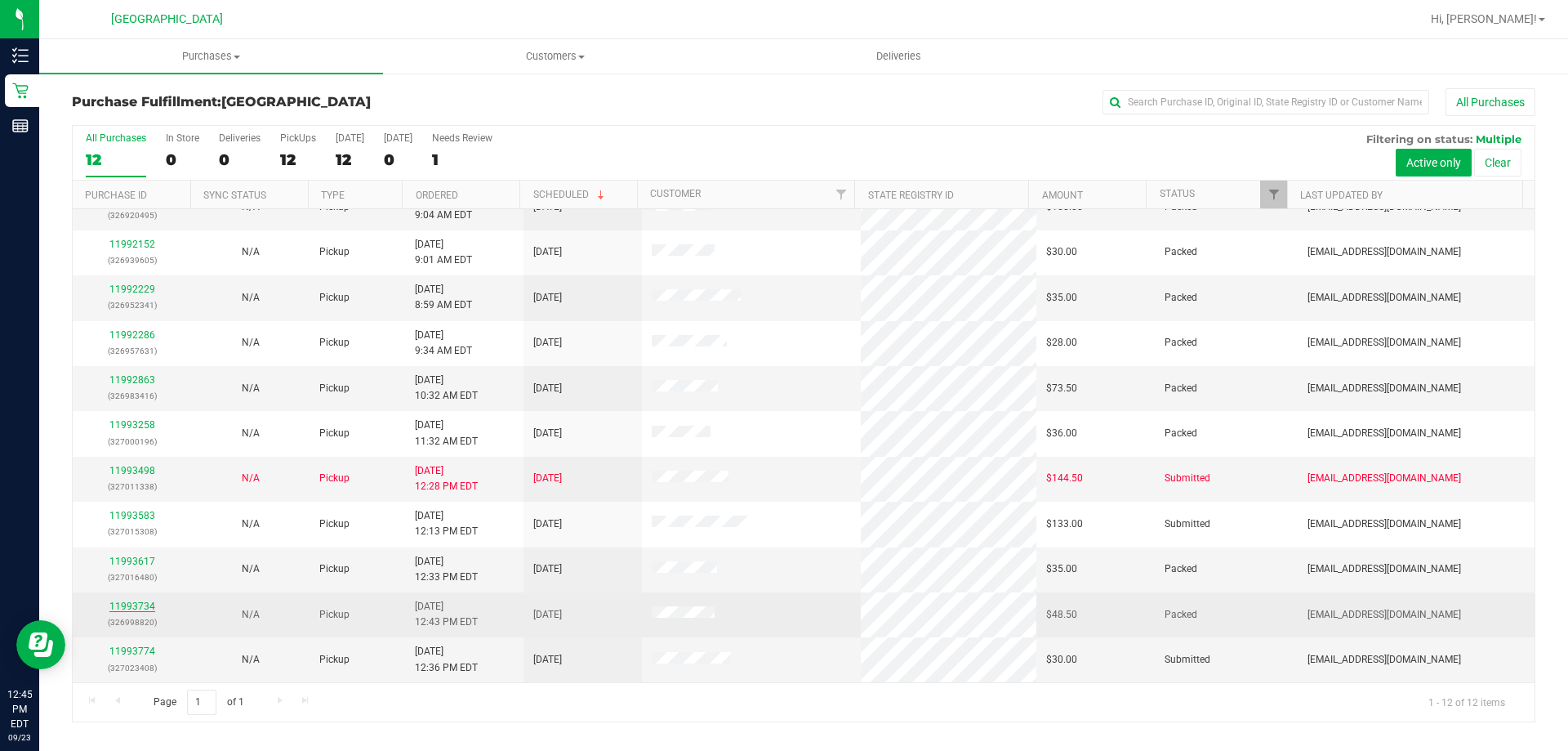
click at [136, 602] on link "11993734" at bounding box center [132, 606] width 45 height 11
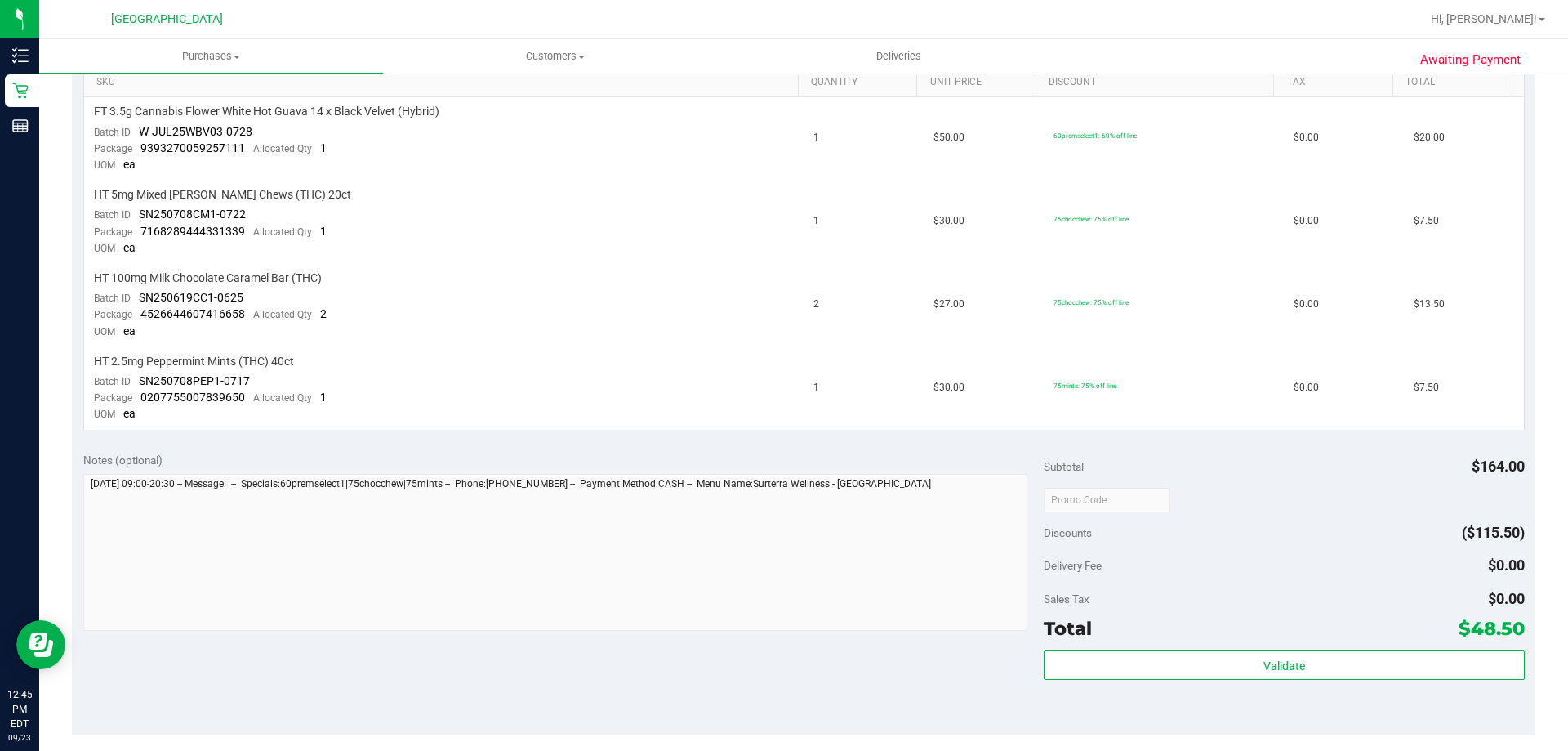
scroll to position [572, 0]
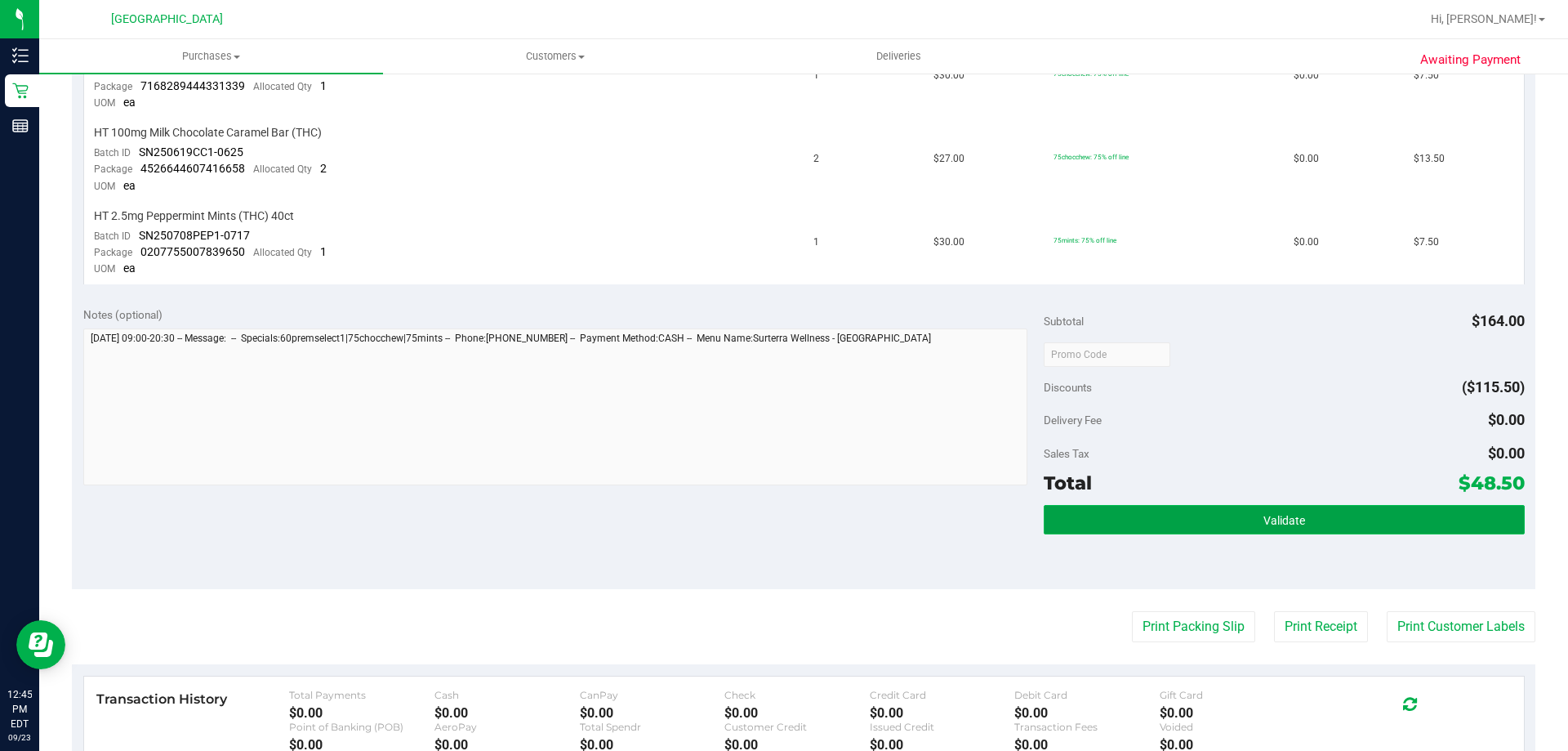
click at [1142, 532] on button "Validate" at bounding box center [1283, 519] width 480 height 30
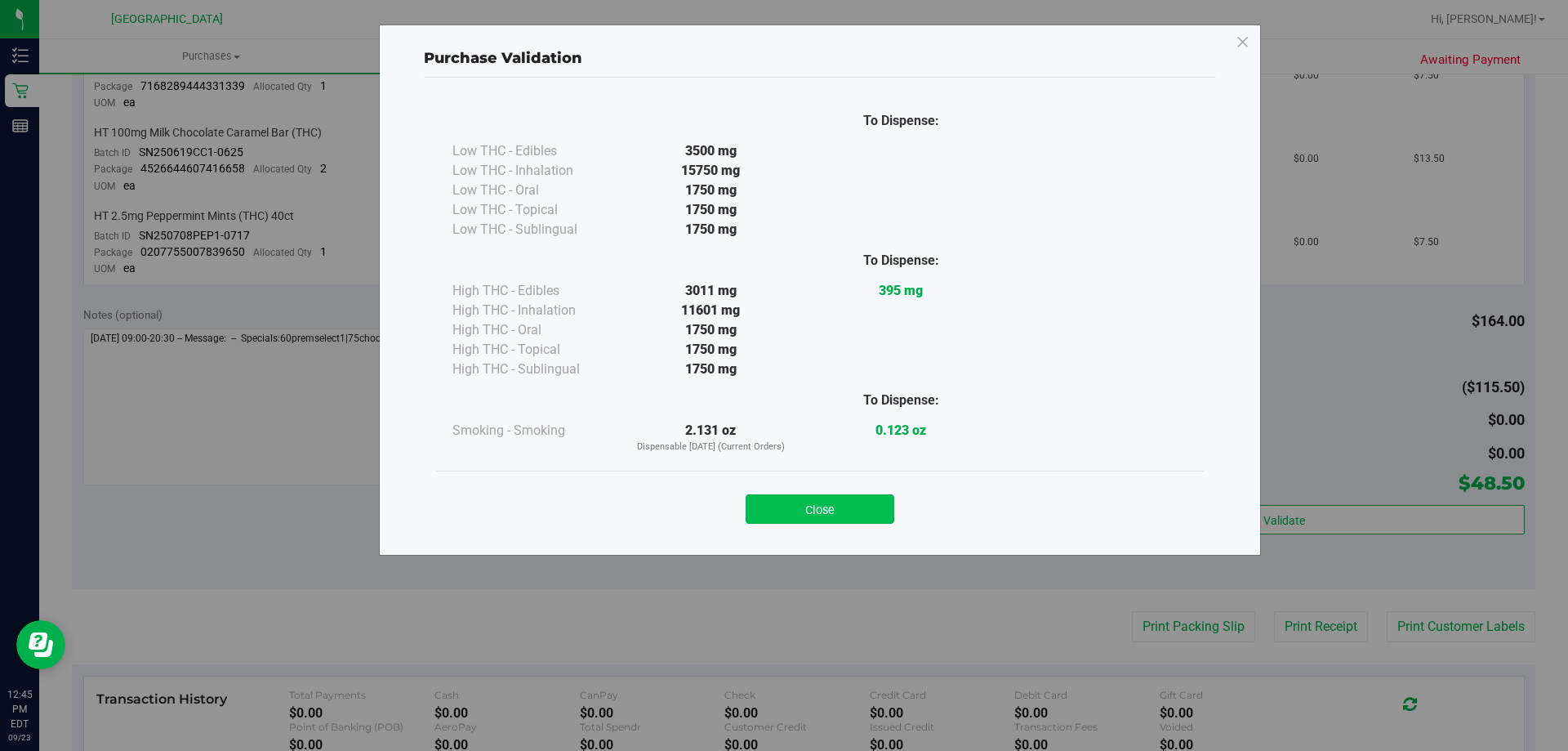
click at [855, 510] on button "Close" at bounding box center [820, 509] width 149 height 30
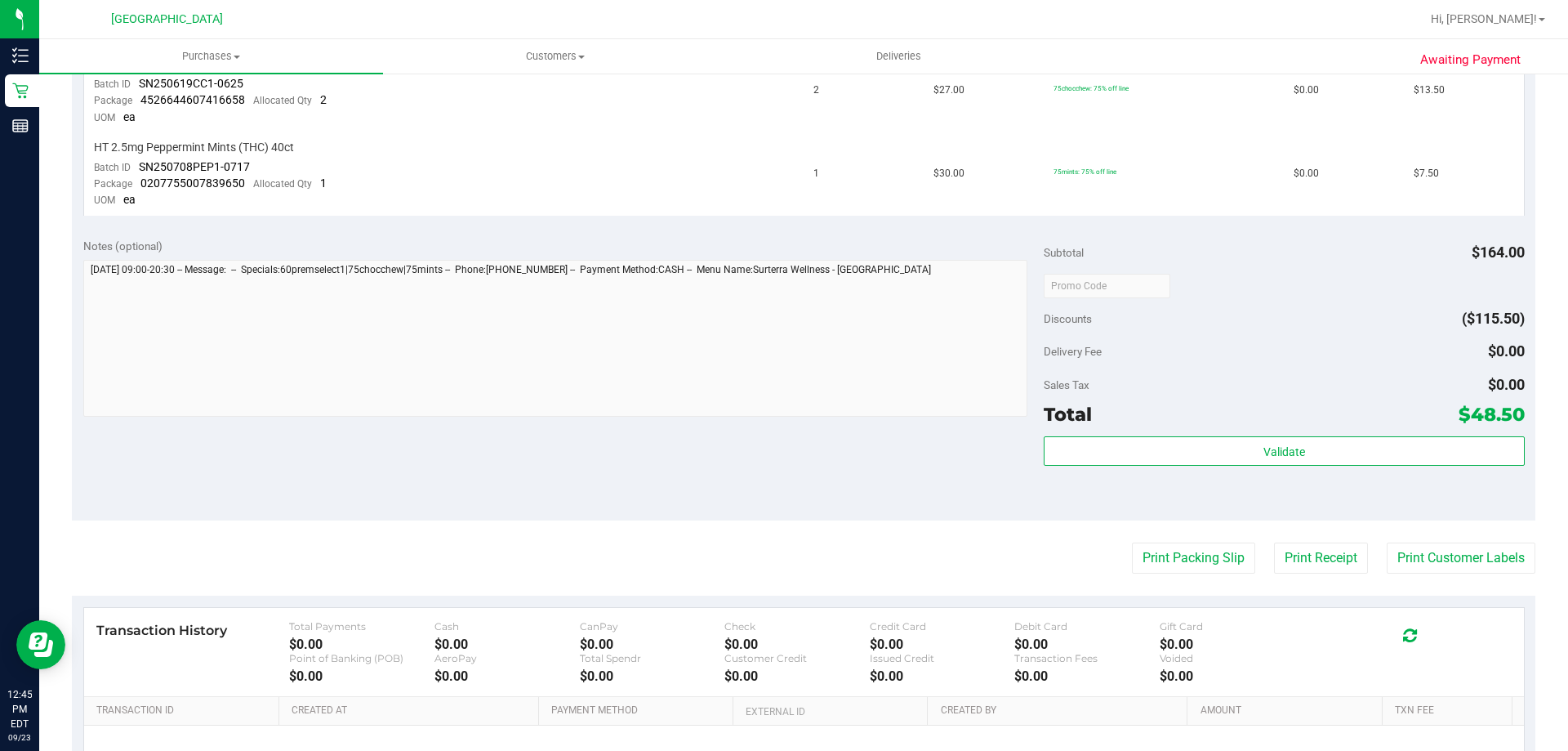
scroll to position [735, 0]
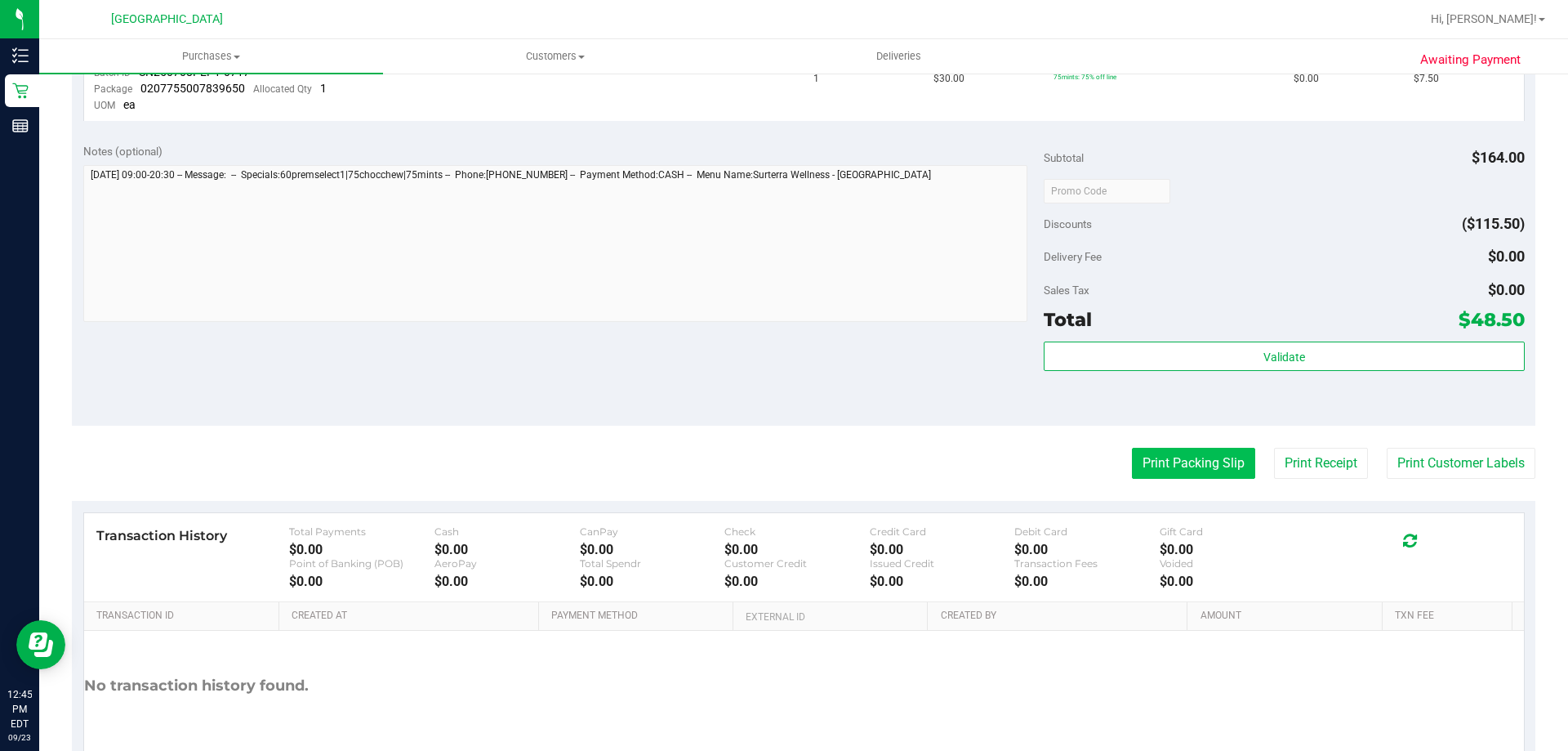
click at [1172, 476] on button "Print Packing Slip" at bounding box center [1193, 463] width 123 height 31
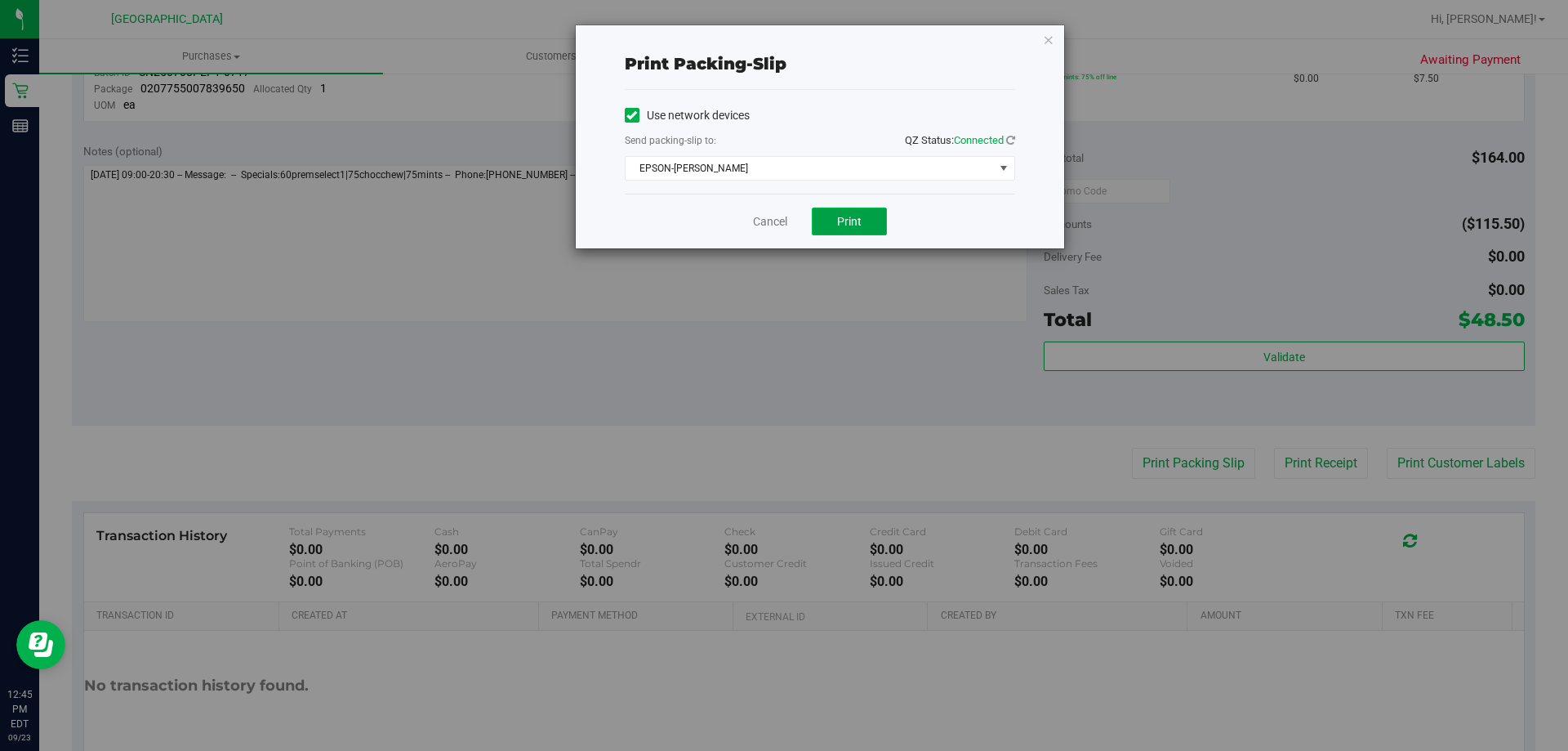
click at [866, 227] on button "Print" at bounding box center [850, 221] width 75 height 28
click at [1047, 43] on icon "button" at bounding box center [1048, 39] width 11 height 19
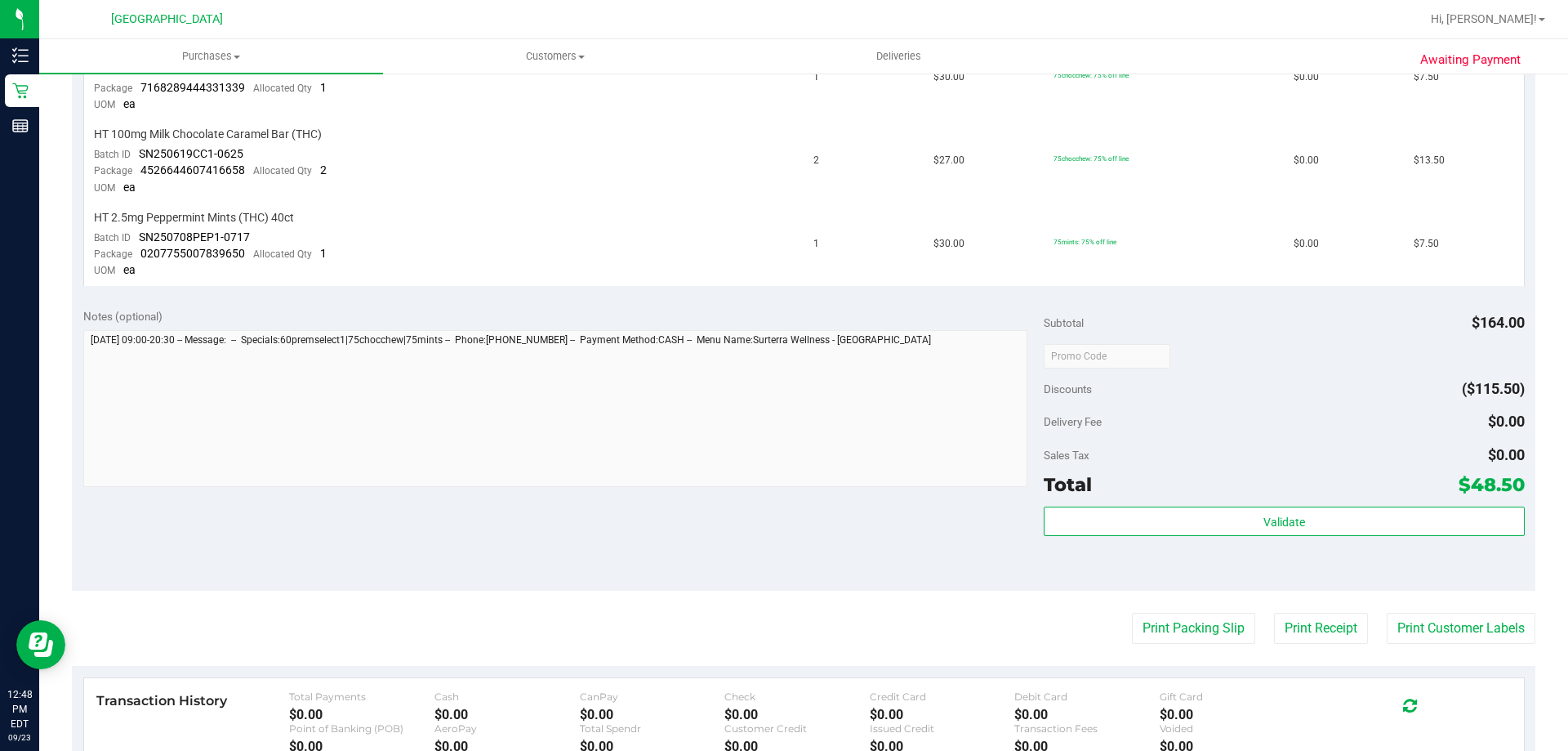
scroll to position [572, 0]
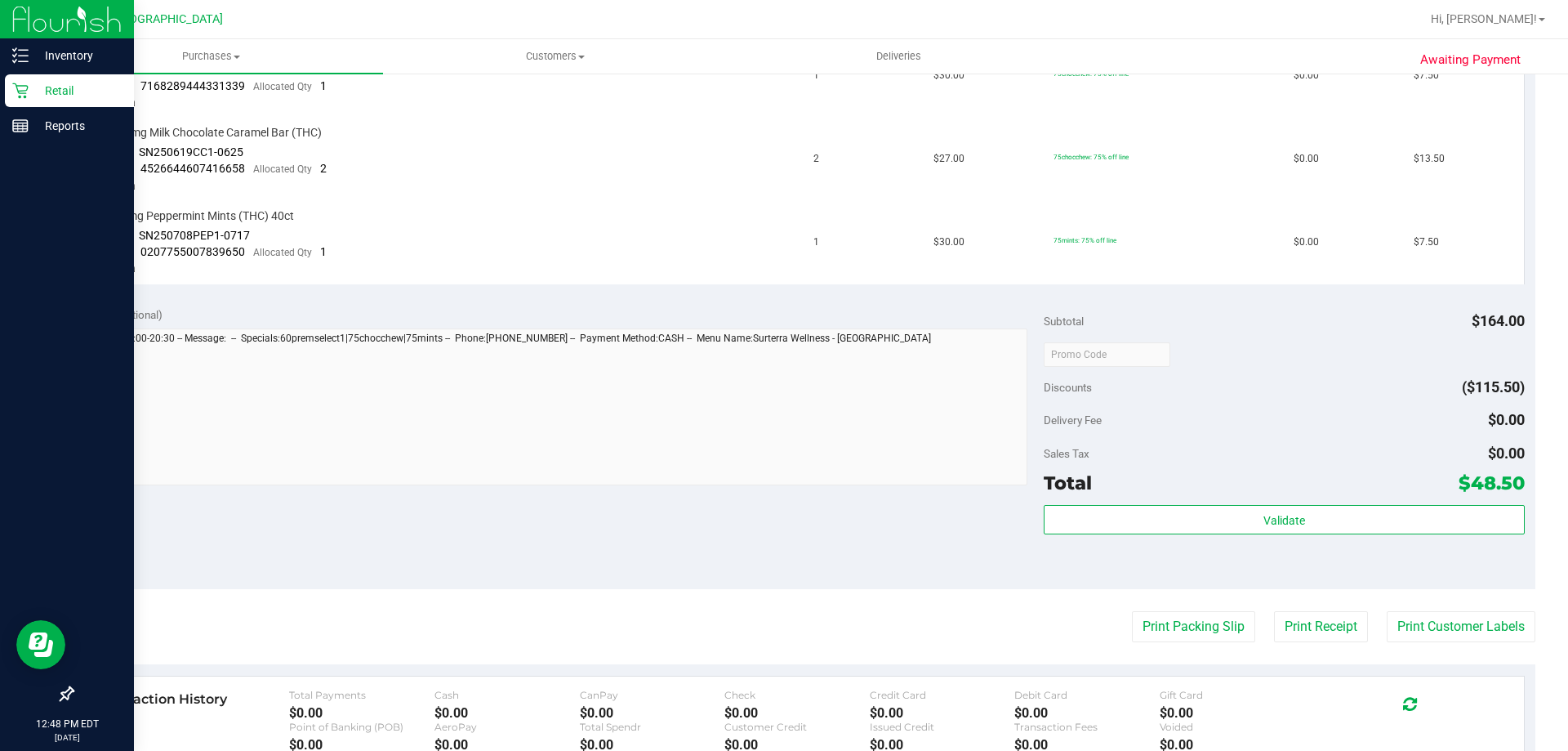
click at [25, 87] on icon at bounding box center [20, 90] width 17 height 17
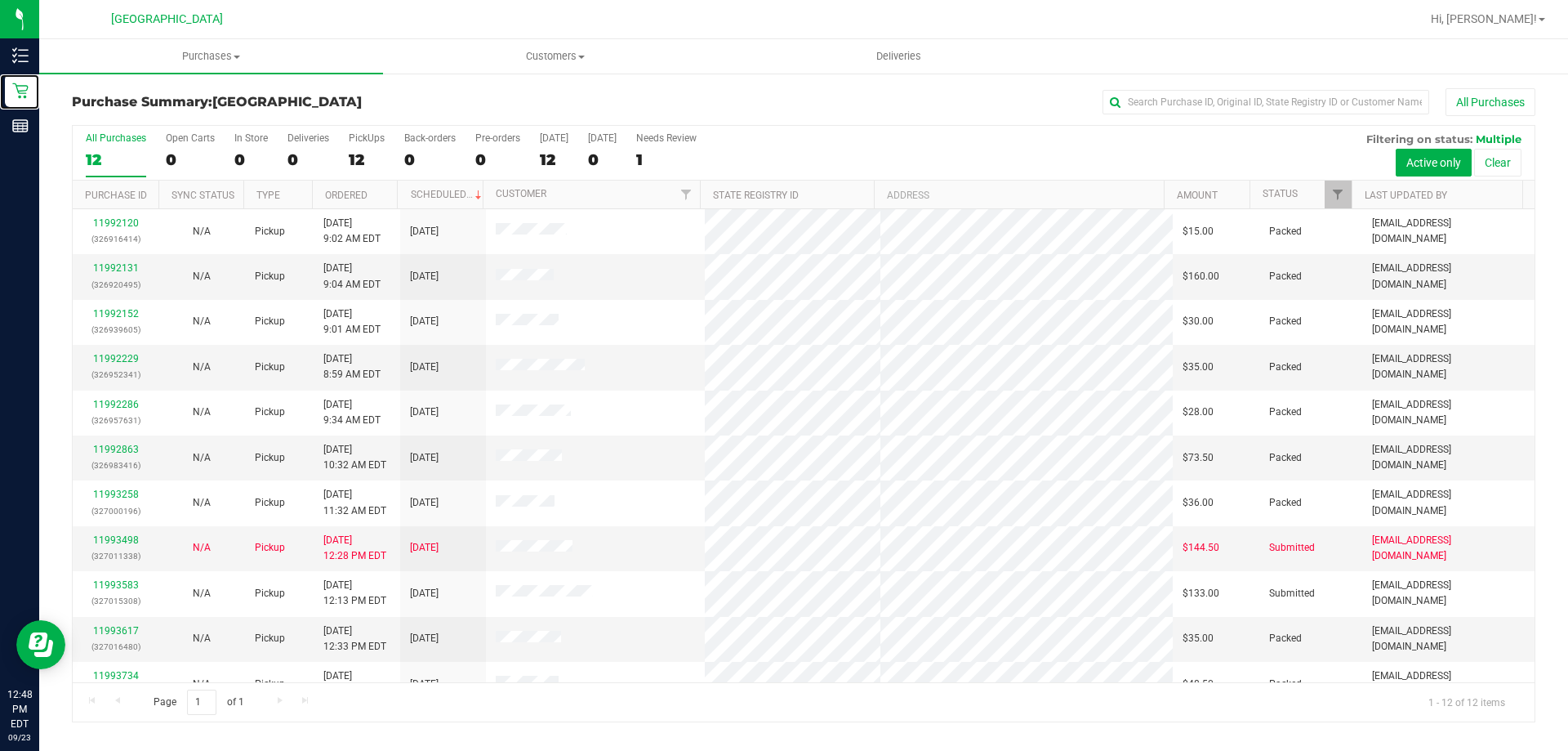
scroll to position [69, 0]
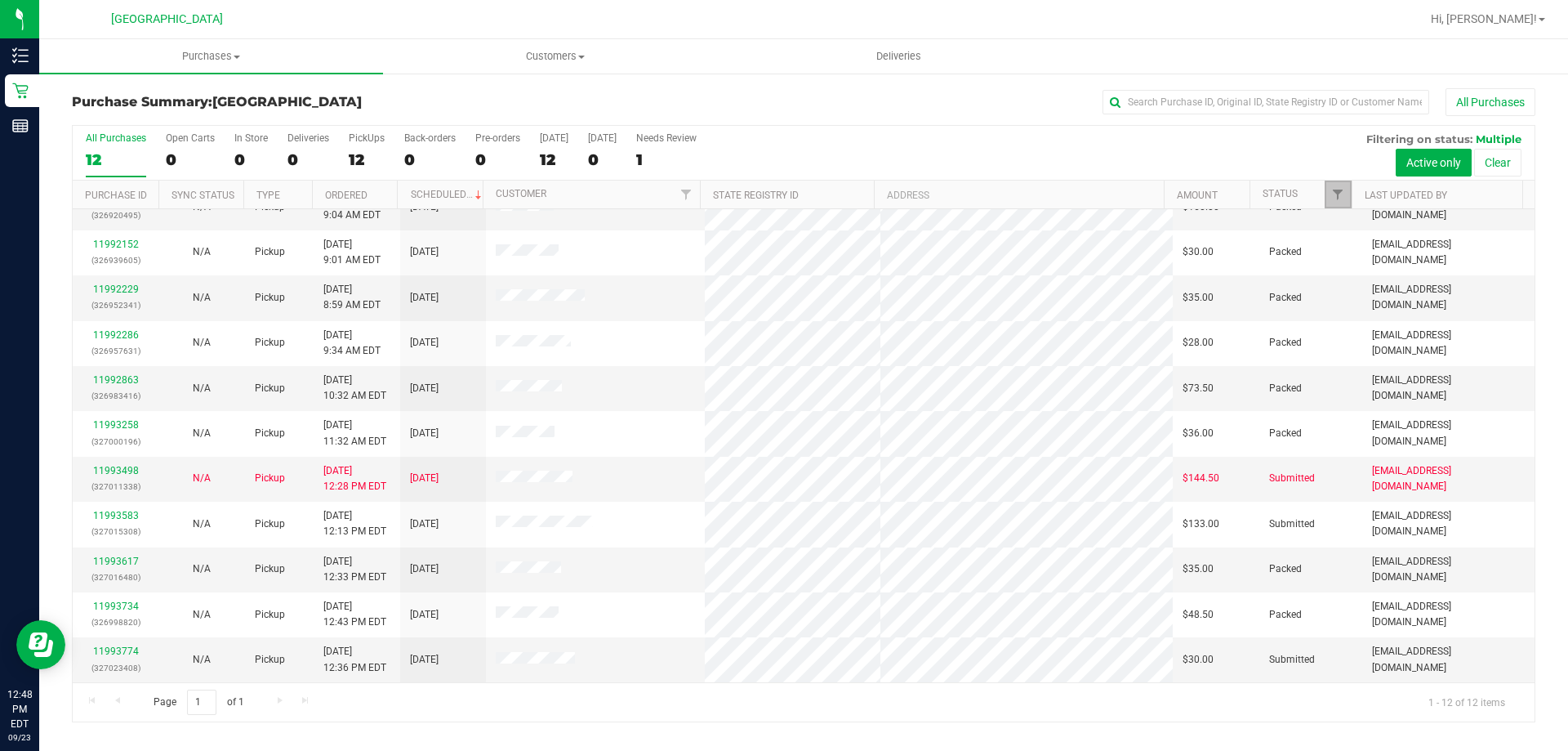
click at [1326, 193] on link "Filter" at bounding box center [1337, 194] width 27 height 28
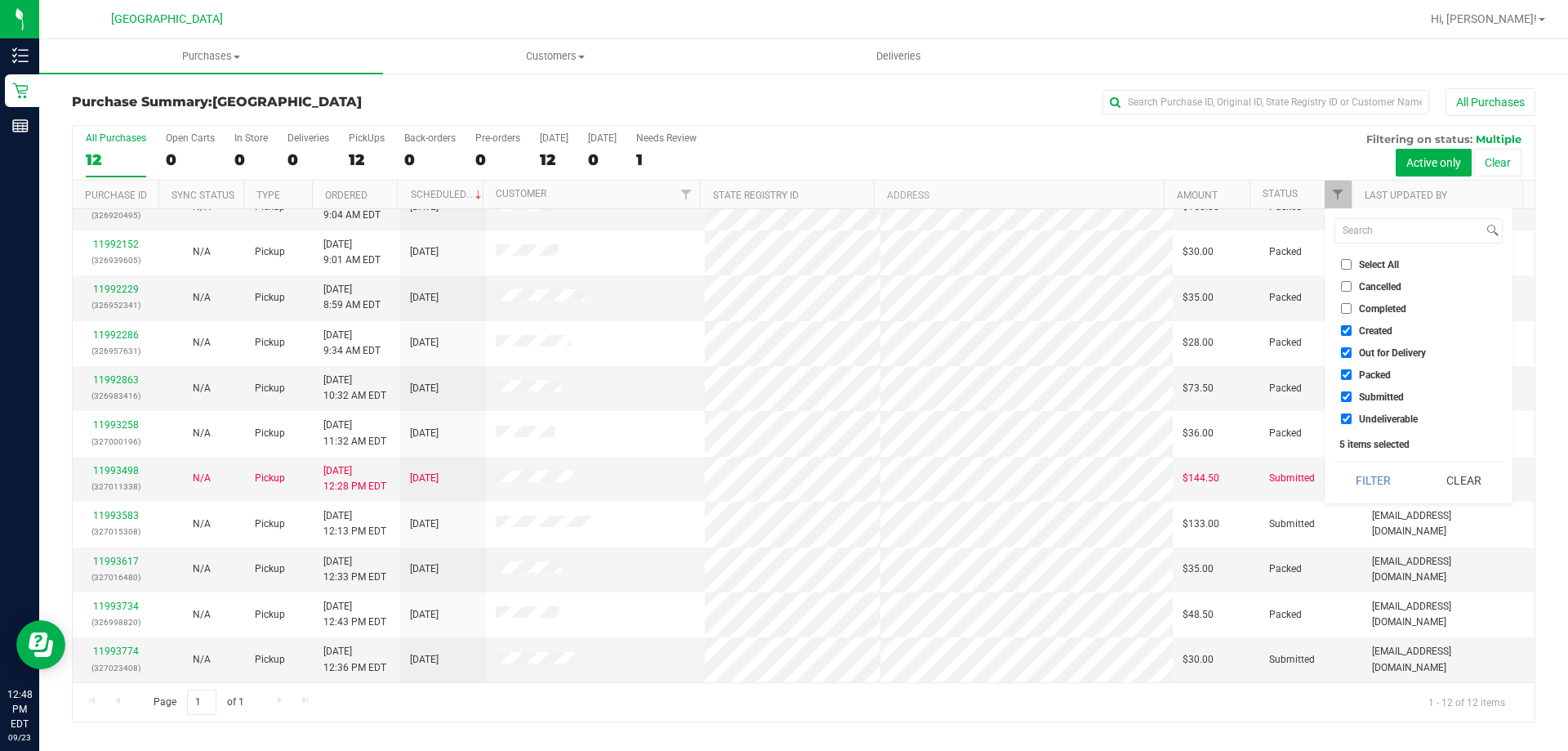
click at [1367, 370] on span "Packed" at bounding box center [1375, 374] width 31 height 10
click at [1351, 370] on input "Packed" at bounding box center [1346, 374] width 10 height 10
checkbox input "false"
click at [1365, 494] on button "Filter" at bounding box center [1374, 480] width 79 height 36
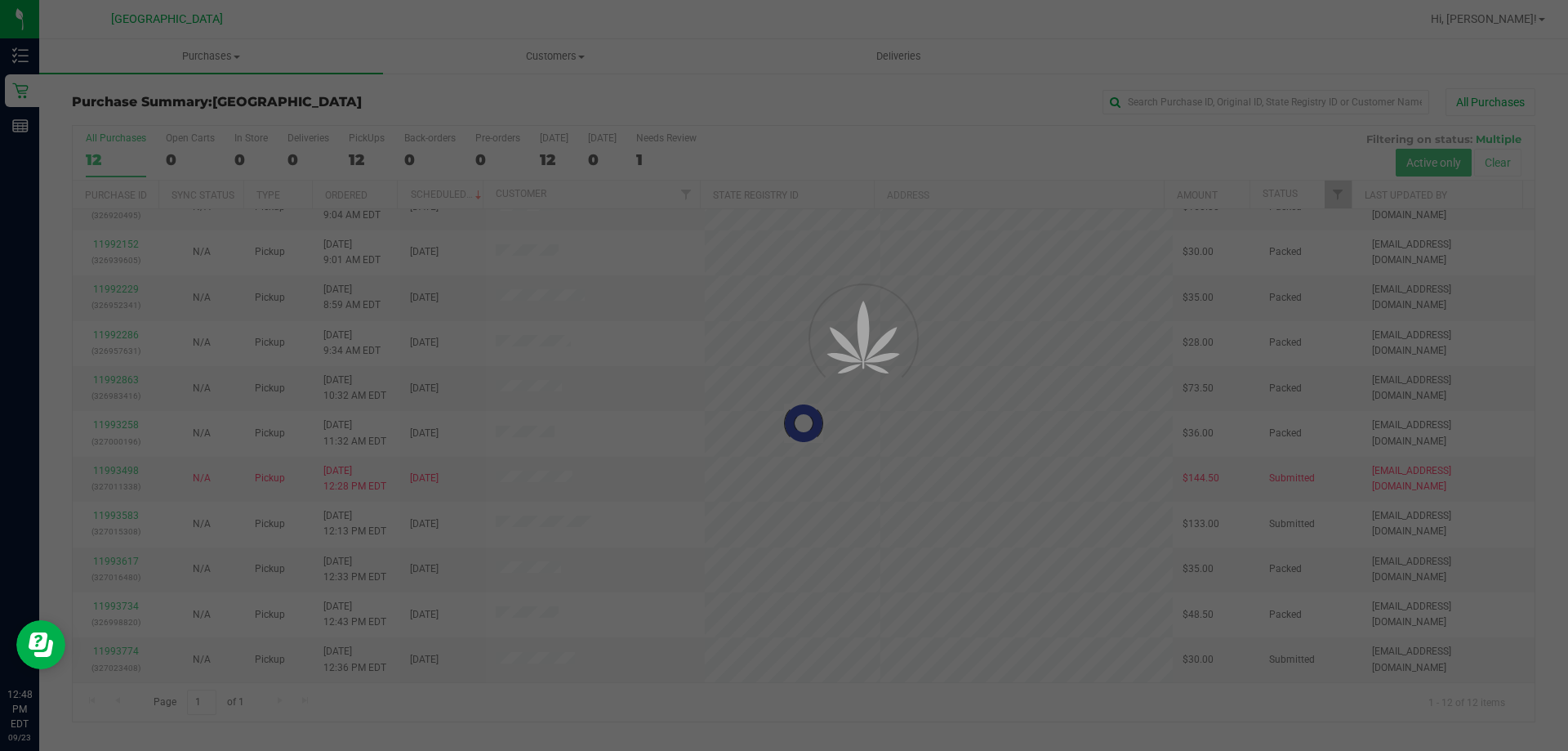
scroll to position [0, 0]
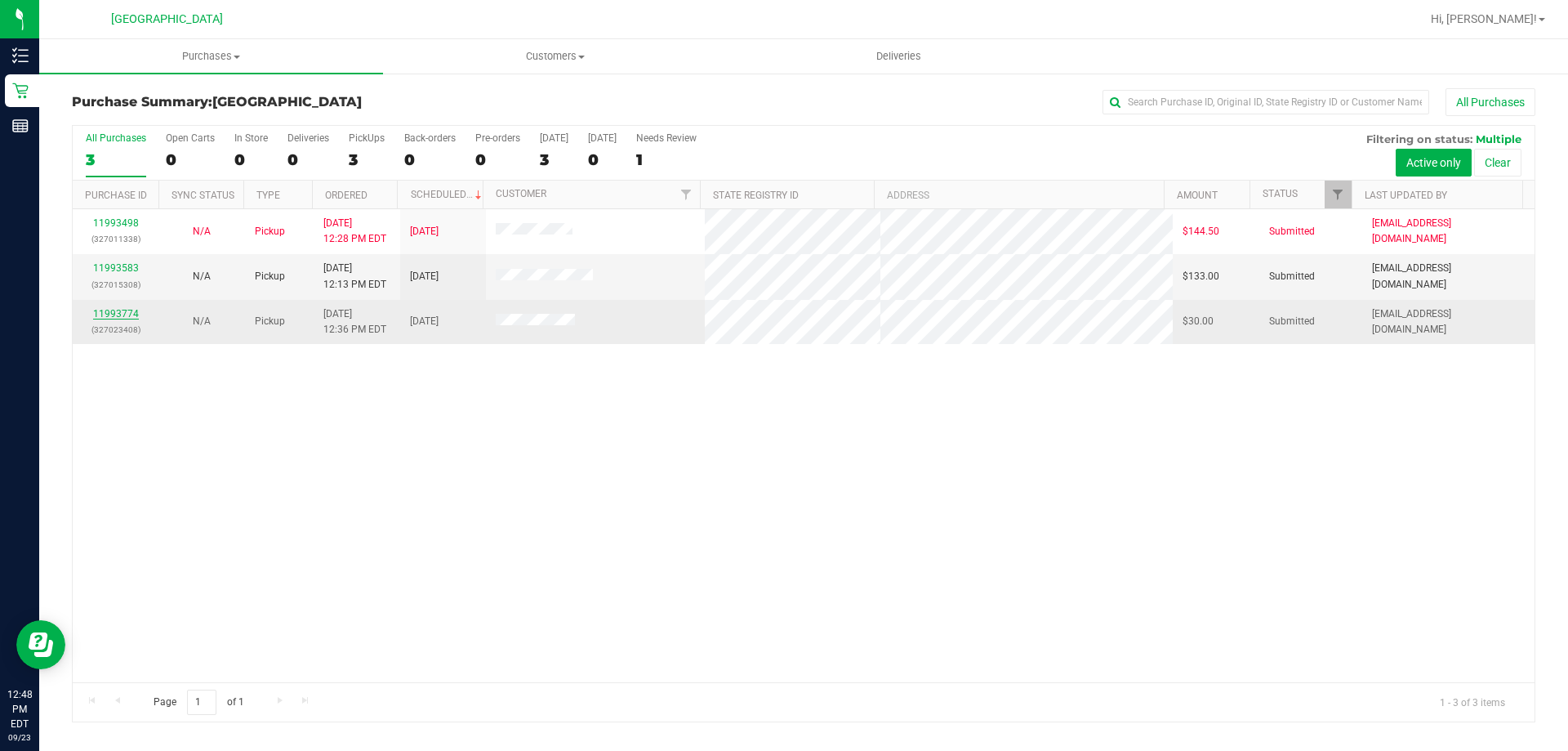
click at [132, 310] on link "11993774" at bounding box center [116, 313] width 45 height 11
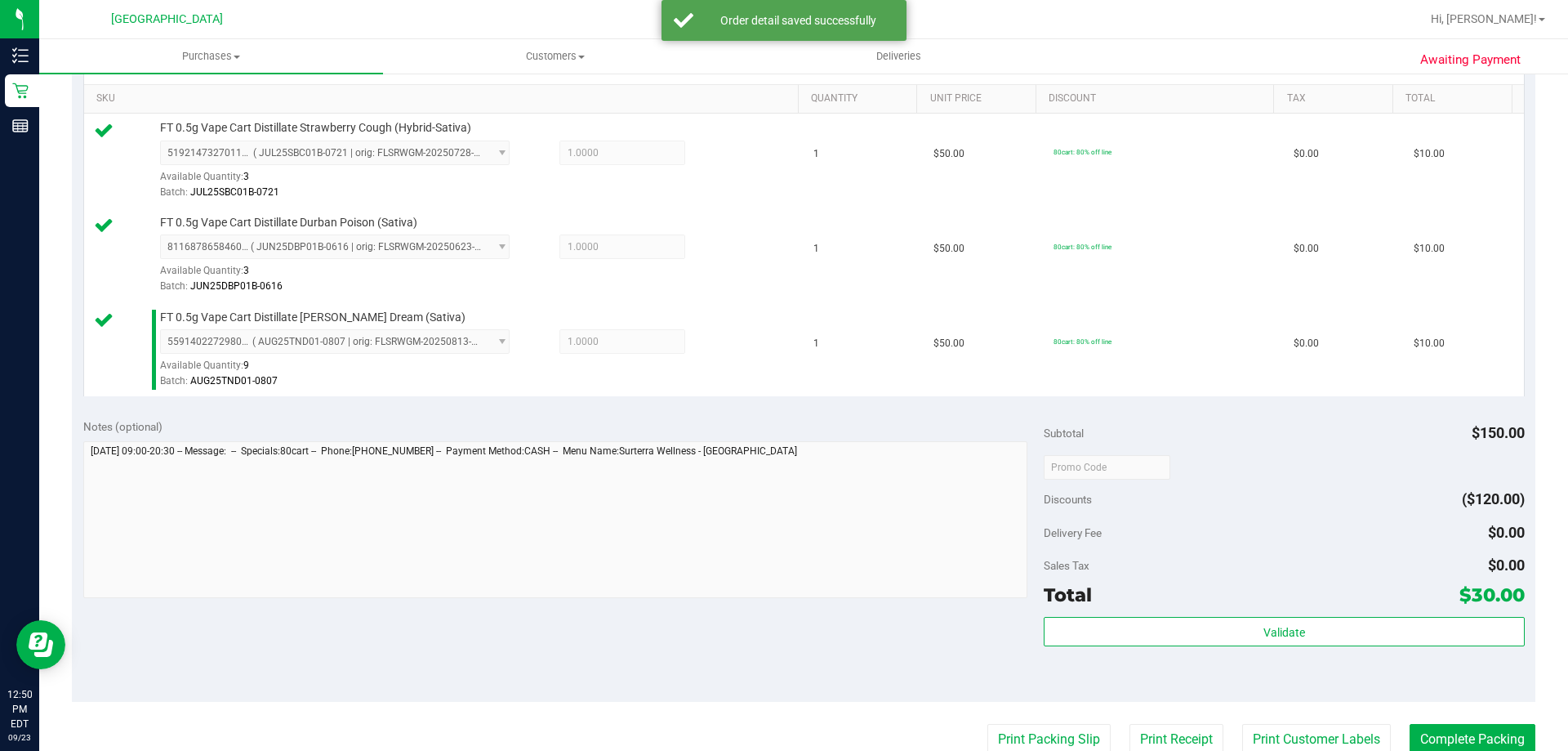
scroll to position [572, 0]
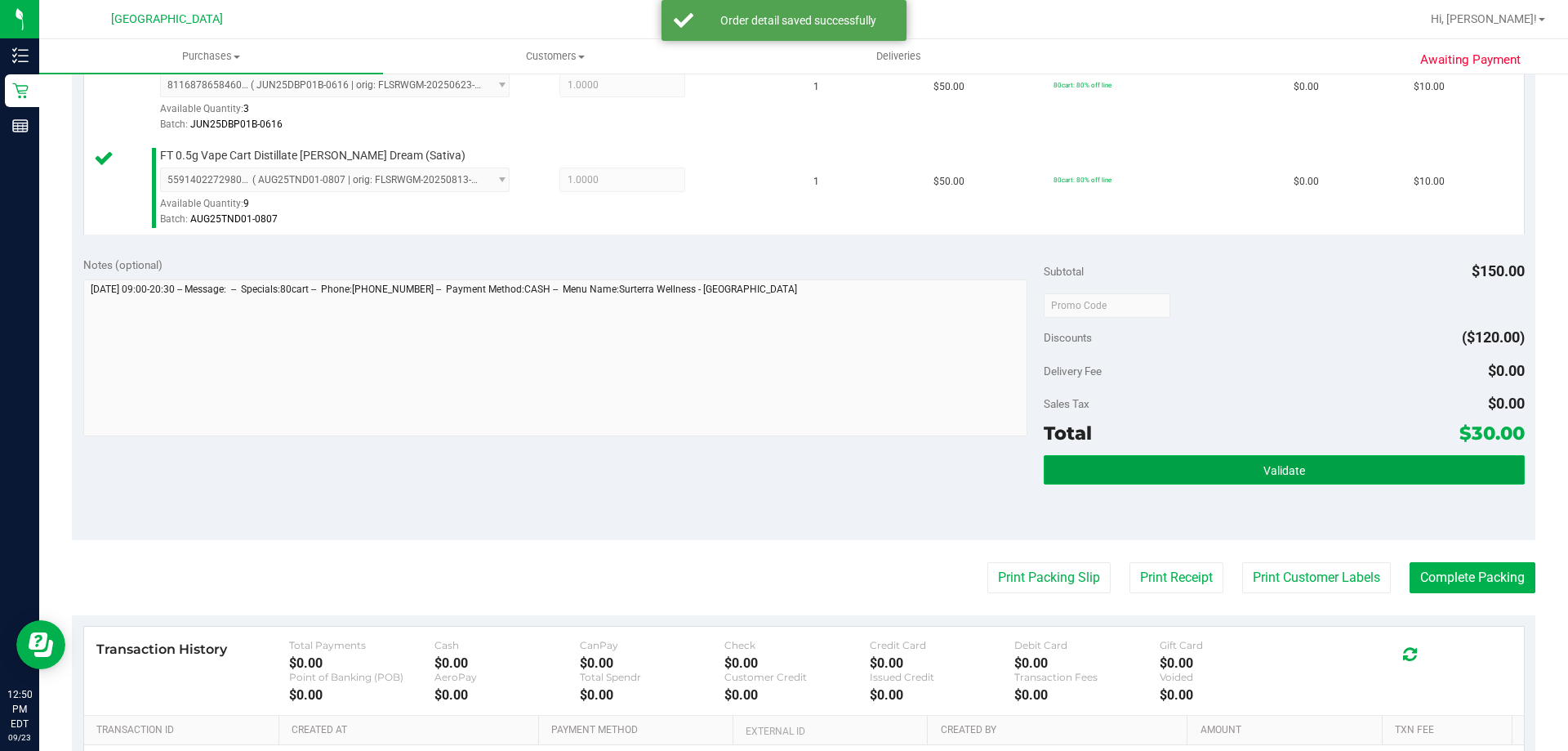
click at [1189, 474] on button "Validate" at bounding box center [1283, 469] width 480 height 30
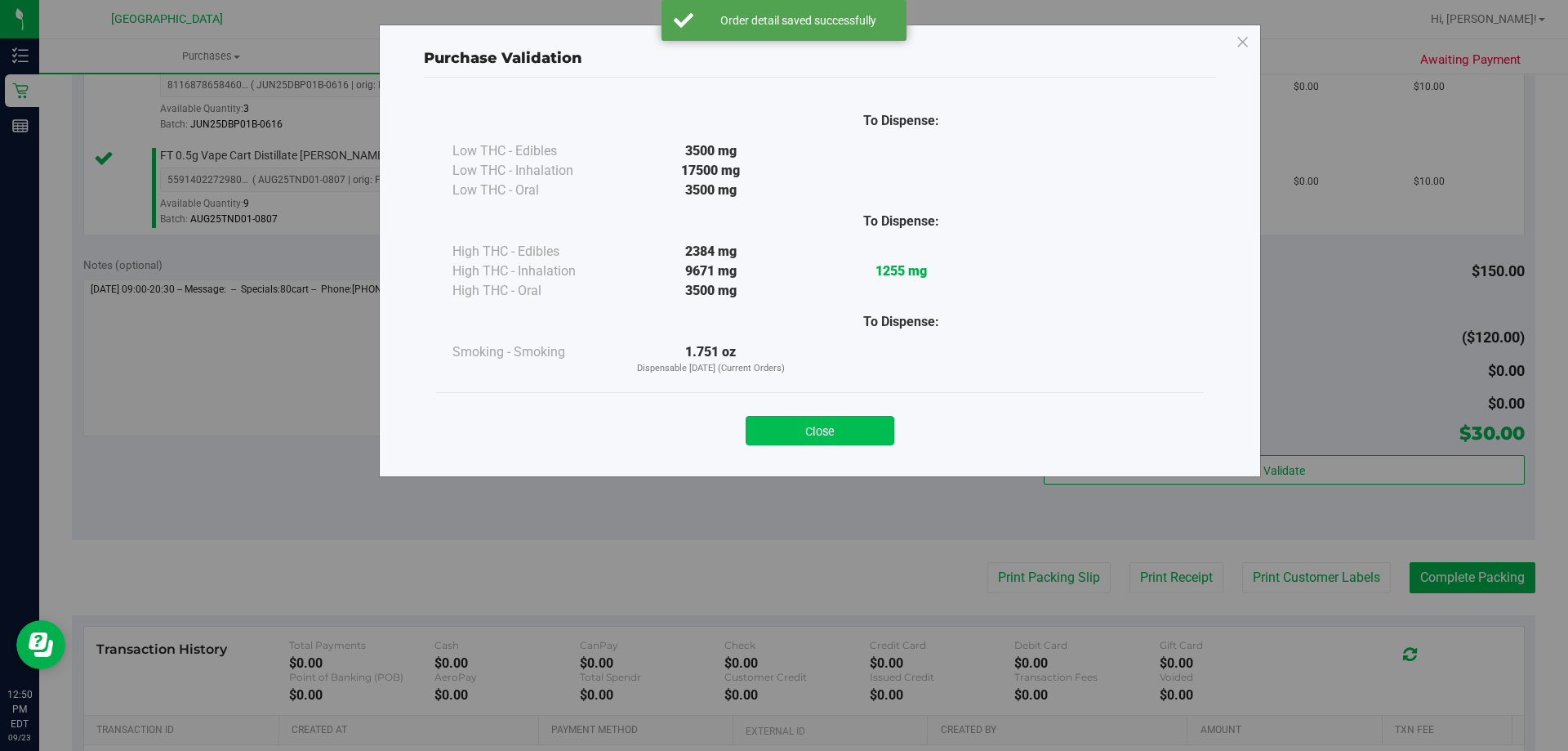
click at [850, 435] on button "Close" at bounding box center [820, 431] width 149 height 30
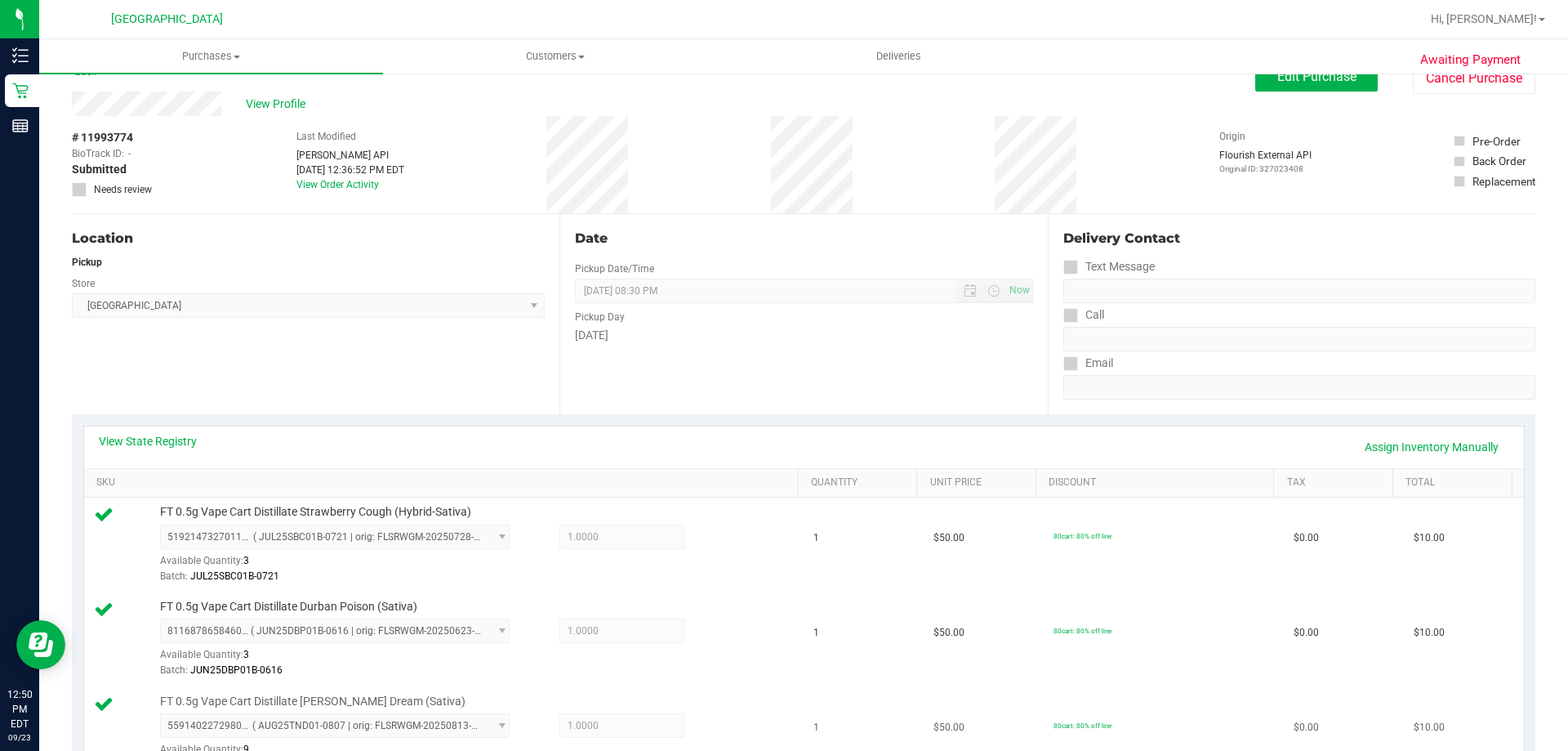
scroll to position [0, 0]
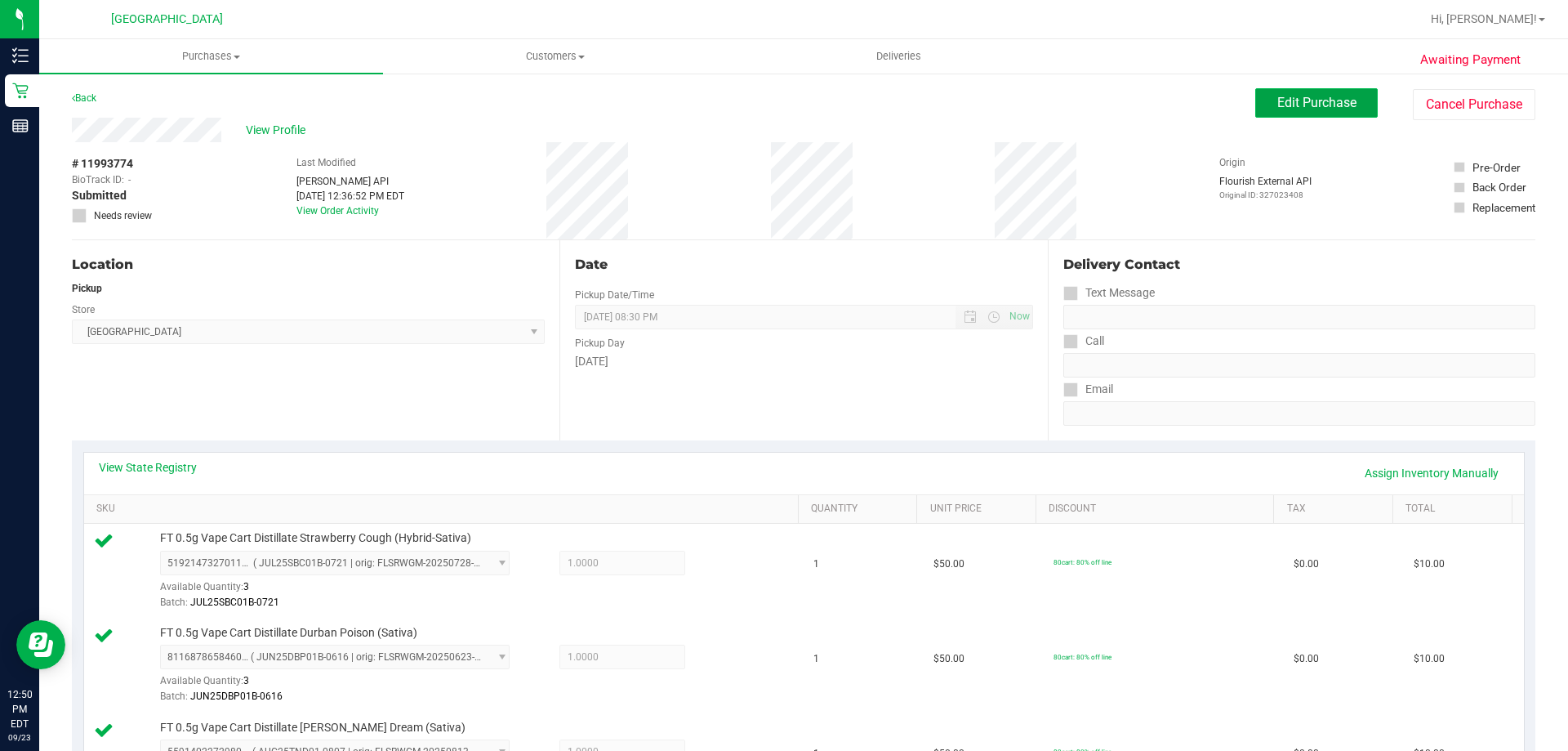
click at [1277, 102] on span "Edit Purchase" at bounding box center [1316, 102] width 80 height 16
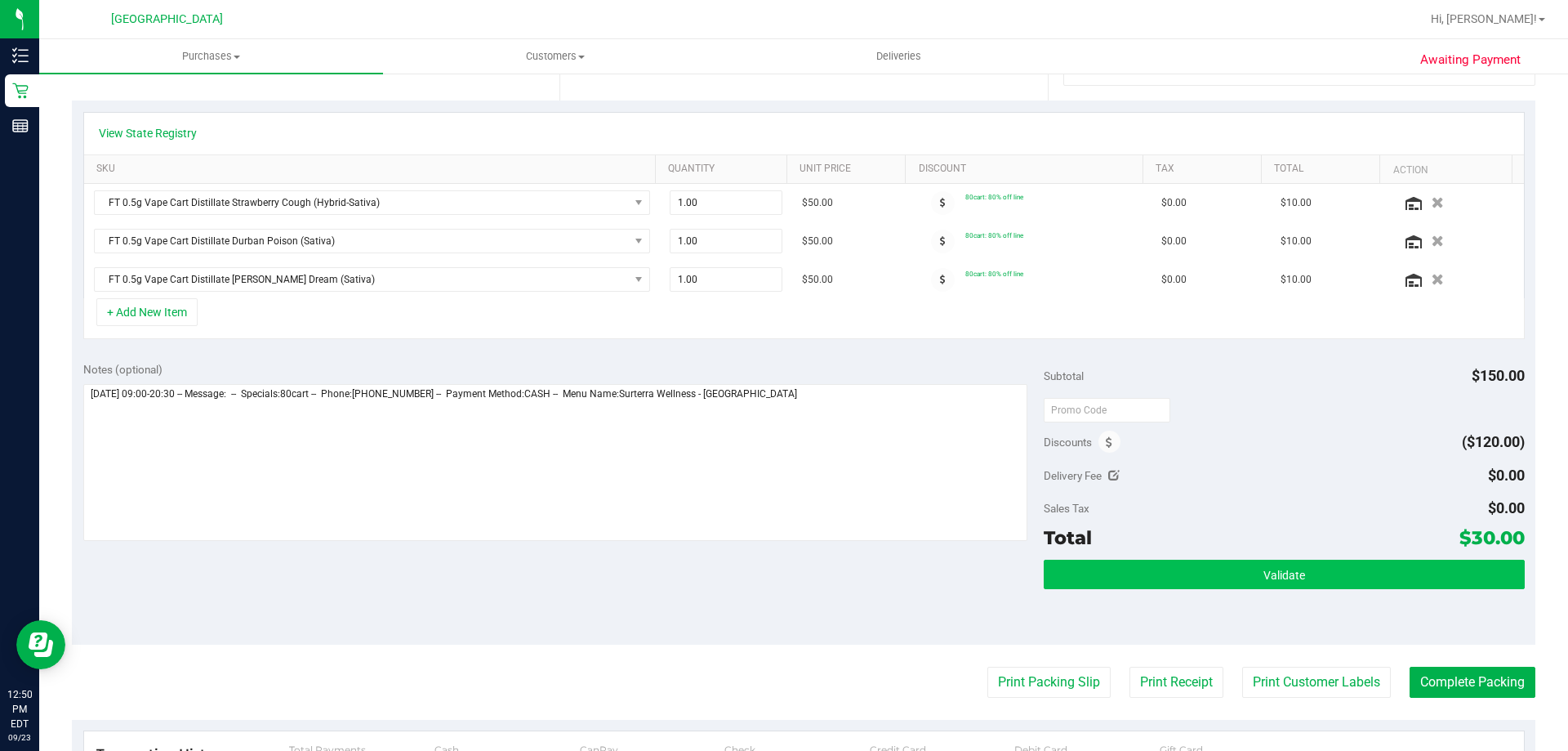
scroll to position [490, 0]
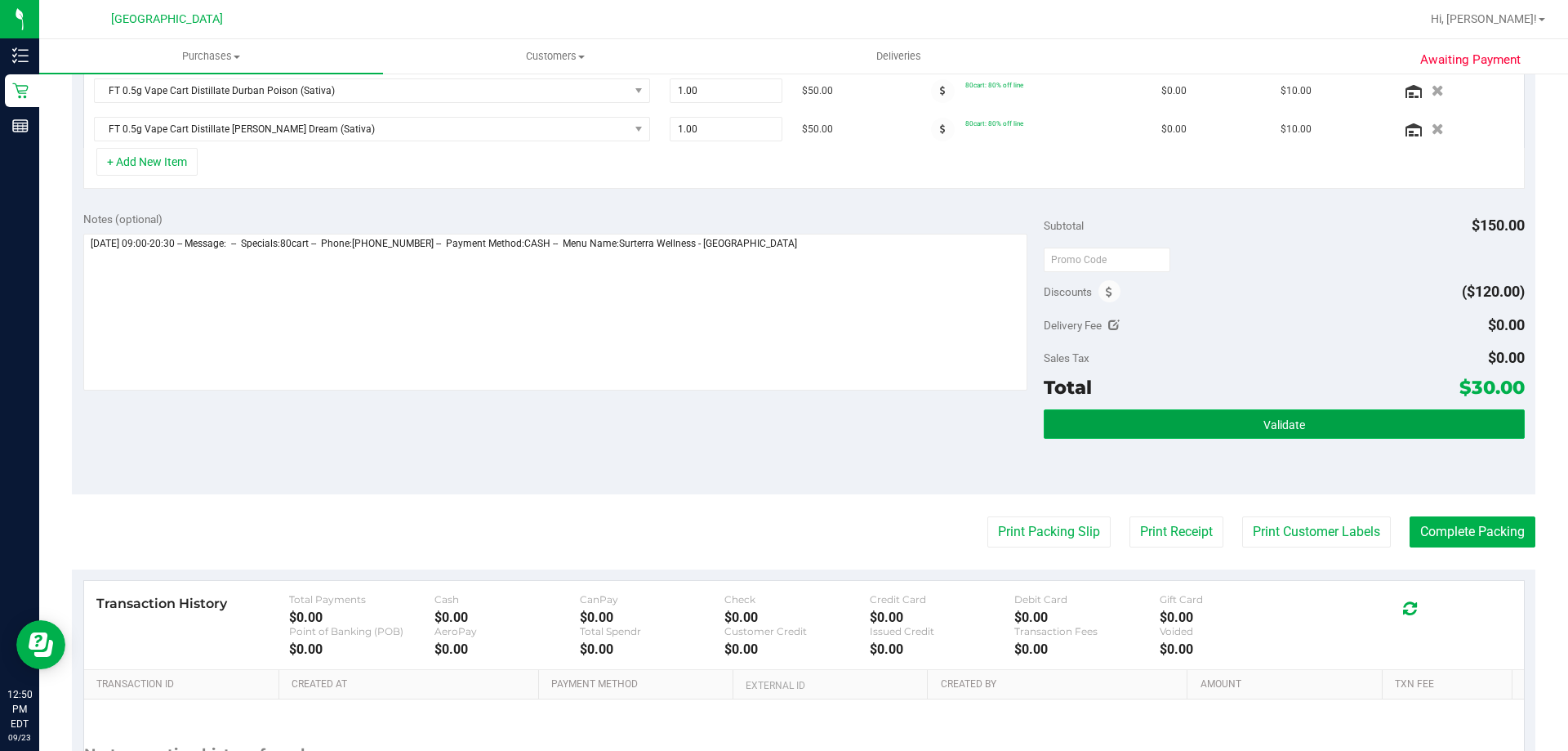
click at [1100, 425] on button "Validate" at bounding box center [1283, 424] width 480 height 30
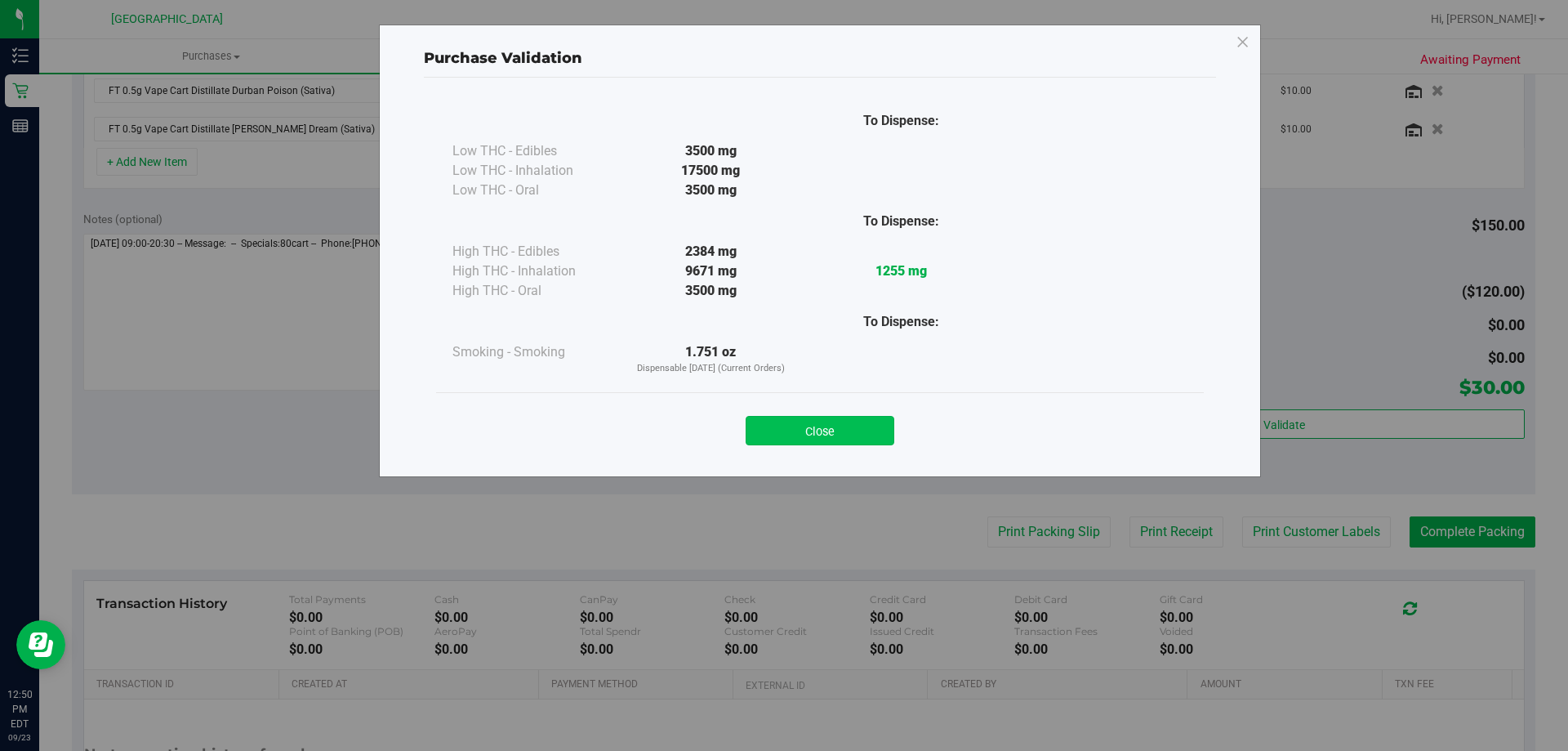
click at [842, 439] on button "Close" at bounding box center [820, 431] width 149 height 30
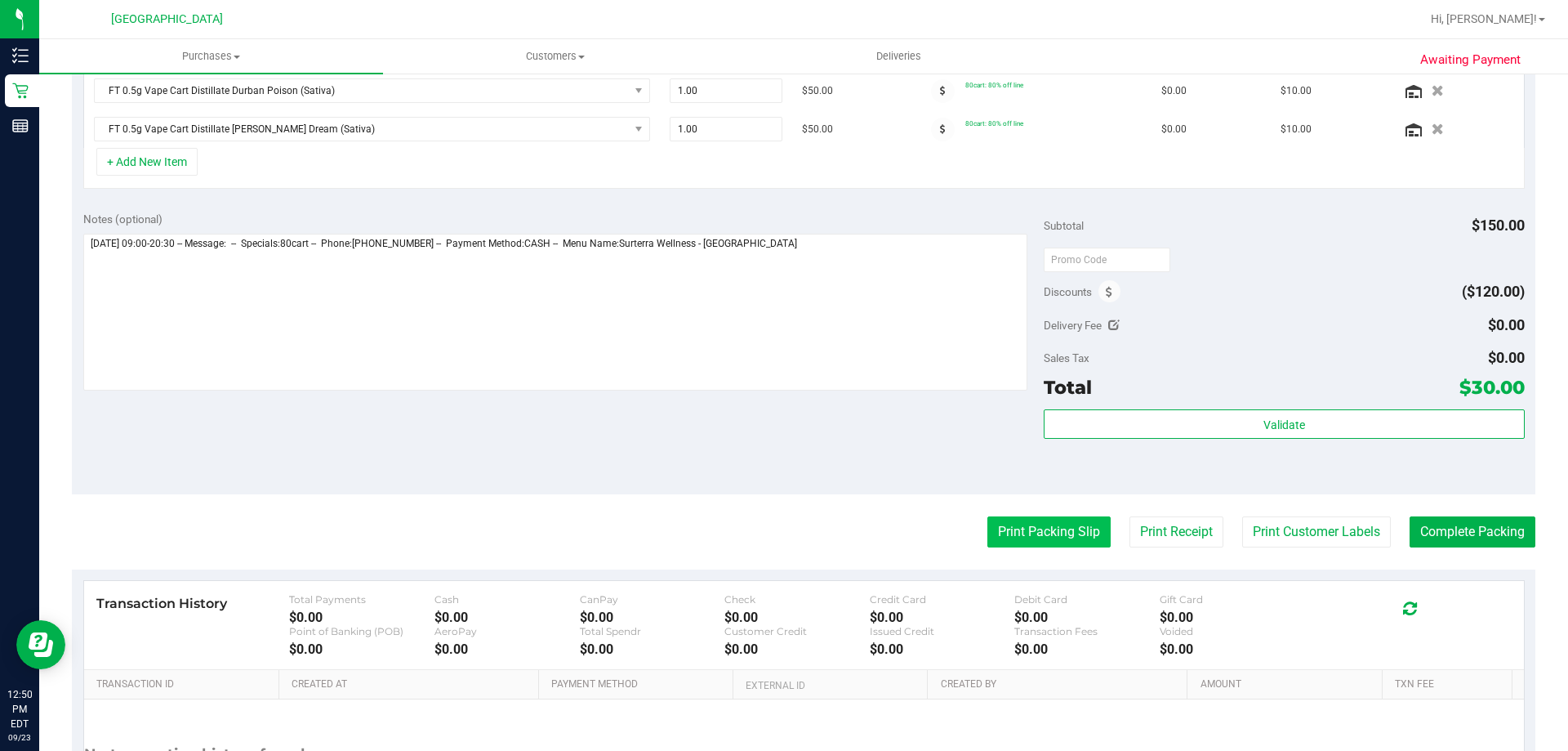
click at [1010, 538] on button "Print Packing Slip" at bounding box center [1049, 532] width 123 height 31
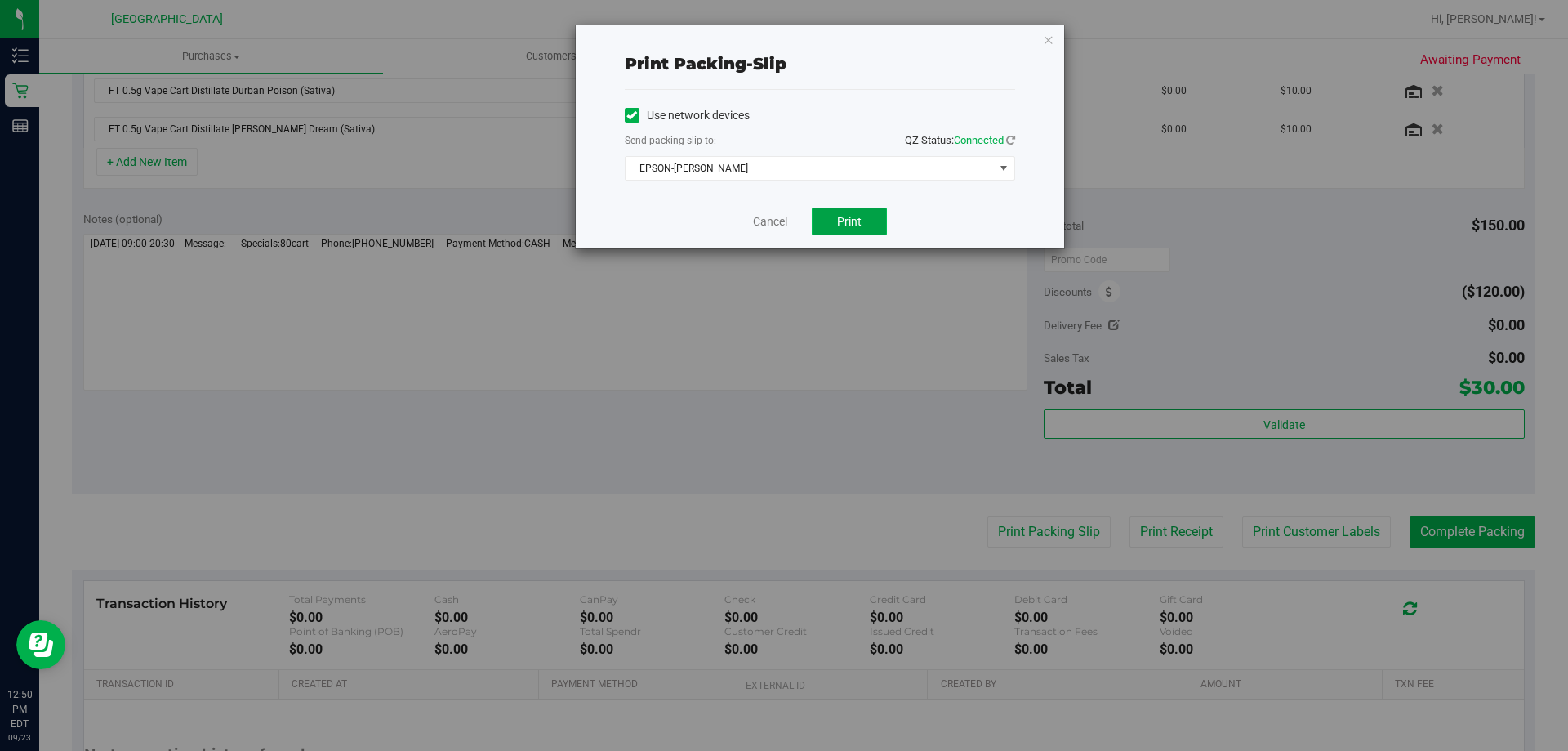
click at [858, 230] on button "Print" at bounding box center [850, 221] width 75 height 28
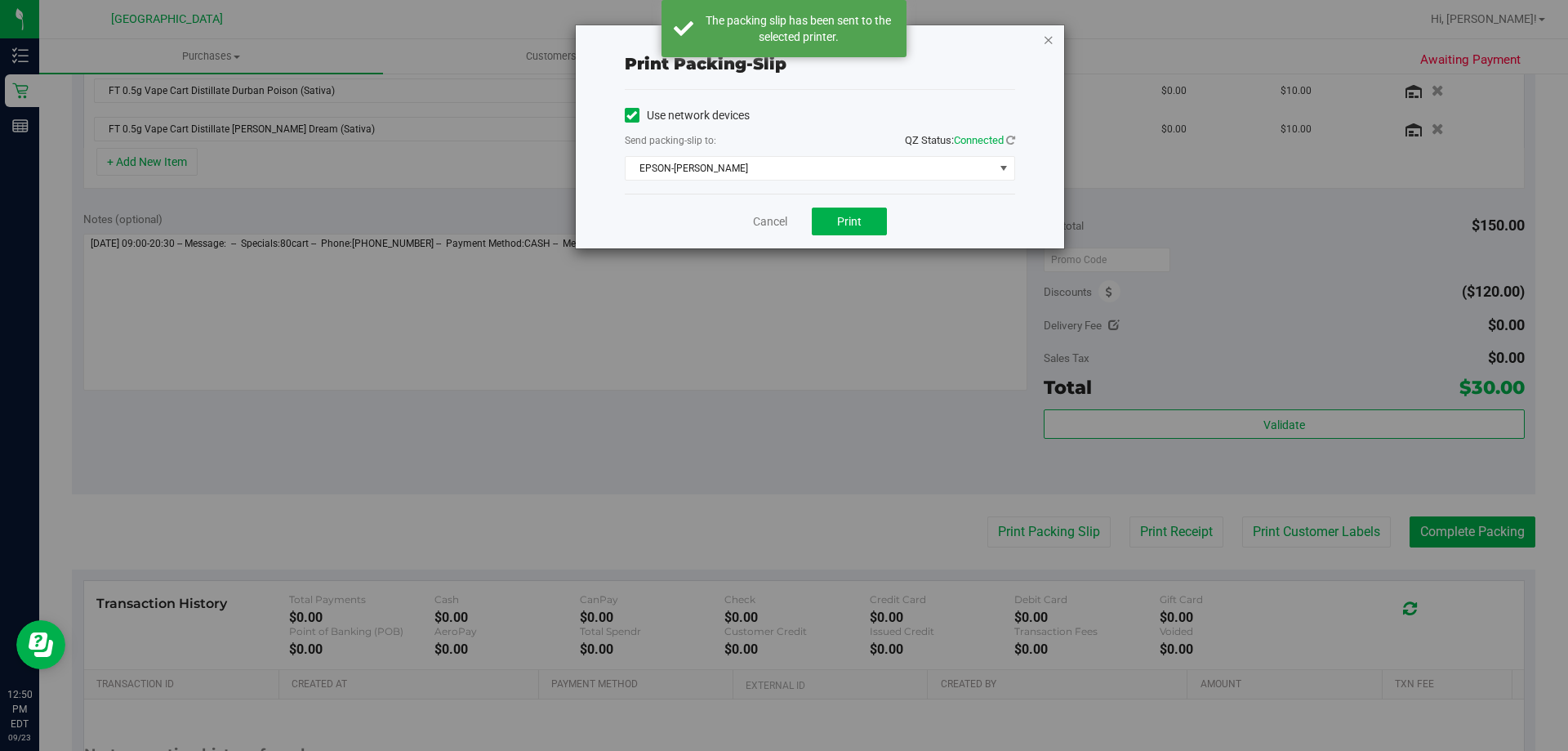
click at [1051, 40] on icon "button" at bounding box center [1048, 39] width 11 height 19
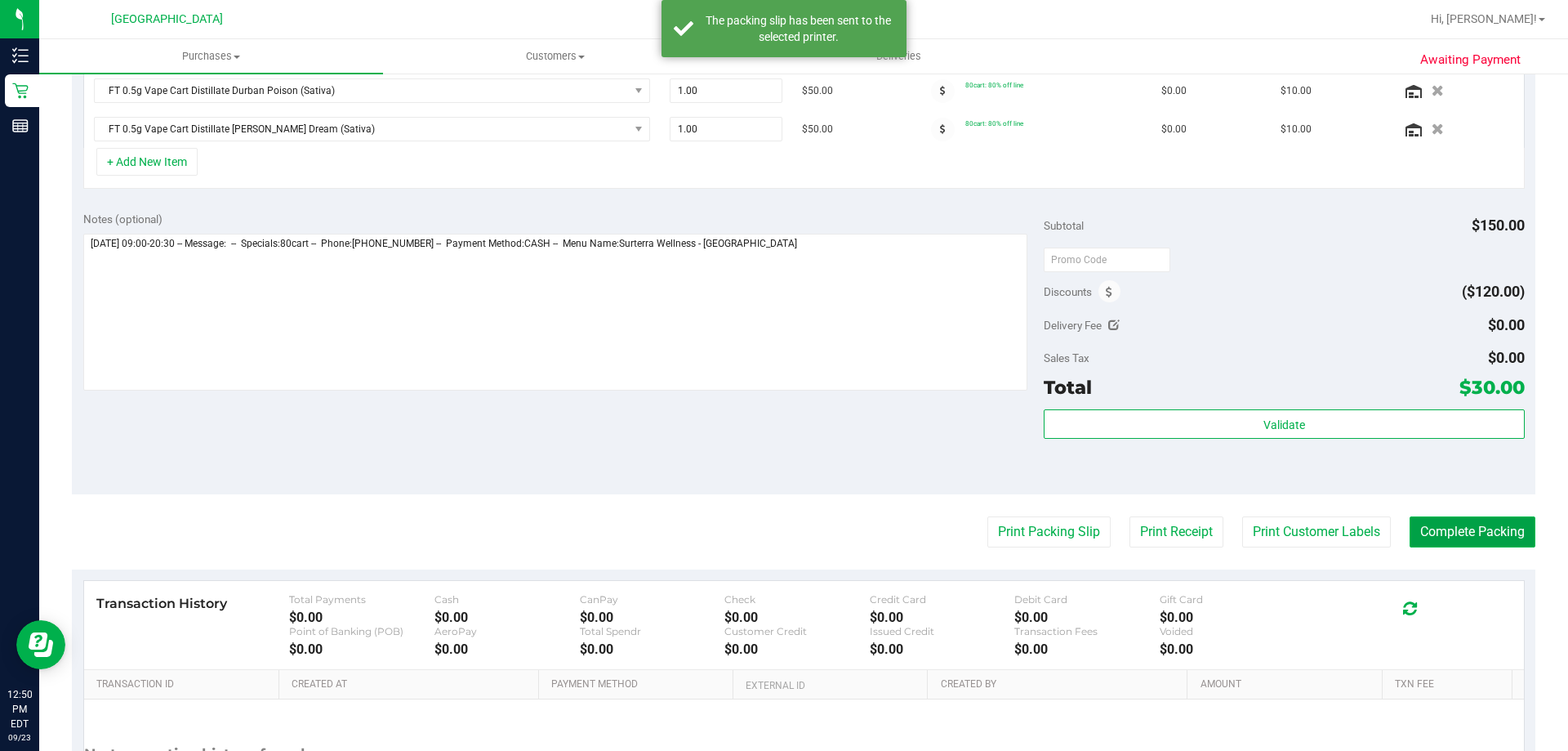
click at [1428, 527] on button "Complete Packing" at bounding box center [1473, 532] width 126 height 31
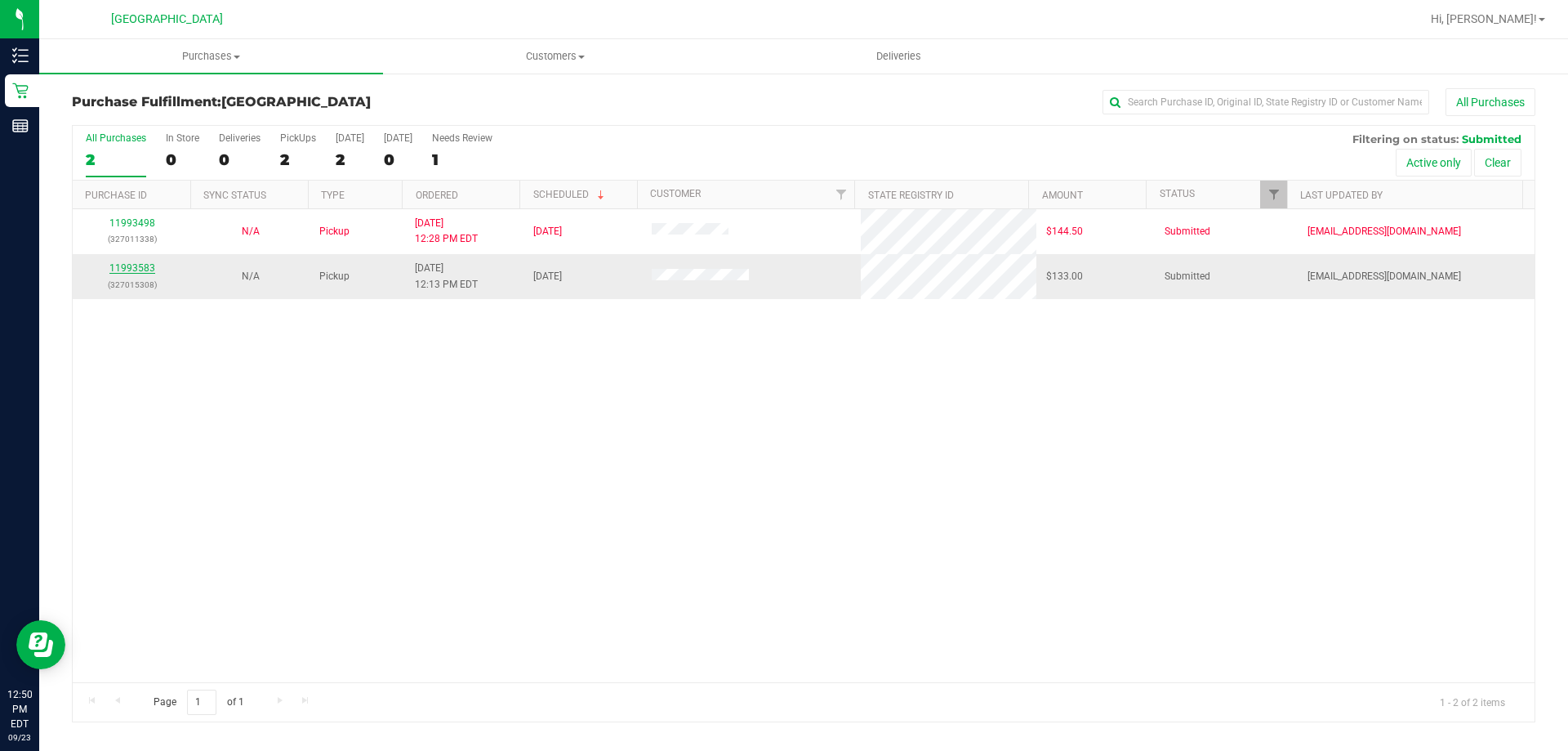
click at [149, 268] on link "11993583" at bounding box center [132, 268] width 45 height 11
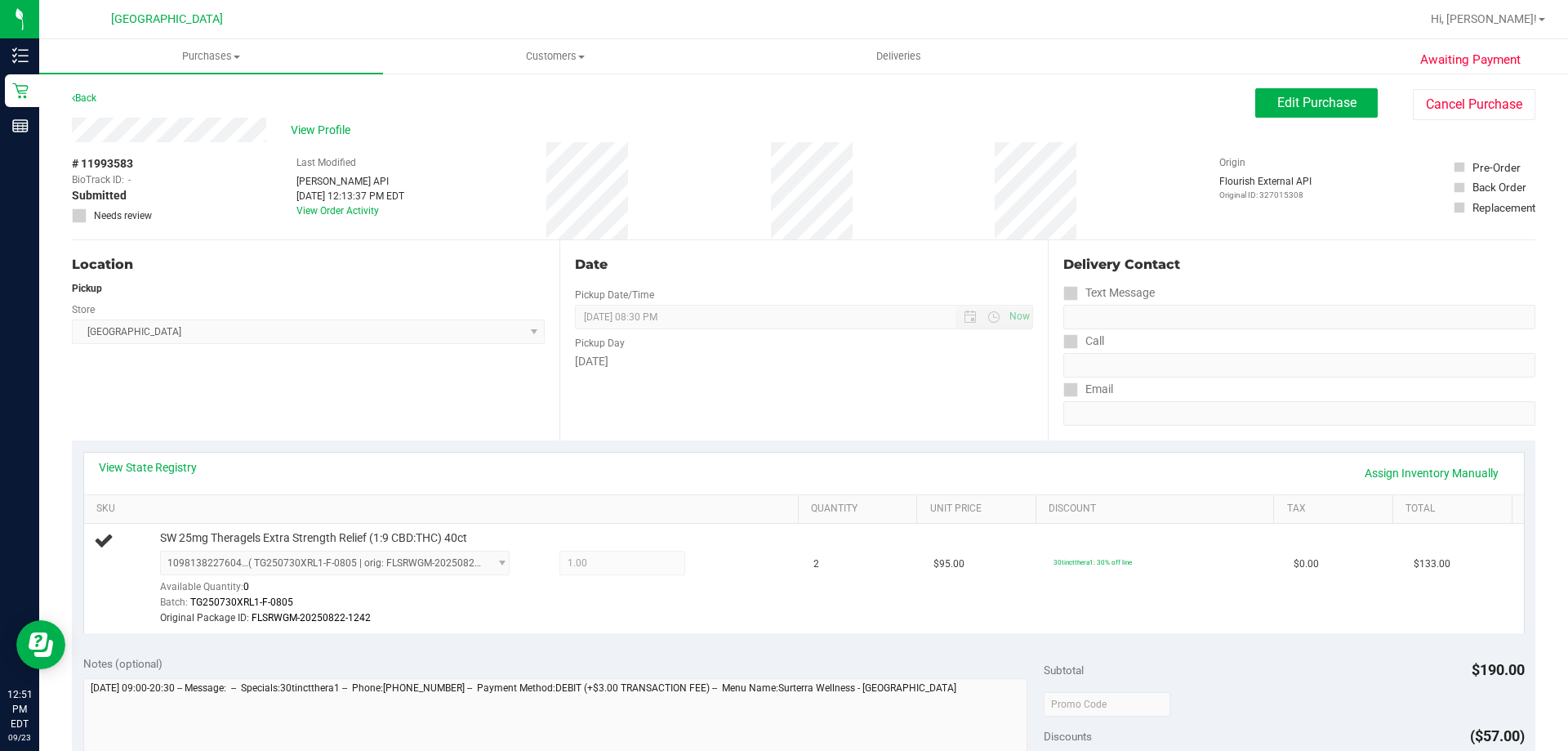
drag, startPoint x: 292, startPoint y: 274, endPoint x: 450, endPoint y: 94, distance: 239.5
click at [451, 94] on div "Back Edit Purchase Cancel Purchase" at bounding box center [803, 103] width 1463 height 30
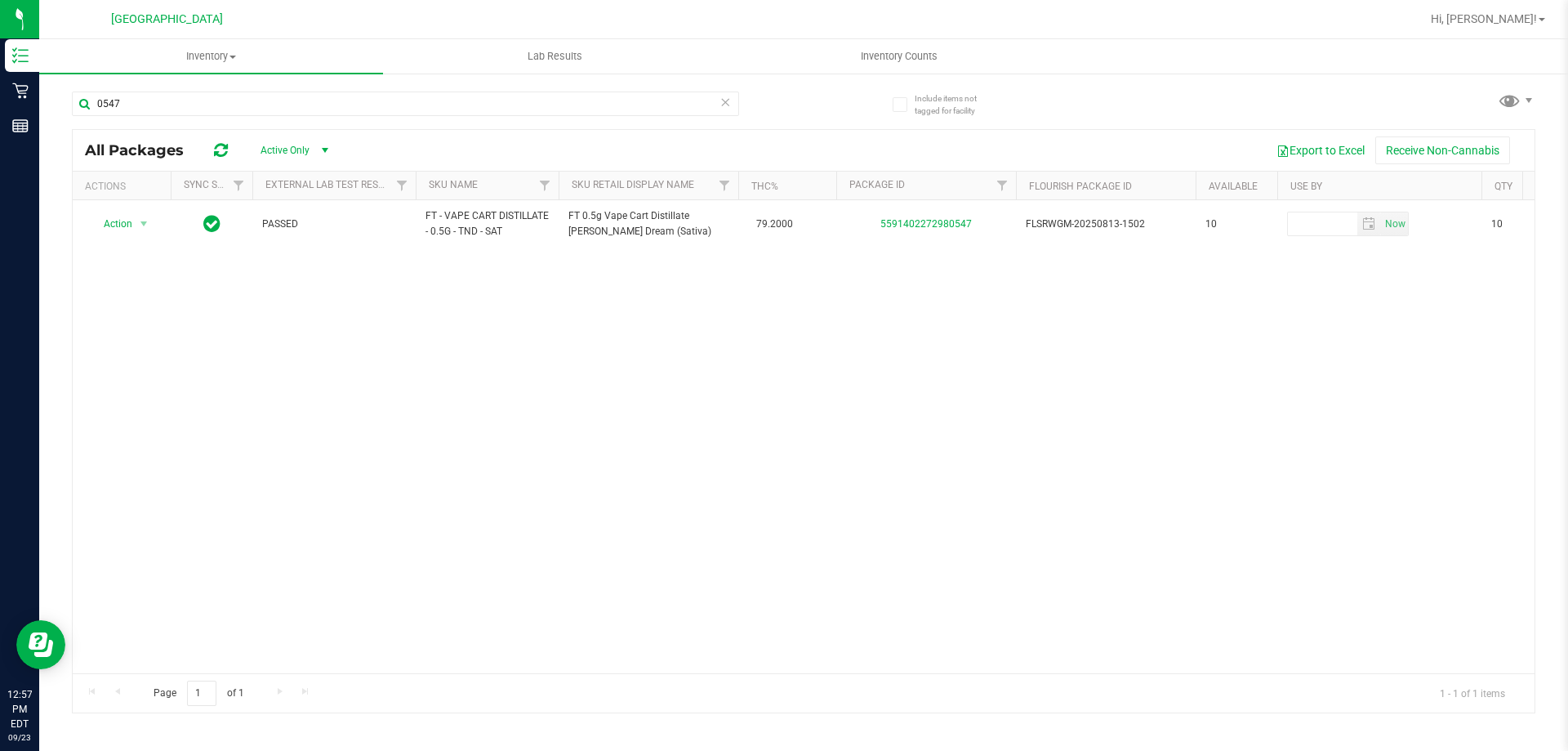
click at [401, 372] on div "Action Action Global inventory Package audit log Print package label Print prod…" at bounding box center [803, 436] width 1461 height 473
click at [378, 108] on input "0547" at bounding box center [405, 104] width 667 height 24
type input "0"
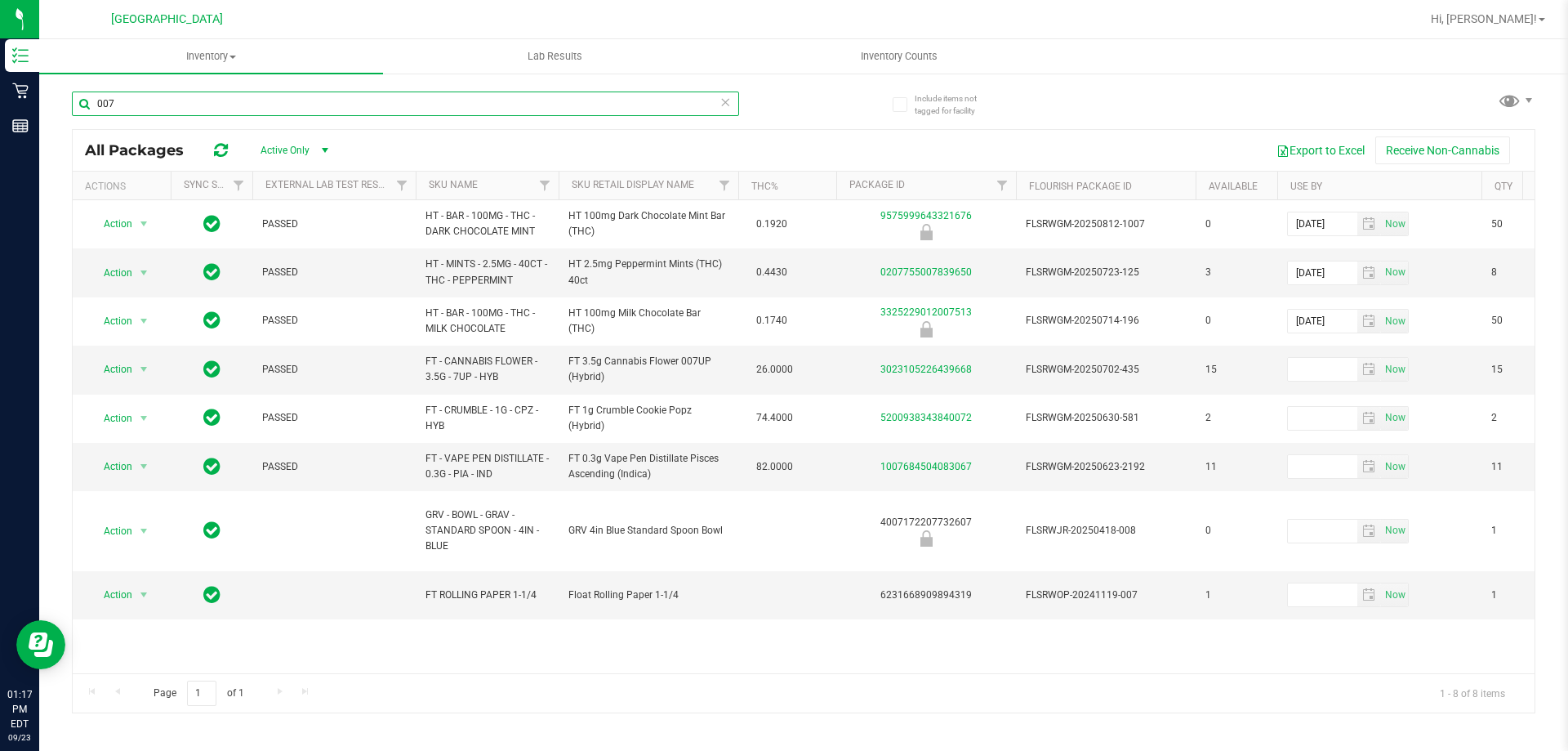
type input "007"
click at [727, 108] on icon at bounding box center [725, 101] width 11 height 19
